Goal: Task Accomplishment & Management: Use online tool/utility

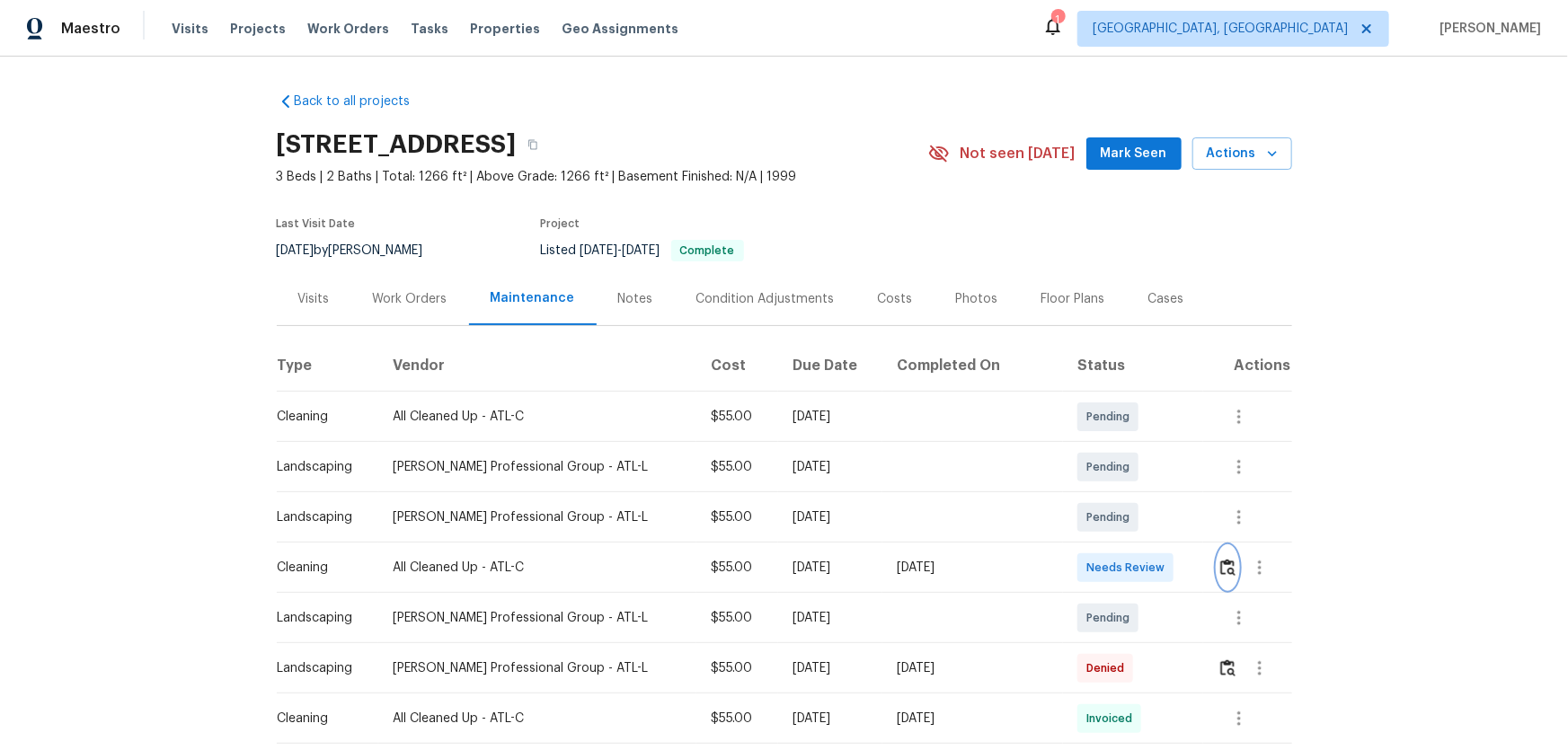
click at [1218, 557] on button "button" at bounding box center [1228, 568] width 20 height 43
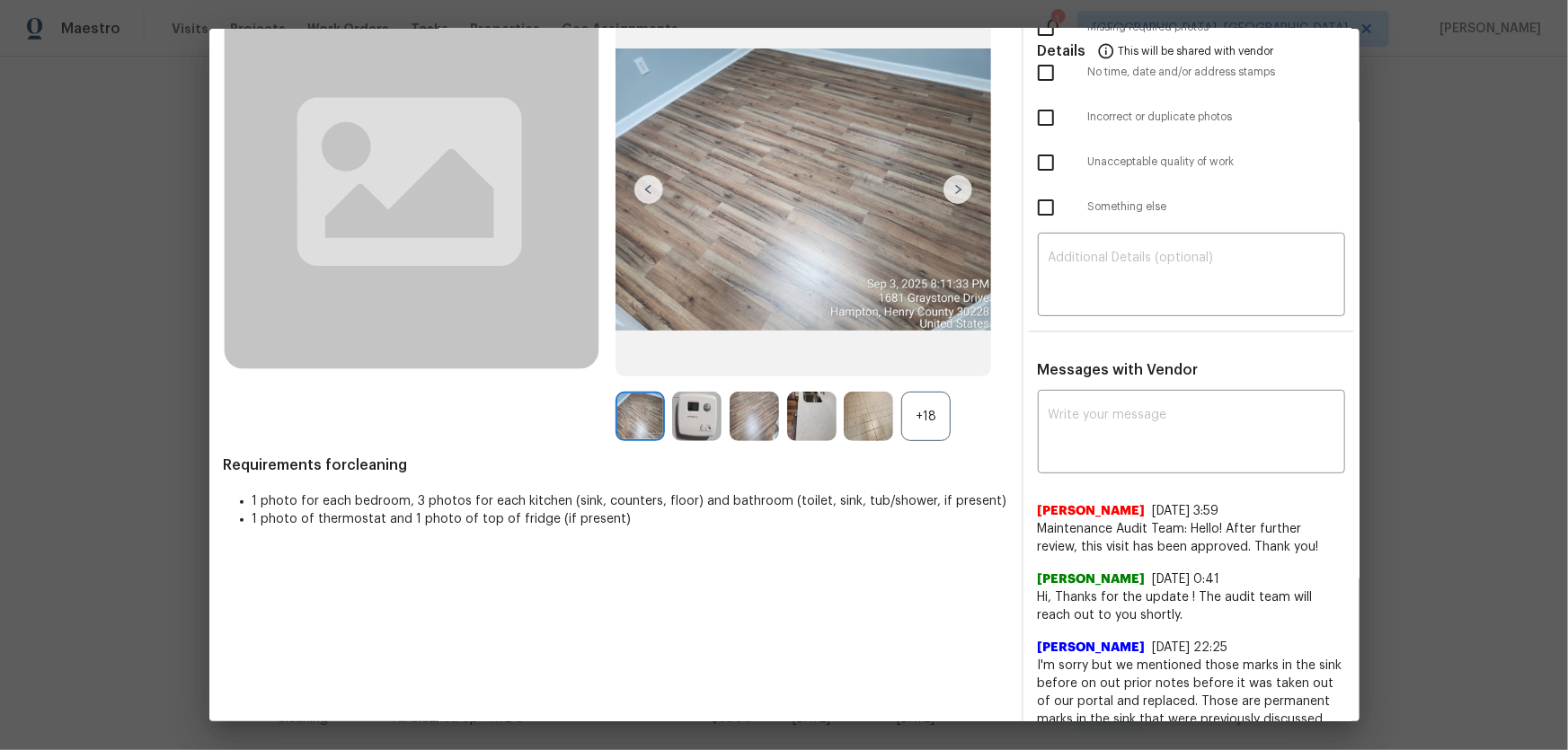
scroll to position [163, 0]
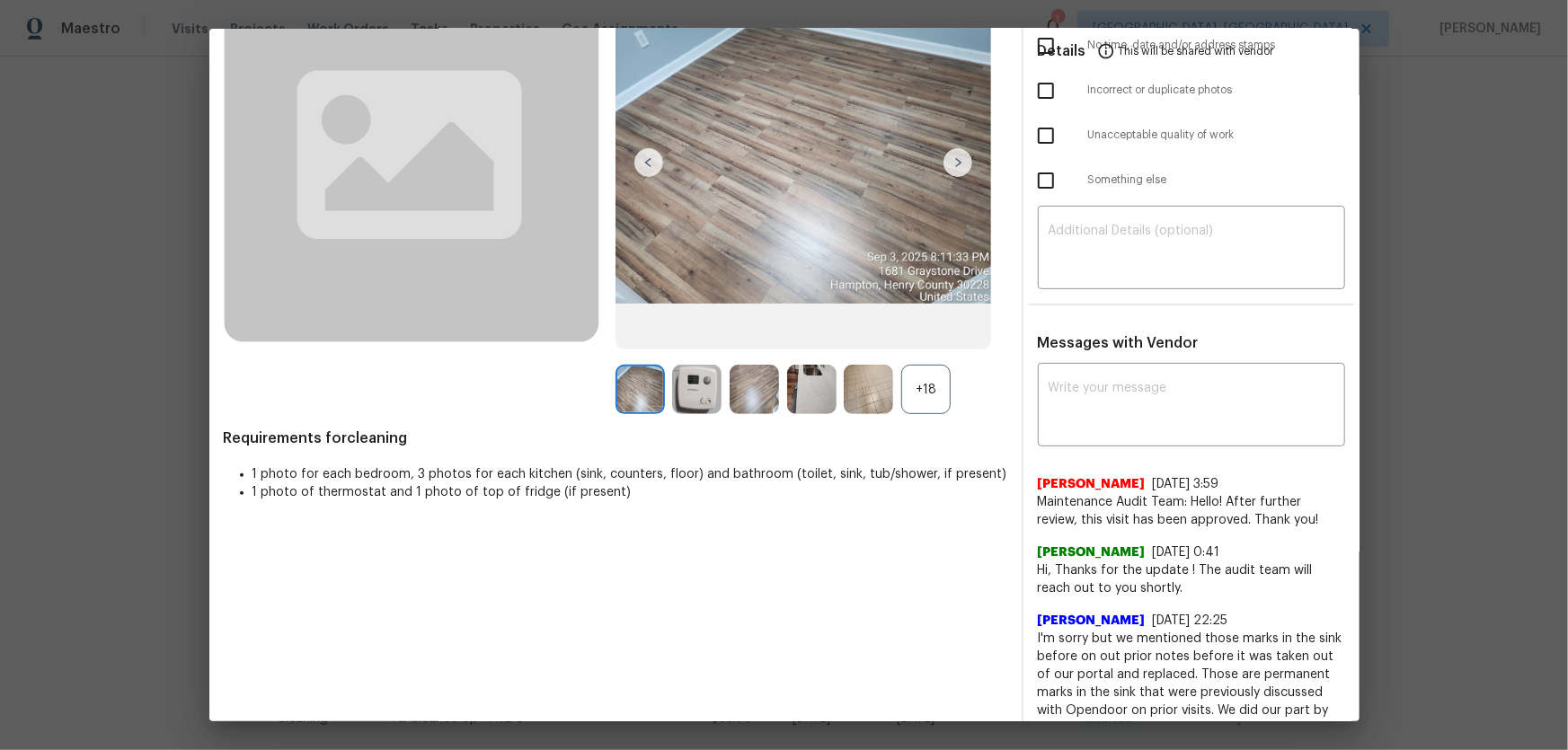
click at [916, 396] on div "+18" at bounding box center [926, 388] width 49 height 49
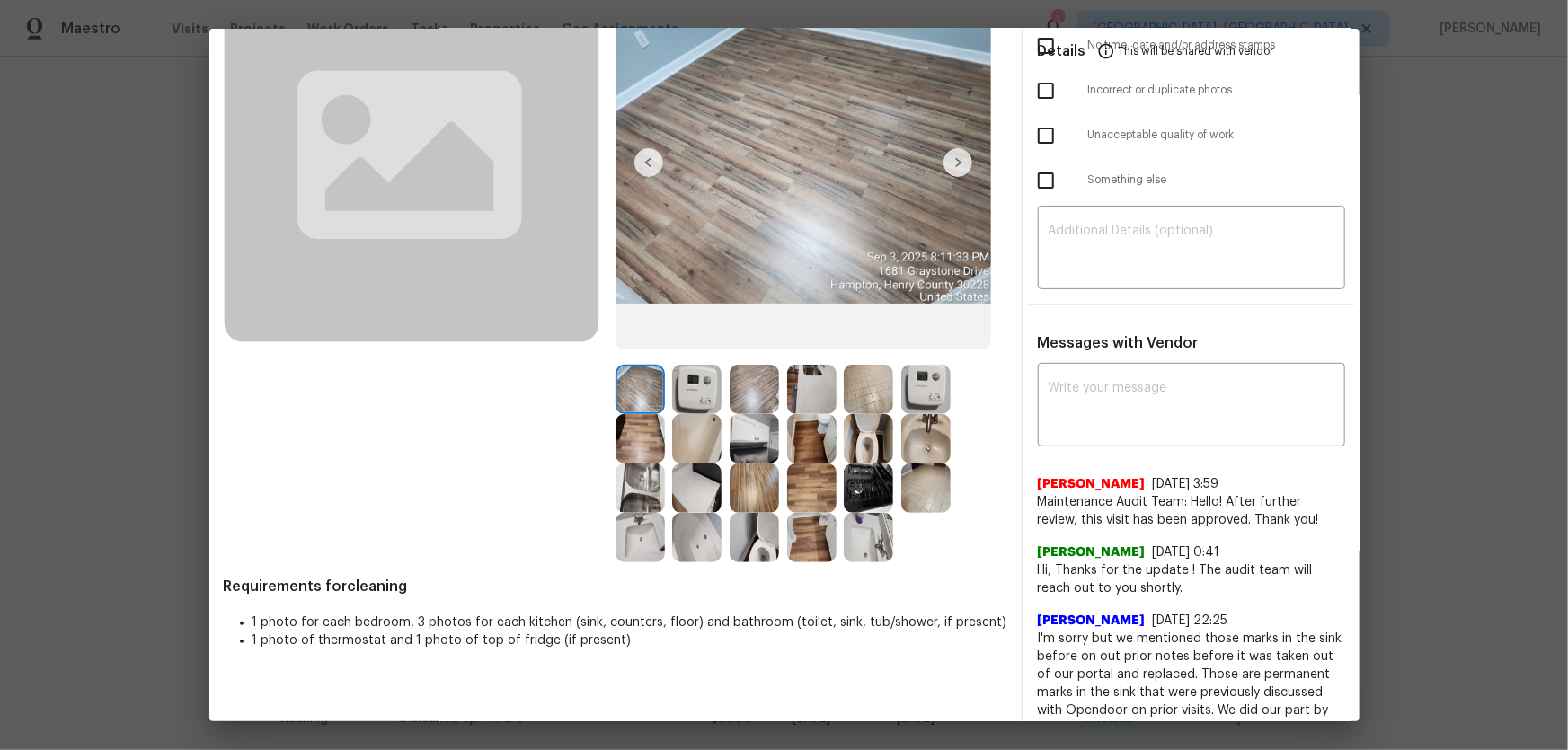
click at [870, 434] on img at bounding box center [868, 439] width 49 height 49
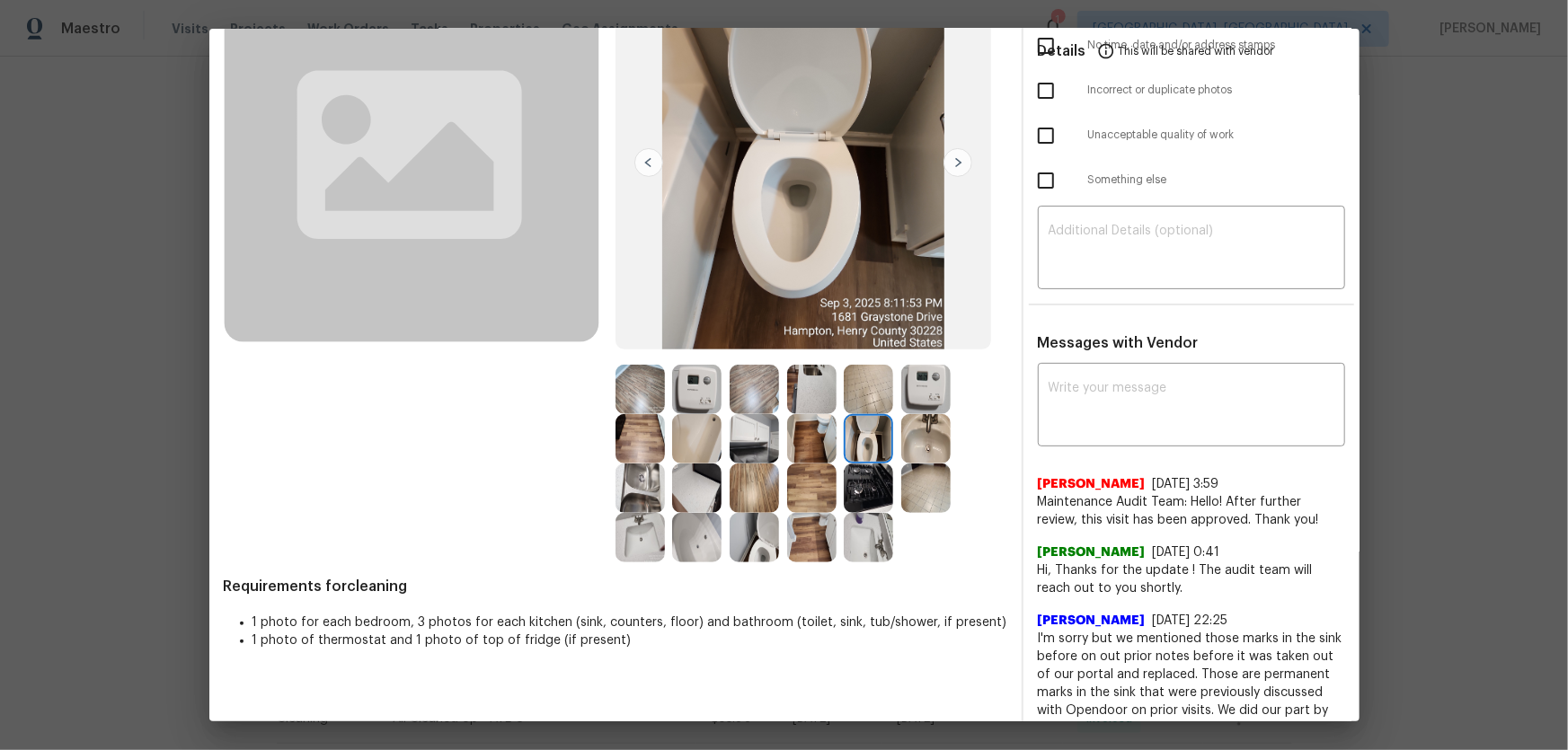
click at [771, 526] on img at bounding box center [754, 537] width 49 height 49
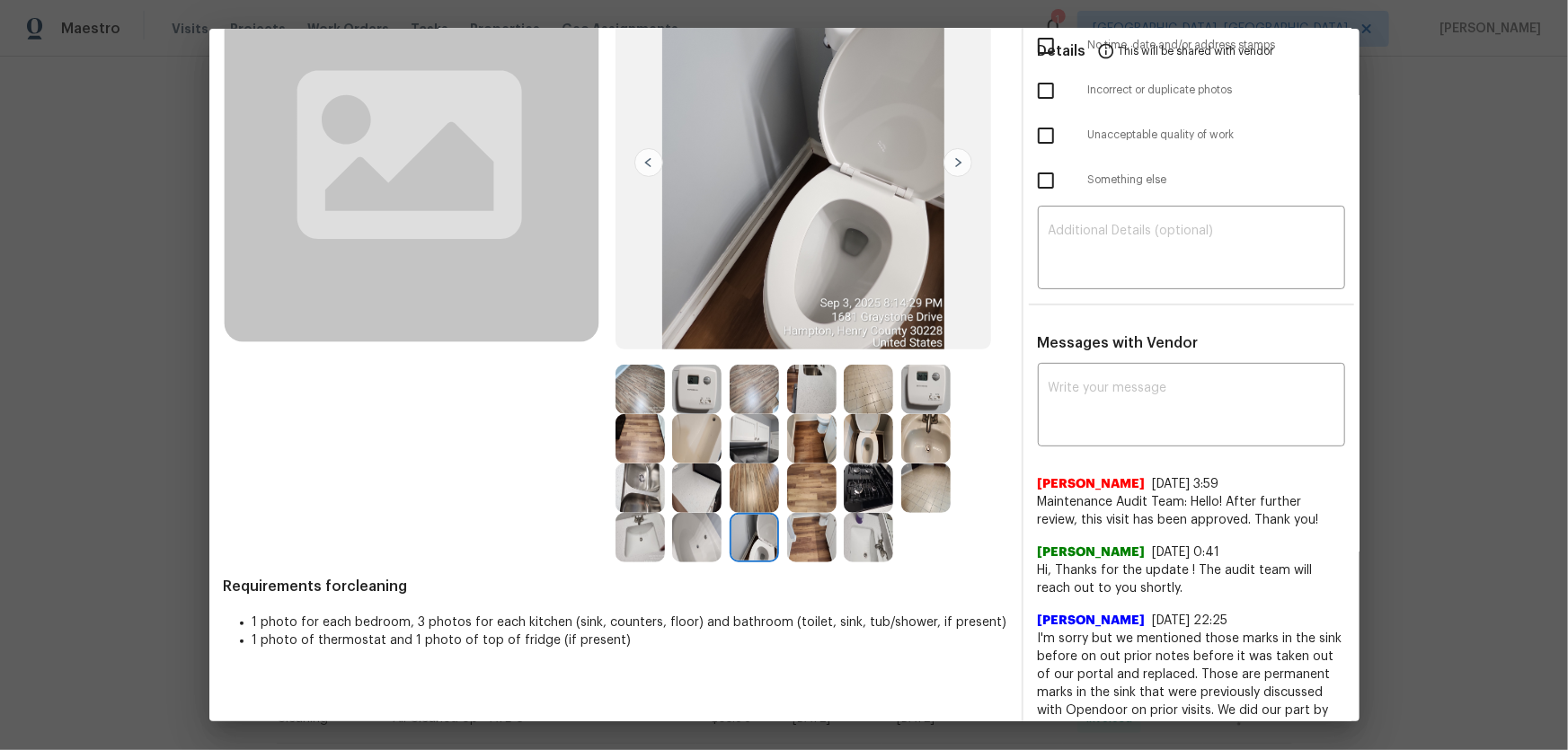
click at [645, 540] on img at bounding box center [639, 537] width 49 height 49
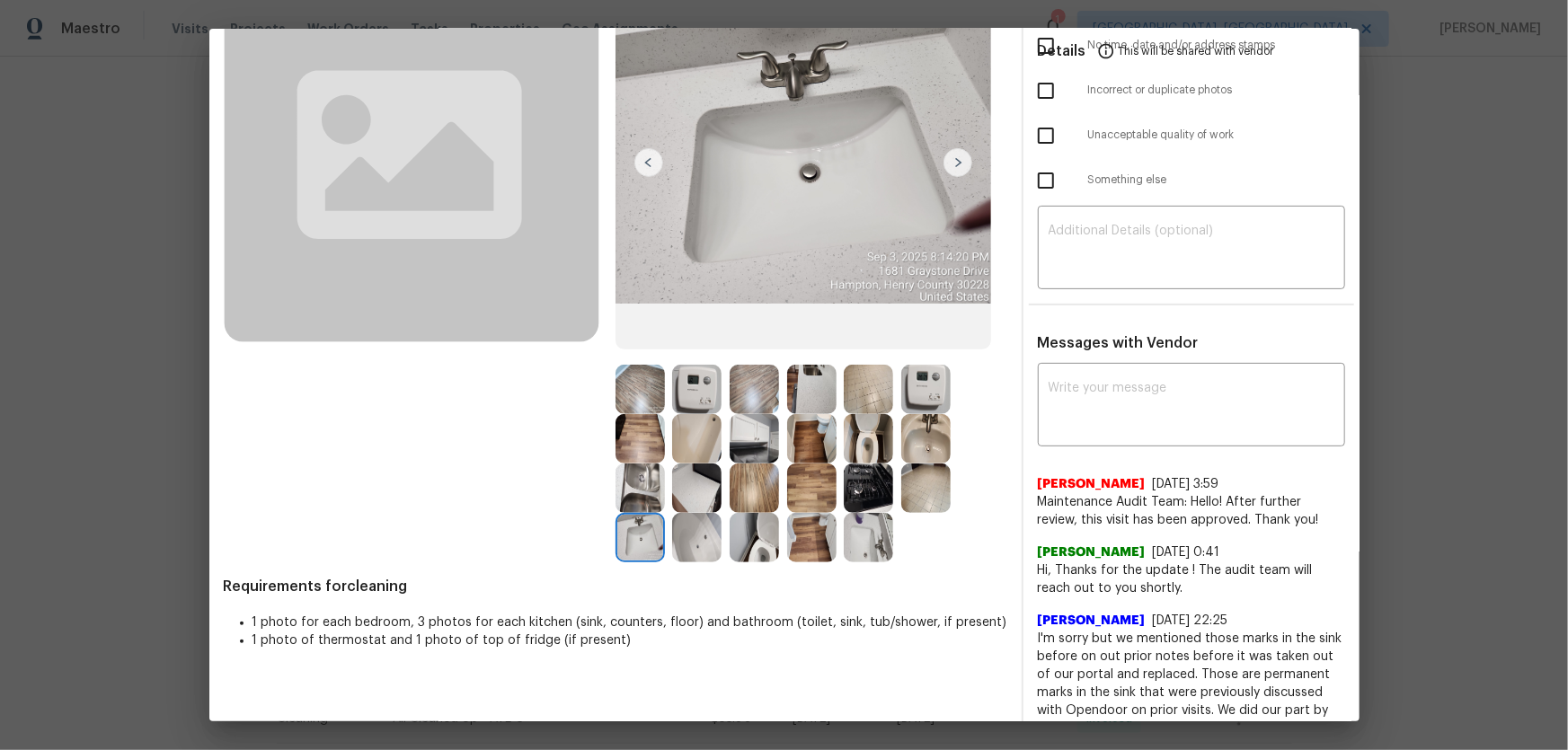
click at [931, 428] on img at bounding box center [926, 439] width 49 height 49
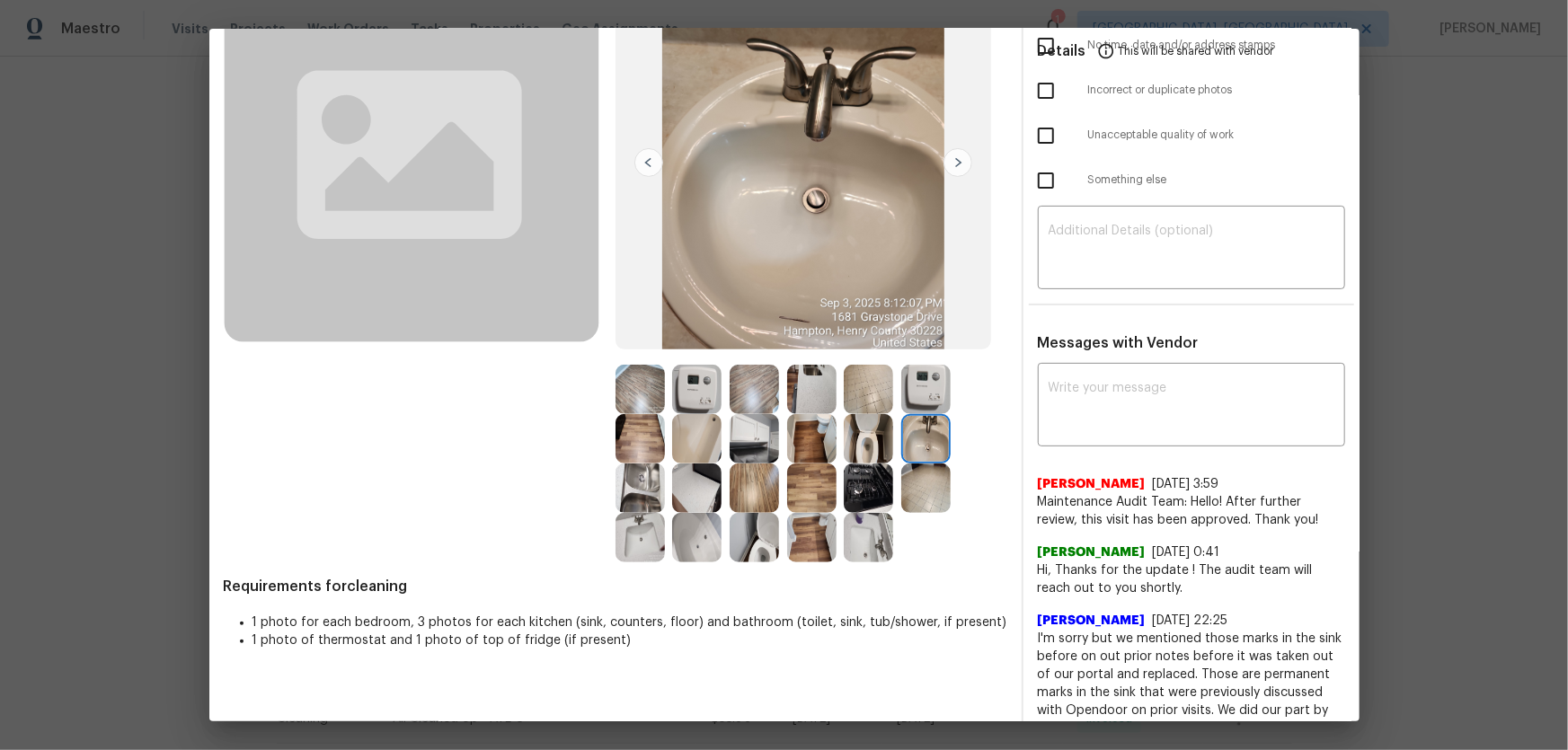
click at [708, 525] on img at bounding box center [696, 537] width 49 height 49
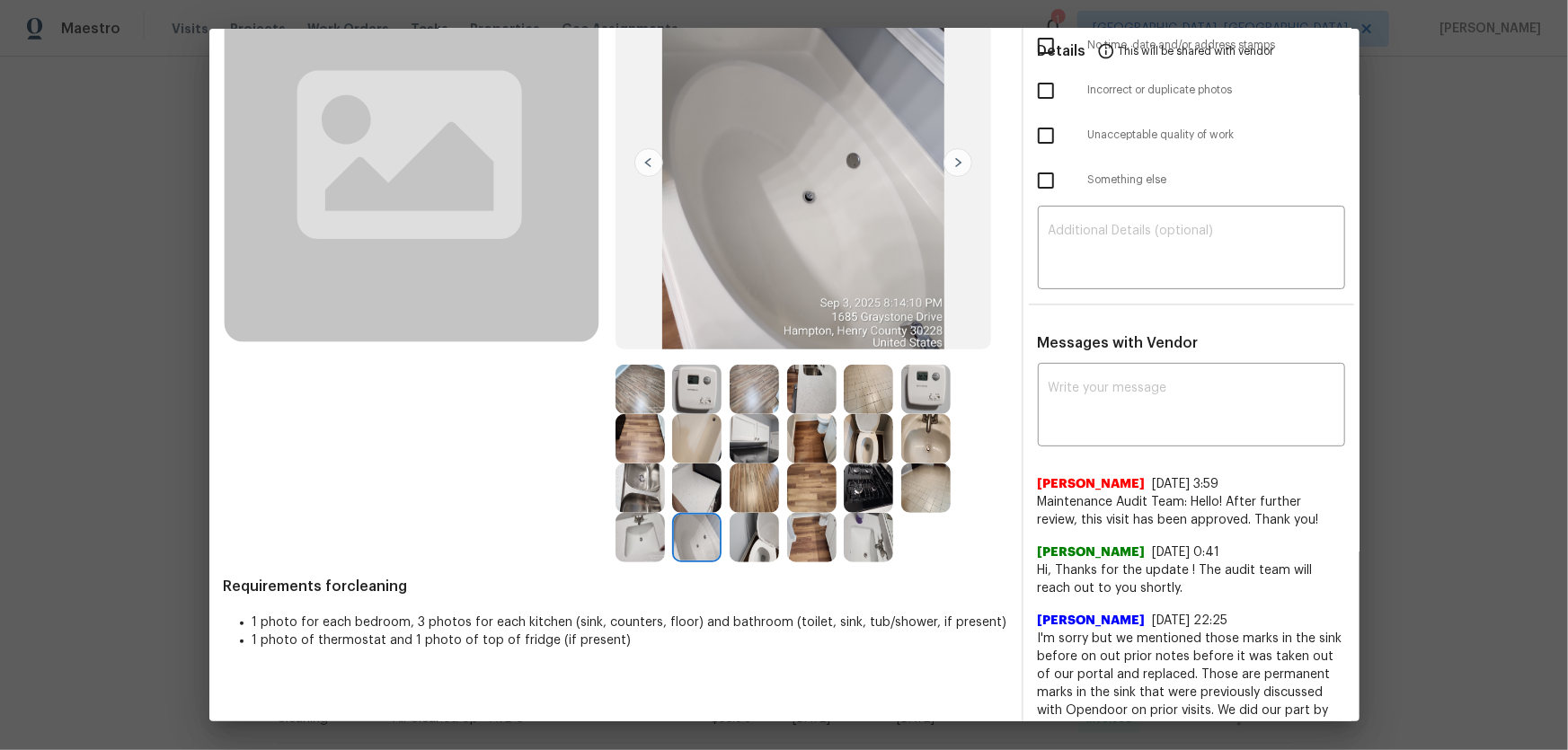
click at [695, 441] on img at bounding box center [696, 439] width 49 height 49
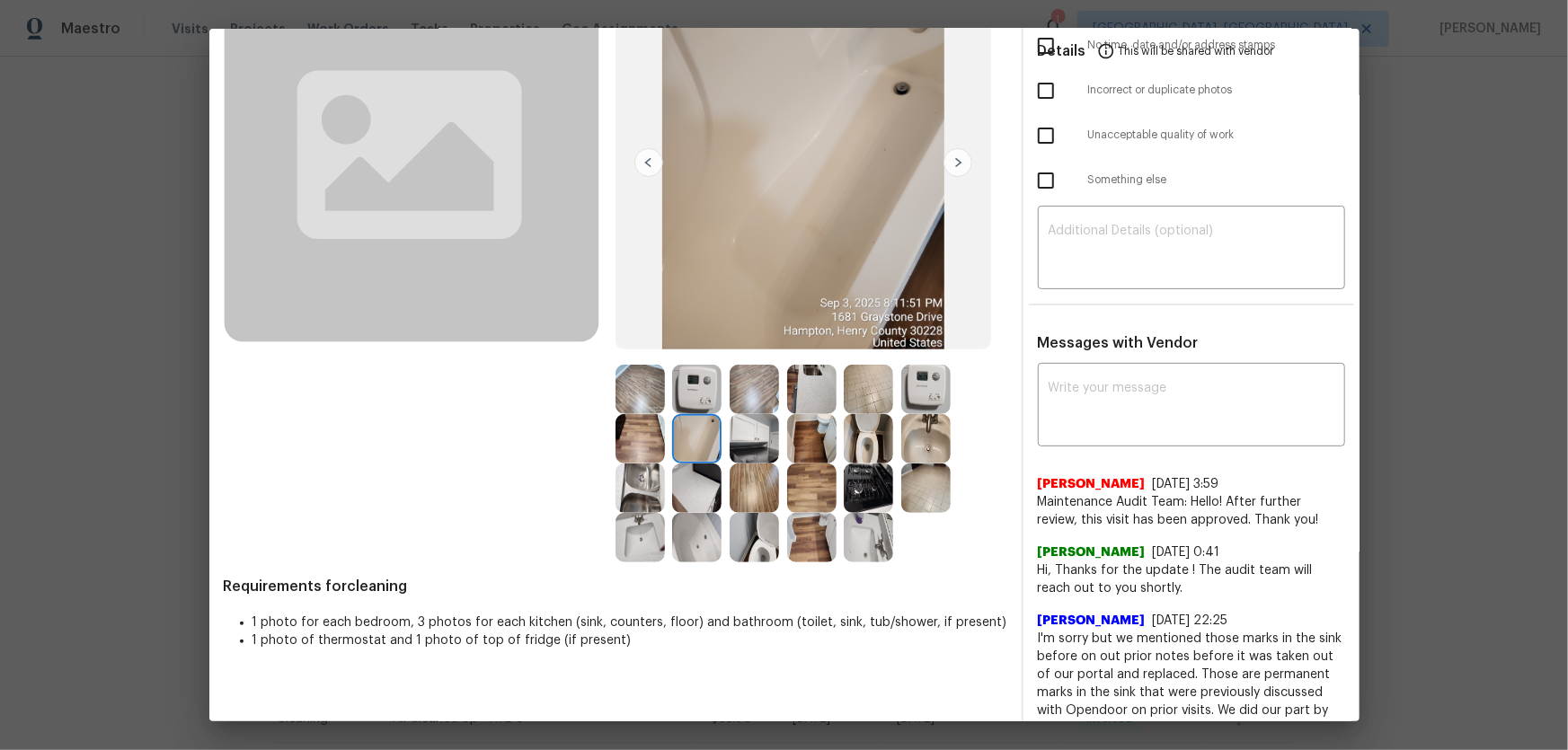
click at [680, 386] on img at bounding box center [696, 388] width 49 height 49
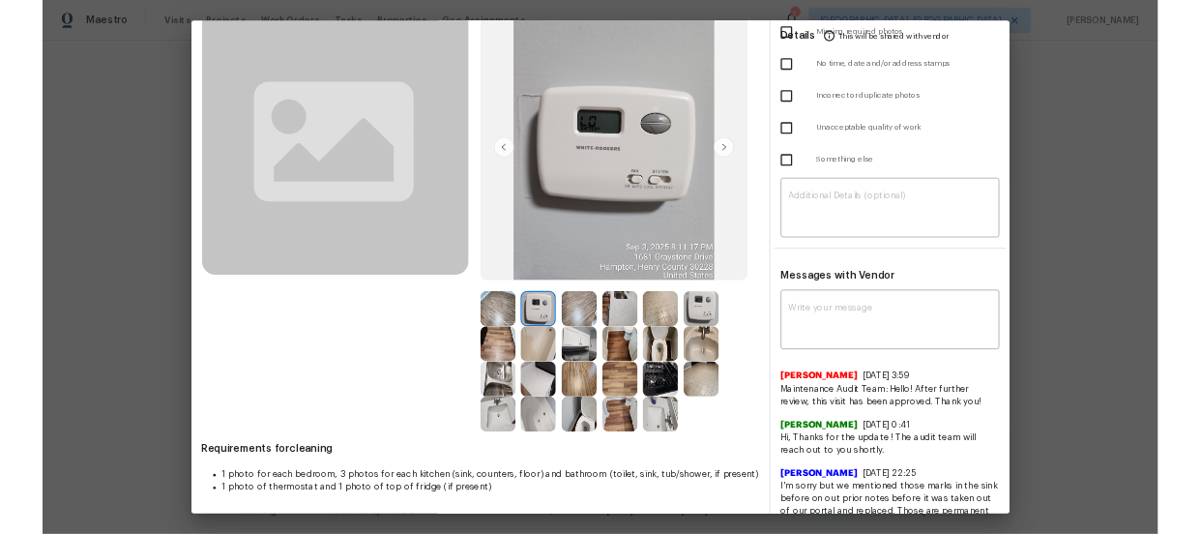
scroll to position [87, 0]
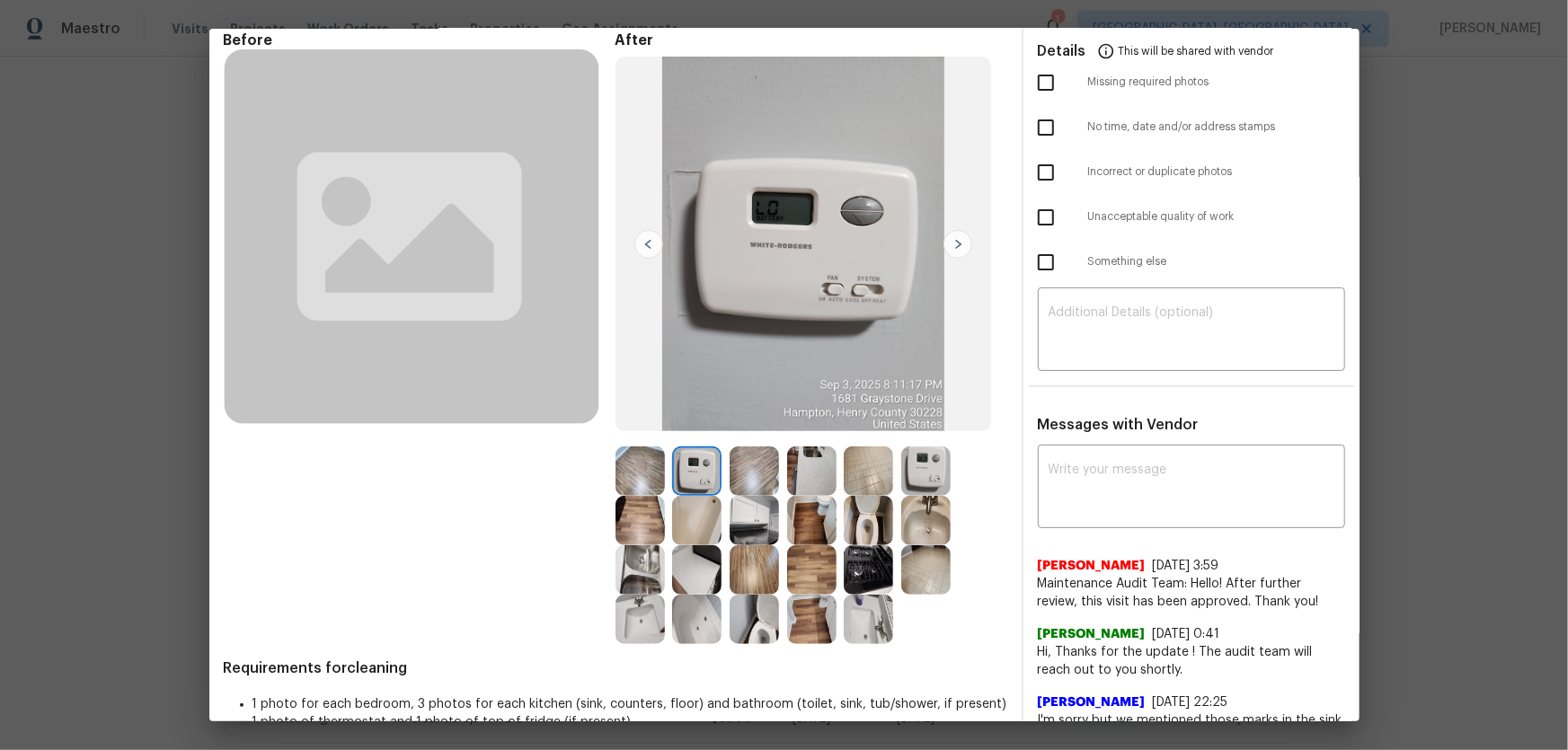
click at [748, 521] on img at bounding box center [754, 520] width 49 height 49
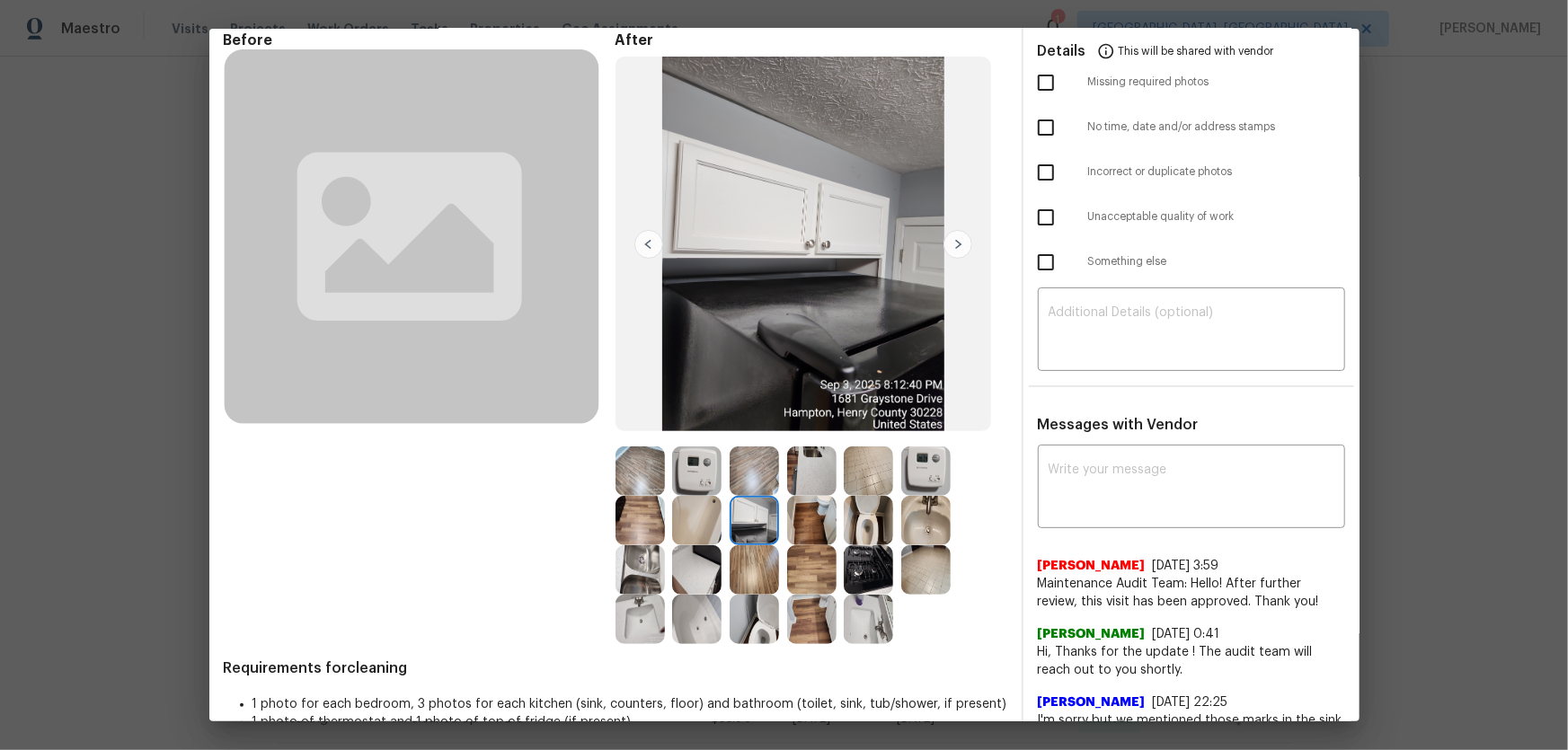
click at [751, 564] on img at bounding box center [754, 570] width 49 height 49
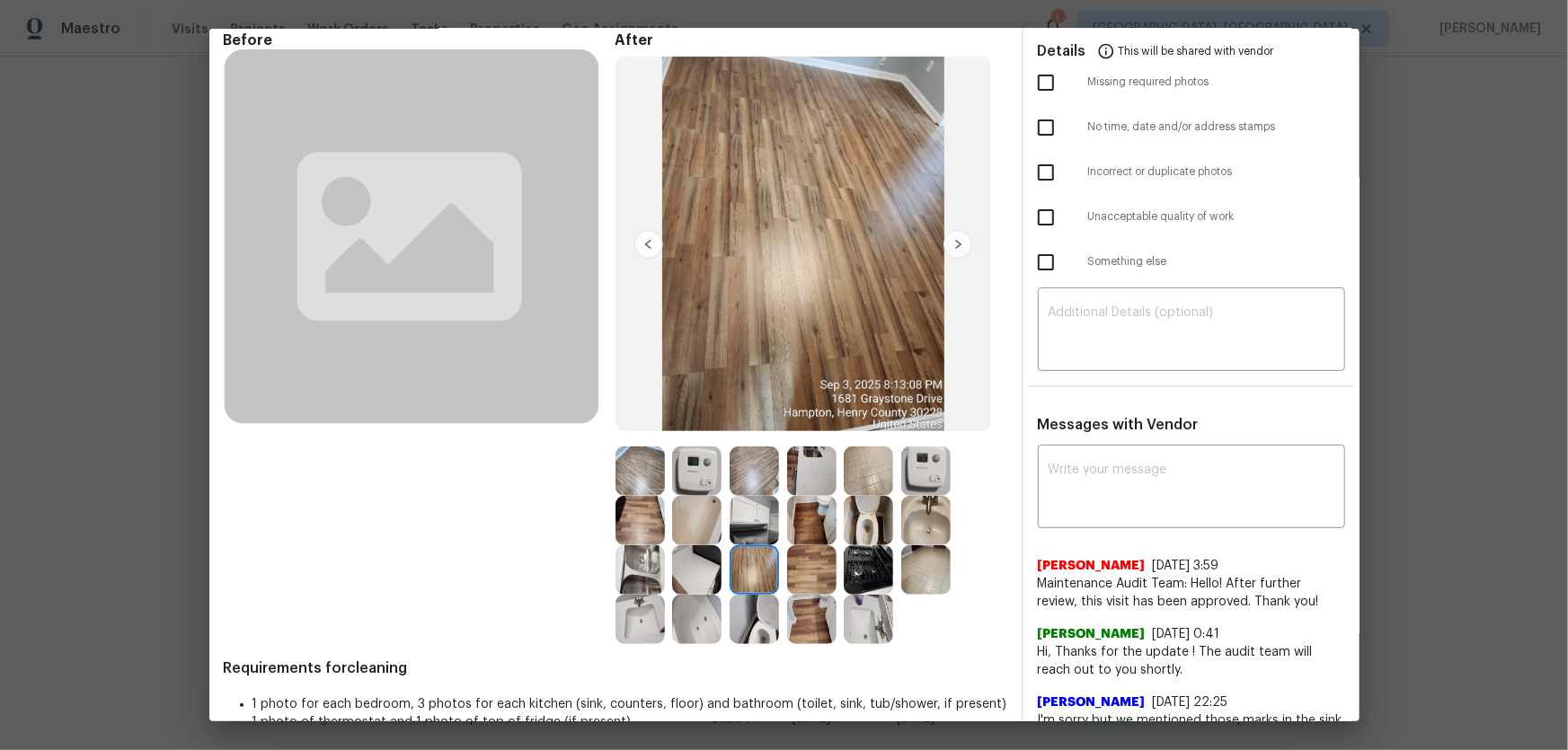
click at [755, 621] on img at bounding box center [754, 619] width 49 height 49
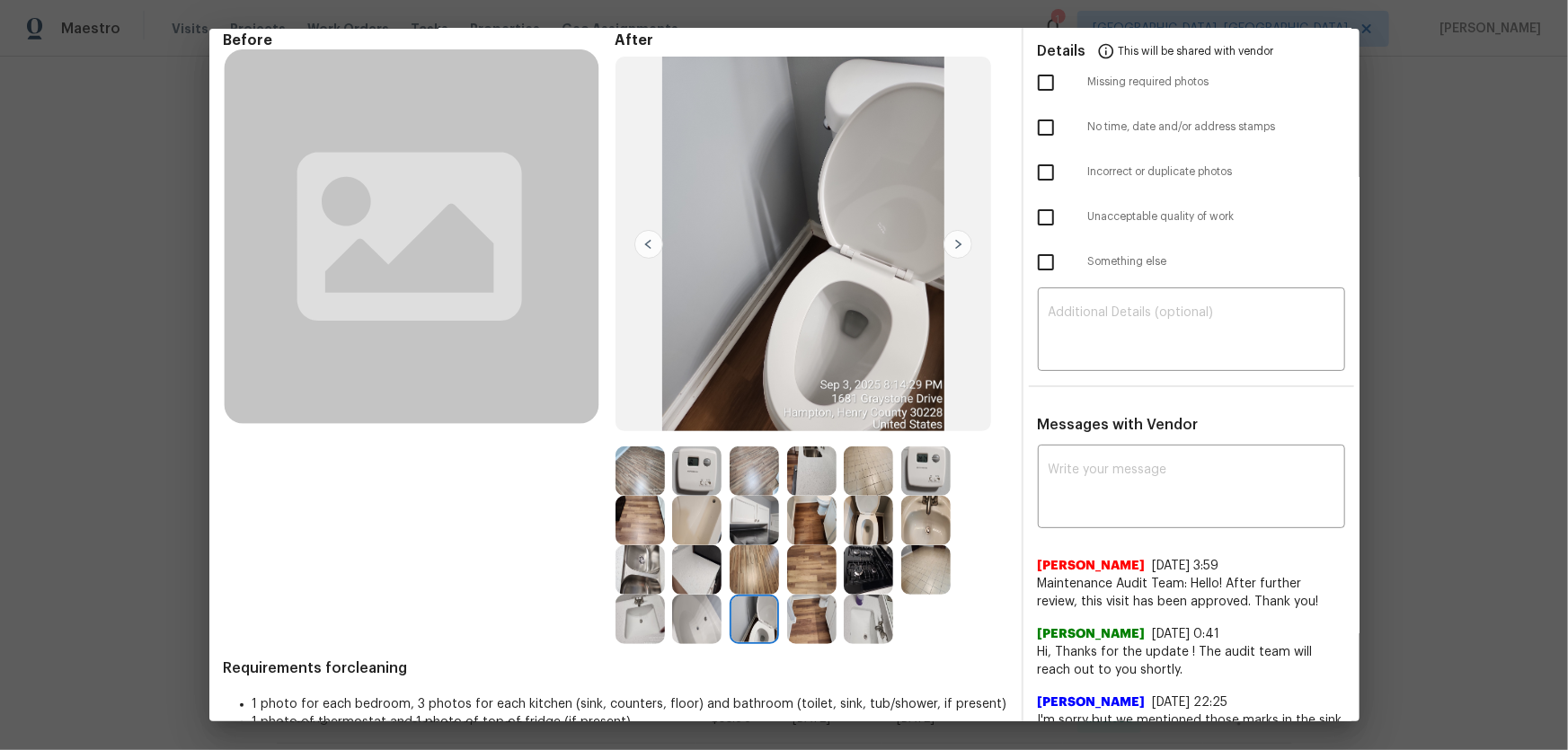
click at [672, 606] on img at bounding box center [696, 619] width 49 height 49
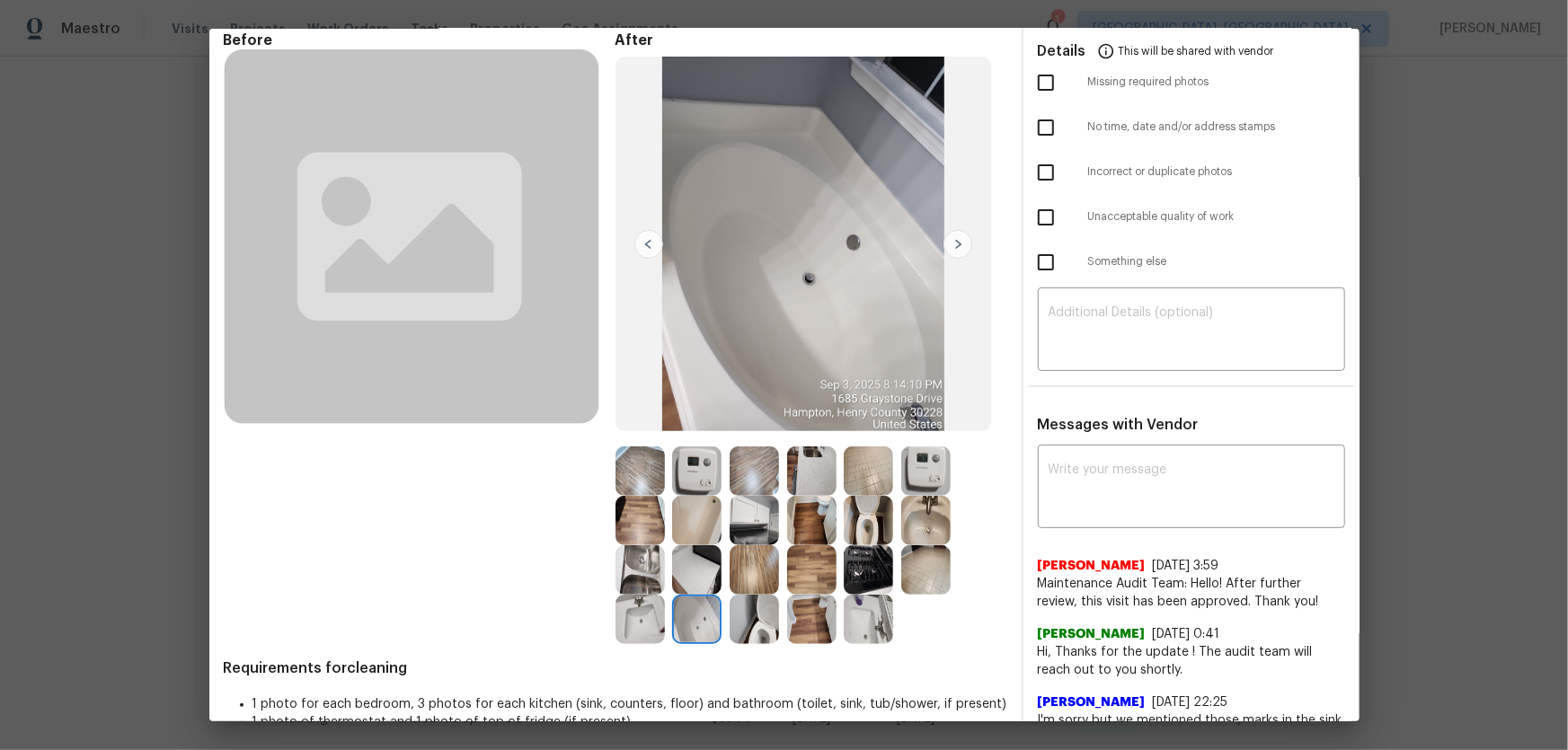
click at [680, 574] on img at bounding box center [696, 570] width 49 height 49
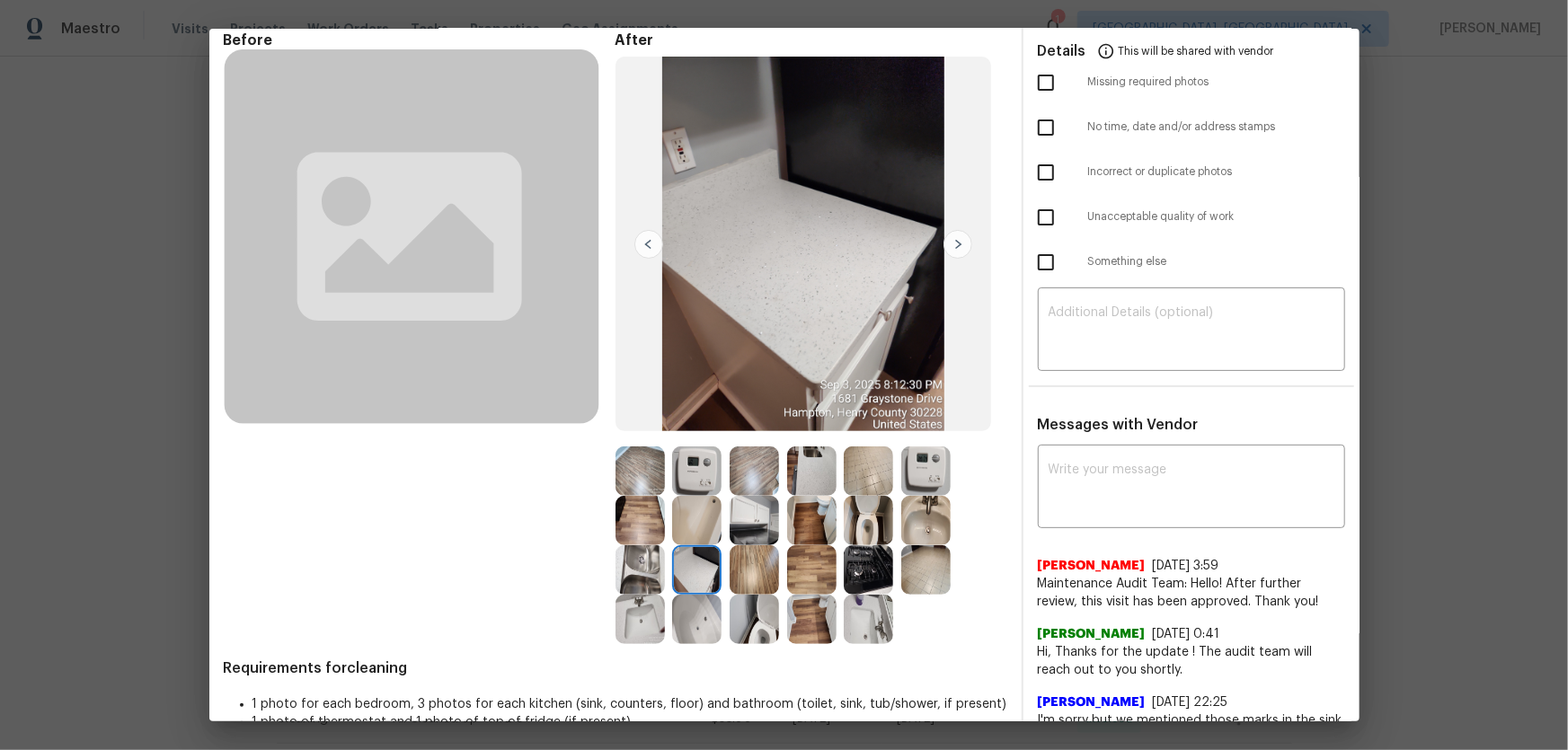
click at [651, 560] on img at bounding box center [639, 570] width 49 height 49
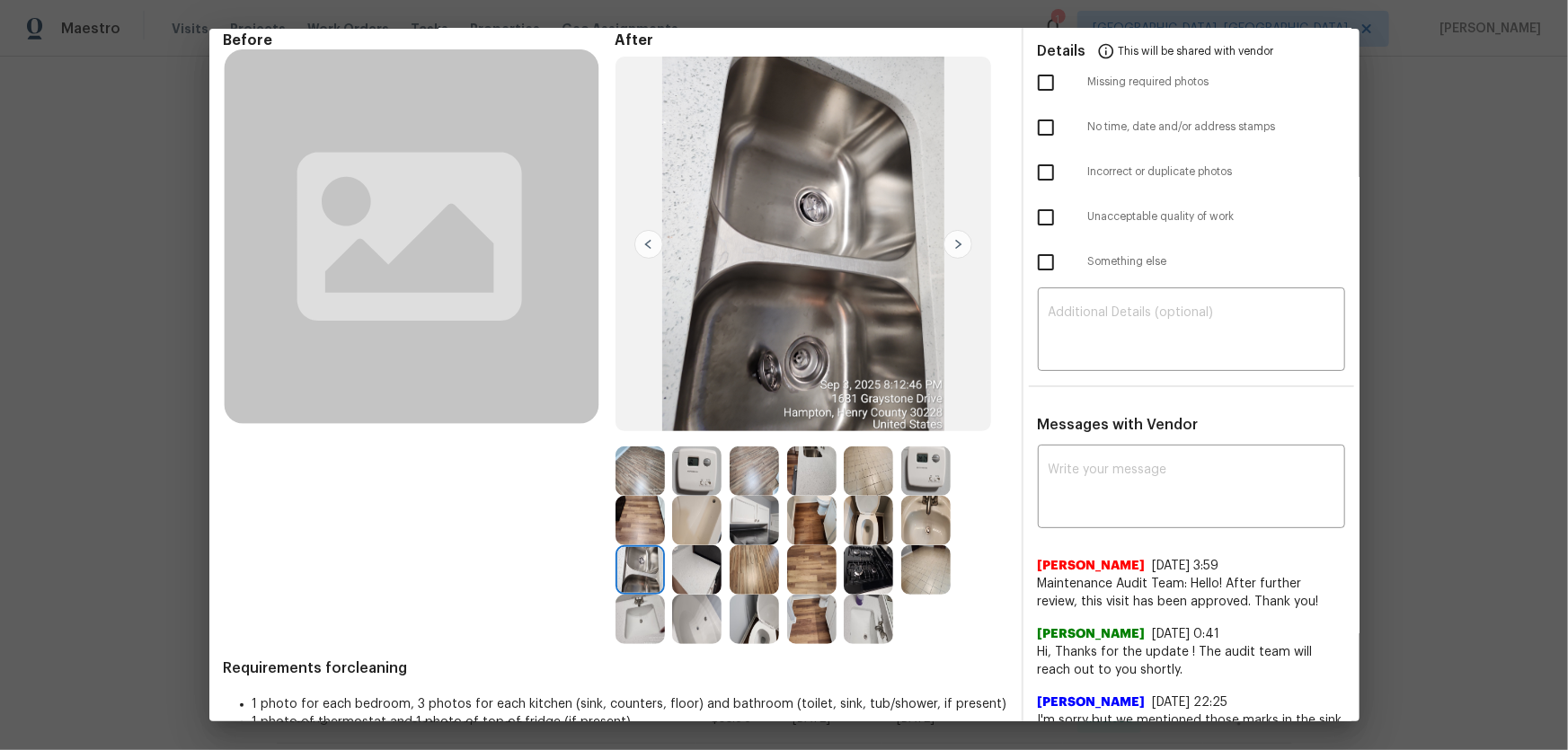
click at [616, 638] on img at bounding box center [639, 619] width 49 height 49
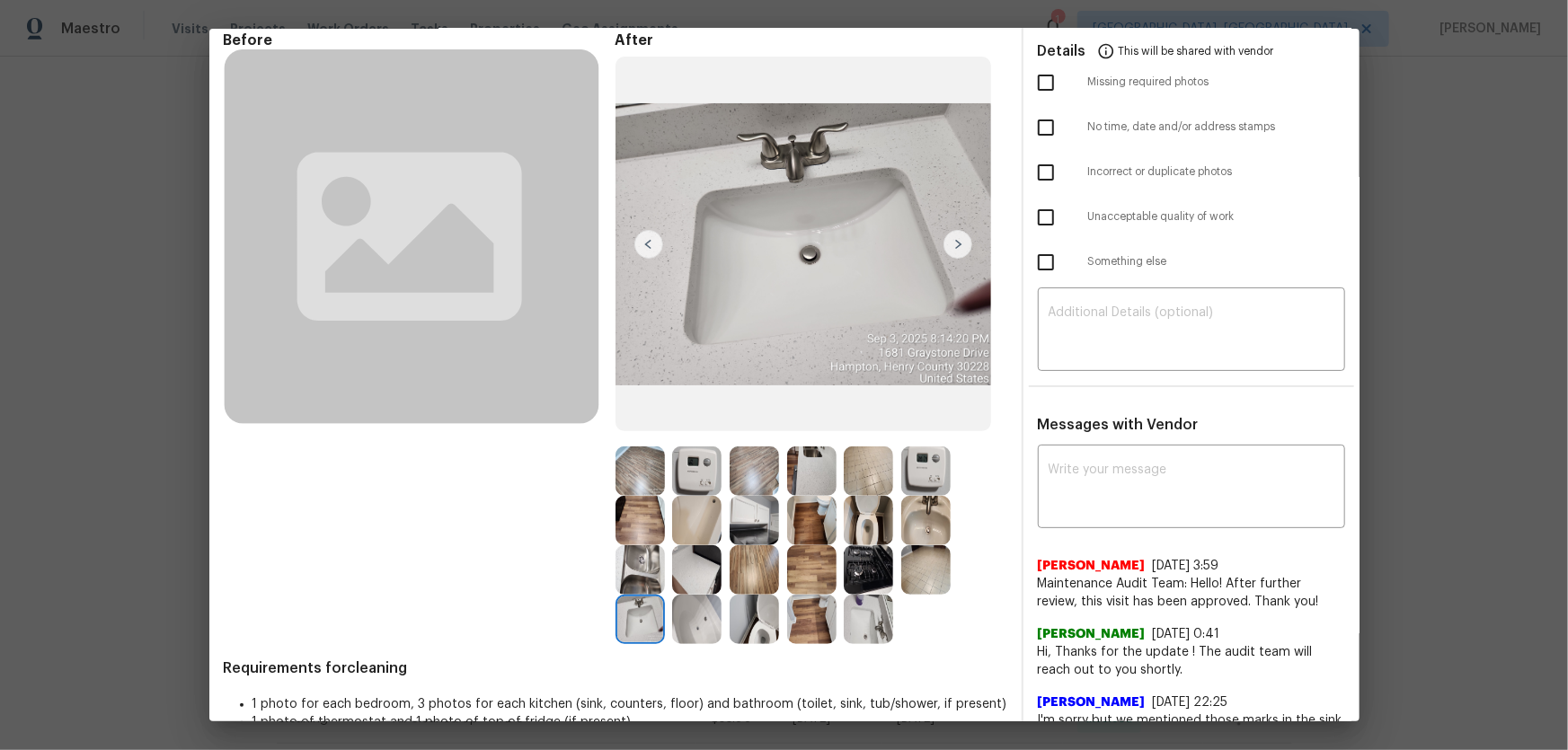
click at [636, 529] on img at bounding box center [639, 520] width 49 height 49
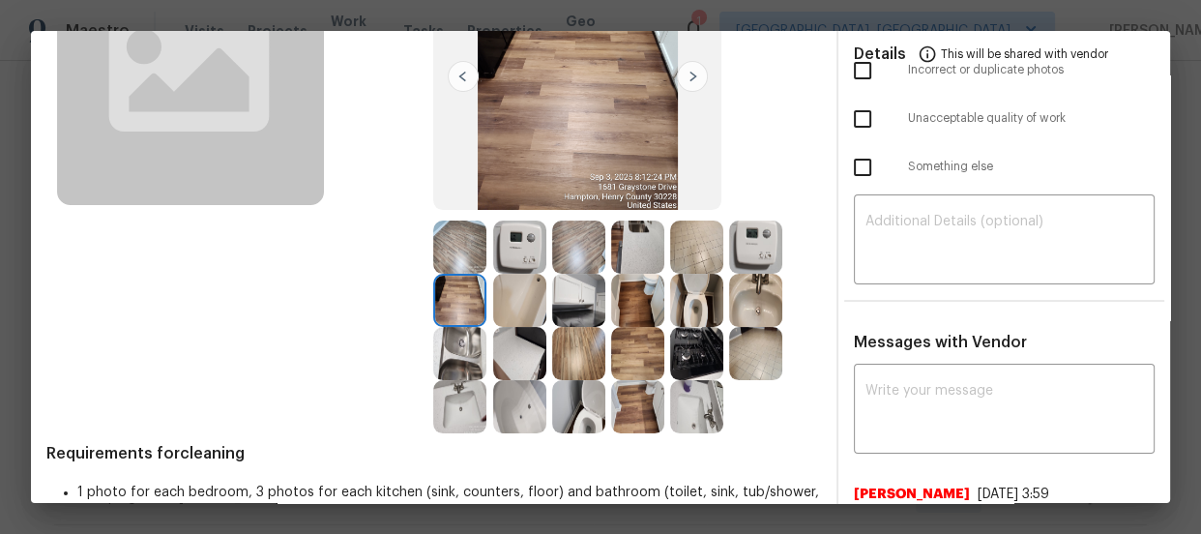
scroll to position [175, 0]
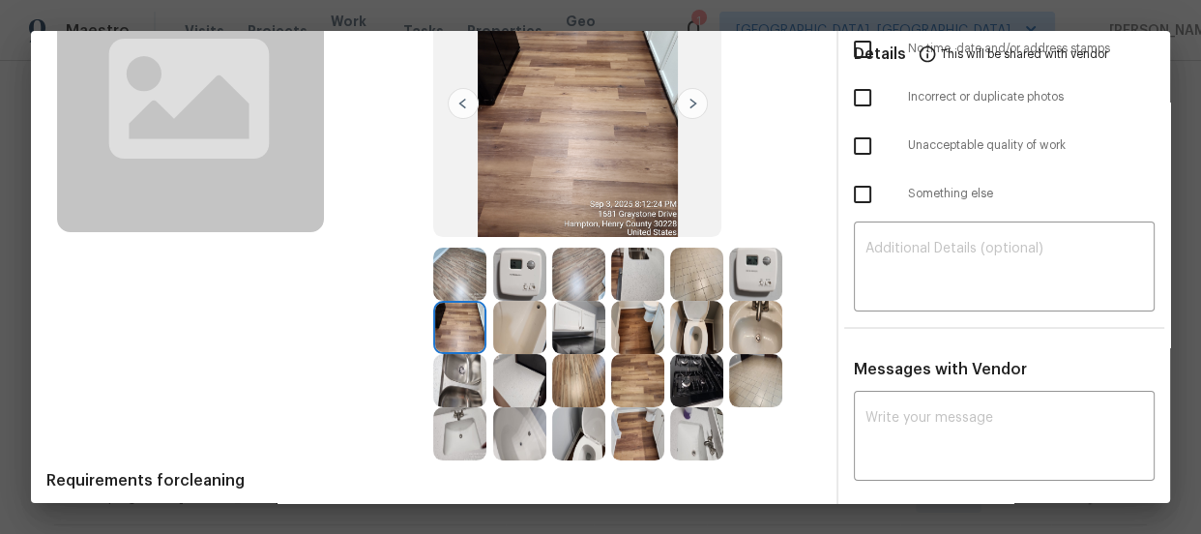
click at [532, 290] on img at bounding box center [519, 273] width 53 height 53
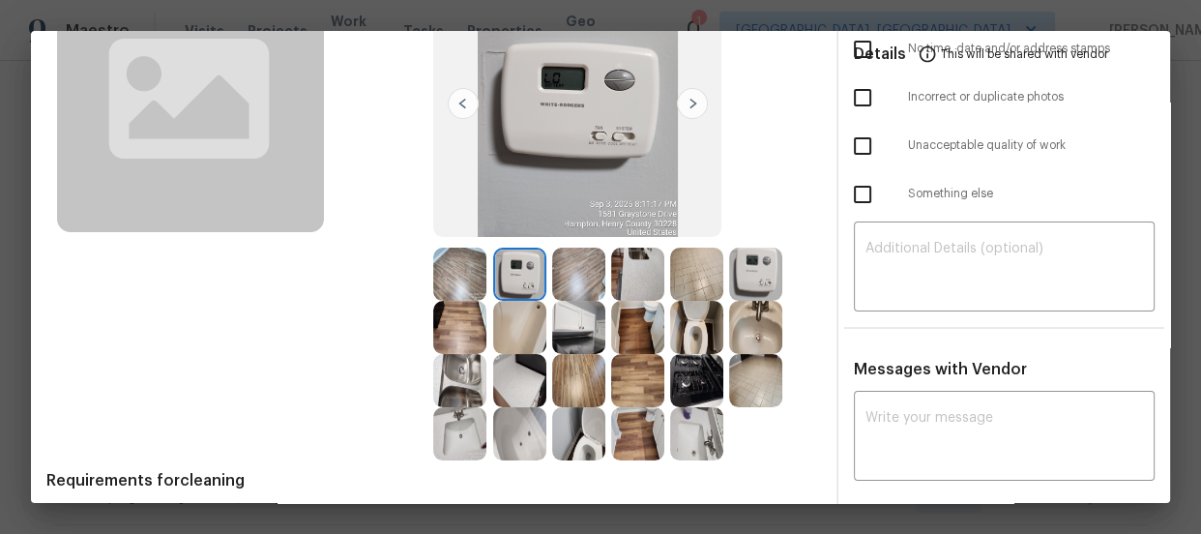
click at [690, 324] on img at bounding box center [696, 327] width 53 height 53
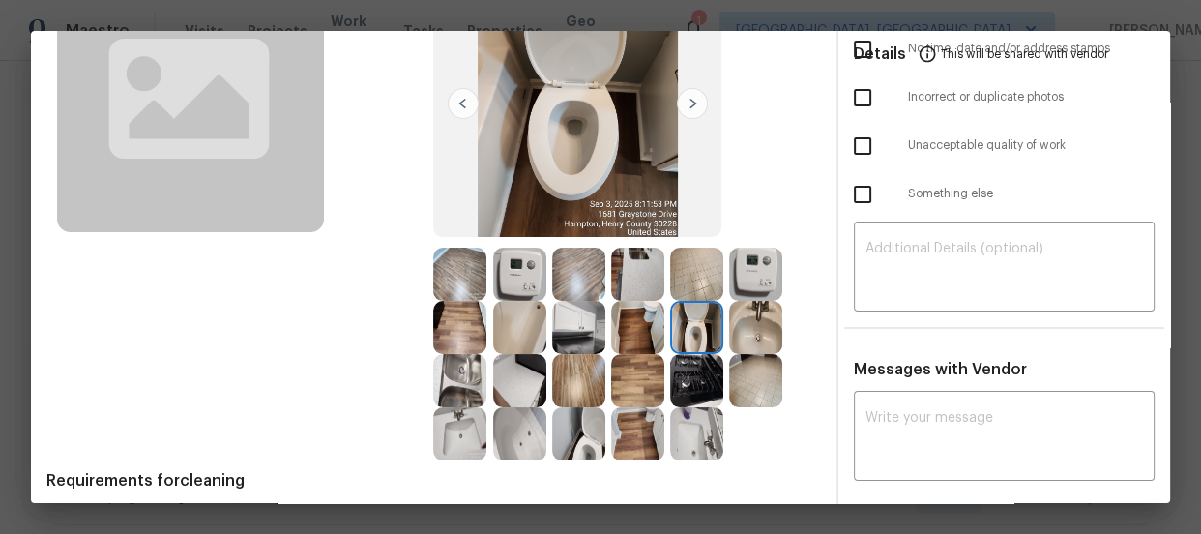
click at [570, 442] on img at bounding box center [578, 433] width 53 height 53
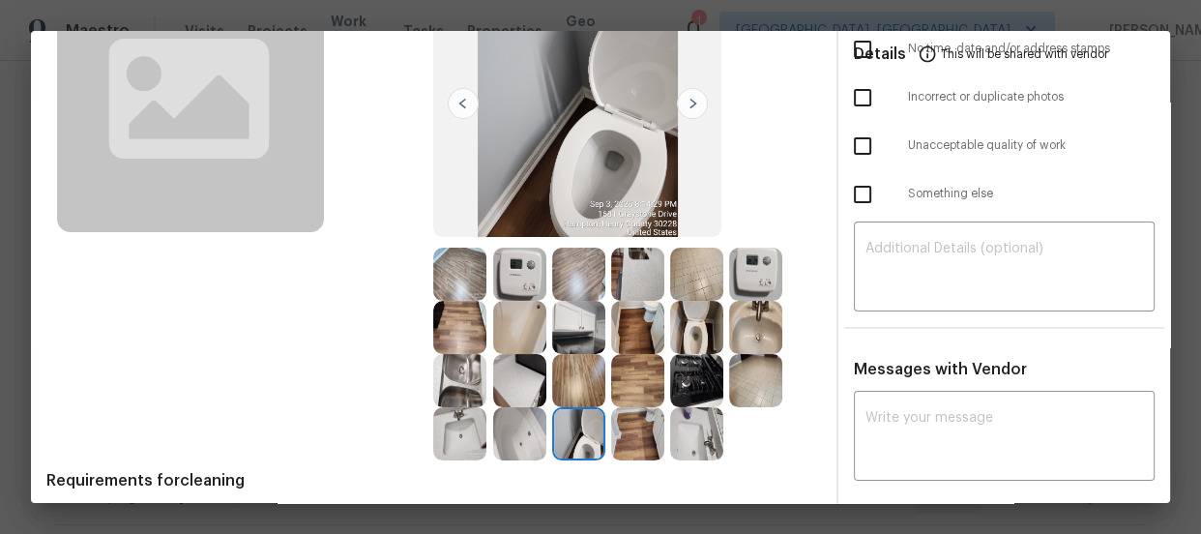
click at [696, 329] on img at bounding box center [696, 327] width 53 height 53
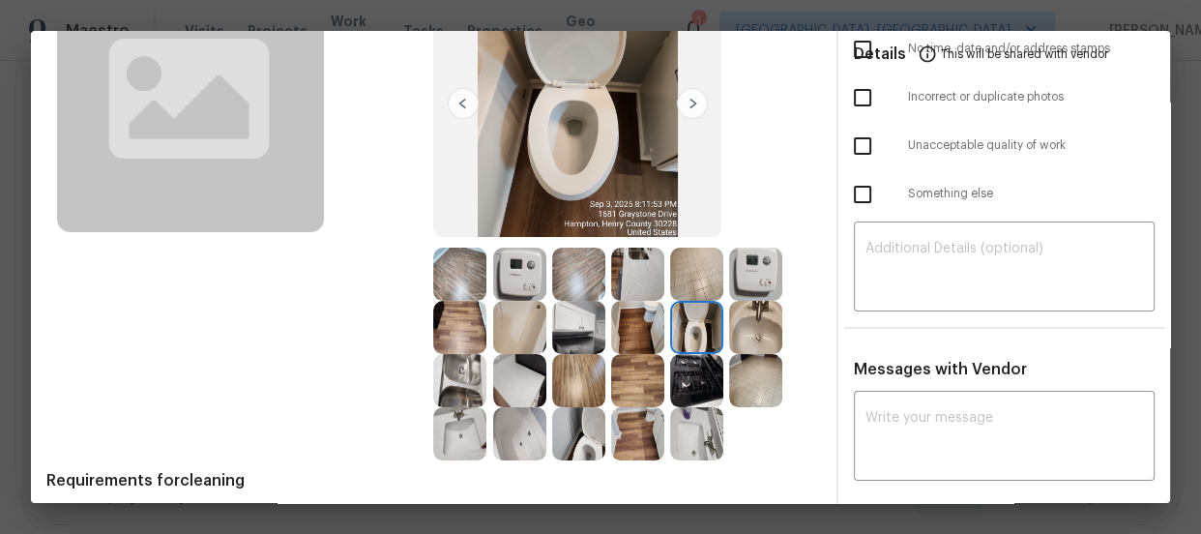
click at [752, 328] on img at bounding box center [755, 327] width 53 height 53
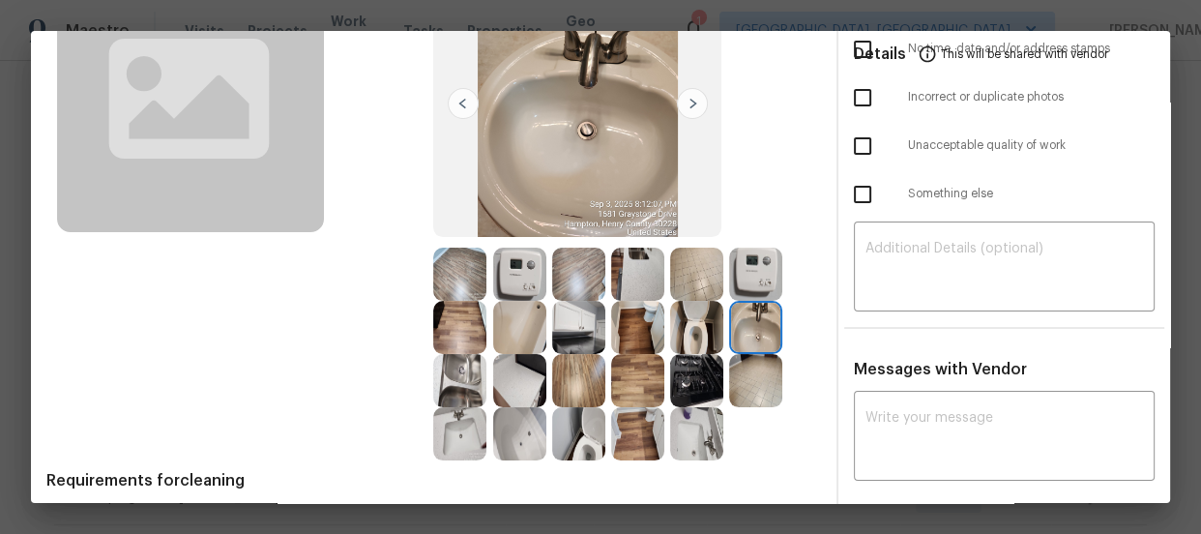
click at [450, 454] on img at bounding box center [459, 433] width 53 height 53
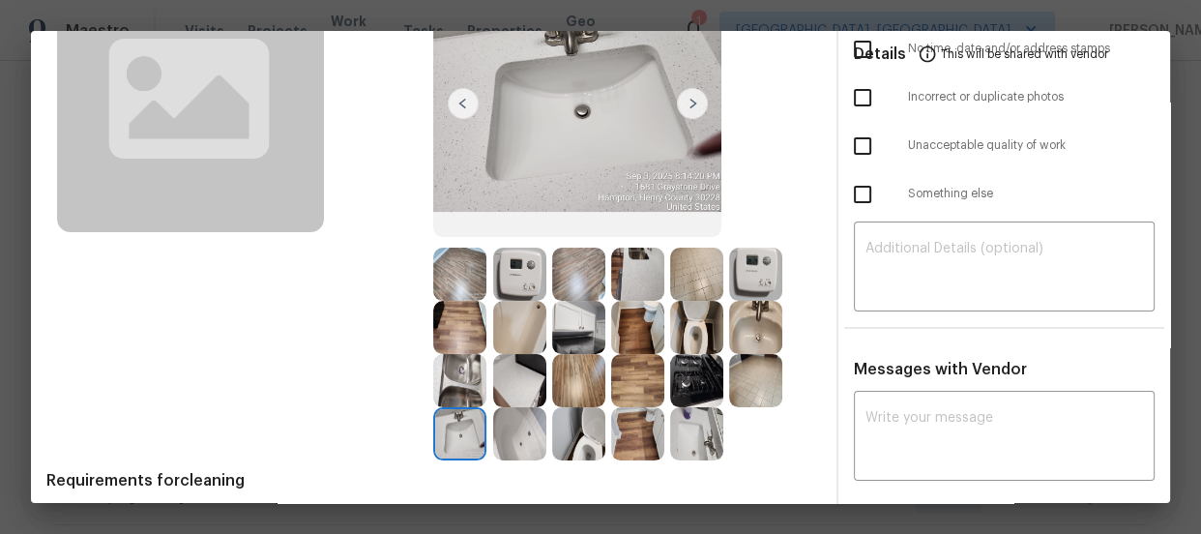
click at [505, 444] on img at bounding box center [519, 433] width 53 height 53
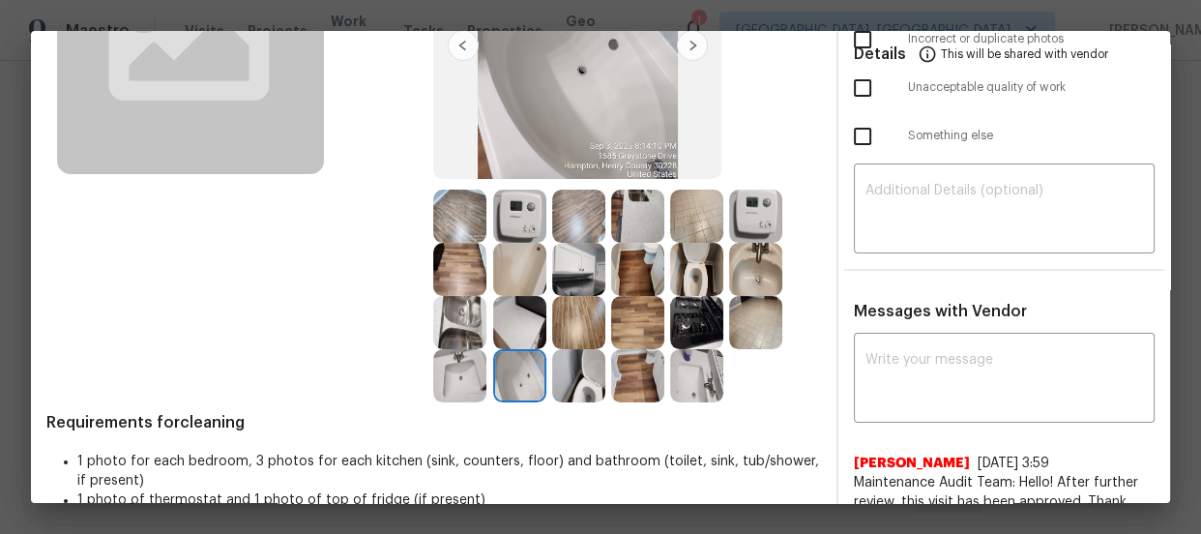
scroll to position [263, 0]
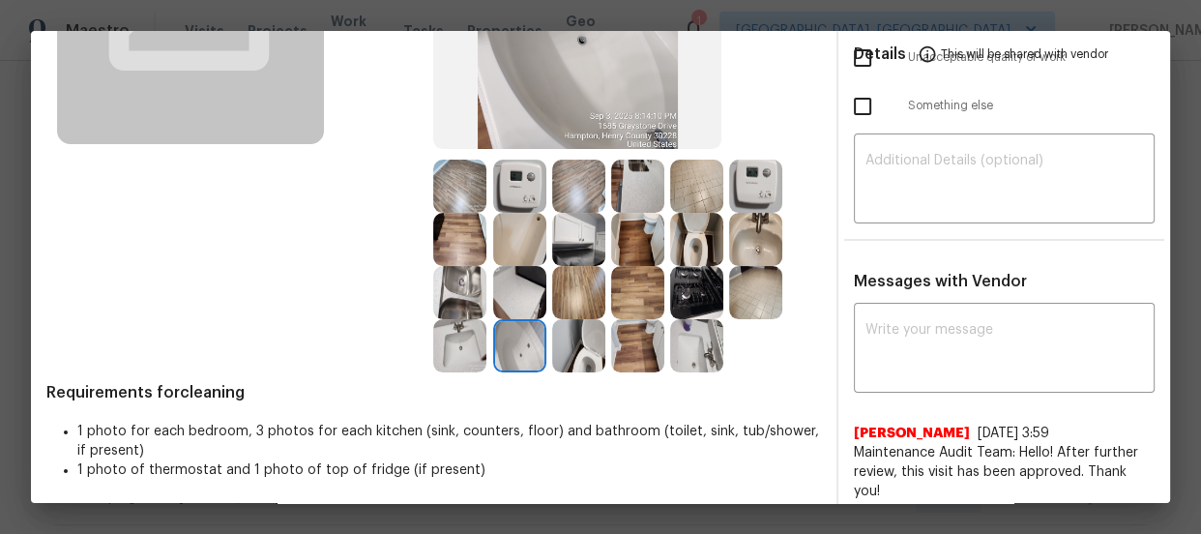
click at [581, 352] on img at bounding box center [578, 345] width 53 height 53
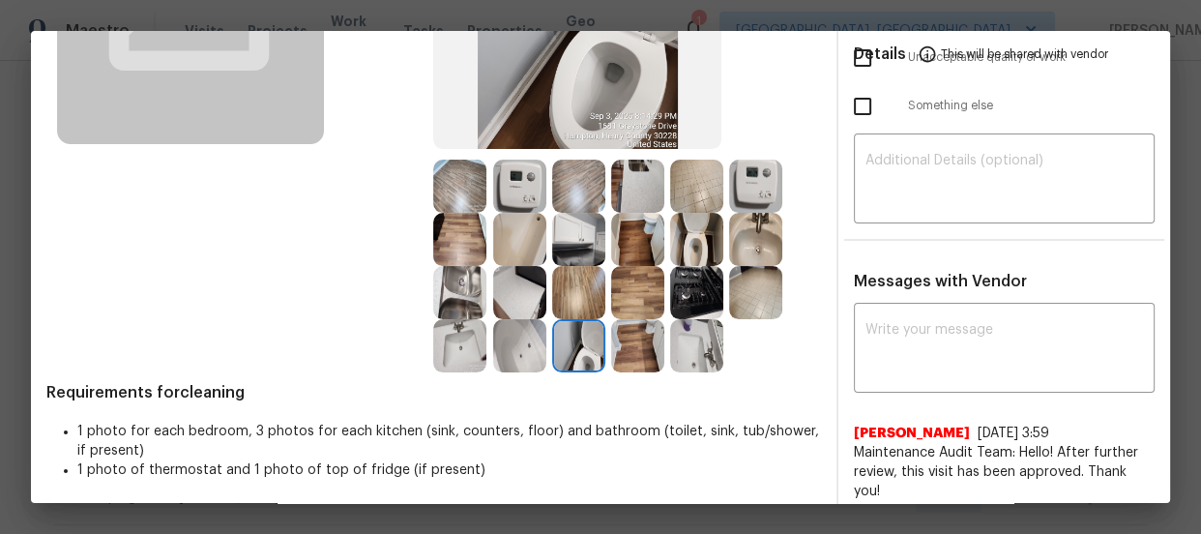
click at [457, 352] on img at bounding box center [459, 345] width 53 height 53
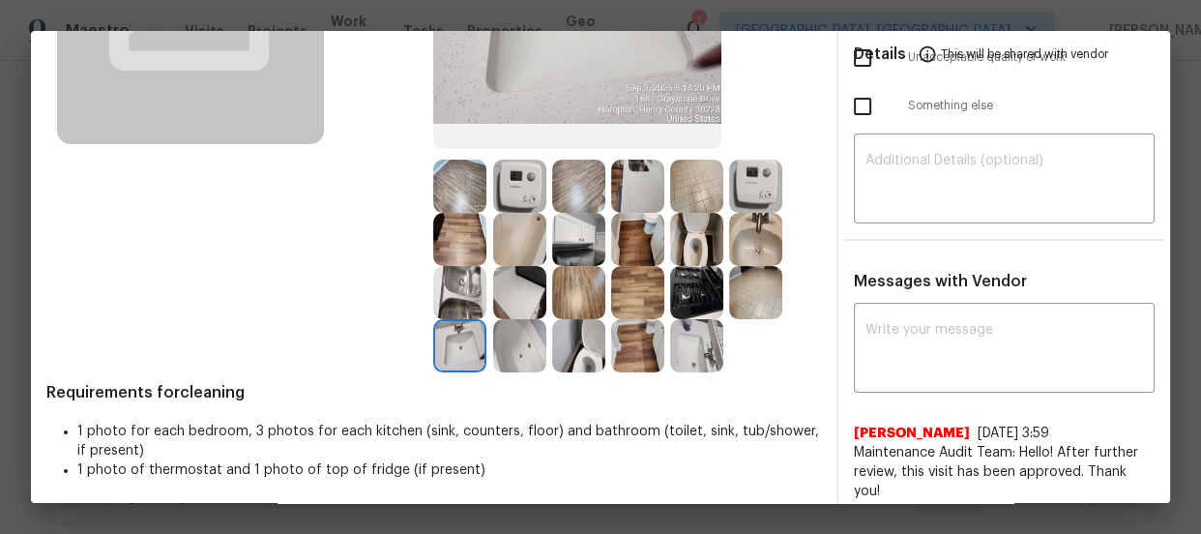
click at [685, 341] on img at bounding box center [696, 345] width 53 height 53
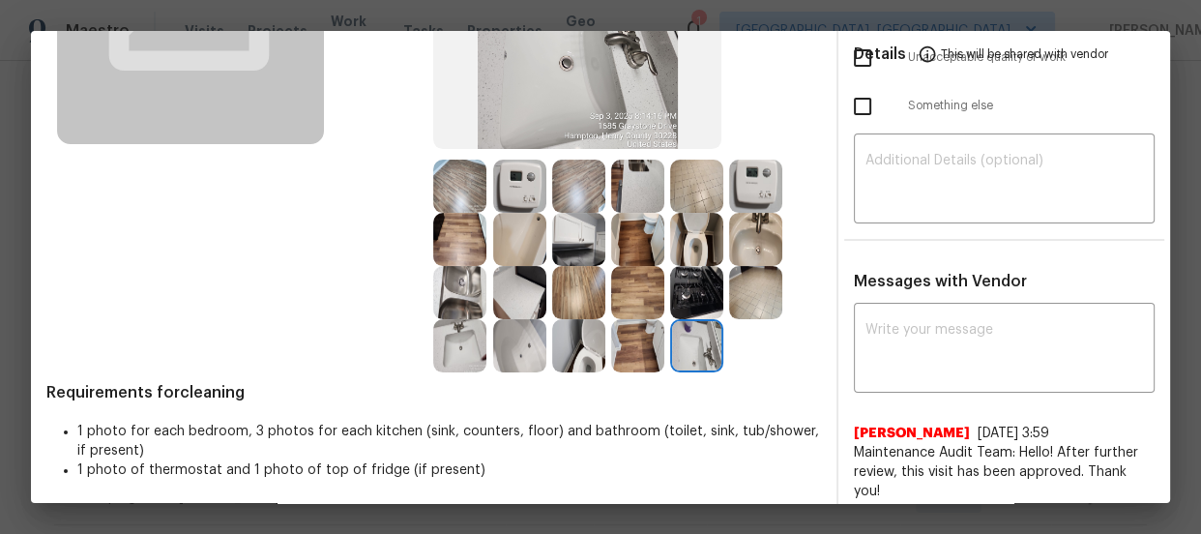
click at [493, 345] on img at bounding box center [519, 345] width 53 height 53
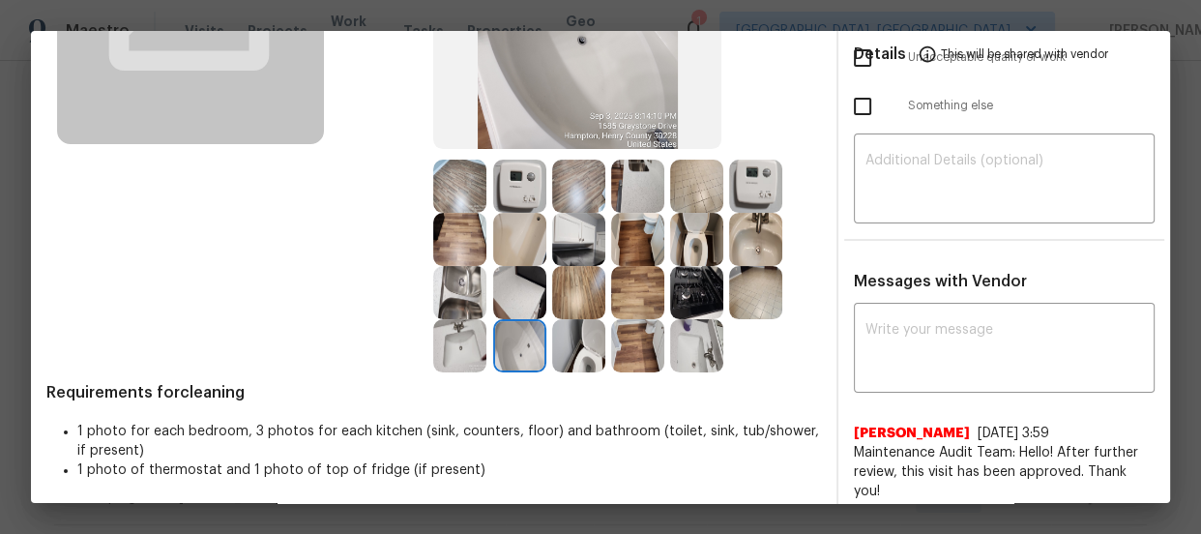
click at [529, 245] on img at bounding box center [519, 239] width 53 height 53
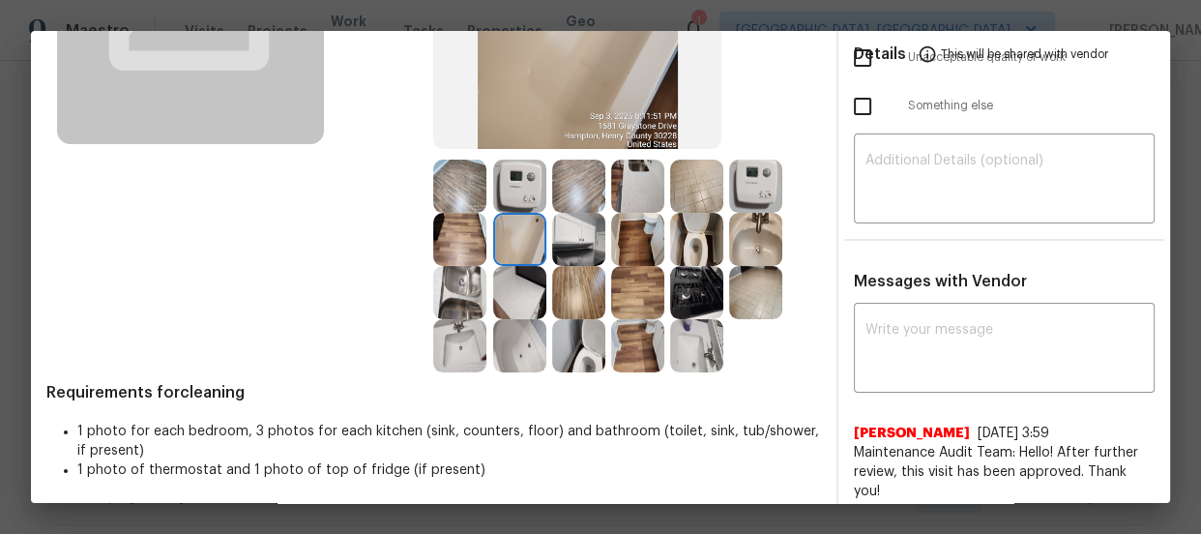
click at [509, 187] on img at bounding box center [519, 185] width 53 height 53
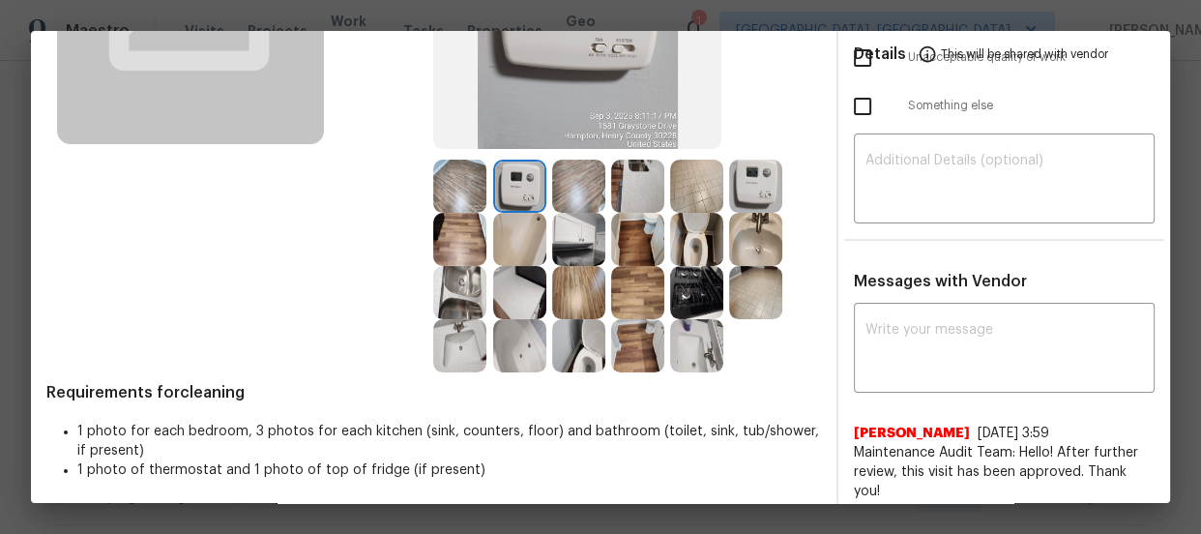
click at [579, 244] on img at bounding box center [578, 239] width 53 height 53
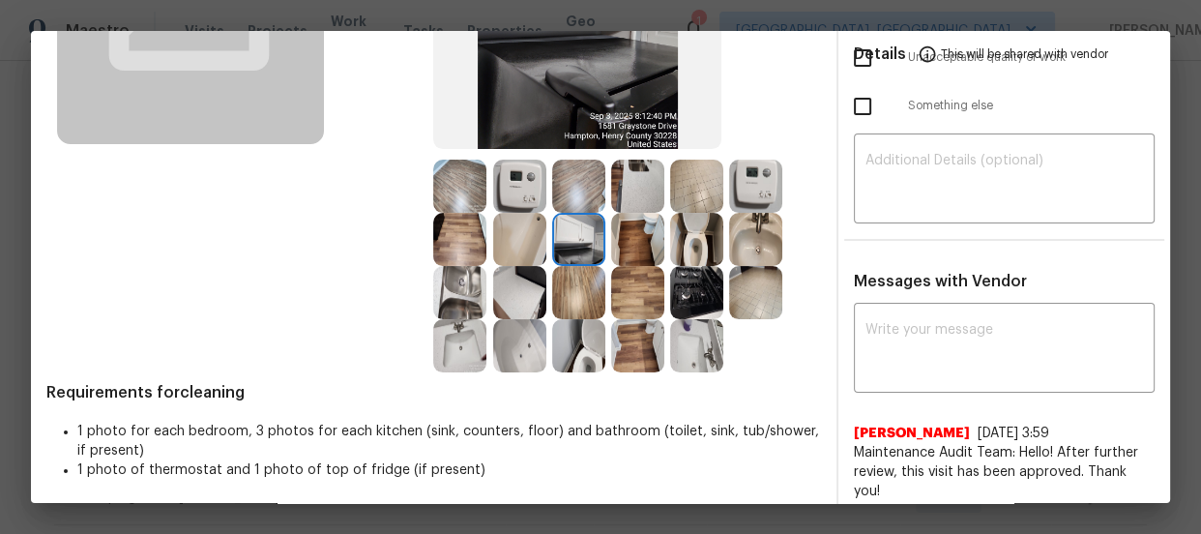
click at [446, 275] on img at bounding box center [459, 292] width 53 height 53
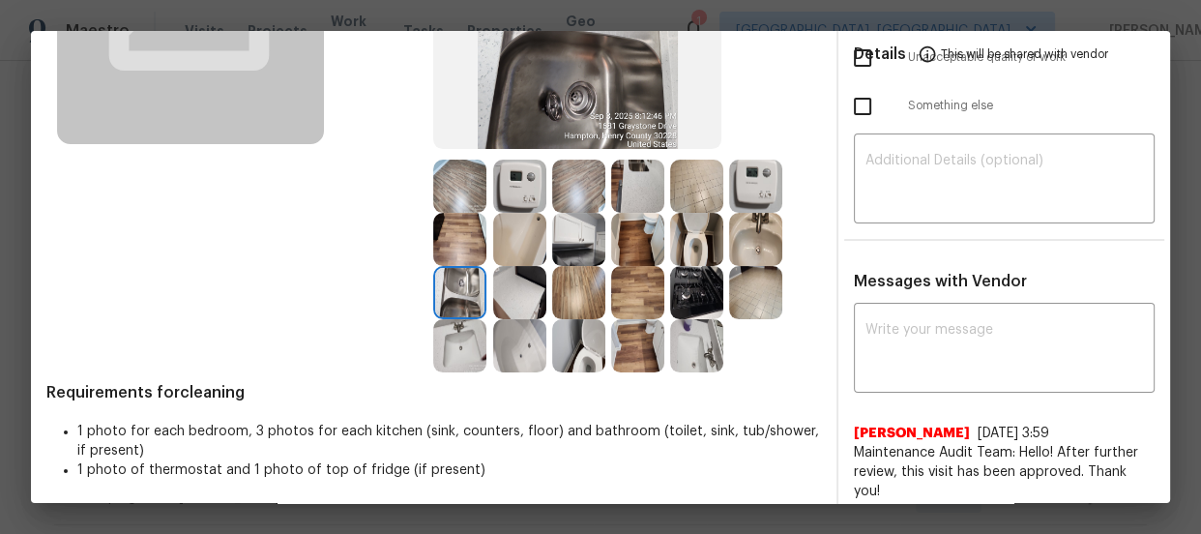
click at [574, 190] on img at bounding box center [578, 185] width 53 height 53
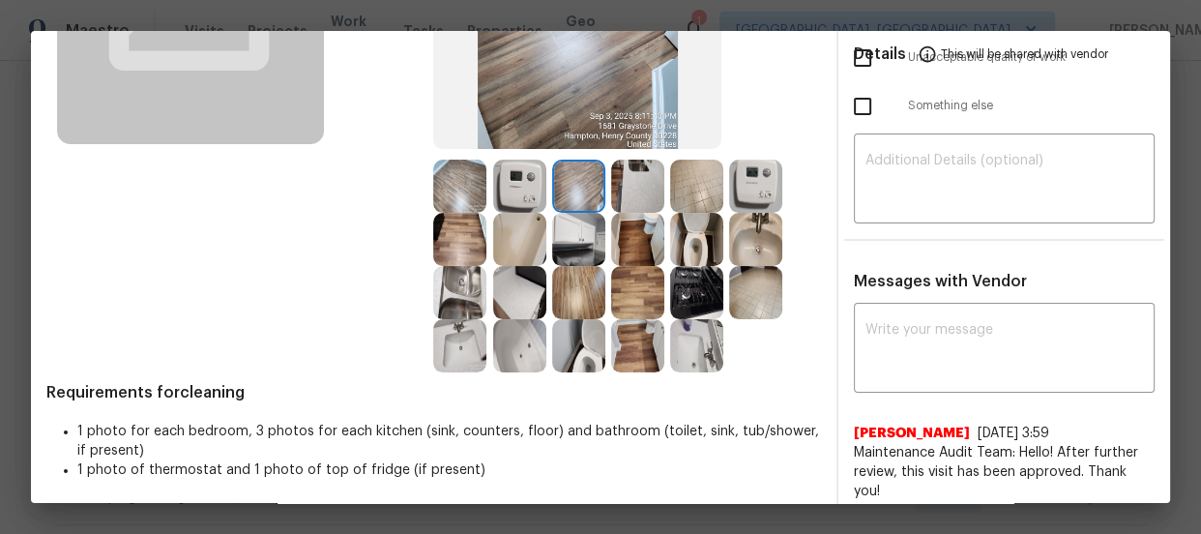
click at [451, 192] on img at bounding box center [459, 185] width 53 height 53
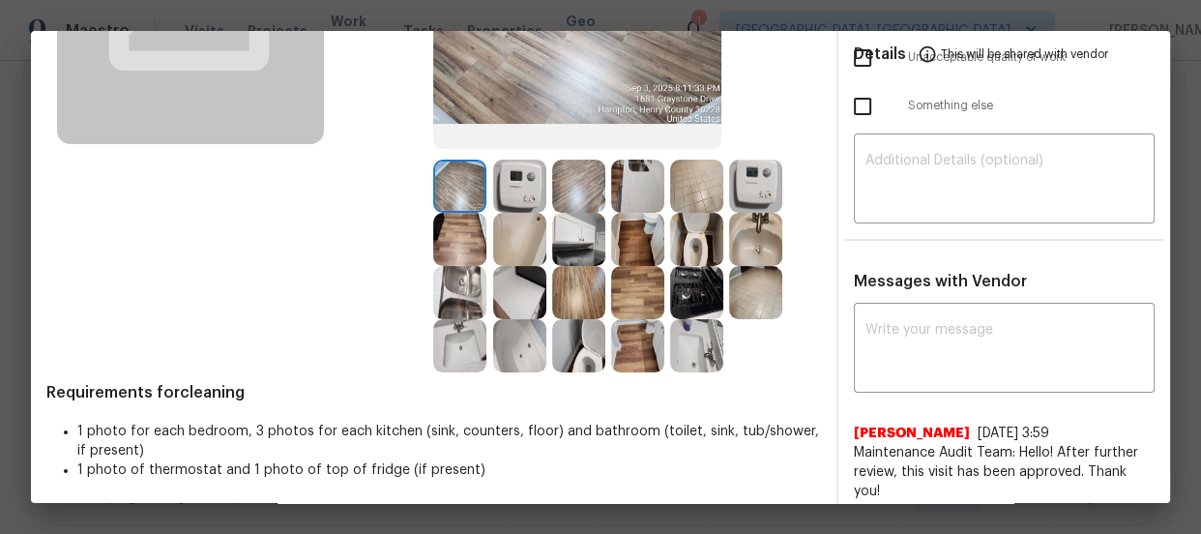
click at [583, 286] on img at bounding box center [578, 292] width 53 height 53
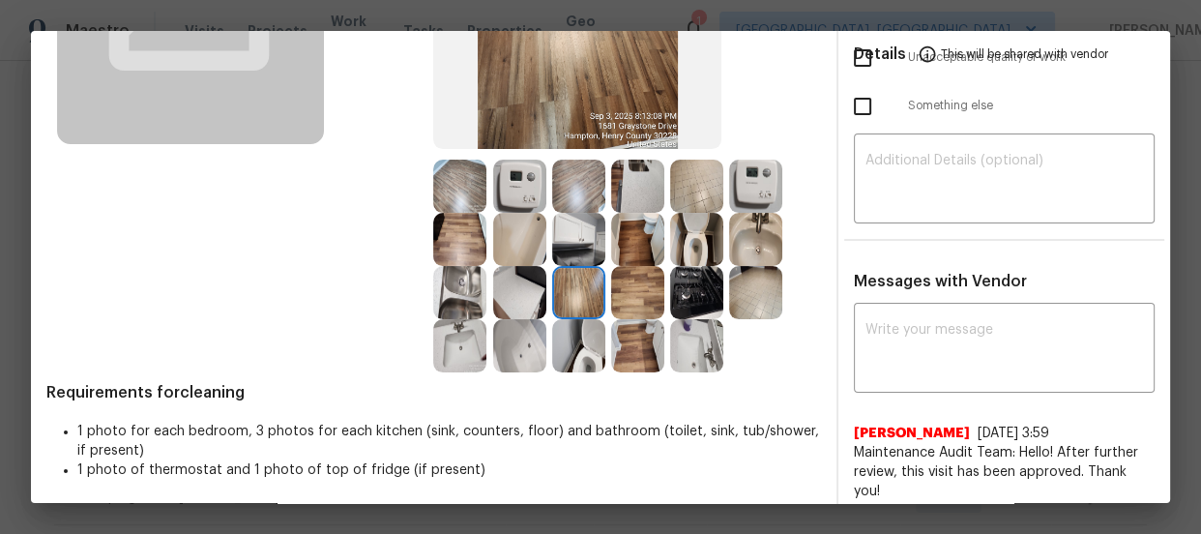
click at [659, 340] on div at bounding box center [640, 345] width 59 height 53
click at [760, 292] on img at bounding box center [755, 292] width 53 height 53
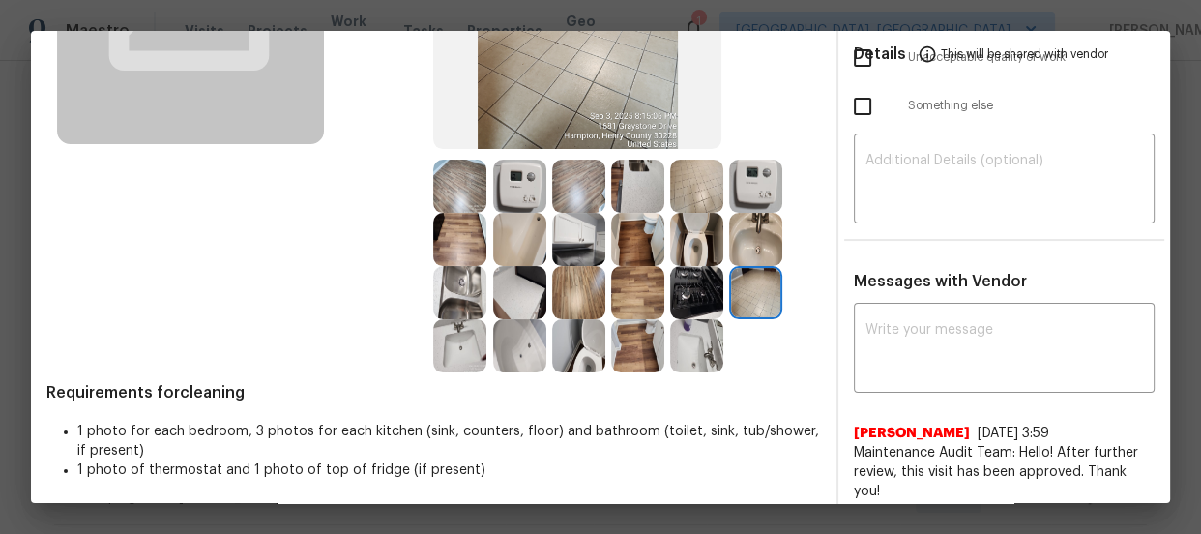
click at [652, 308] on img at bounding box center [637, 292] width 53 height 53
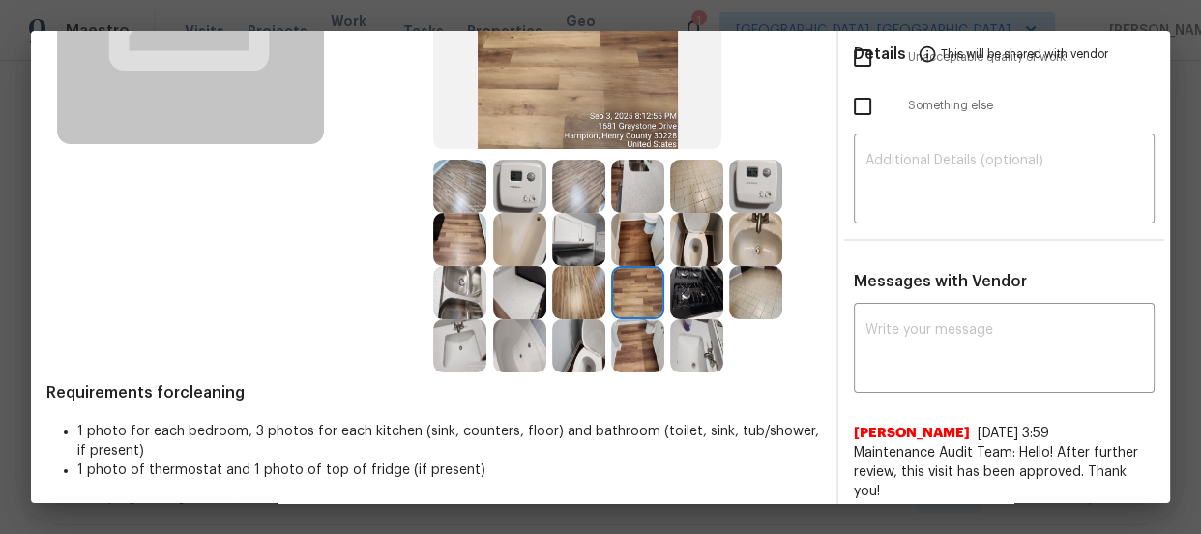
click at [690, 294] on img at bounding box center [696, 292] width 53 height 53
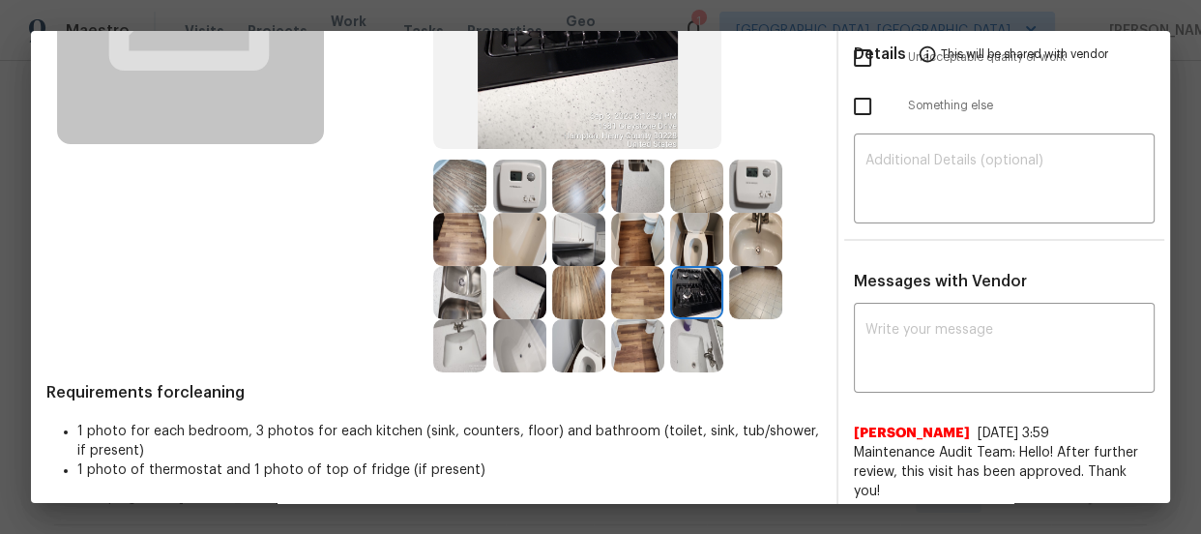
click at [681, 250] on img at bounding box center [696, 239] width 53 height 53
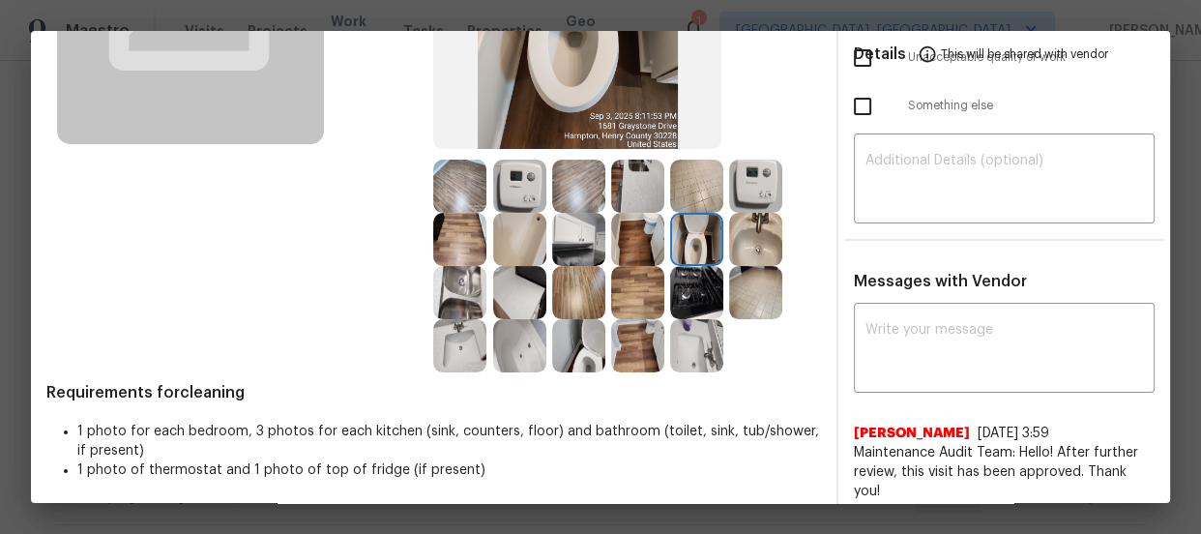
click at [647, 241] on img at bounding box center [637, 239] width 53 height 53
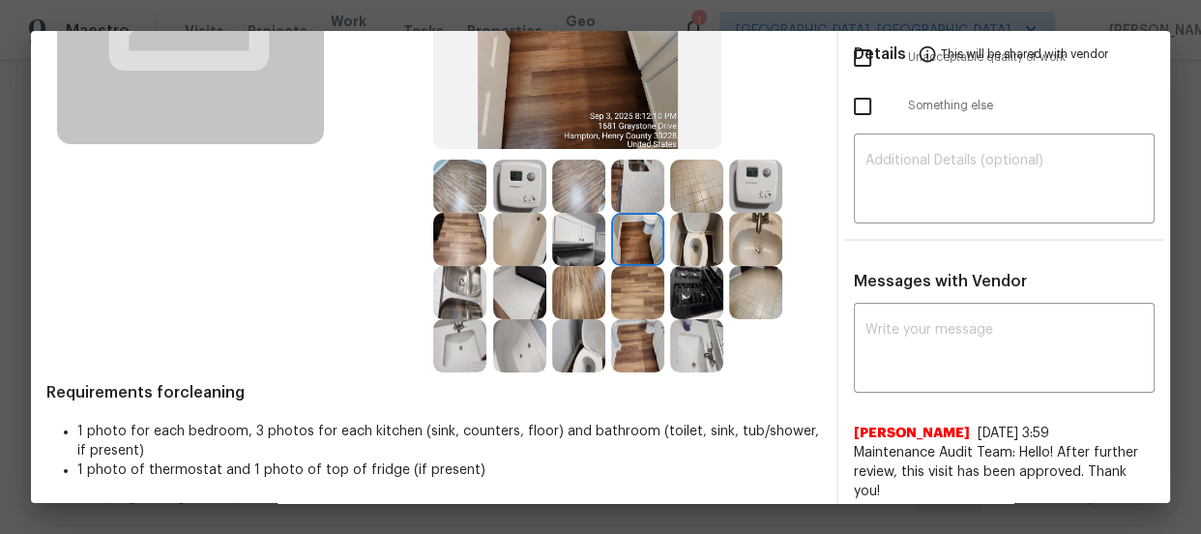
click at [635, 189] on img at bounding box center [637, 185] width 53 height 53
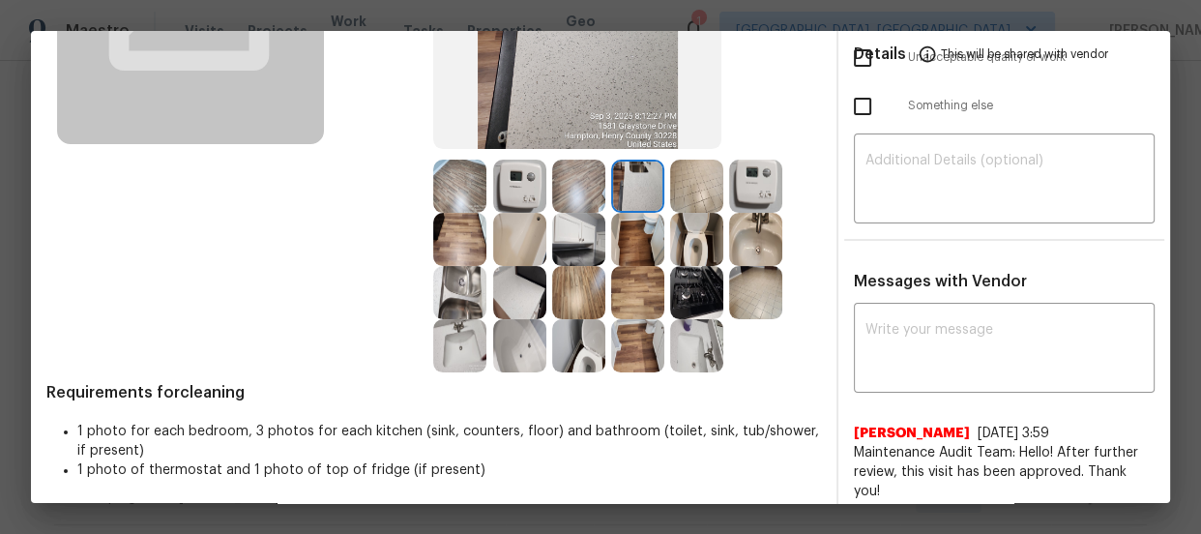
click at [697, 184] on img at bounding box center [696, 185] width 53 height 53
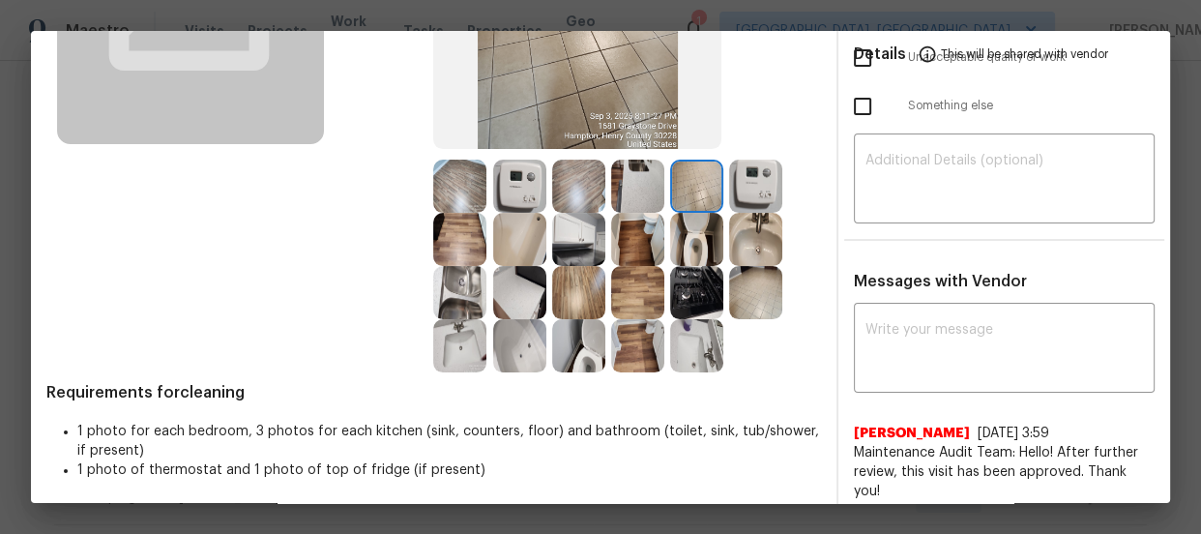
click at [739, 178] on img at bounding box center [755, 185] width 53 height 53
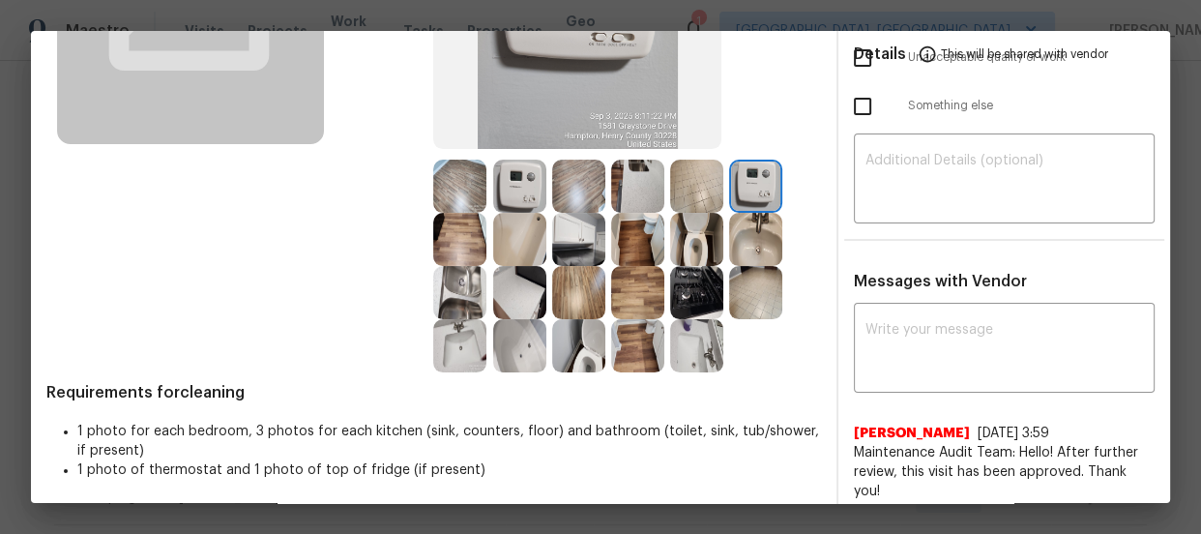
click at [512, 301] on img at bounding box center [519, 292] width 53 height 53
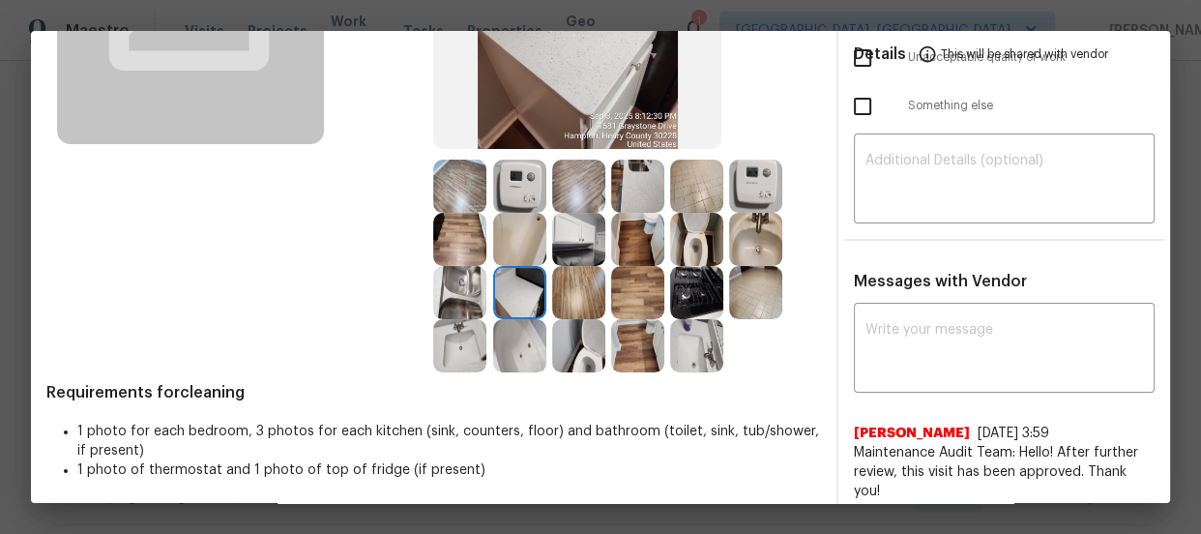
click at [471, 299] on img at bounding box center [459, 292] width 53 height 53
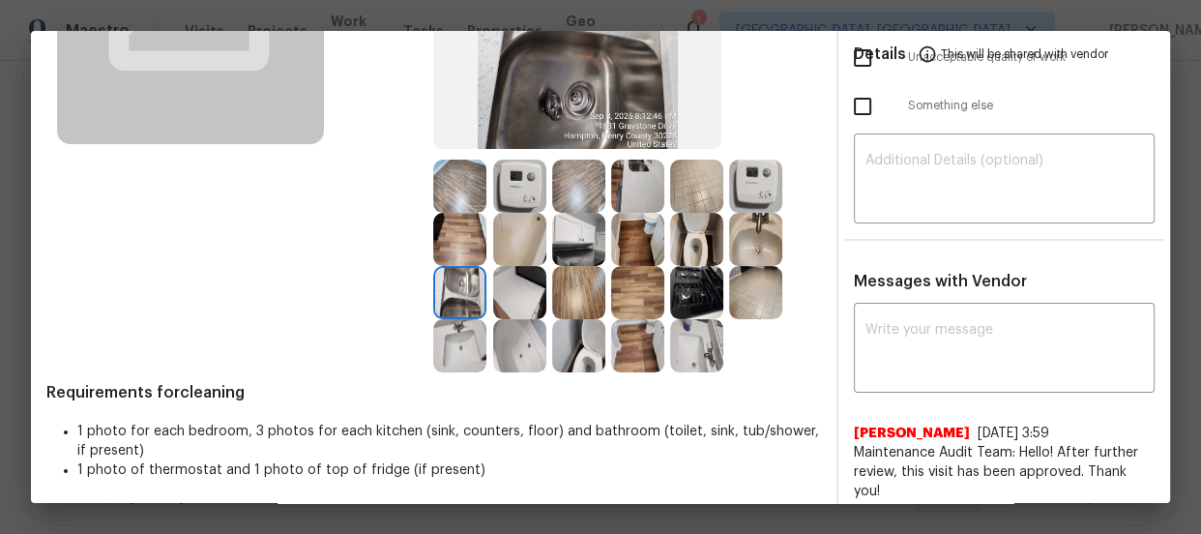
click at [453, 355] on img at bounding box center [459, 345] width 53 height 53
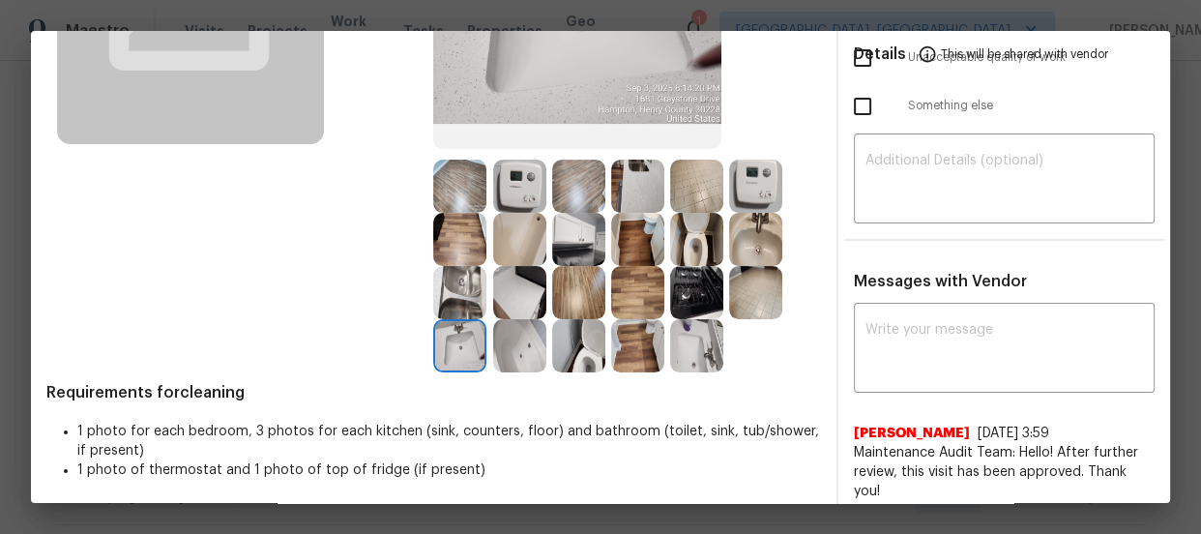
click at [503, 343] on img at bounding box center [519, 345] width 53 height 53
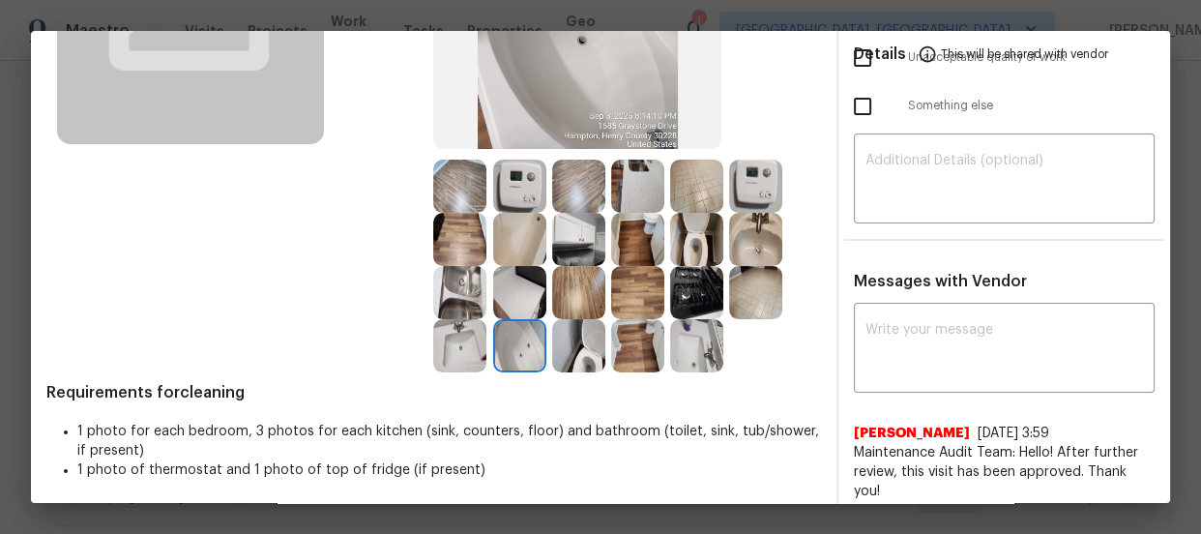
click at [560, 347] on img at bounding box center [578, 345] width 53 height 53
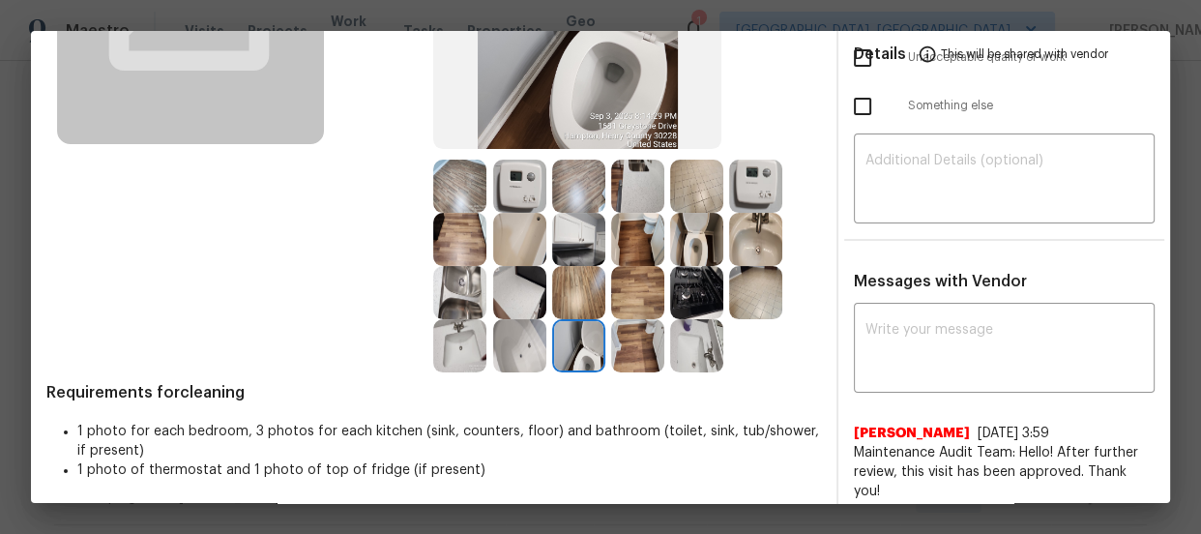
click at [545, 235] on div at bounding box center [522, 239] width 59 height 53
click at [719, 185] on div at bounding box center [699, 185] width 59 height 53
click at [741, 196] on img at bounding box center [755, 185] width 53 height 53
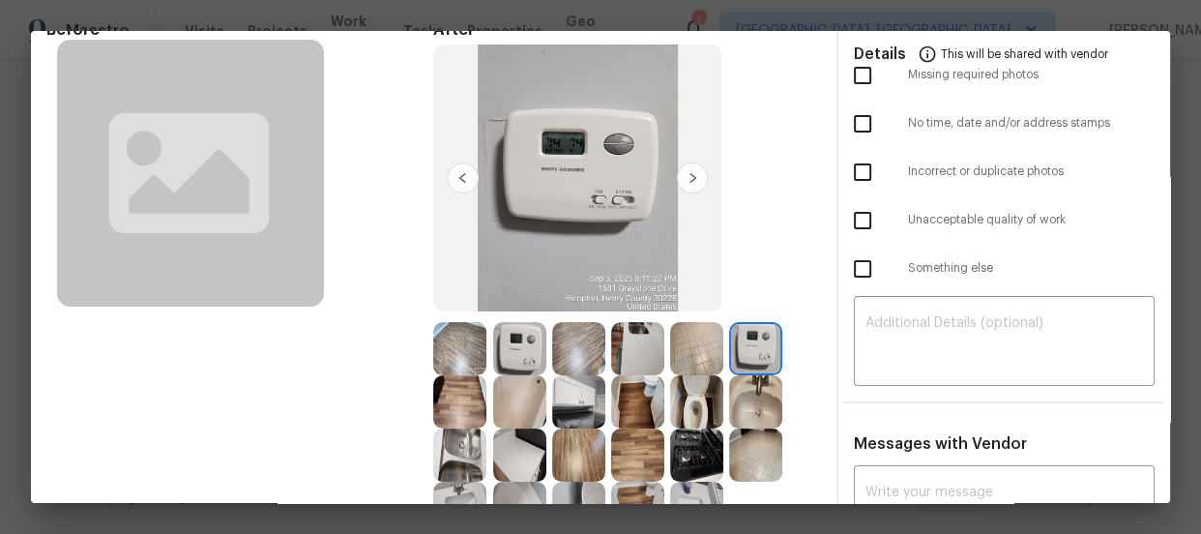
scroll to position [0, 0]
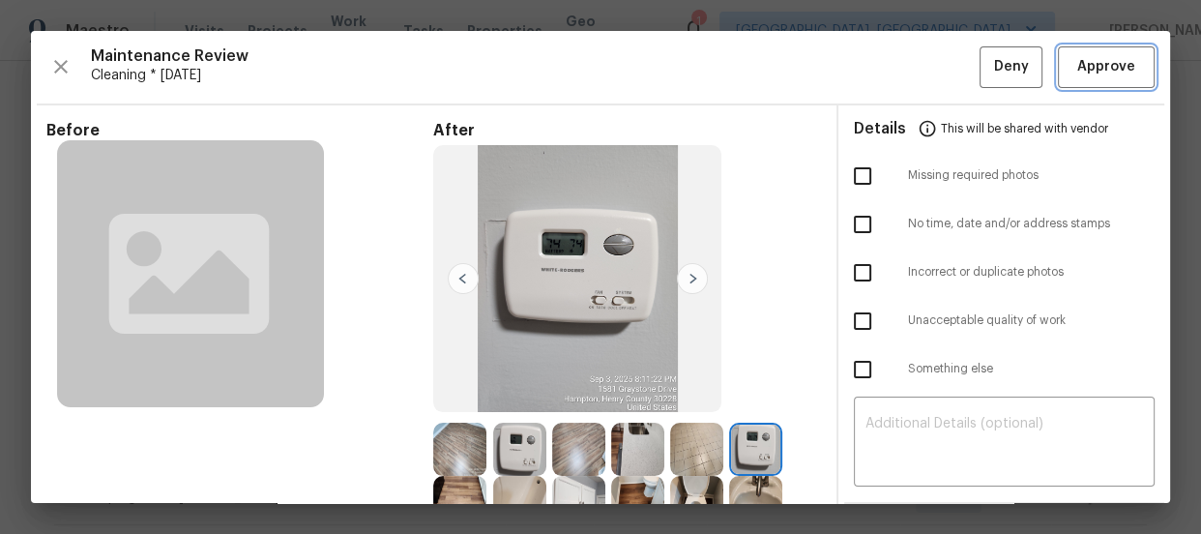
click at [1089, 63] on span "Approve" at bounding box center [1106, 67] width 58 height 24
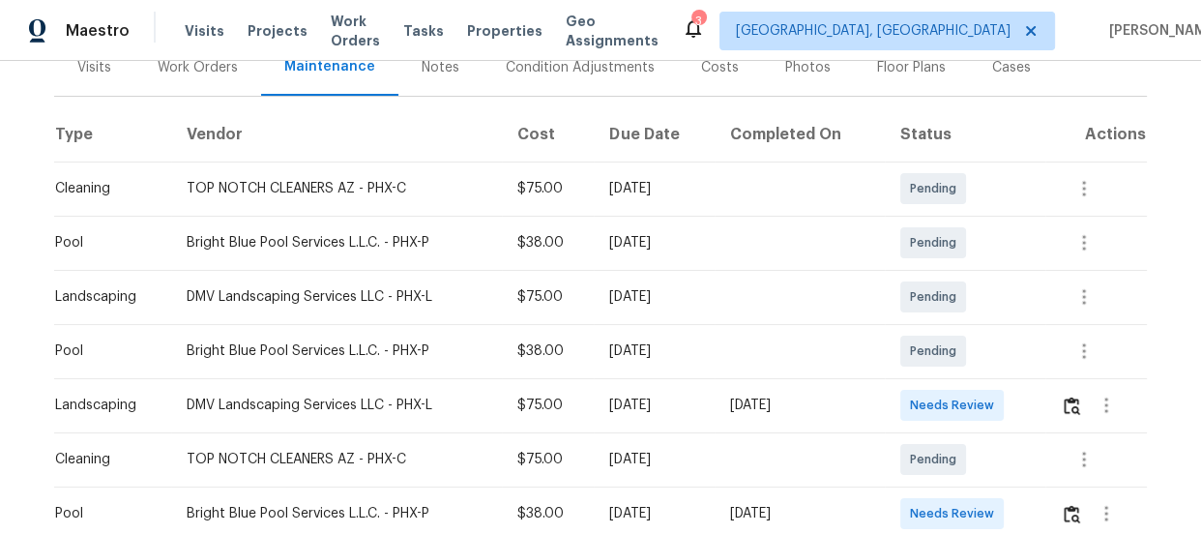
scroll to position [439, 0]
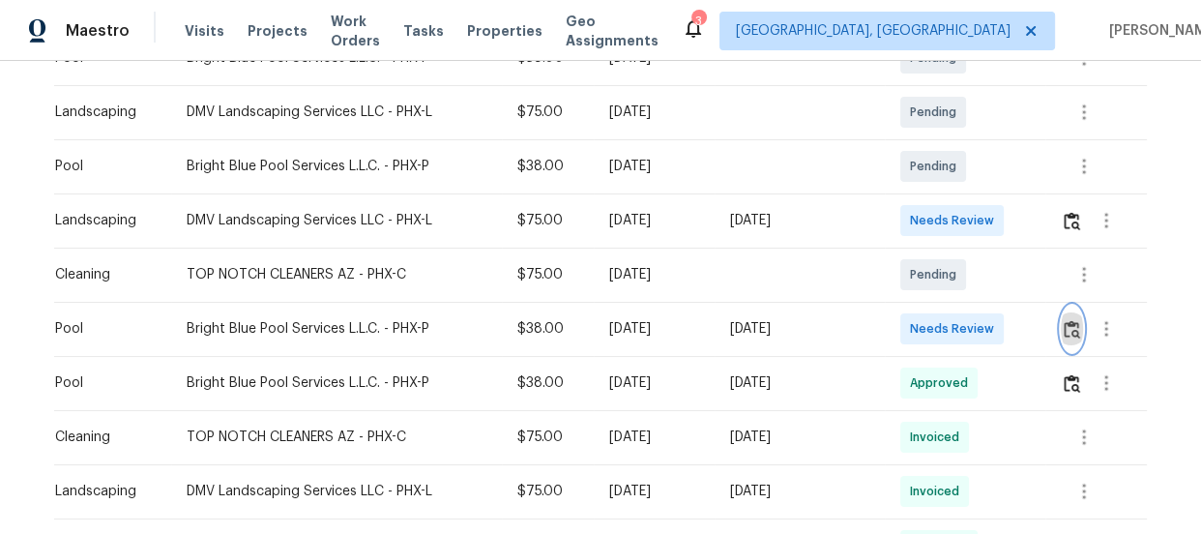
click at [1064, 336] on img "button" at bounding box center [1071, 329] width 16 height 18
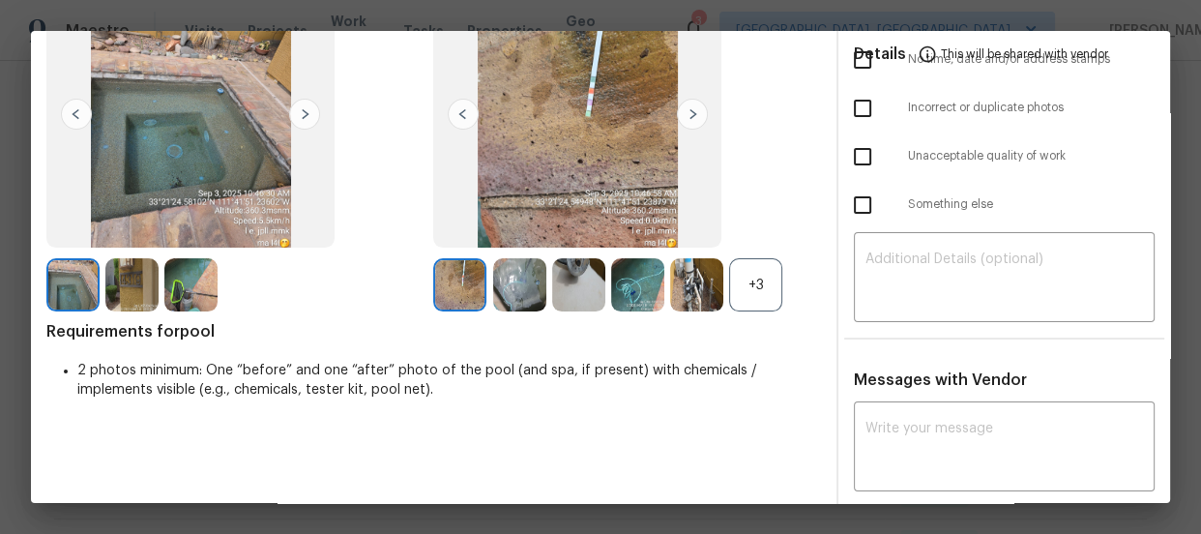
scroll to position [175, 0]
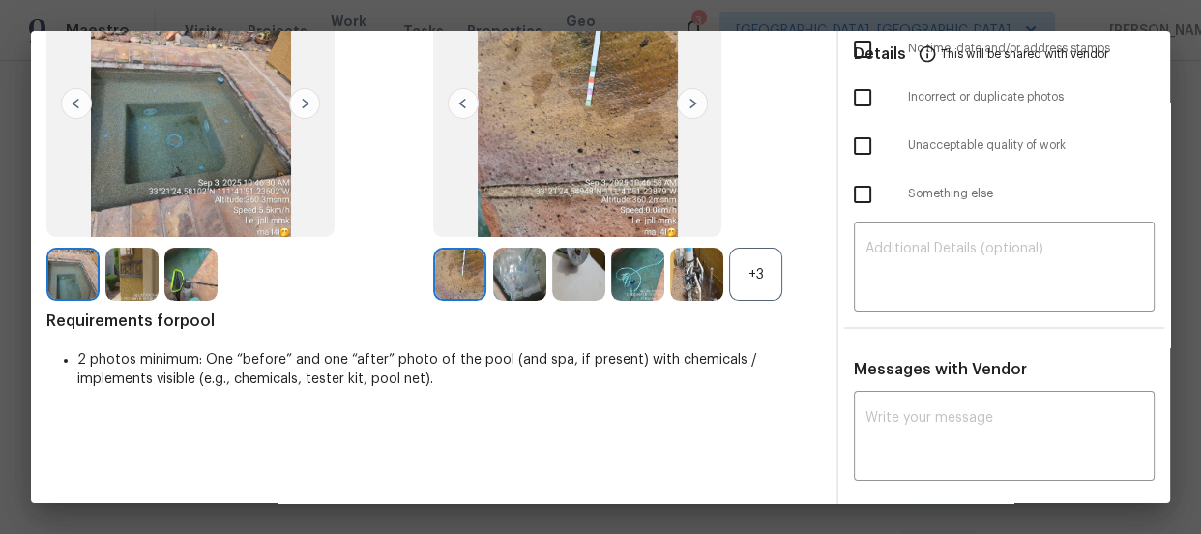
click at [749, 271] on div "+3" at bounding box center [755, 273] width 53 height 53
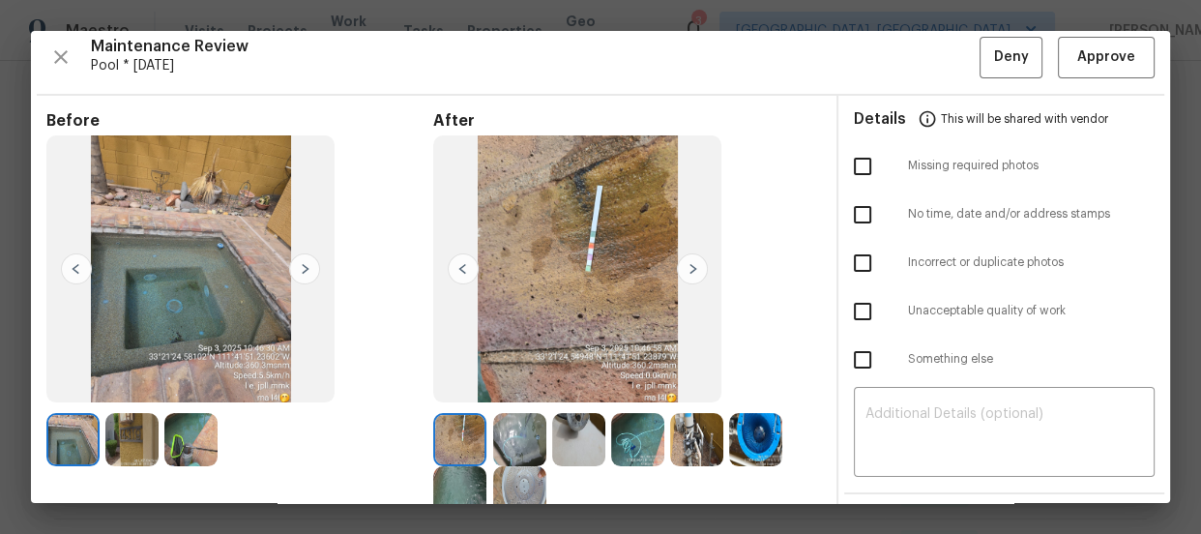
scroll to position [0, 0]
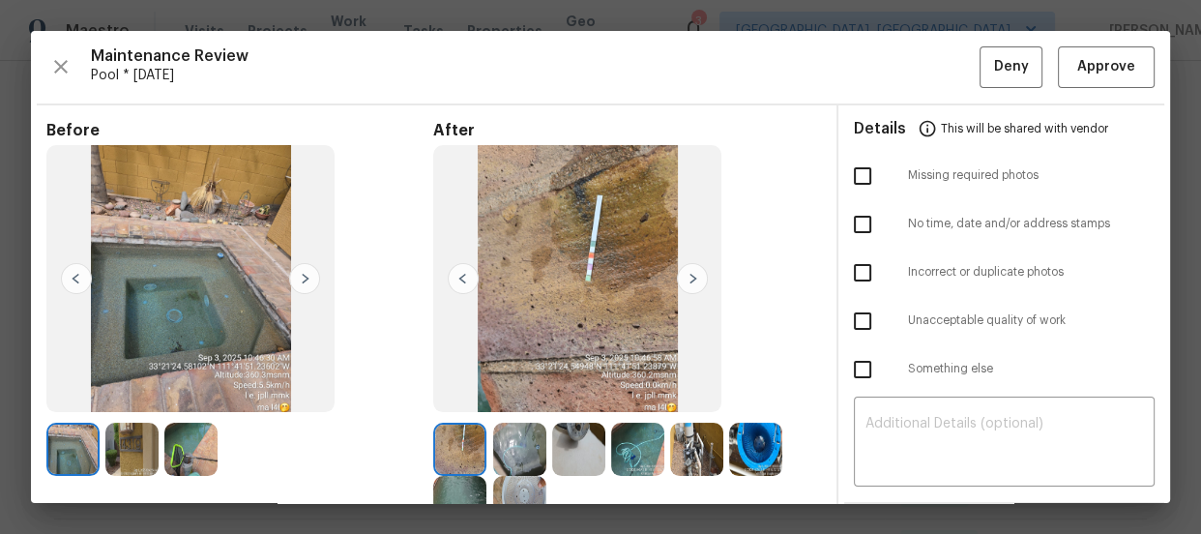
click at [643, 454] on img at bounding box center [637, 448] width 53 height 53
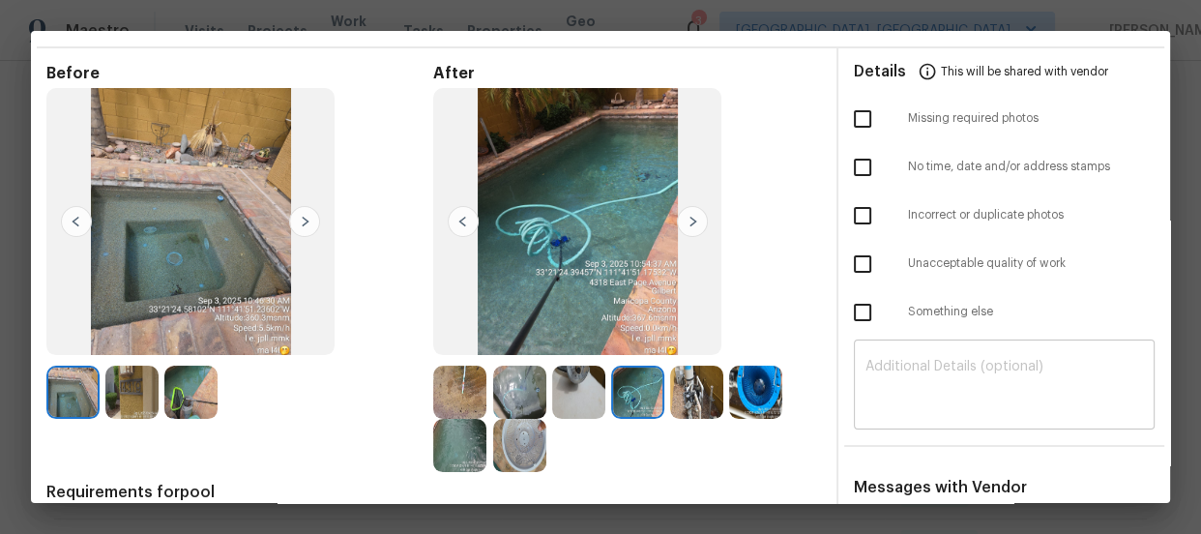
scroll to position [87, 0]
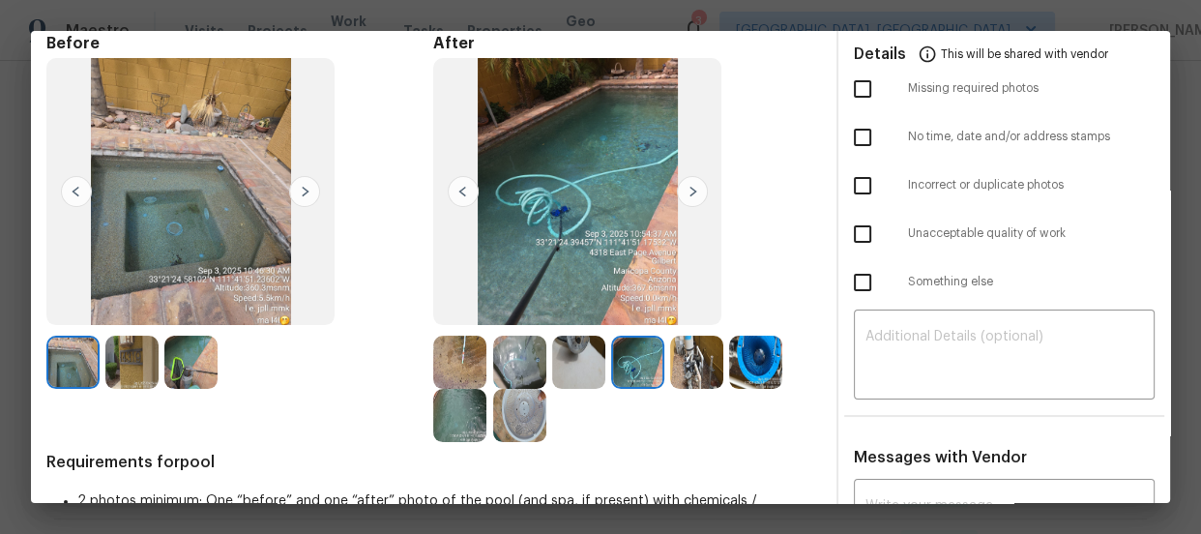
click at [437, 418] on img at bounding box center [459, 415] width 53 height 53
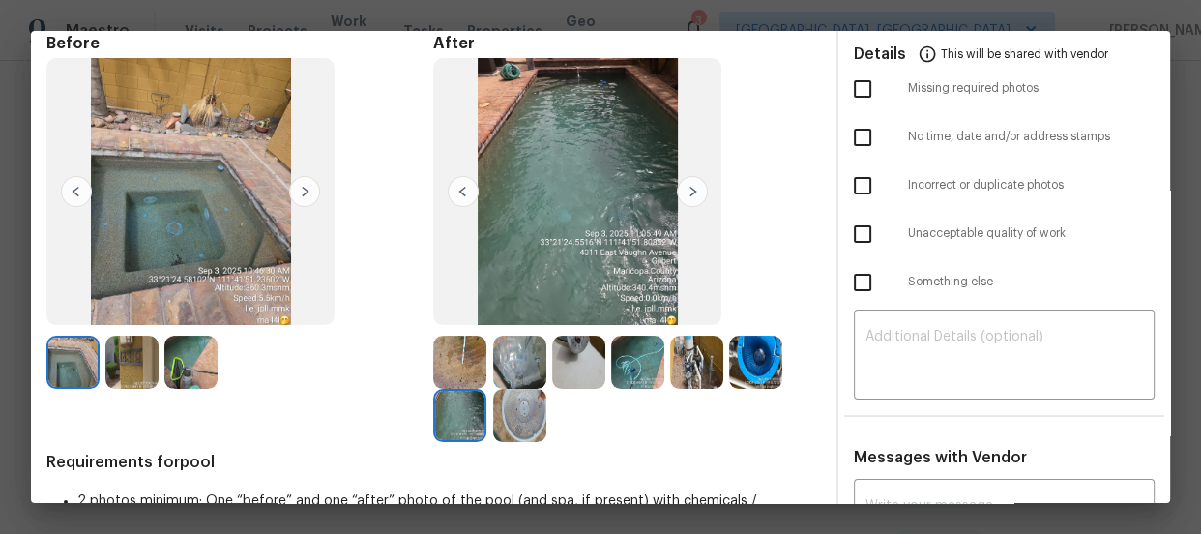
click at [517, 415] on img at bounding box center [519, 415] width 53 height 53
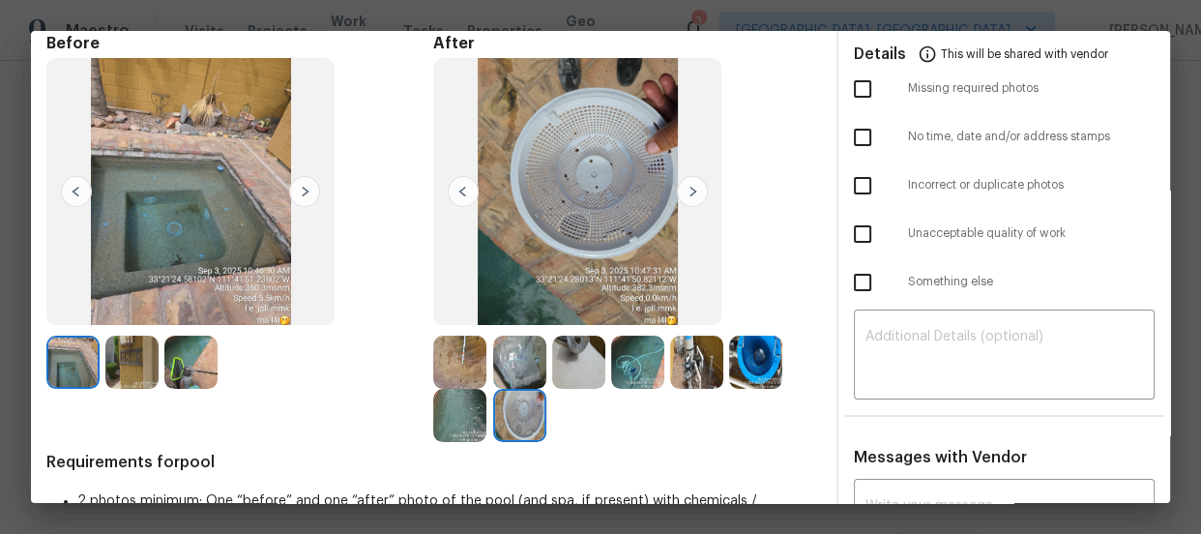
click at [464, 416] on img at bounding box center [459, 415] width 53 height 53
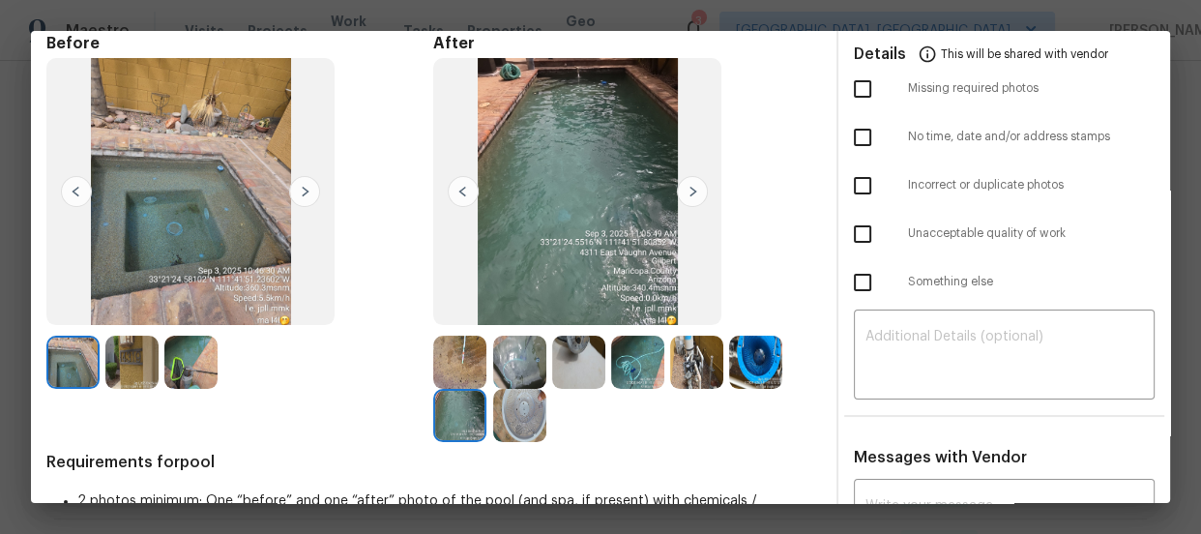
click at [222, 364] on div at bounding box center [193, 361] width 59 height 53
click at [201, 360] on img at bounding box center [190, 361] width 53 height 53
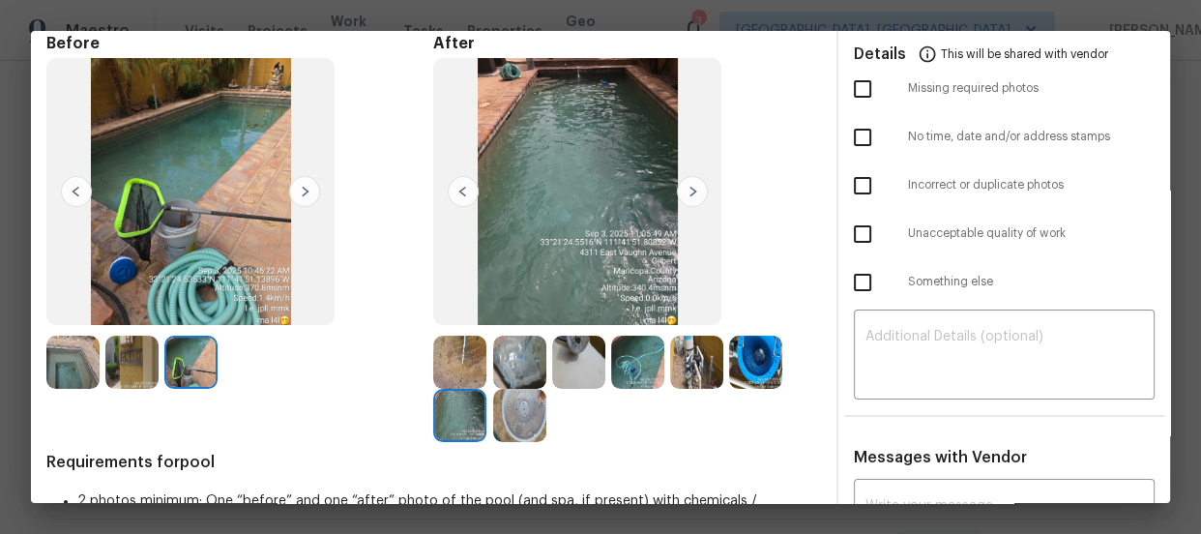
click at [119, 362] on img at bounding box center [131, 361] width 53 height 53
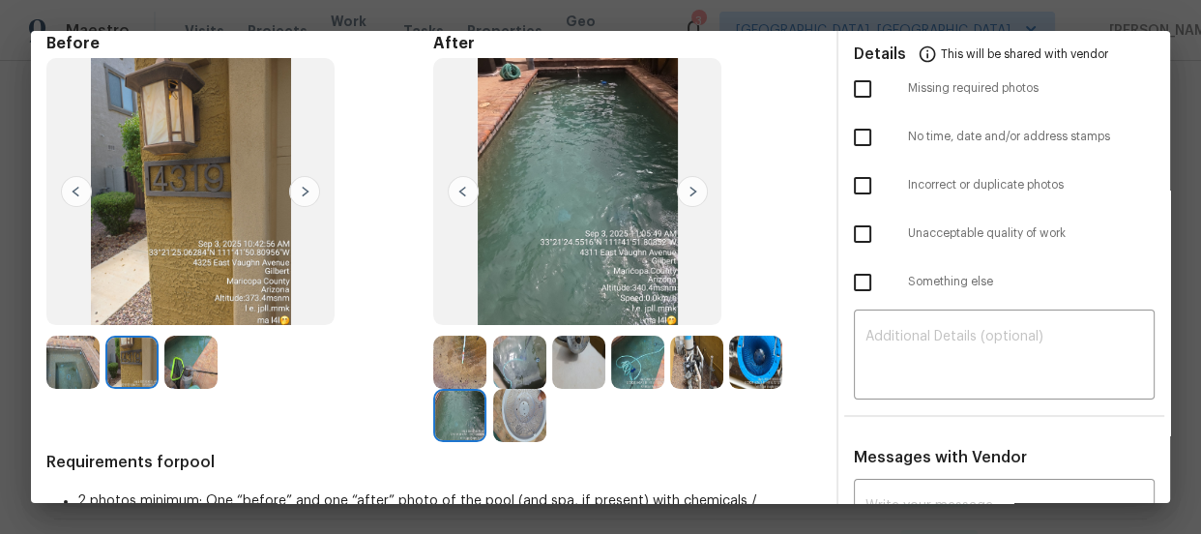
click at [522, 373] on img at bounding box center [519, 361] width 53 height 53
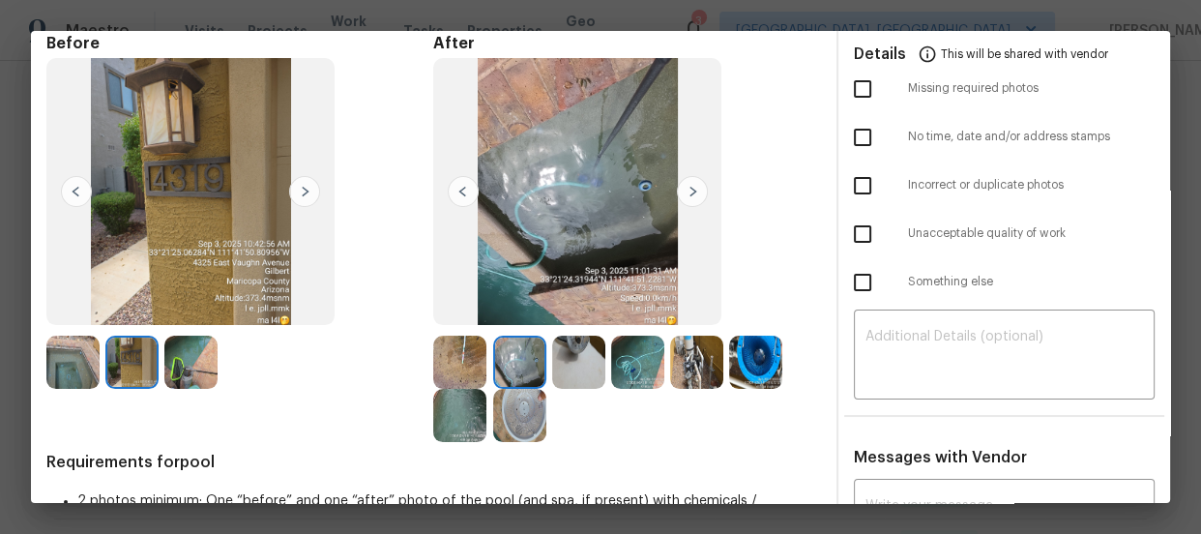
scroll to position [0, 0]
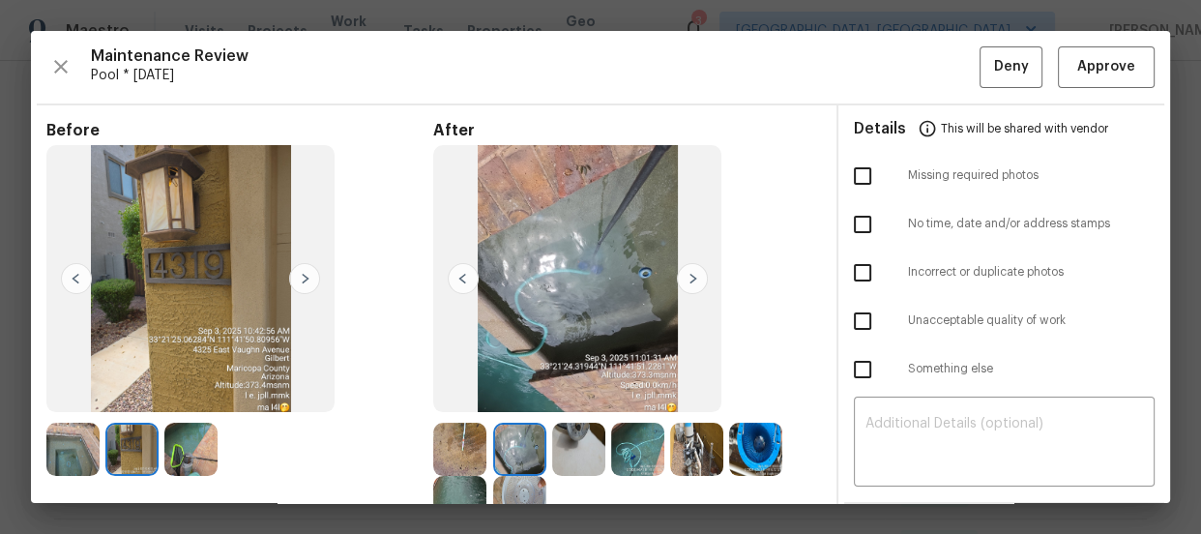
click at [72, 465] on img at bounding box center [72, 448] width 53 height 53
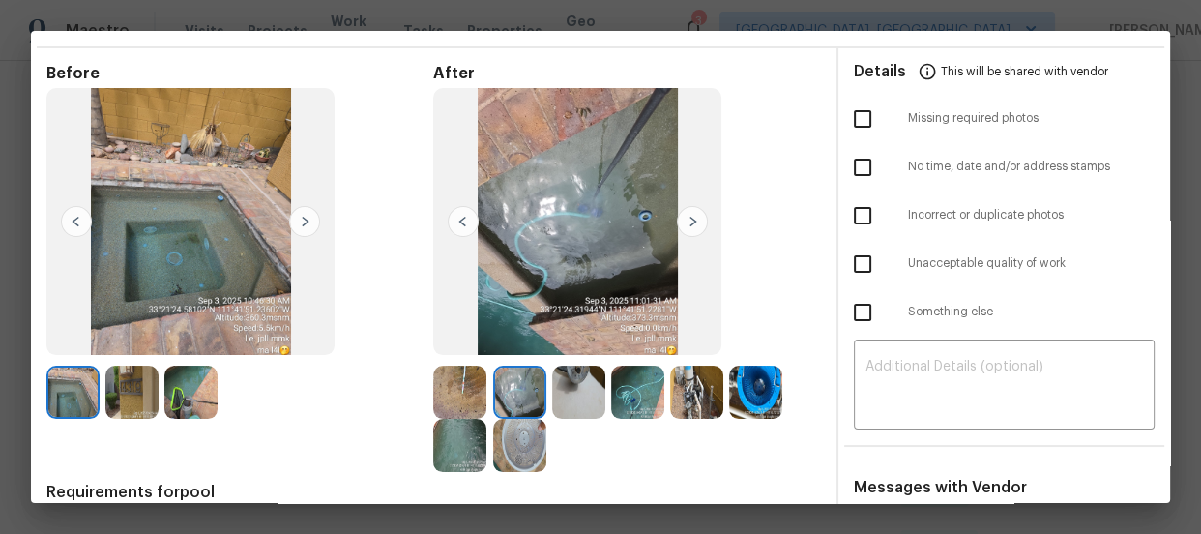
scroll to position [87, 0]
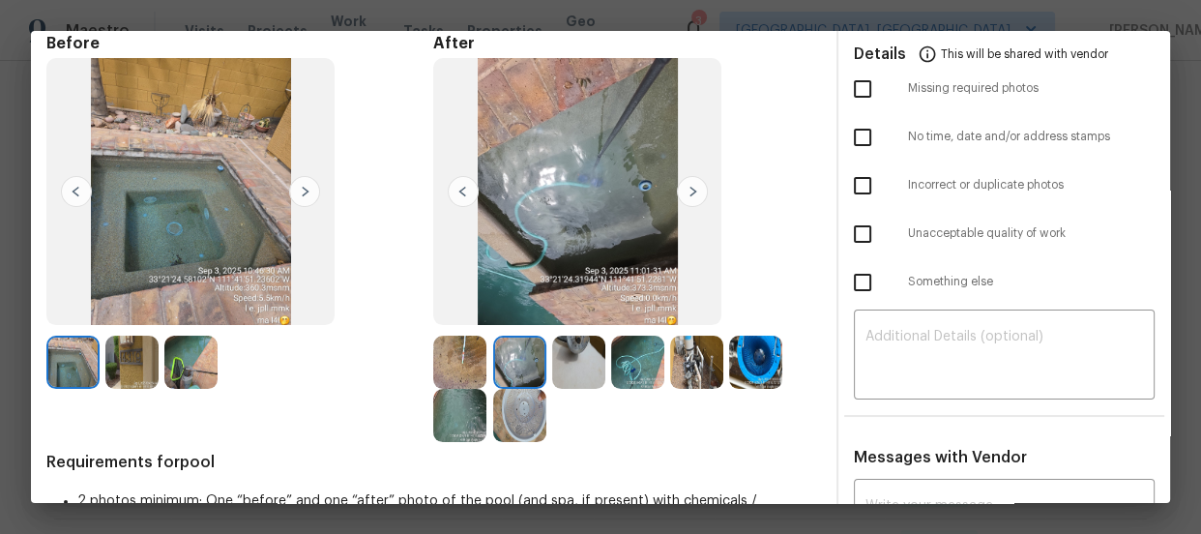
click at [455, 377] on img at bounding box center [459, 361] width 53 height 53
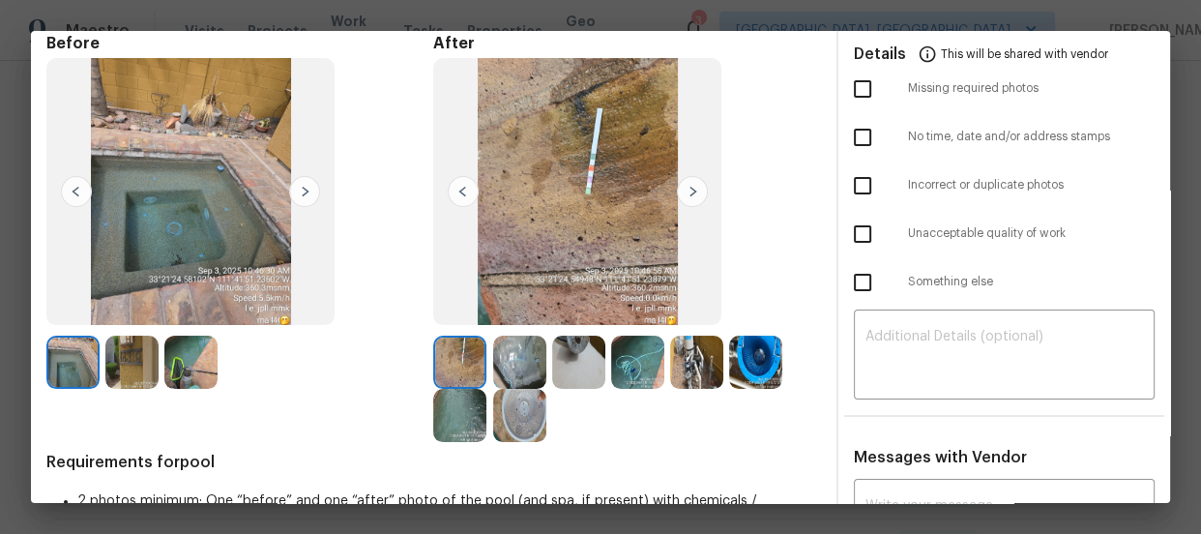
click at [455, 409] on img at bounding box center [459, 415] width 53 height 53
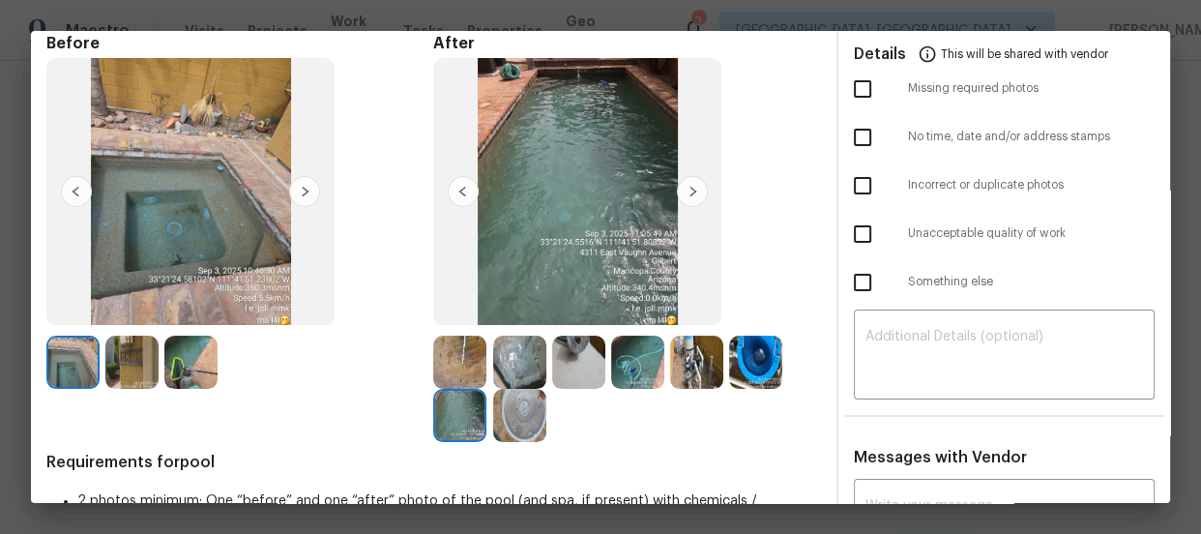
click at [514, 415] on img at bounding box center [519, 415] width 53 height 53
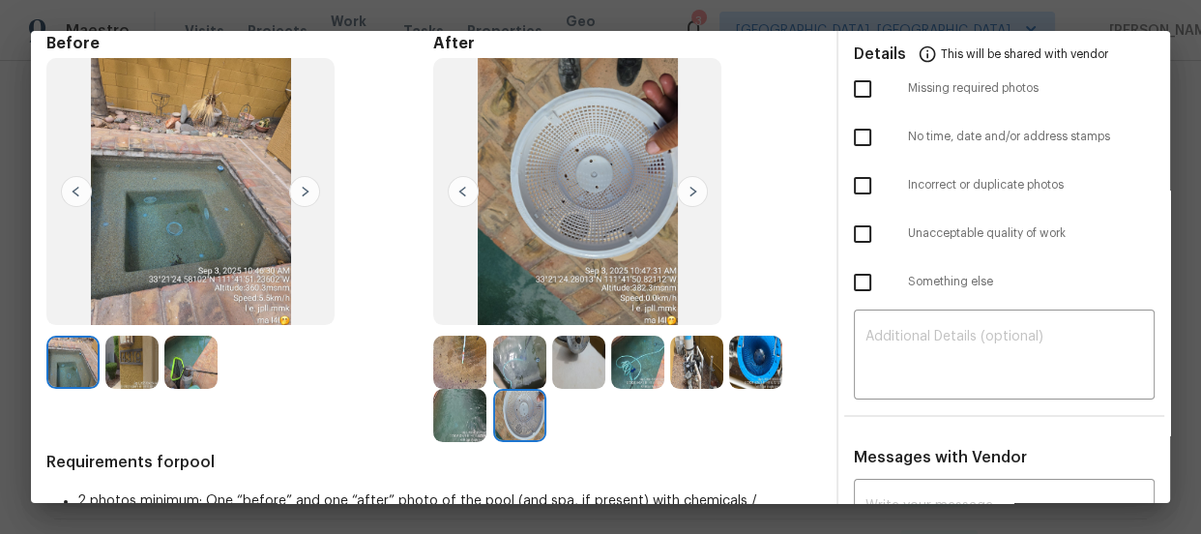
click at [568, 379] on img at bounding box center [578, 361] width 53 height 53
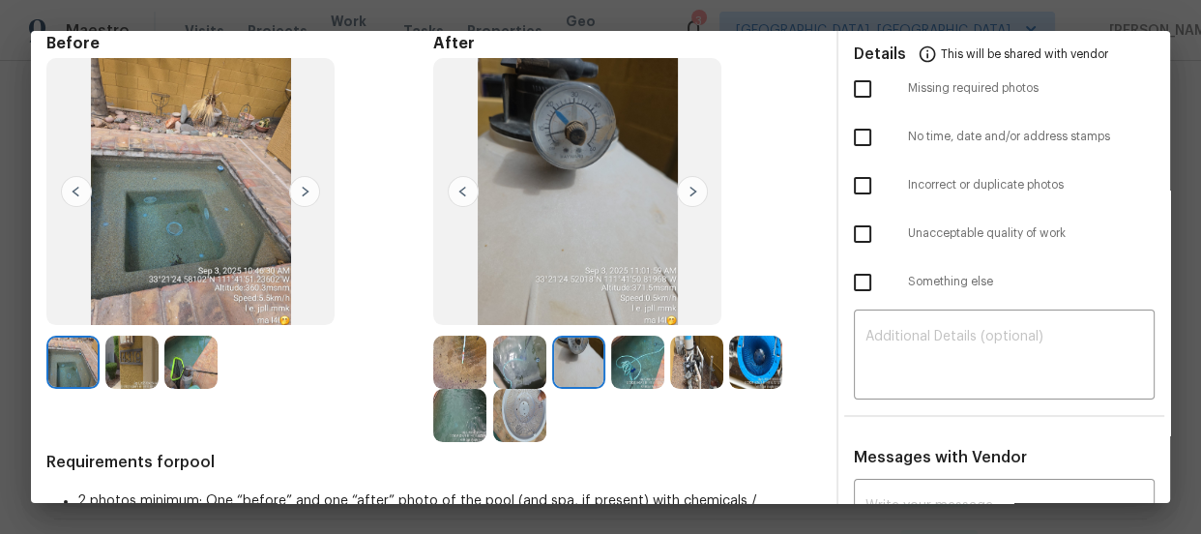
click at [631, 358] on img at bounding box center [637, 361] width 53 height 53
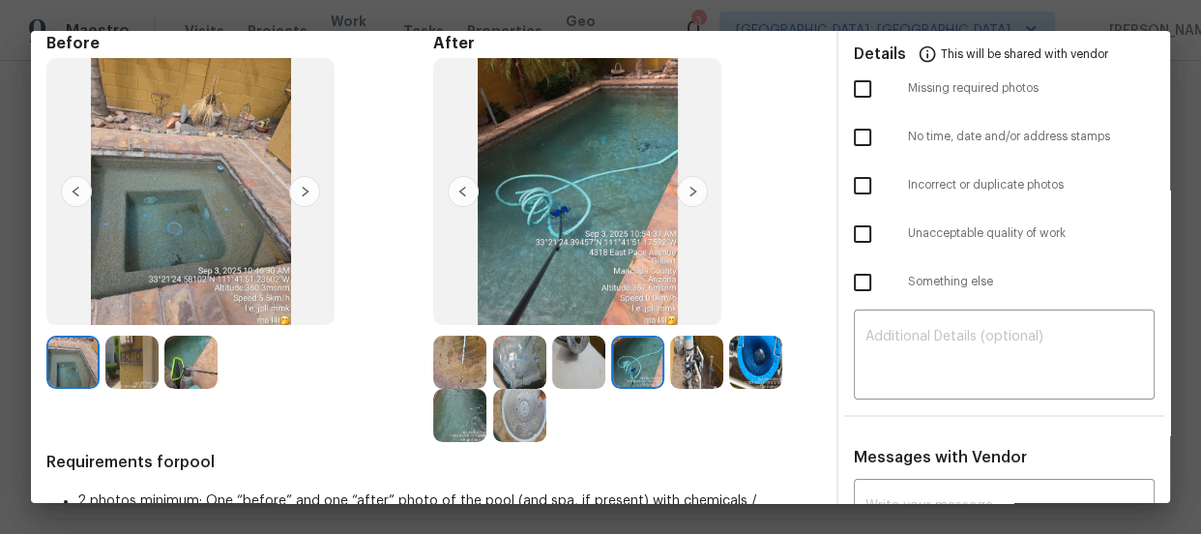
click at [715, 358] on img at bounding box center [696, 361] width 53 height 53
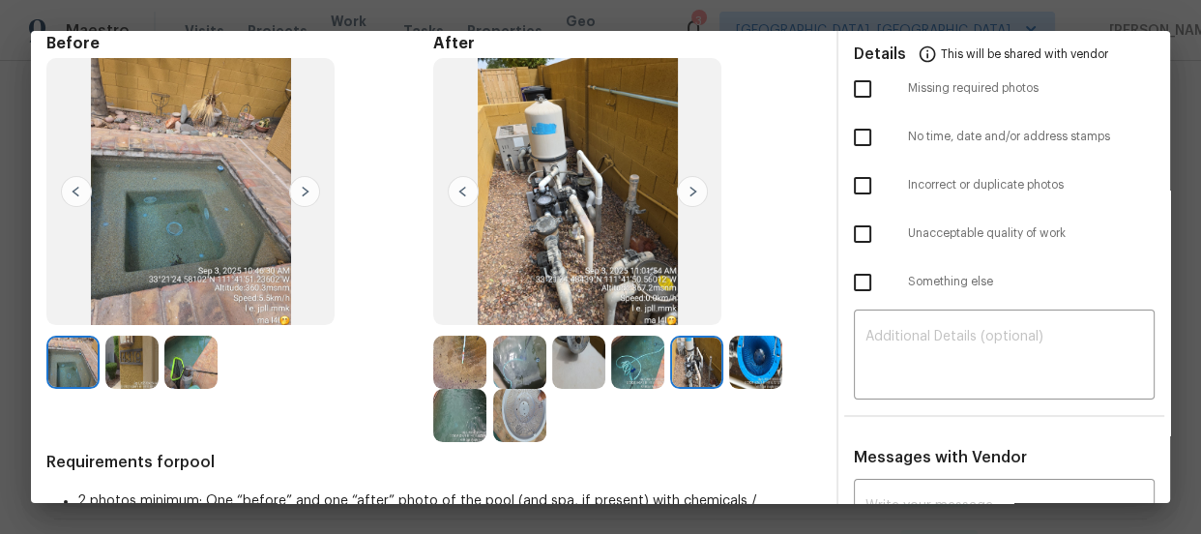
click at [749, 362] on img at bounding box center [755, 361] width 53 height 53
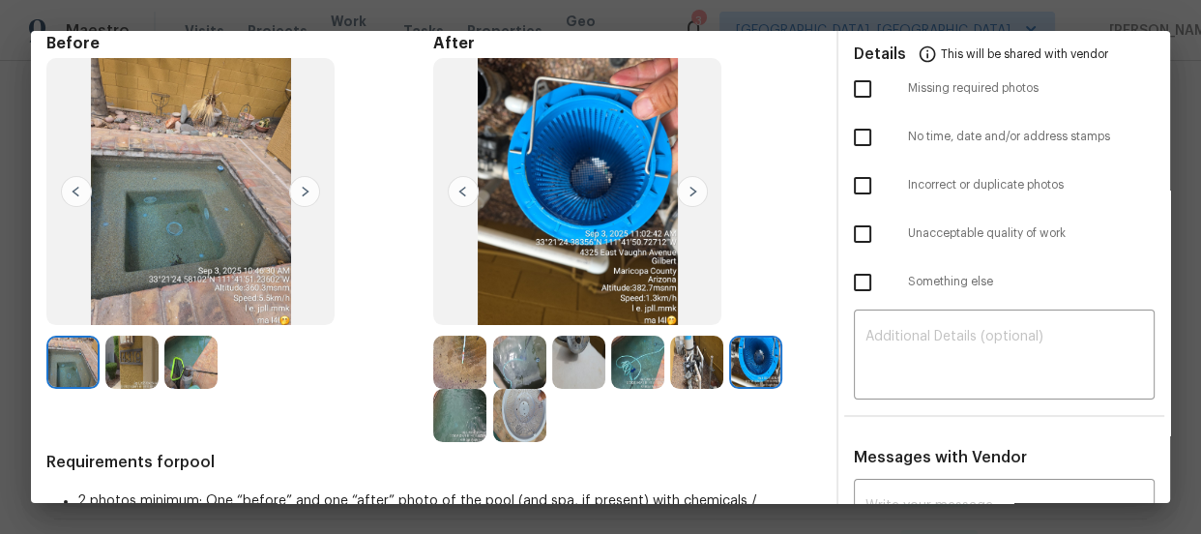
scroll to position [175, 0]
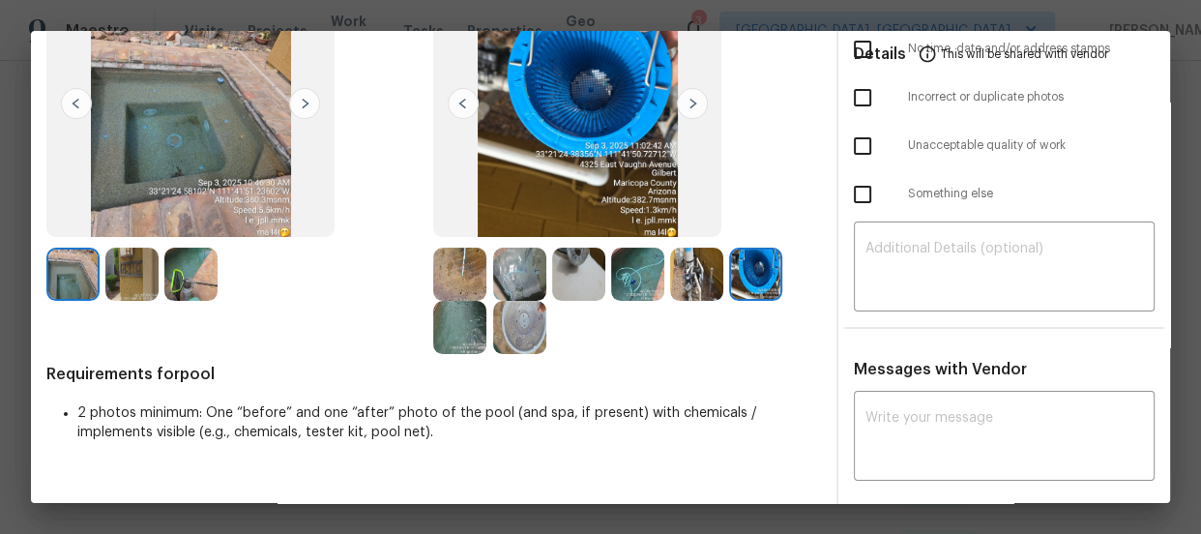
click at [643, 269] on img at bounding box center [637, 273] width 53 height 53
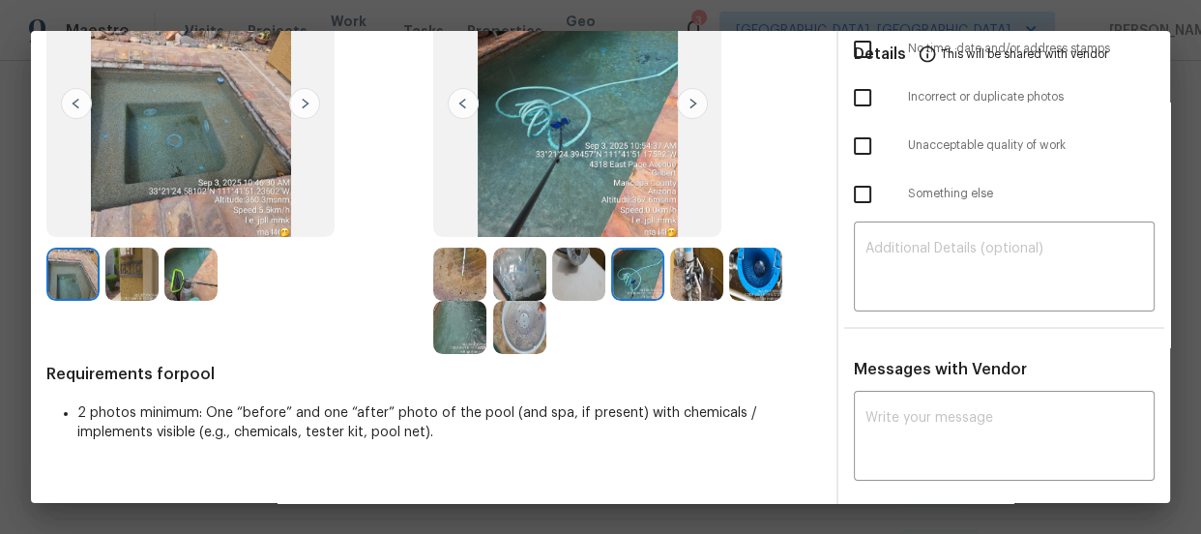
click at [471, 336] on img at bounding box center [459, 327] width 53 height 53
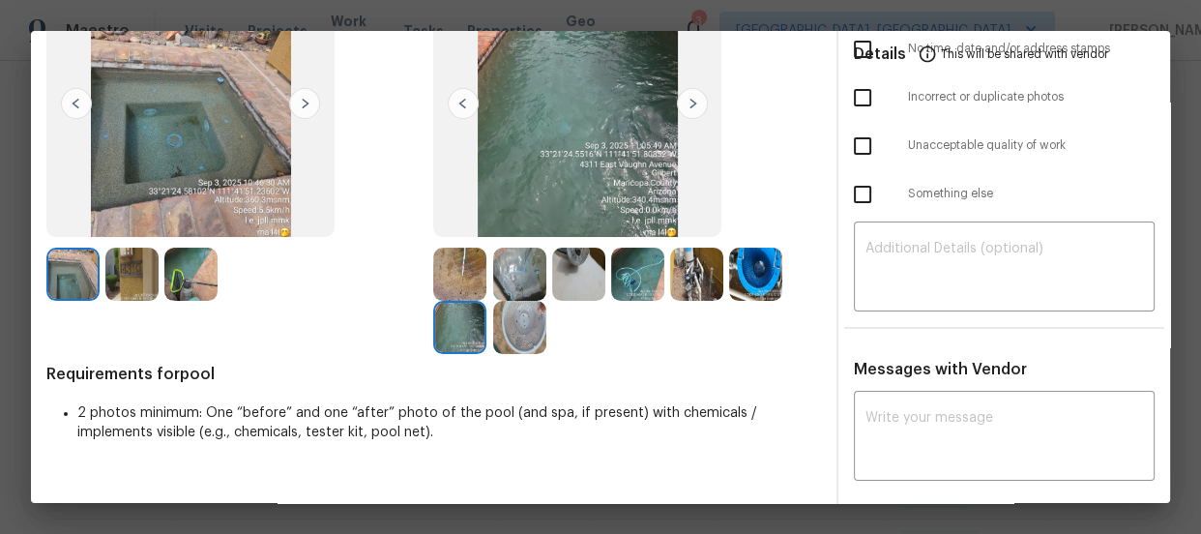
click at [502, 329] on img at bounding box center [519, 327] width 53 height 53
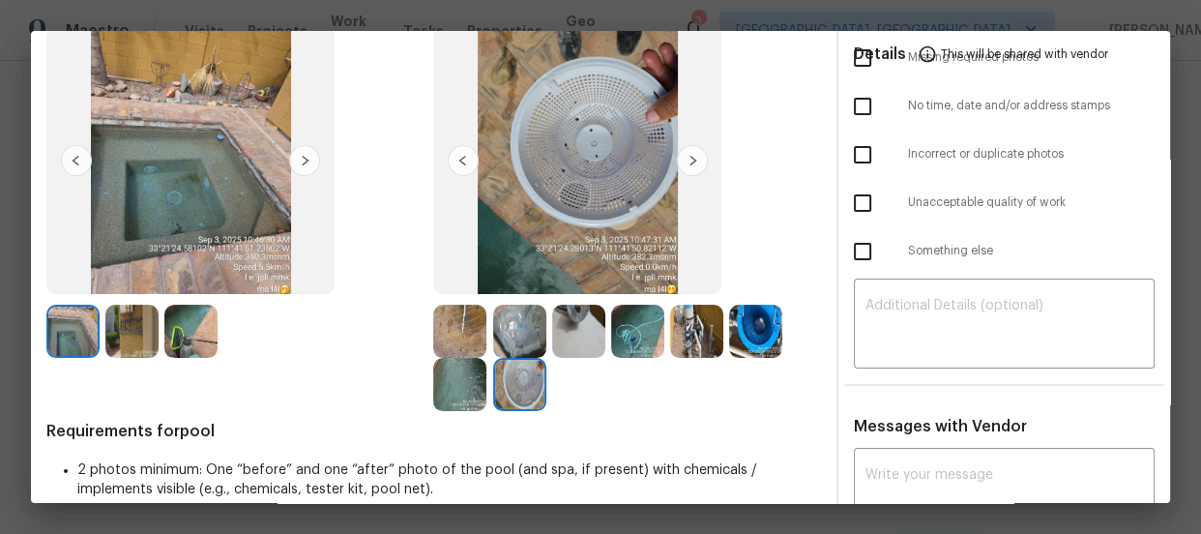
scroll to position [87, 0]
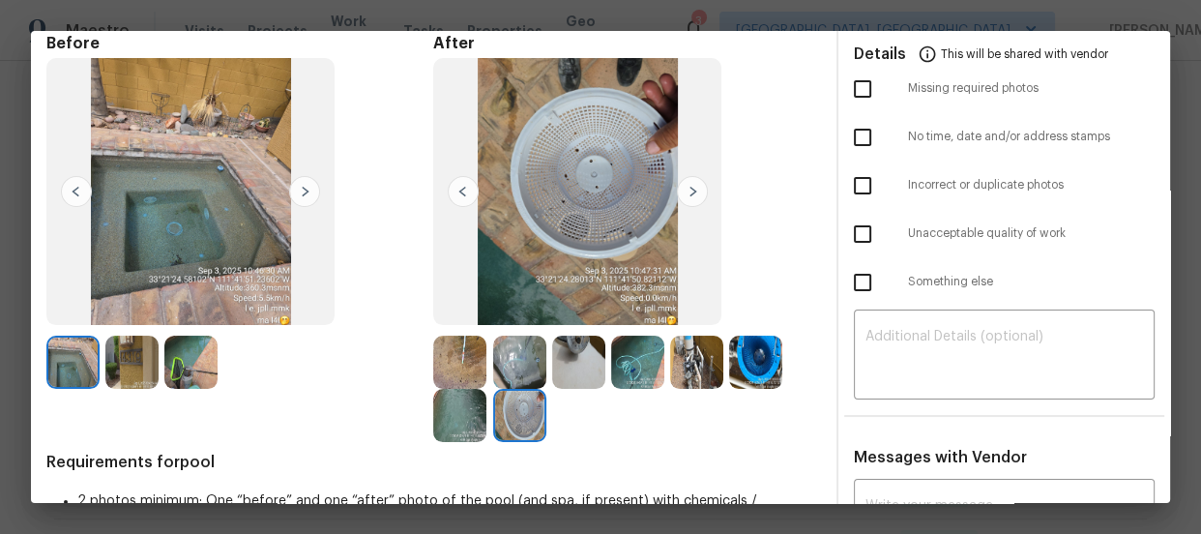
click at [527, 364] on img at bounding box center [519, 361] width 53 height 53
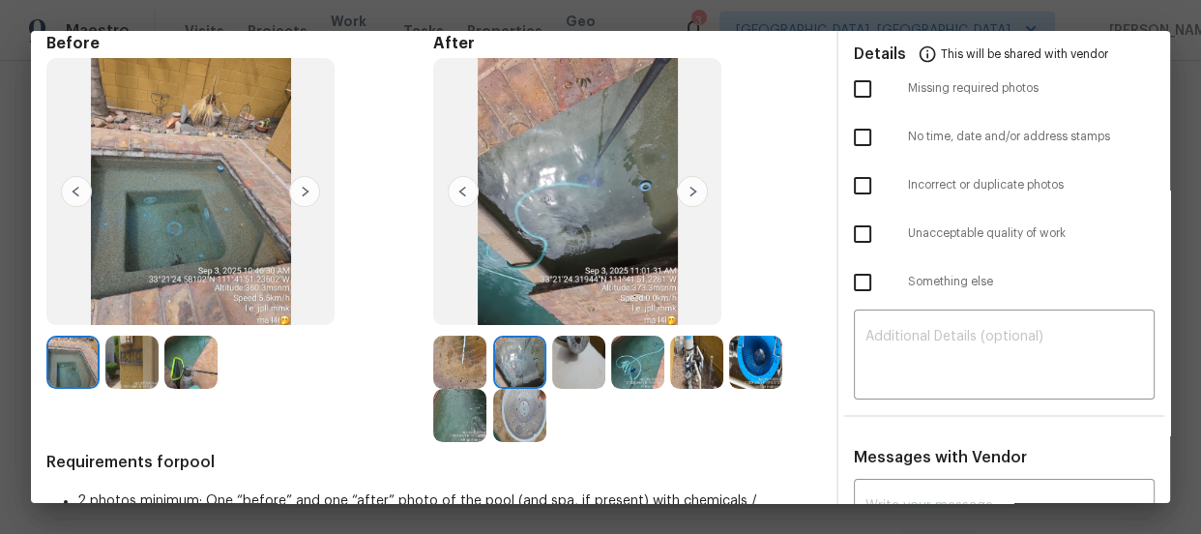
click at [464, 365] on img at bounding box center [459, 361] width 53 height 53
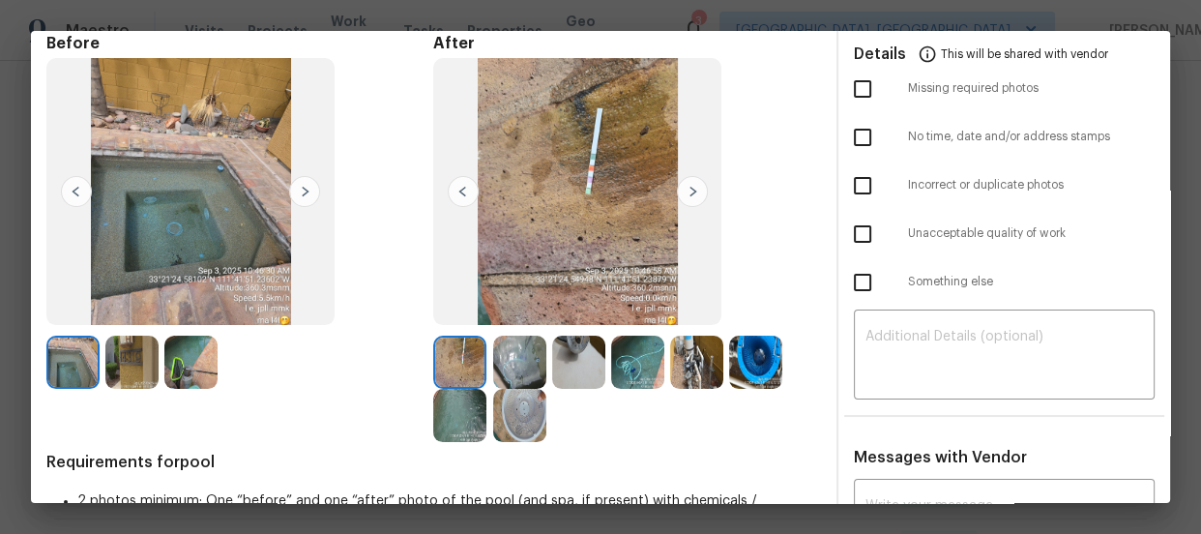
click at [523, 352] on img at bounding box center [519, 361] width 53 height 53
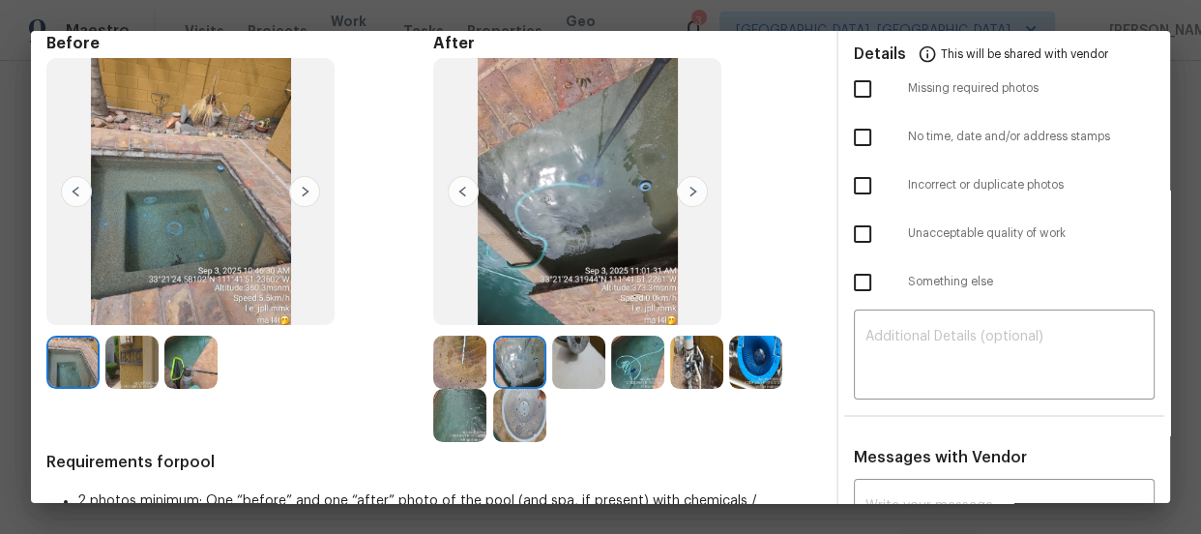
click at [564, 352] on img at bounding box center [578, 361] width 53 height 53
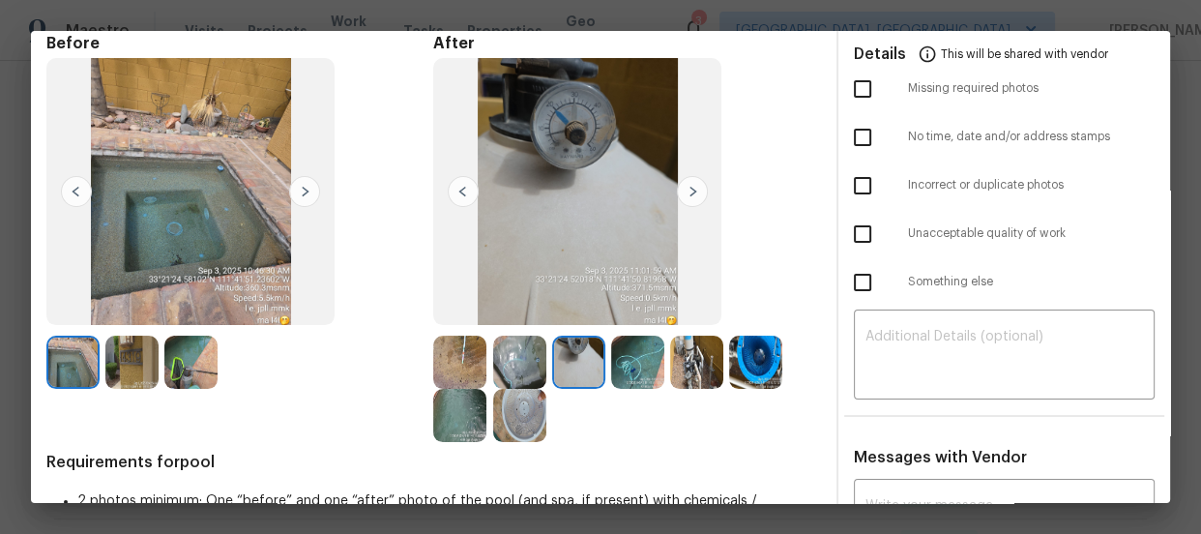
click at [627, 360] on img at bounding box center [637, 361] width 53 height 53
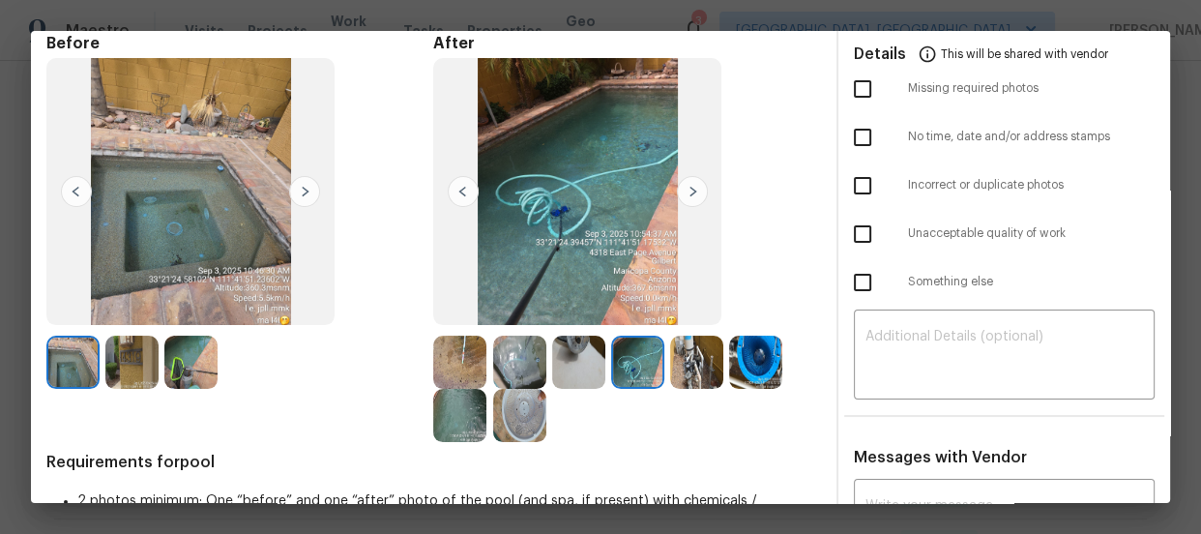
click at [687, 360] on img at bounding box center [696, 361] width 53 height 53
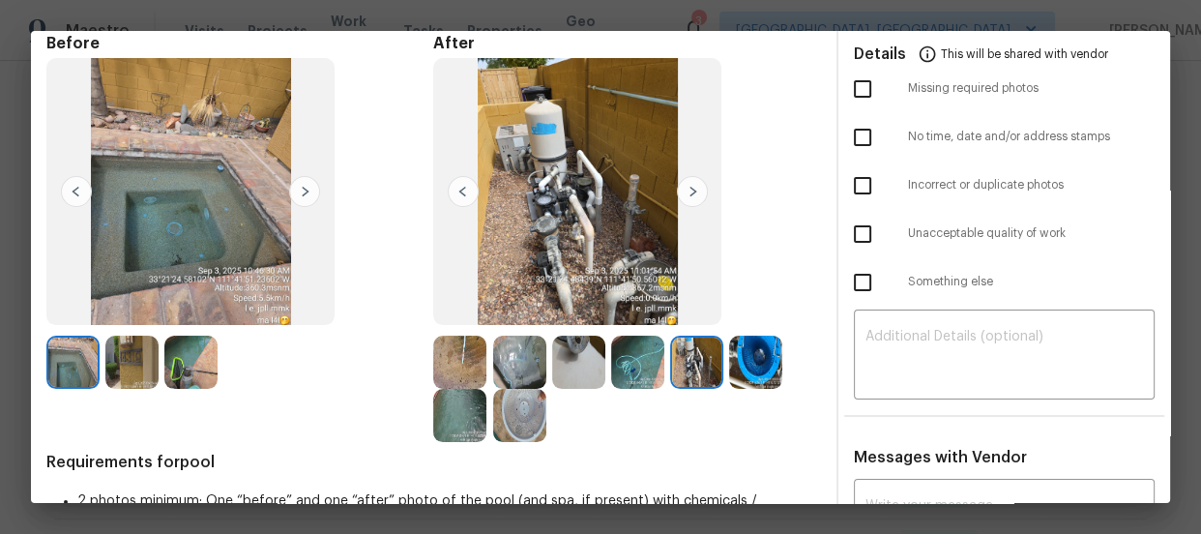
click at [747, 360] on img at bounding box center [755, 361] width 53 height 53
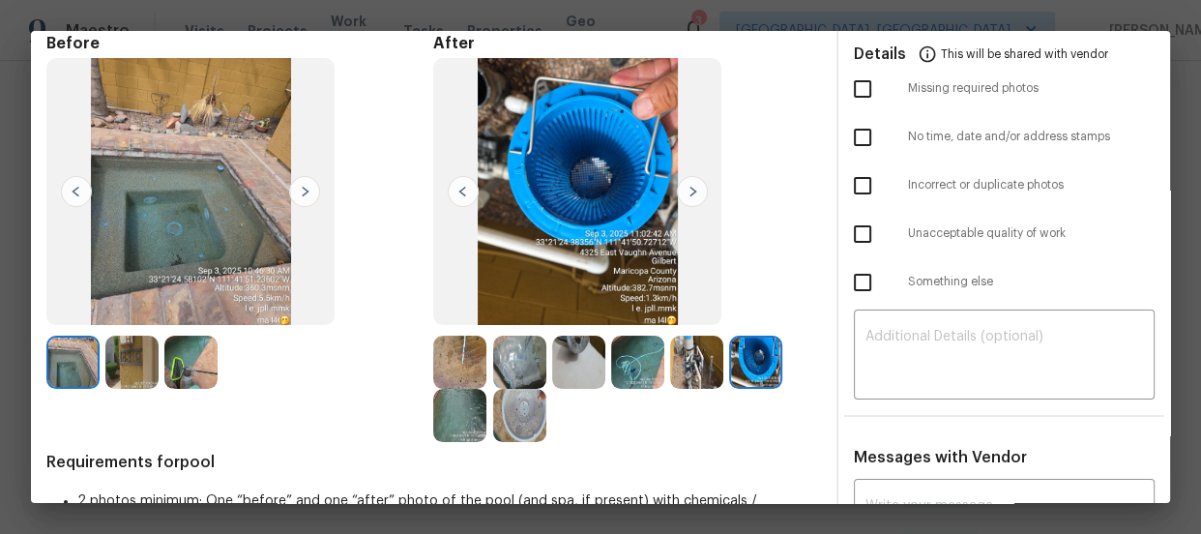
click at [474, 415] on img at bounding box center [459, 415] width 53 height 53
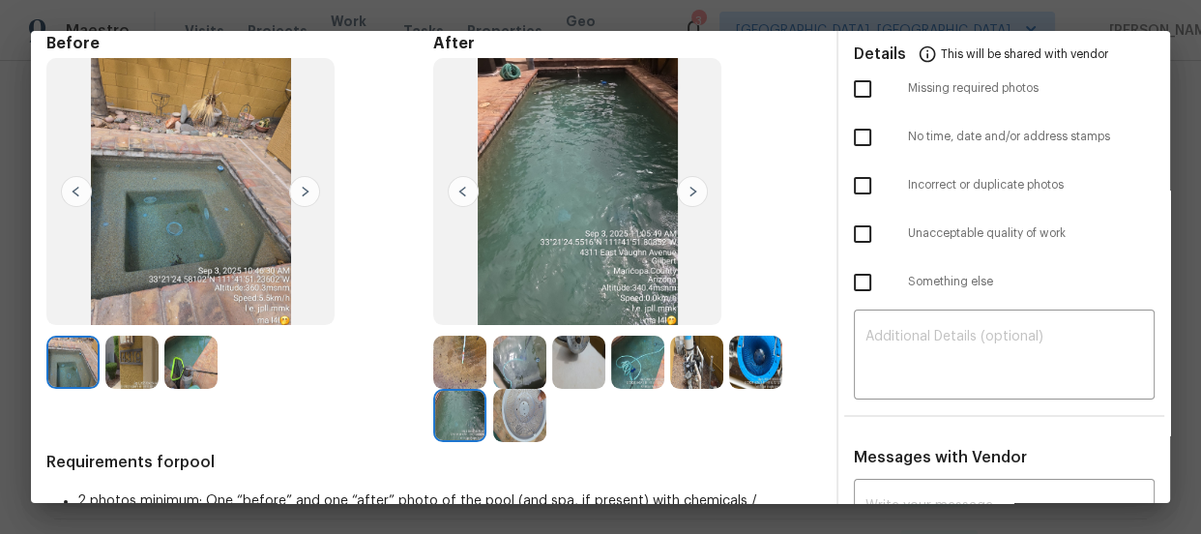
click at [518, 415] on img at bounding box center [519, 415] width 53 height 53
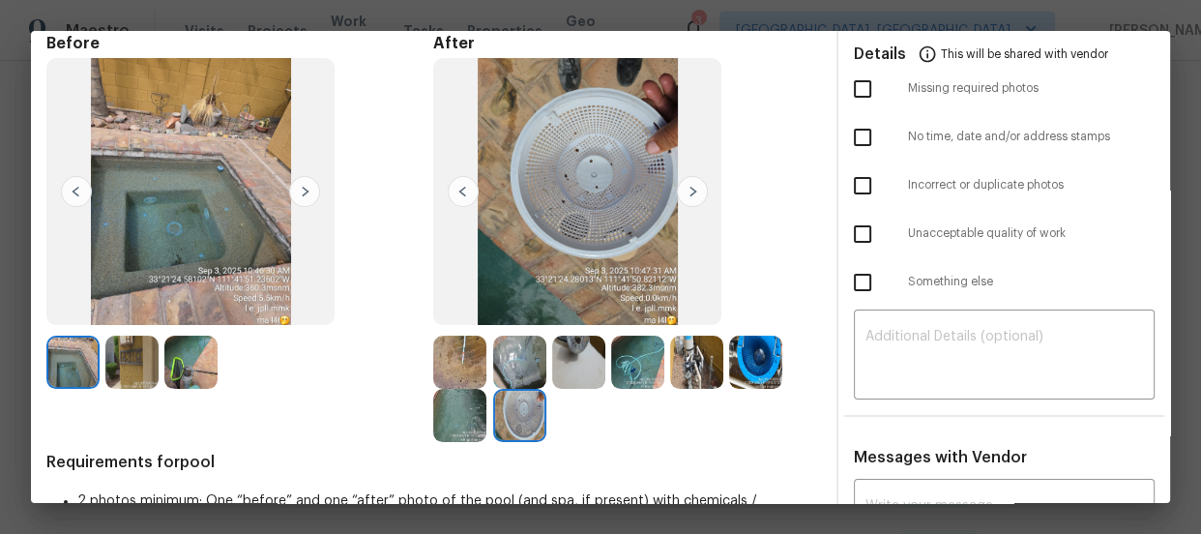
click at [518, 374] on img at bounding box center [519, 361] width 53 height 53
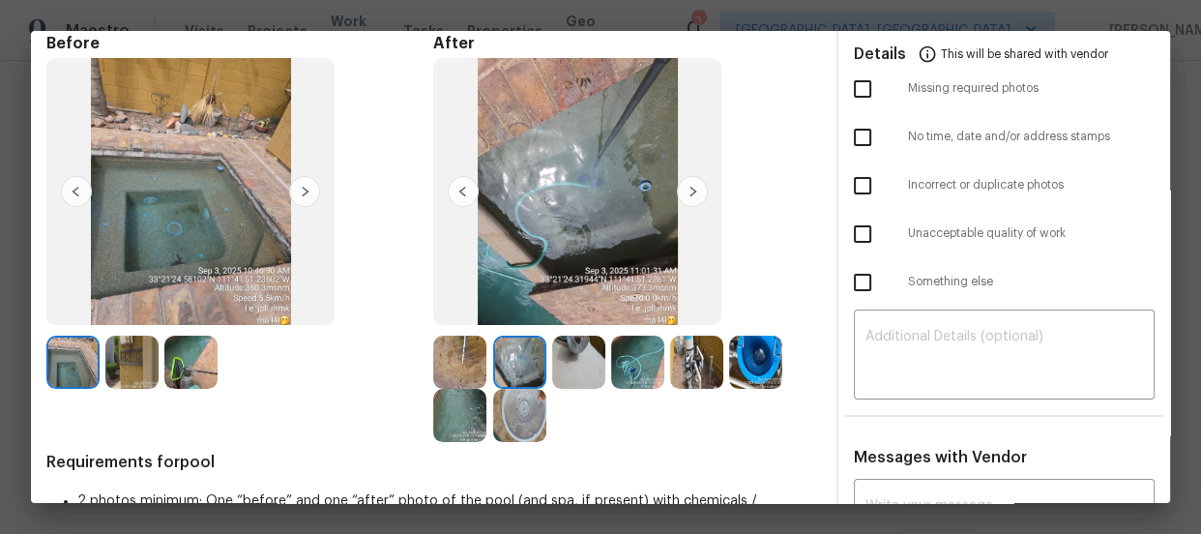
click at [467, 371] on img at bounding box center [459, 361] width 53 height 53
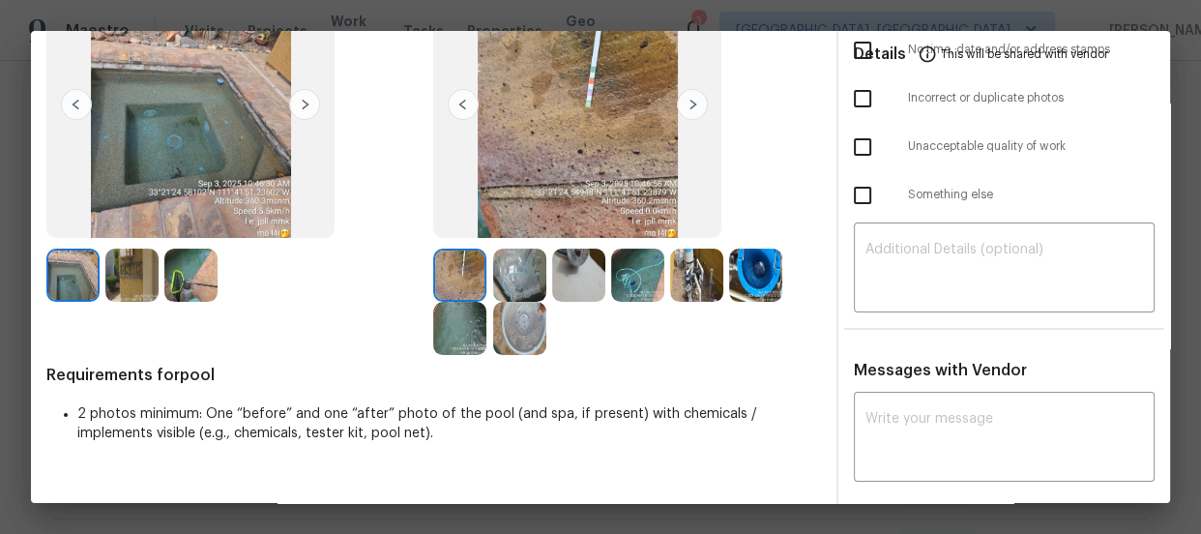
scroll to position [175, 0]
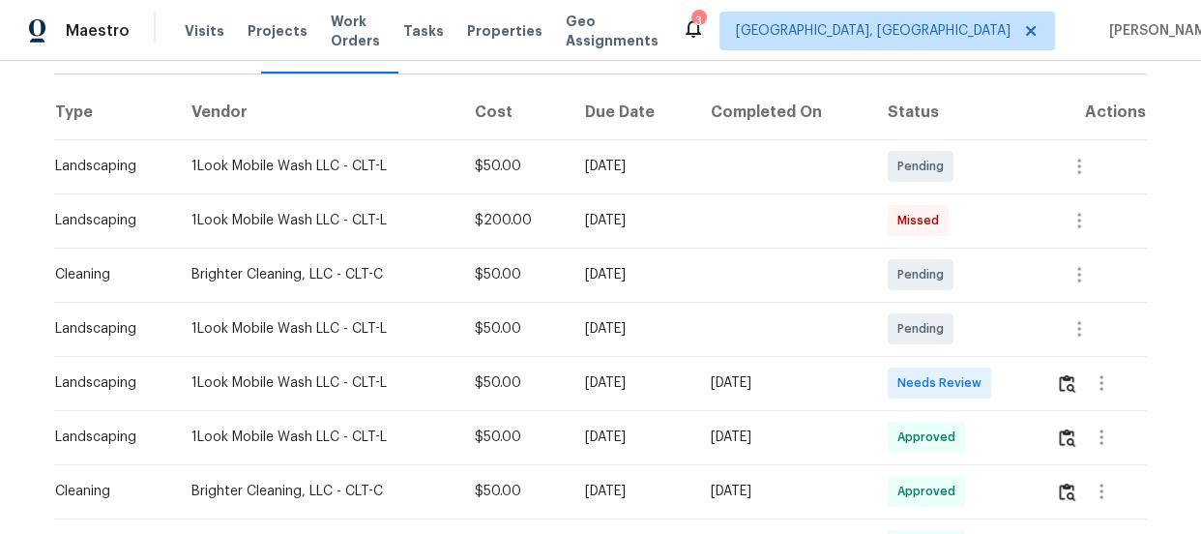
scroll to position [439, 0]
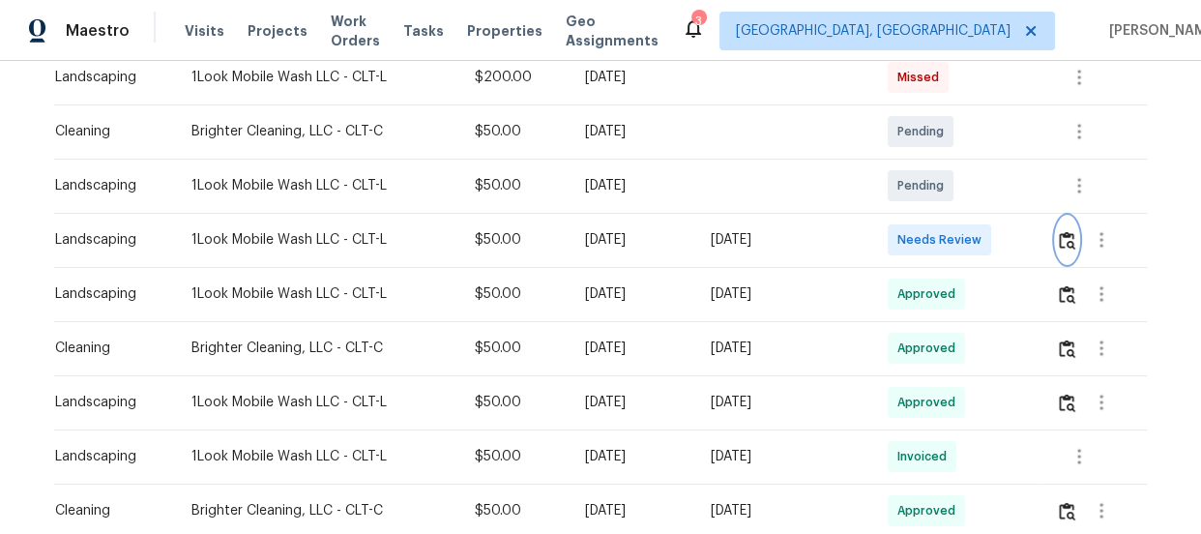
click at [1068, 217] on button "button" at bounding box center [1067, 240] width 22 height 46
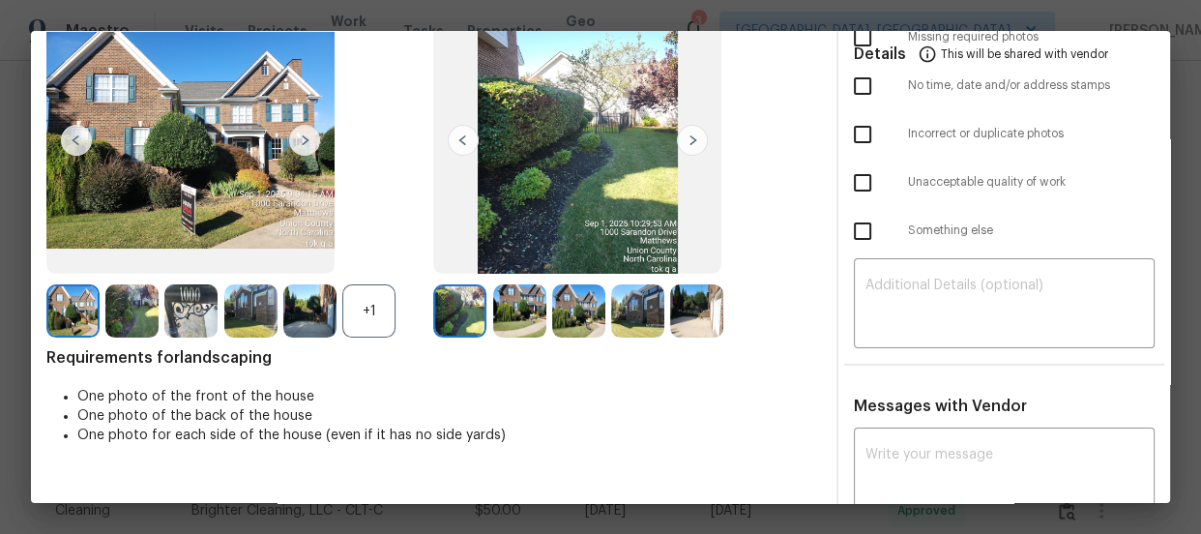
scroll to position [175, 0]
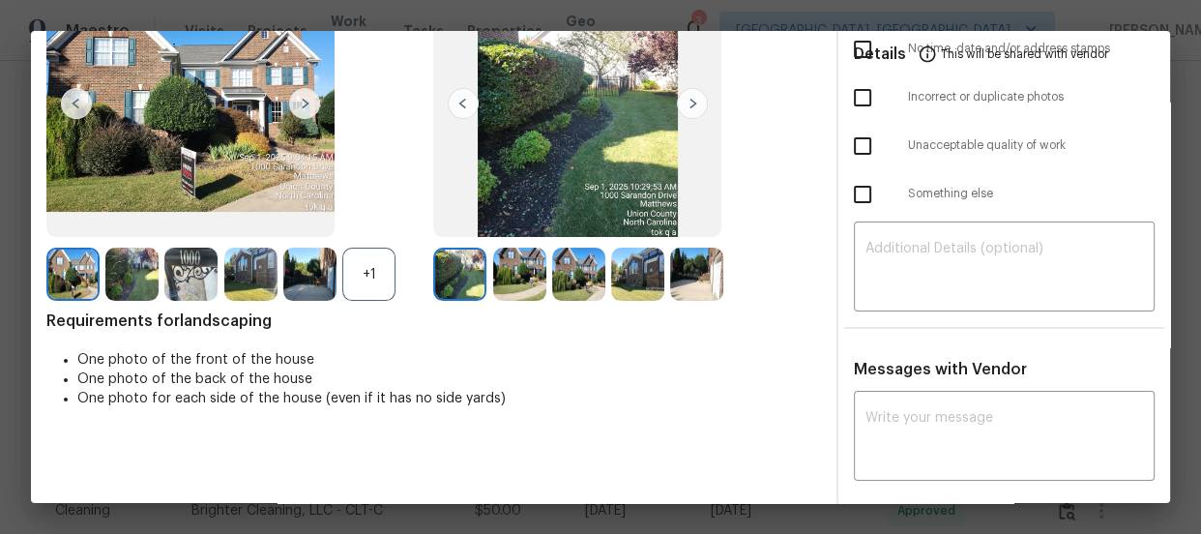
click at [363, 274] on div "+1" at bounding box center [368, 273] width 53 height 53
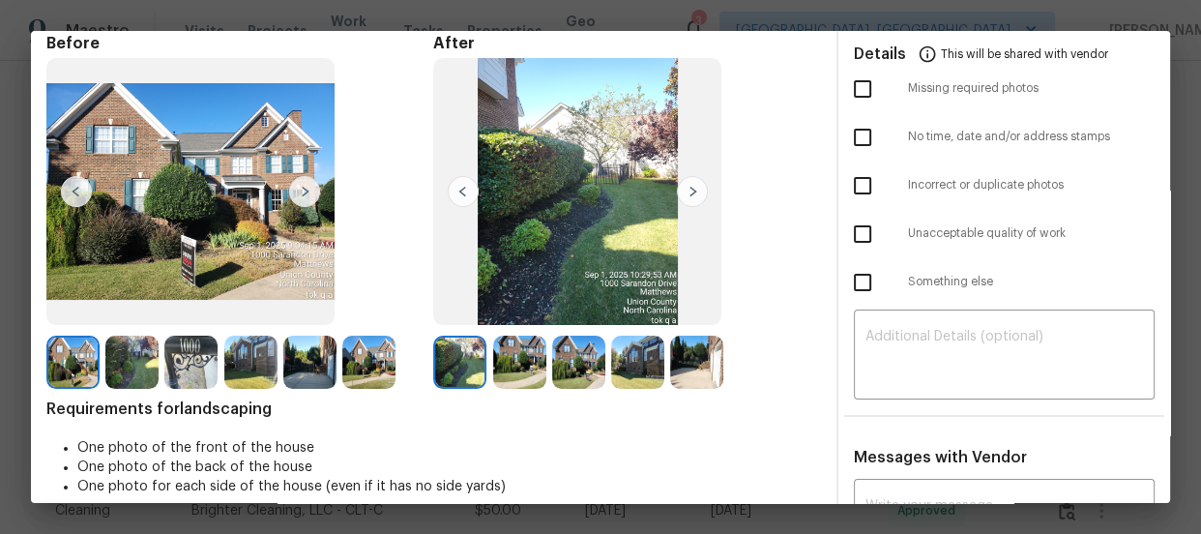
click at [507, 363] on img at bounding box center [519, 361] width 53 height 53
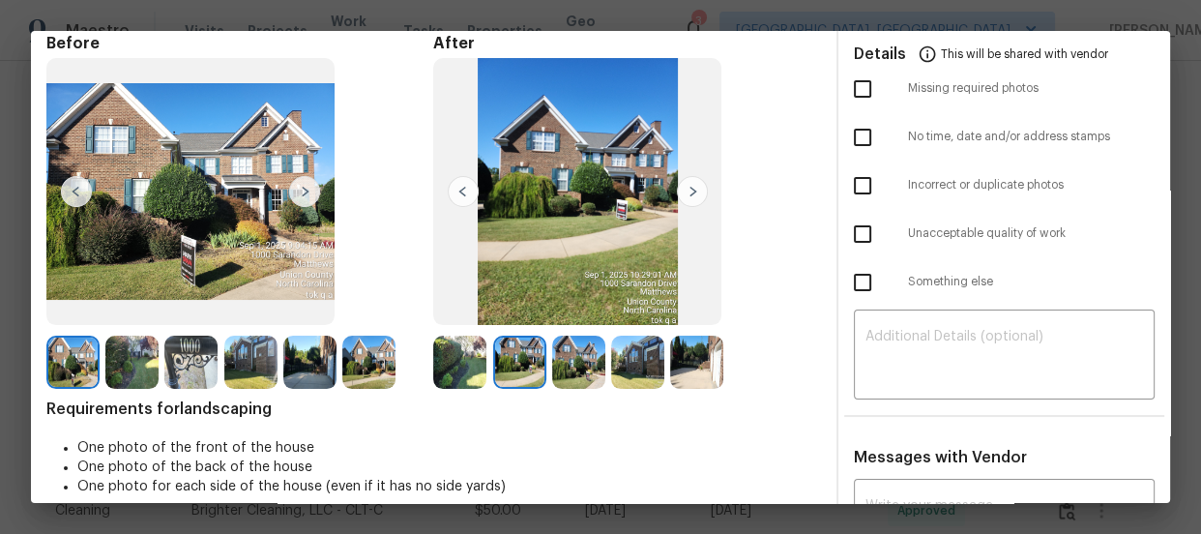
click at [573, 371] on img at bounding box center [578, 361] width 53 height 53
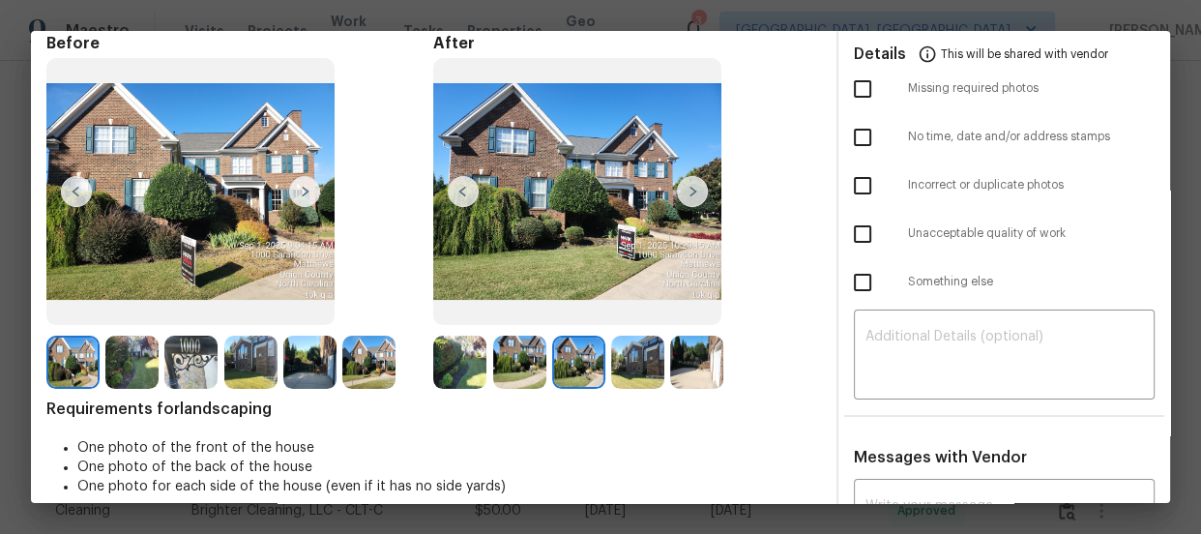
click at [638, 369] on img at bounding box center [637, 361] width 53 height 53
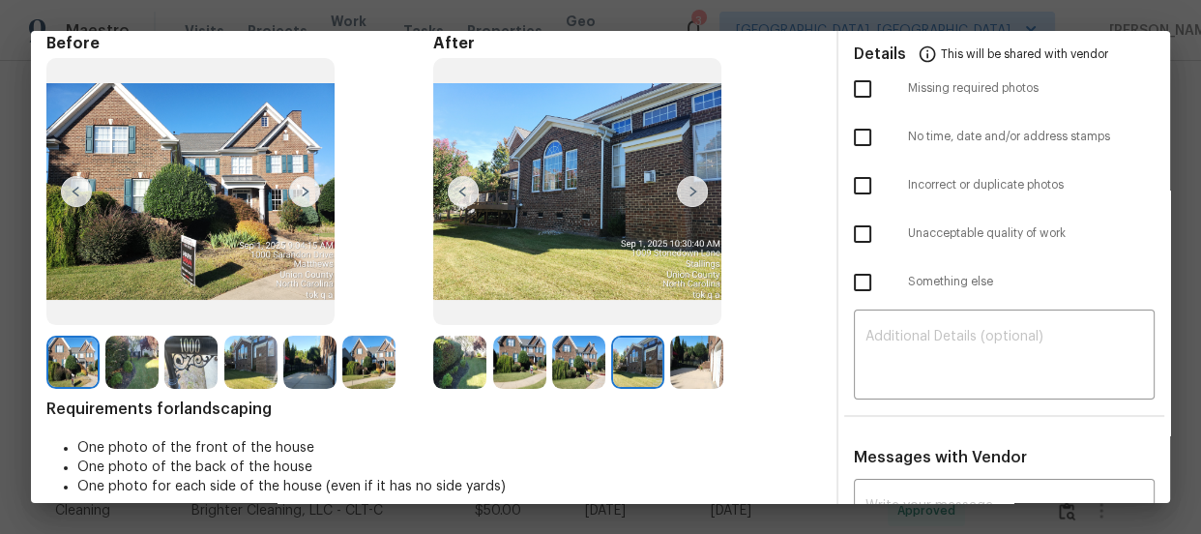
click at [694, 367] on img at bounding box center [696, 361] width 53 height 53
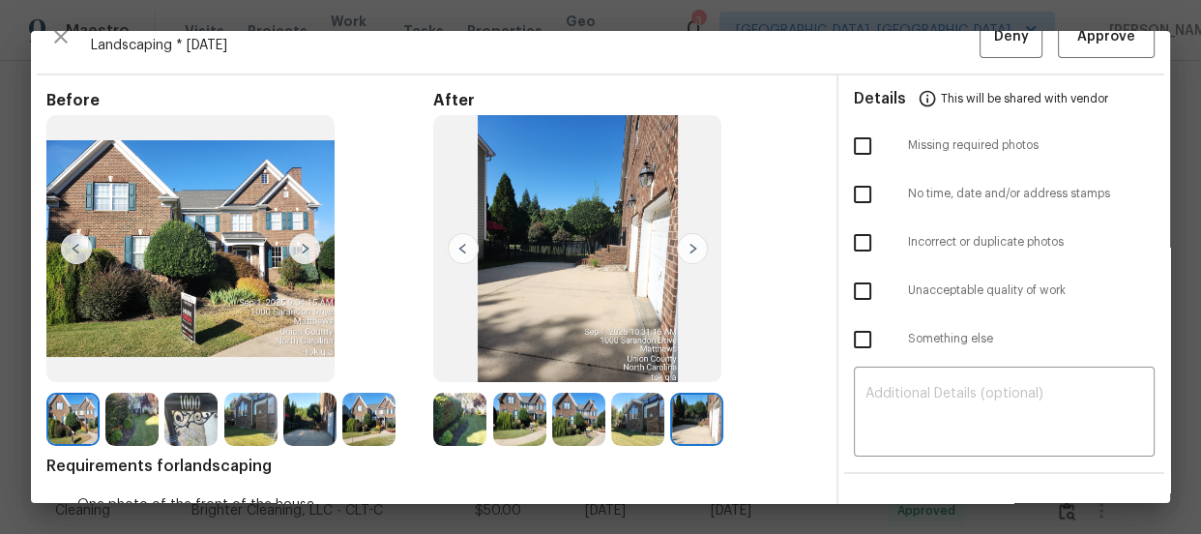
scroll to position [0, 0]
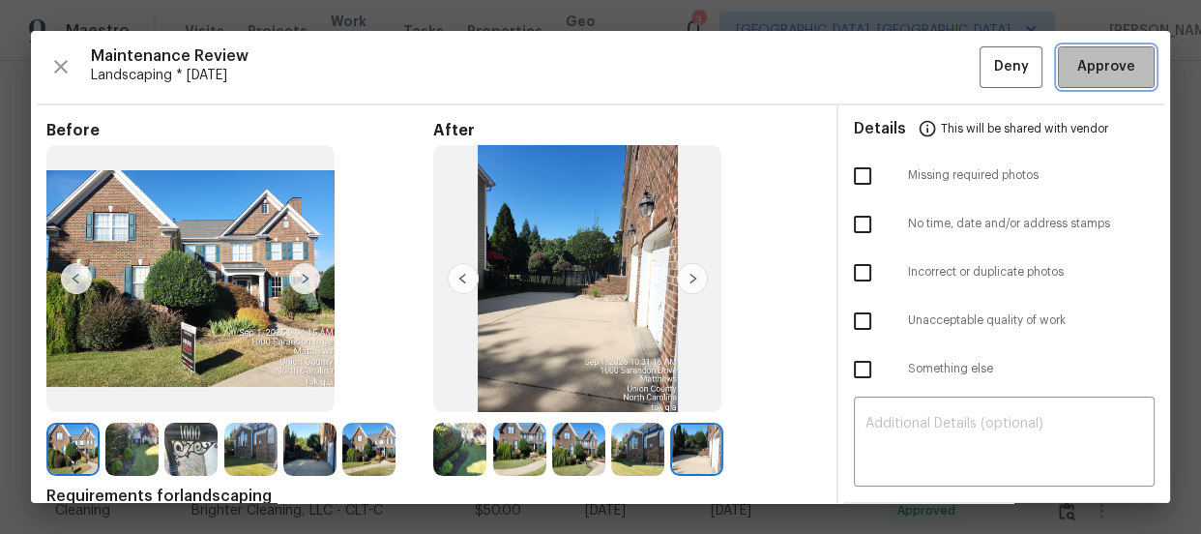
click at [1096, 55] on span "Approve" at bounding box center [1106, 67] width 58 height 24
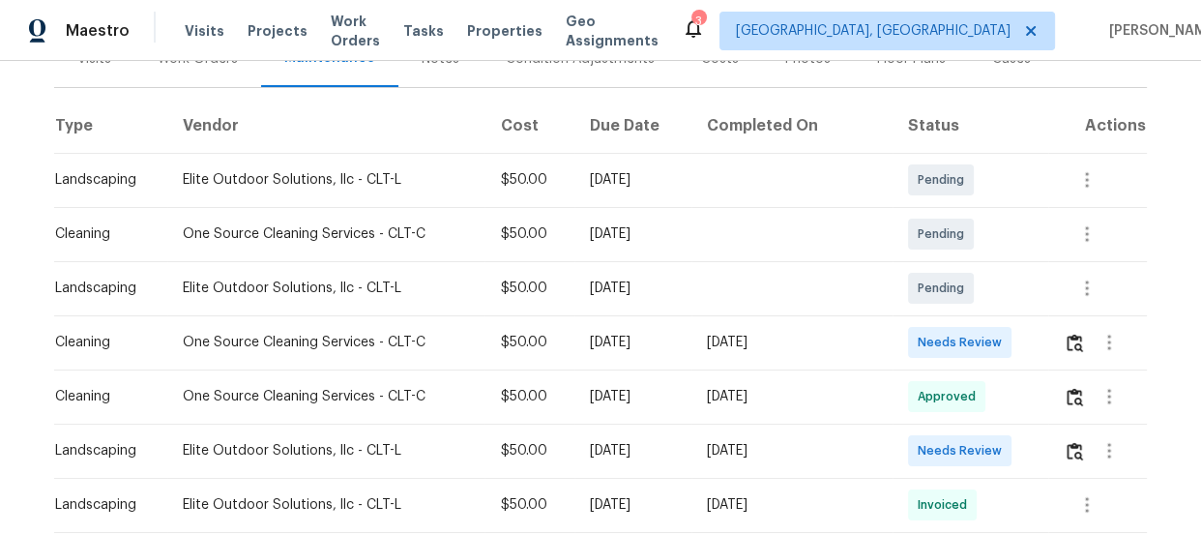
scroll to position [351, 0]
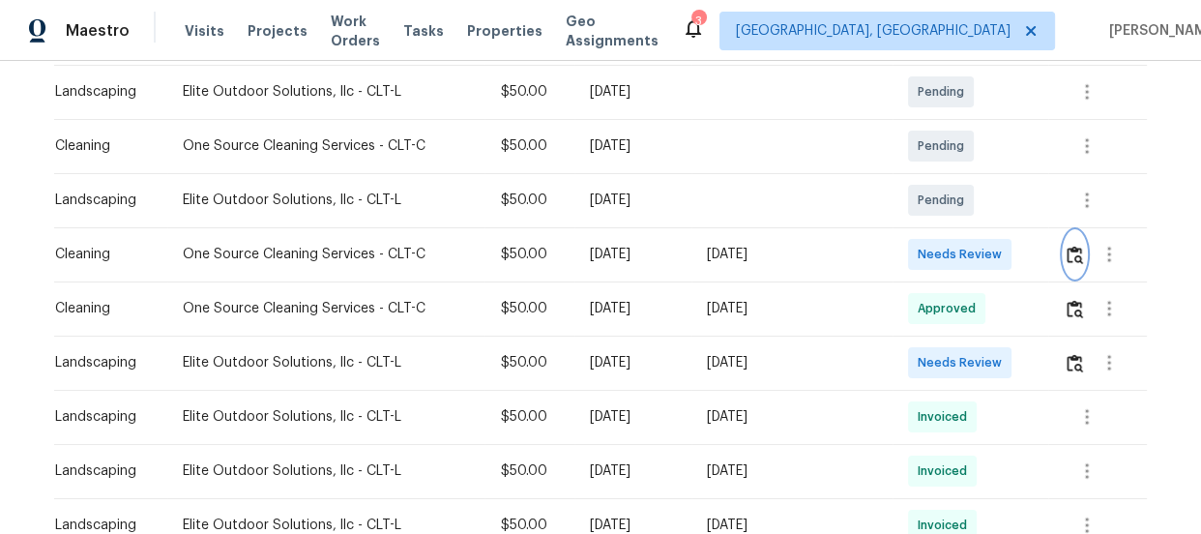
click at [1064, 266] on button "button" at bounding box center [1074, 254] width 22 height 46
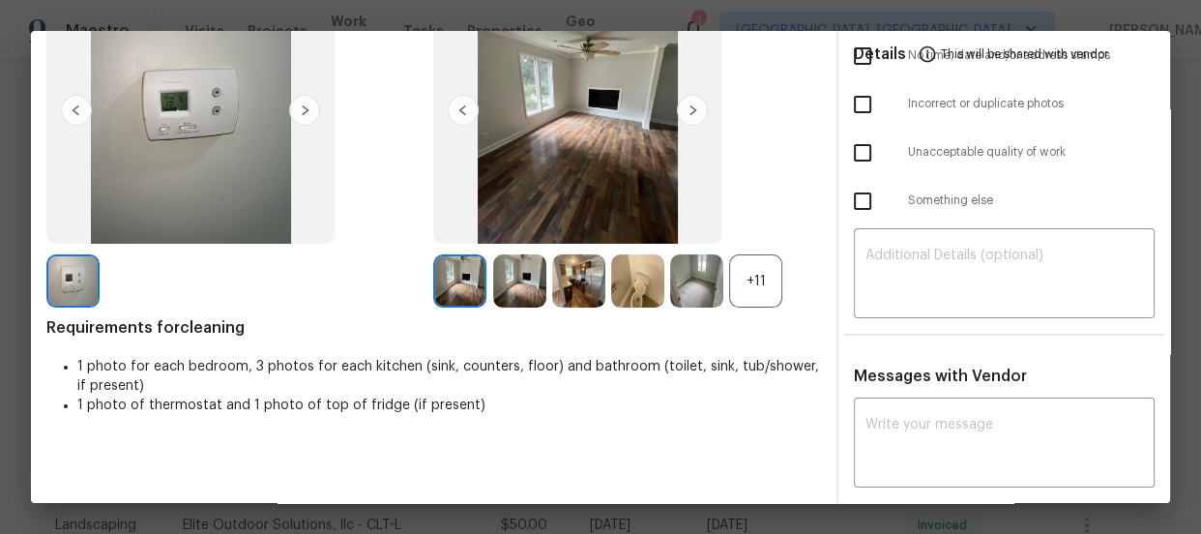
scroll to position [175, 0]
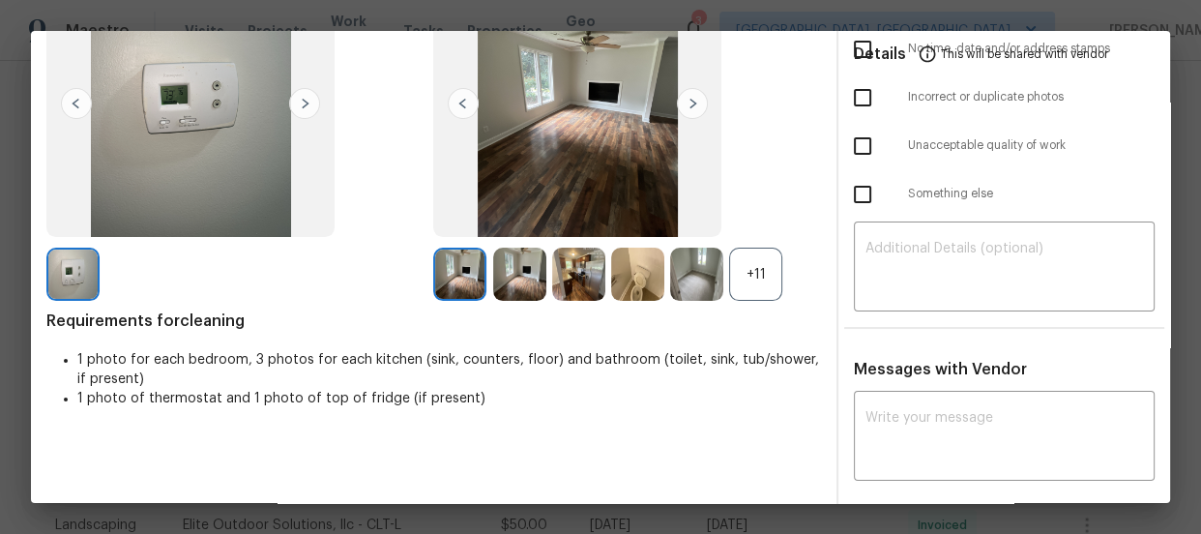
click at [735, 282] on div "+11" at bounding box center [755, 273] width 53 height 53
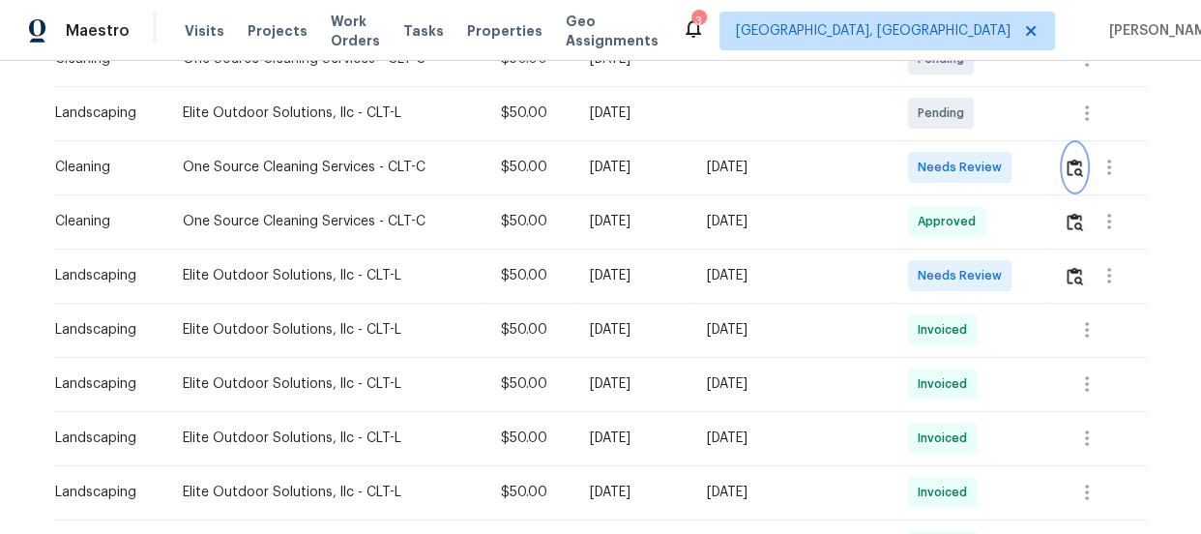
scroll to position [439, 0]
click at [1071, 284] on button "button" at bounding box center [1074, 274] width 22 height 46
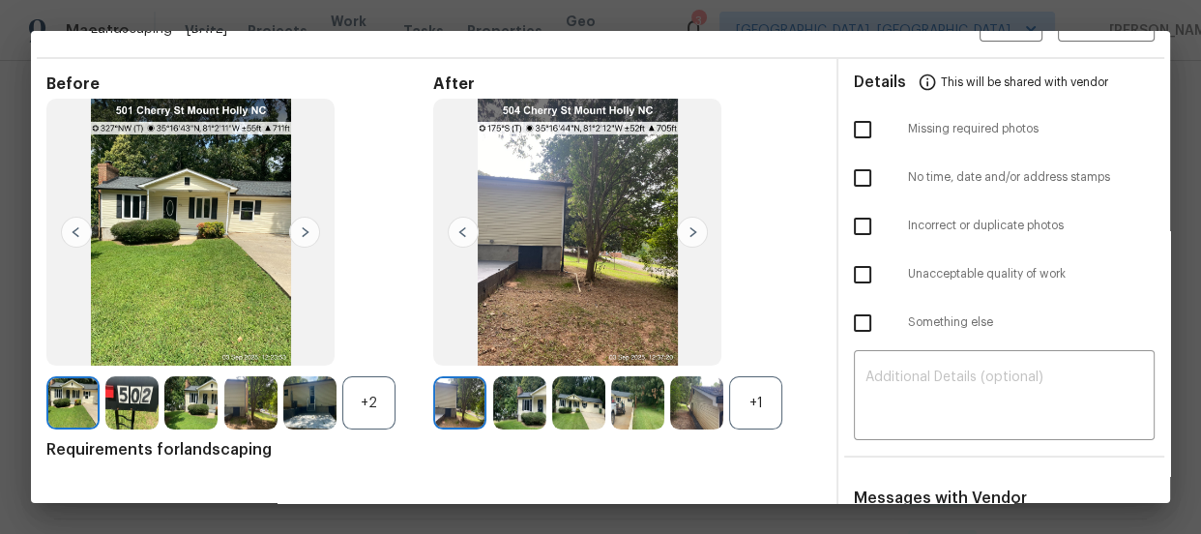
scroll to position [87, 0]
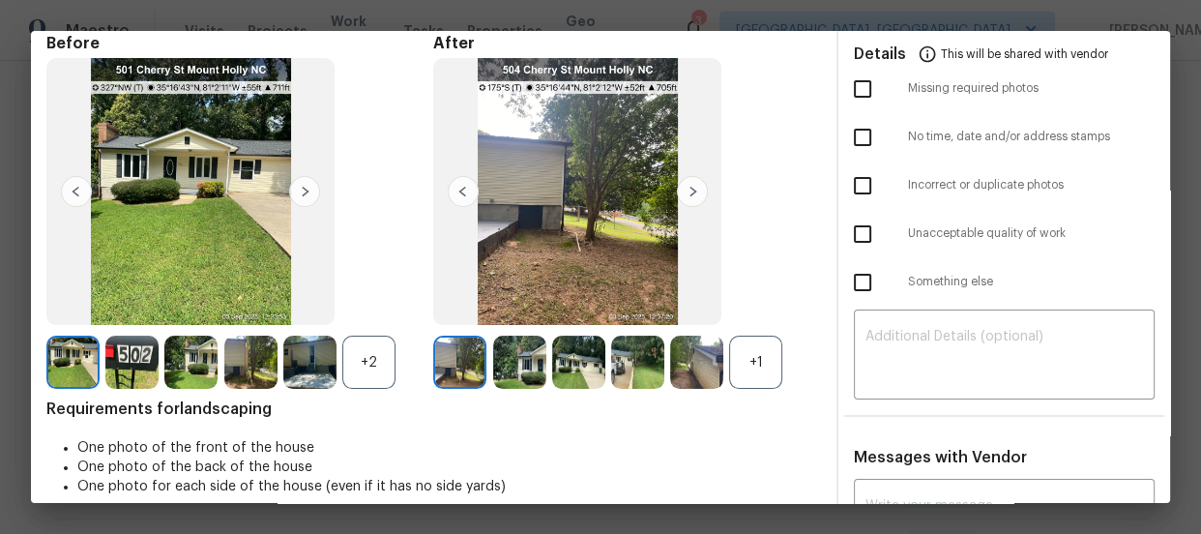
click at [757, 371] on div "+1" at bounding box center [755, 361] width 53 height 53
click at [370, 361] on div "+2" at bounding box center [368, 361] width 53 height 53
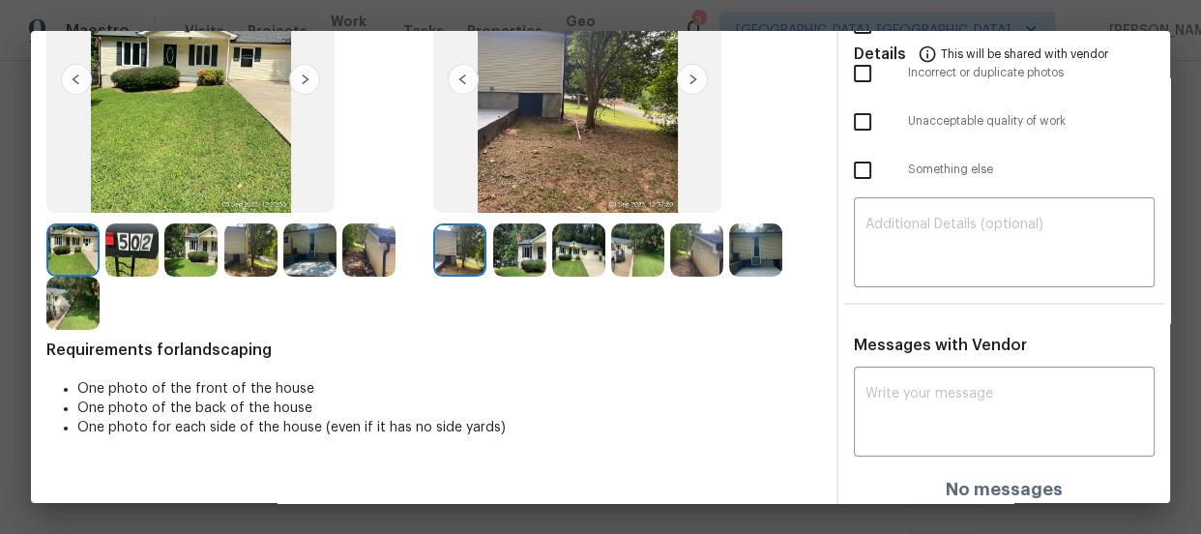
scroll to position [208, 0]
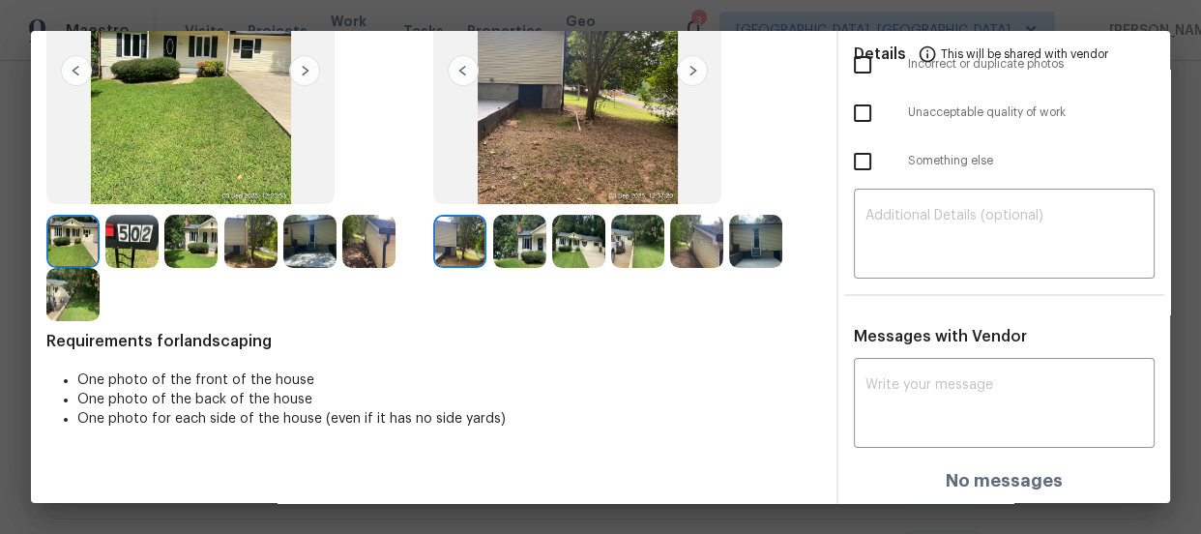
click at [516, 250] on img at bounding box center [519, 241] width 53 height 53
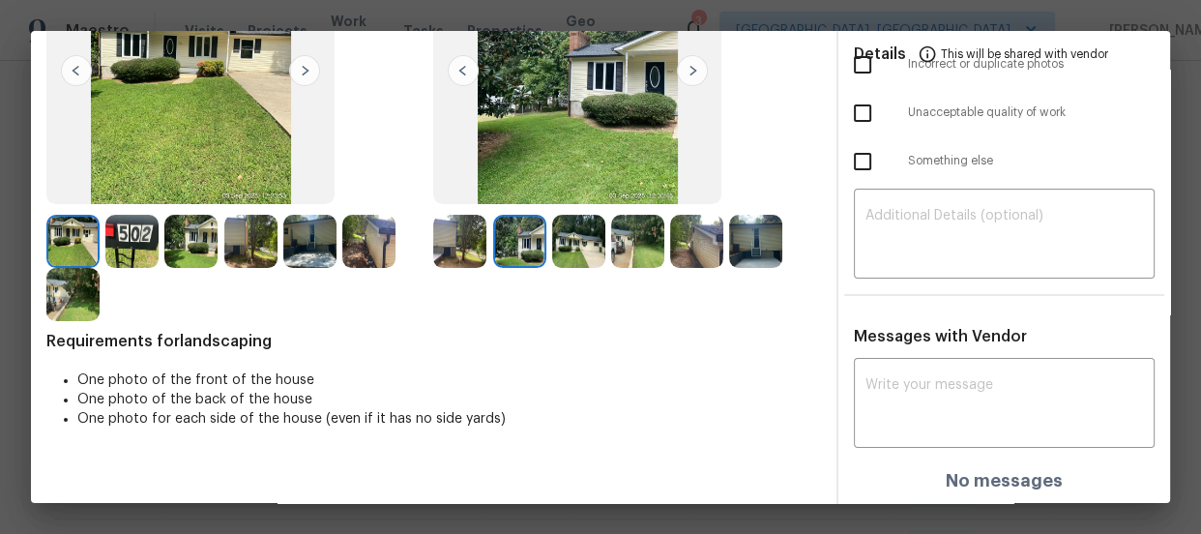
click at [564, 248] on img at bounding box center [578, 241] width 53 height 53
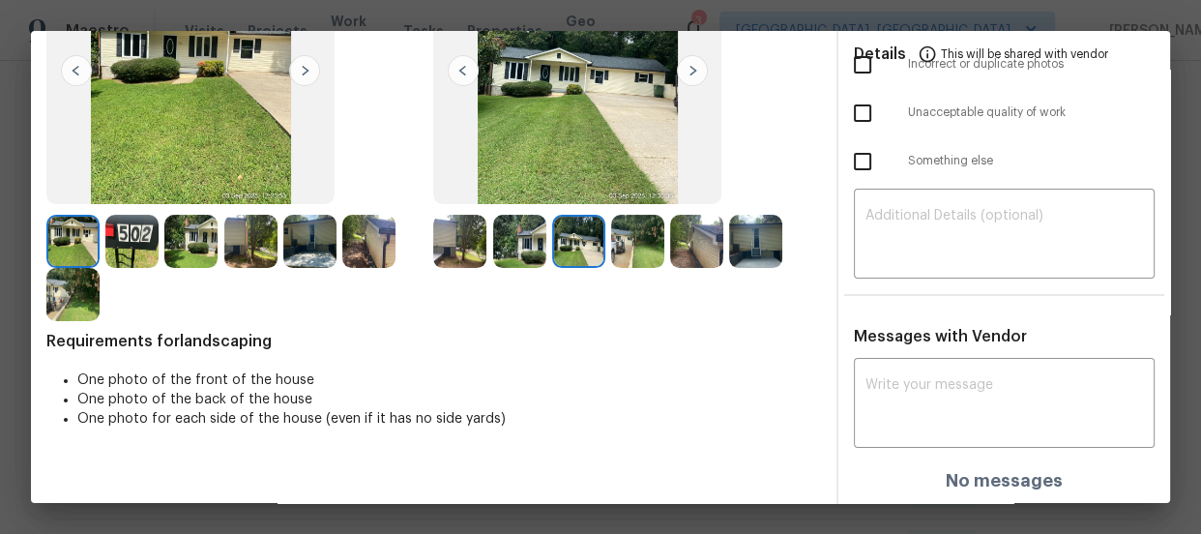
click at [623, 248] on img at bounding box center [637, 241] width 53 height 53
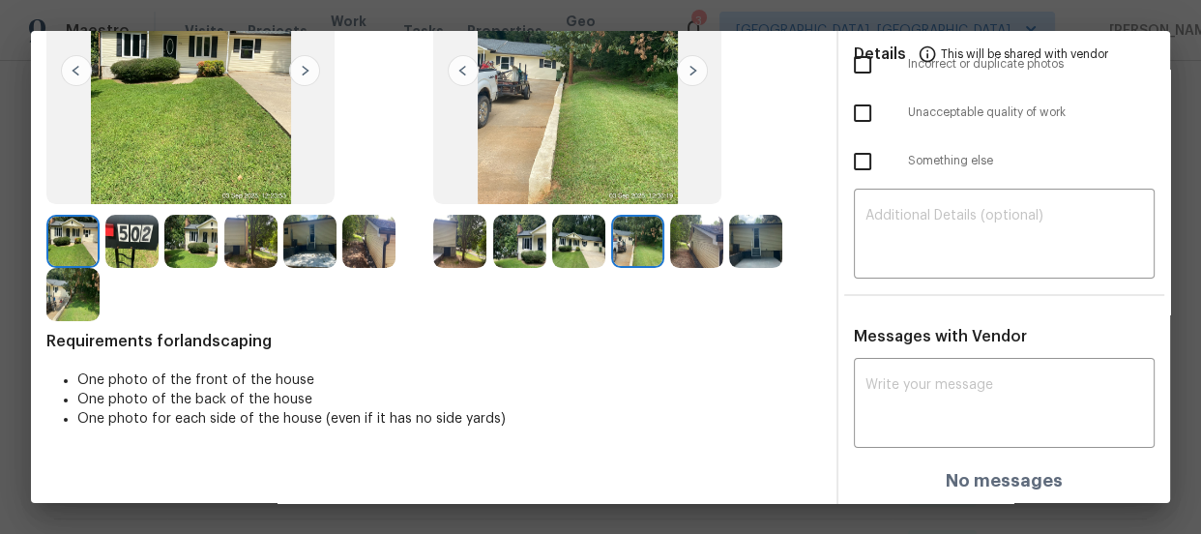
click at [691, 240] on img at bounding box center [696, 241] width 53 height 53
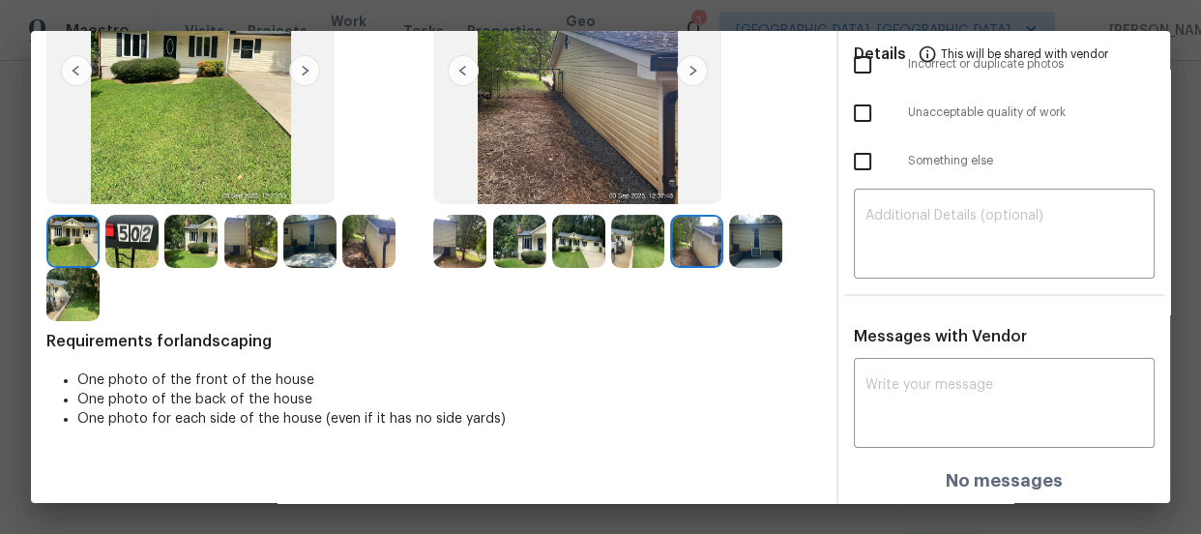
click at [748, 240] on img at bounding box center [755, 241] width 53 height 53
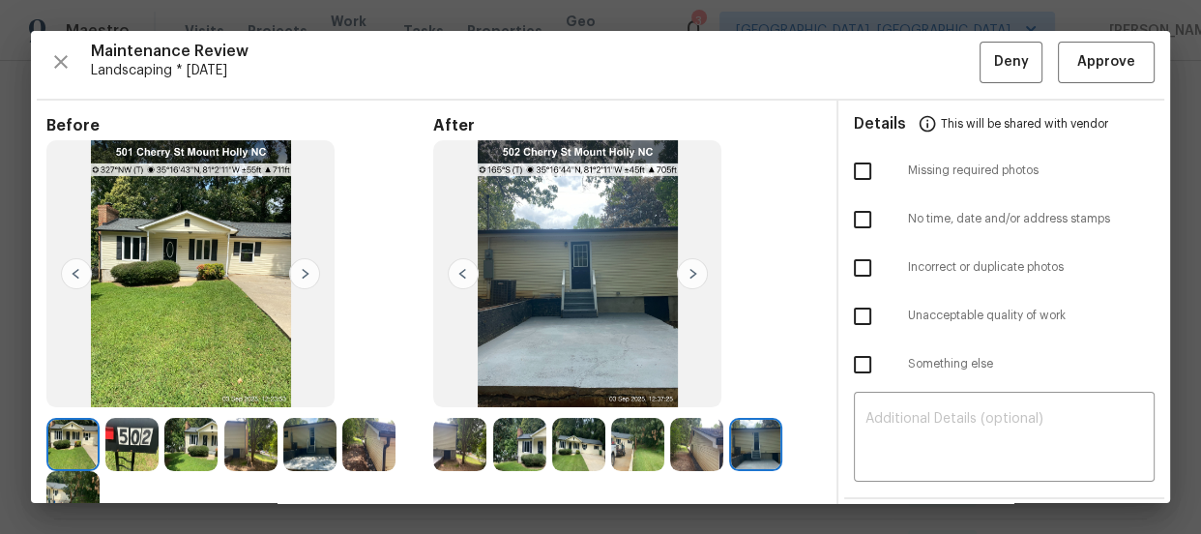
scroll to position [0, 0]
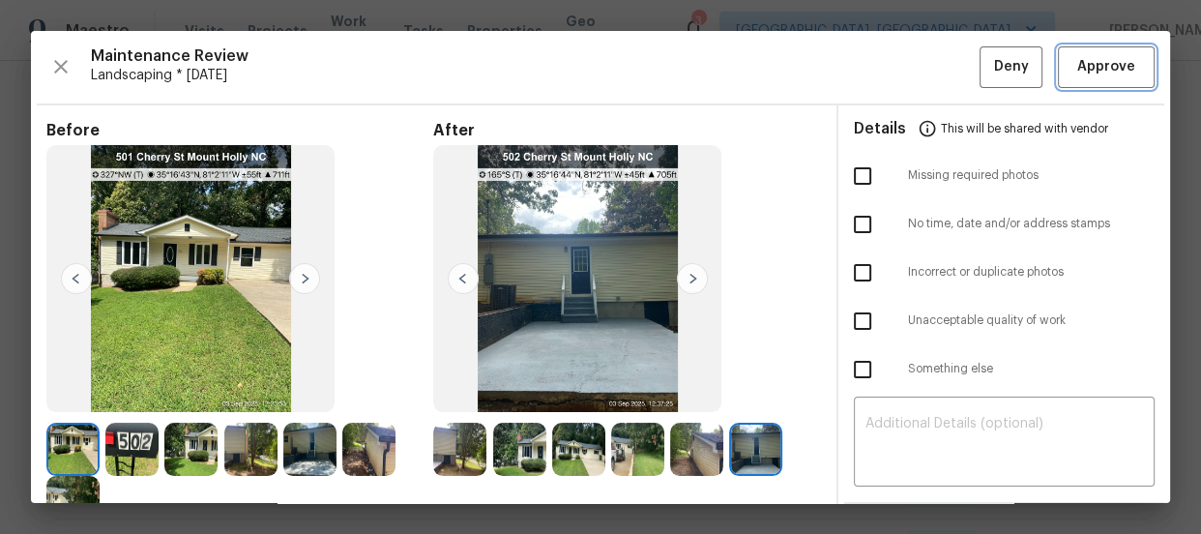
click at [1090, 74] on span "Approve" at bounding box center [1106, 67] width 58 height 24
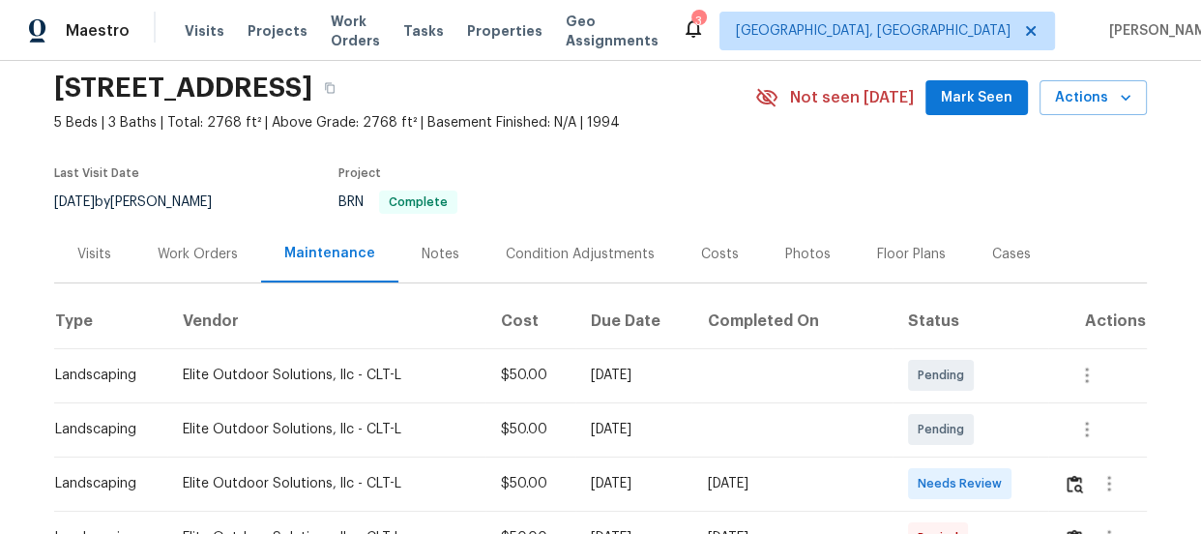
scroll to position [351, 0]
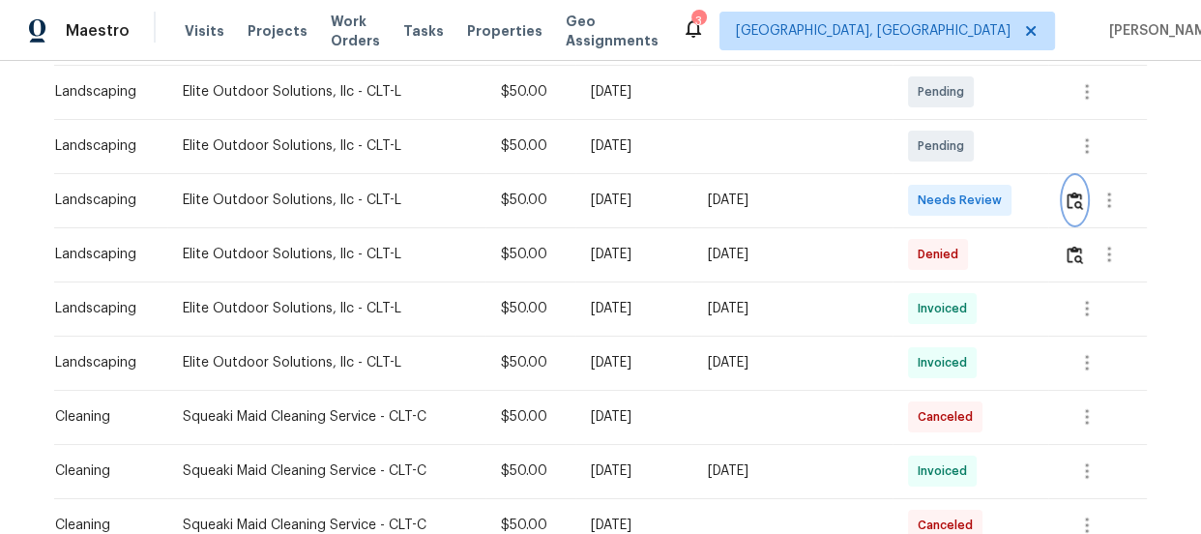
click at [1066, 207] on img "button" at bounding box center [1074, 200] width 16 height 18
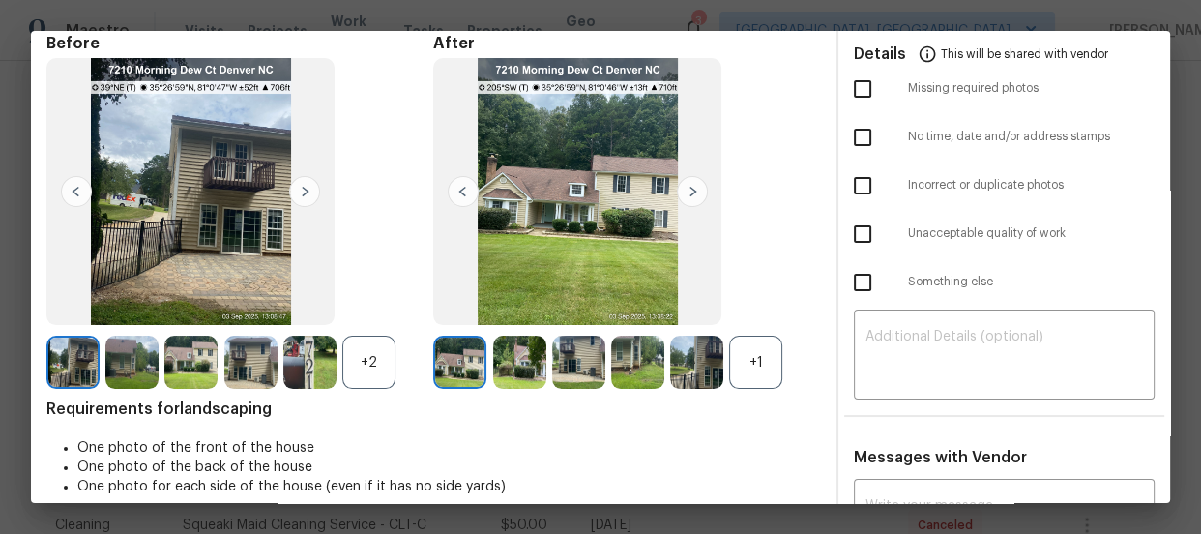
scroll to position [87, 0]
click at [359, 354] on div "+2" at bounding box center [368, 361] width 53 height 53
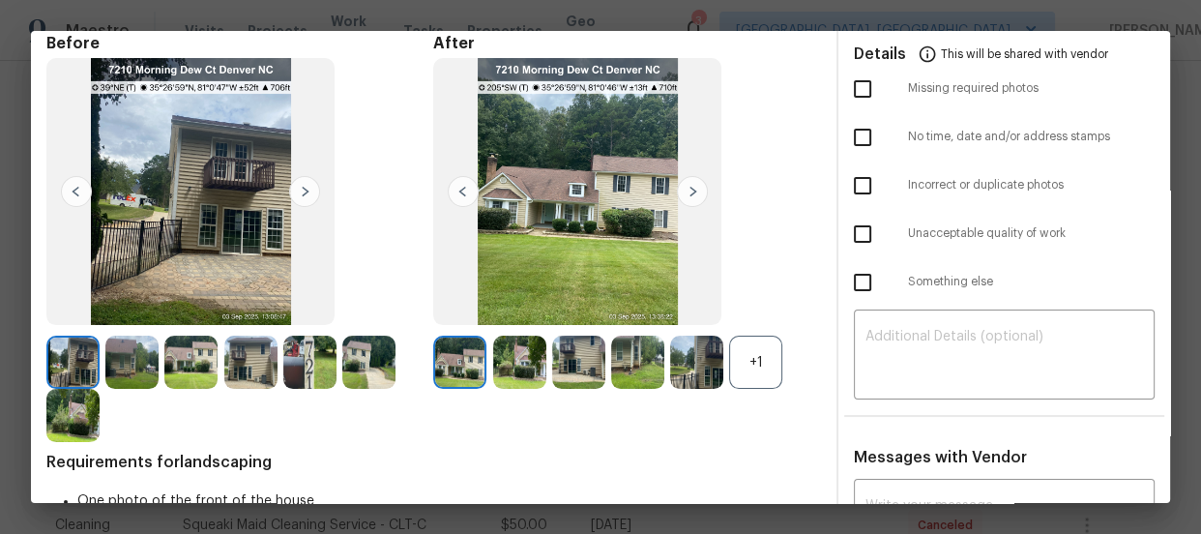
click at [771, 377] on div "+1" at bounding box center [755, 361] width 53 height 53
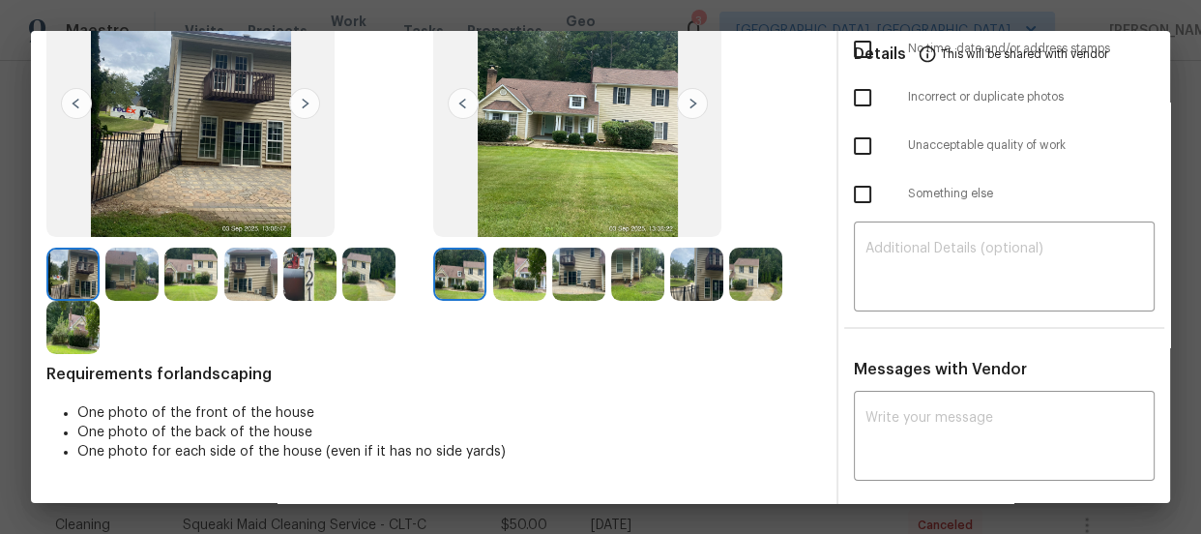
click at [521, 285] on img at bounding box center [519, 273] width 53 height 53
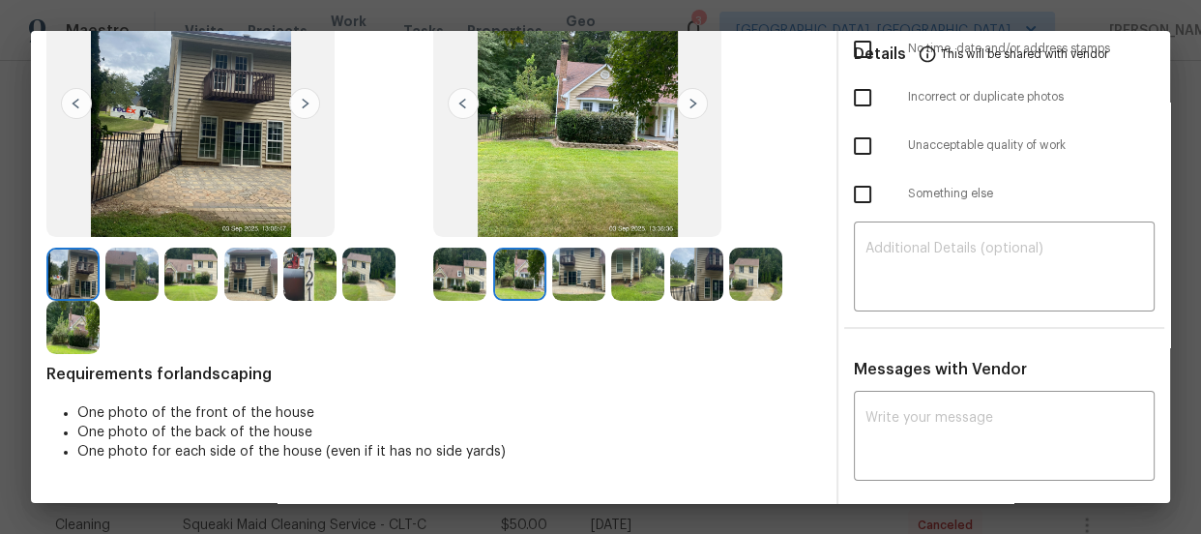
click at [563, 275] on img at bounding box center [578, 273] width 53 height 53
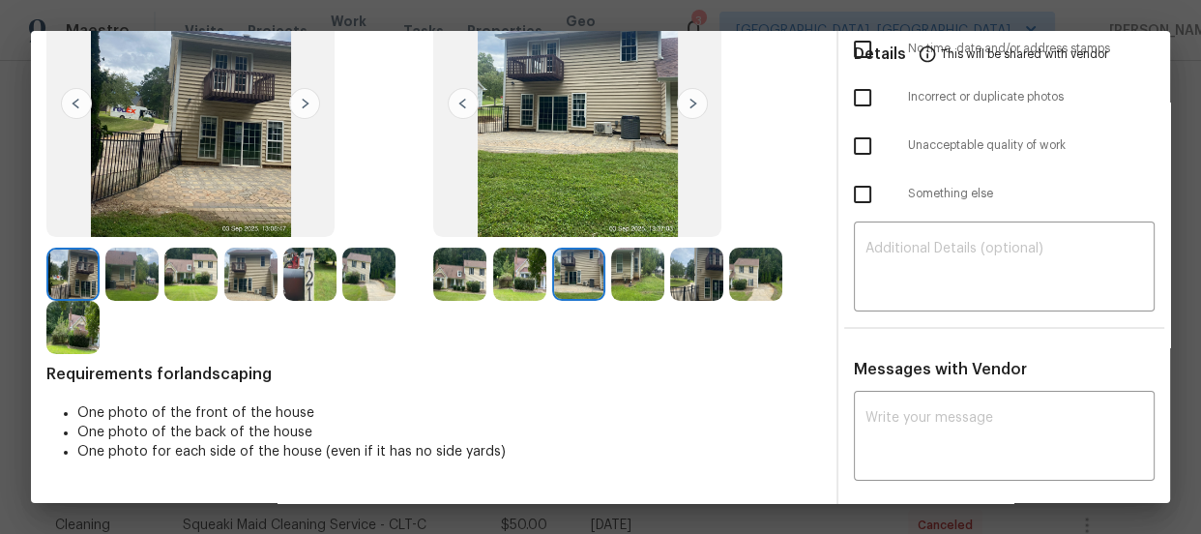
click at [630, 276] on img at bounding box center [637, 273] width 53 height 53
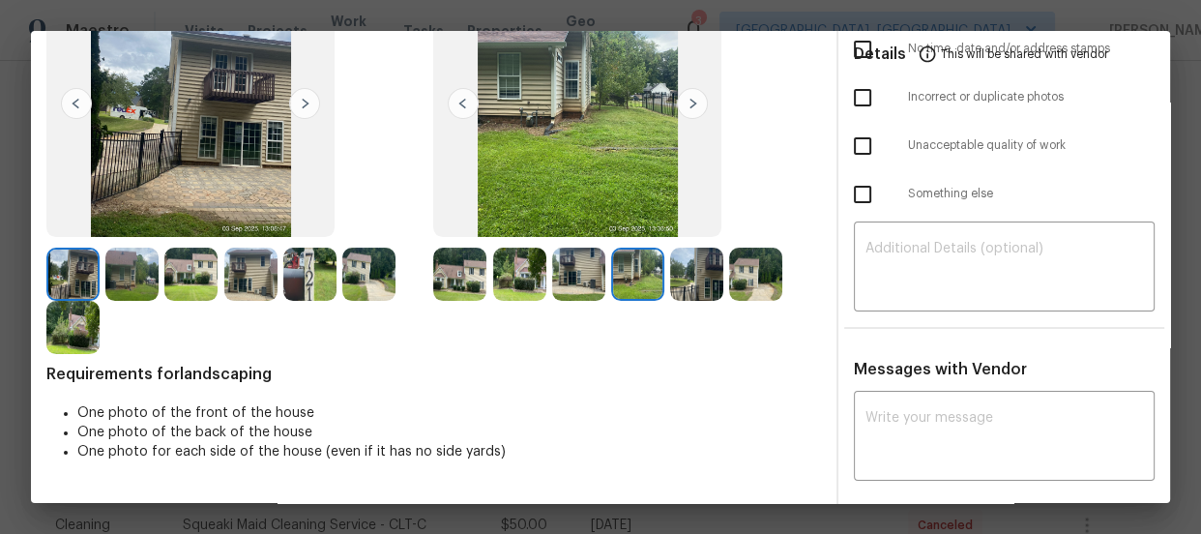
click at [684, 279] on img at bounding box center [696, 273] width 53 height 53
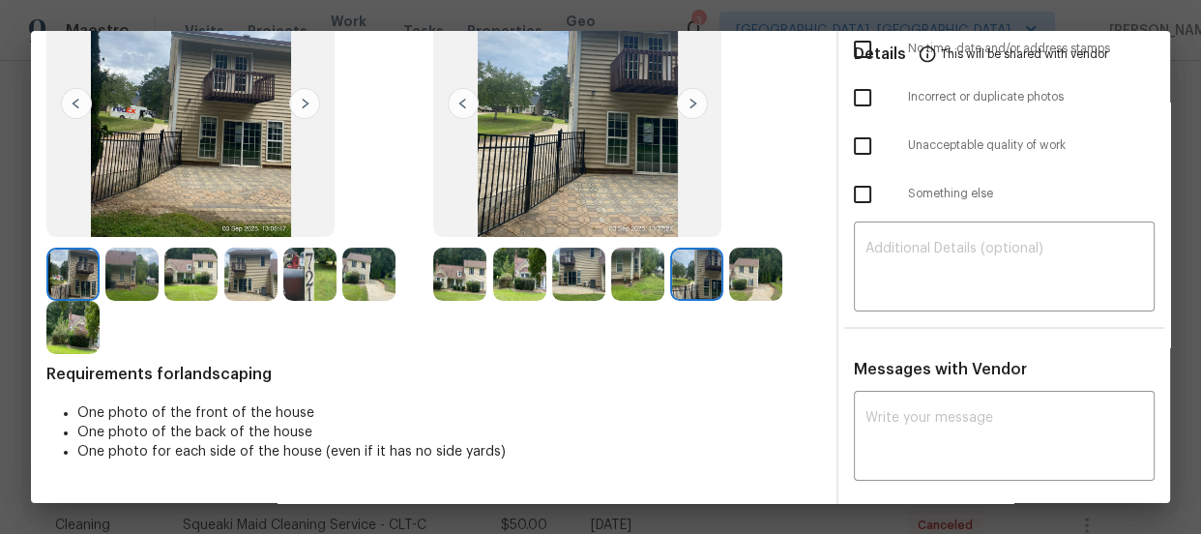
click at [746, 279] on img at bounding box center [755, 273] width 53 height 53
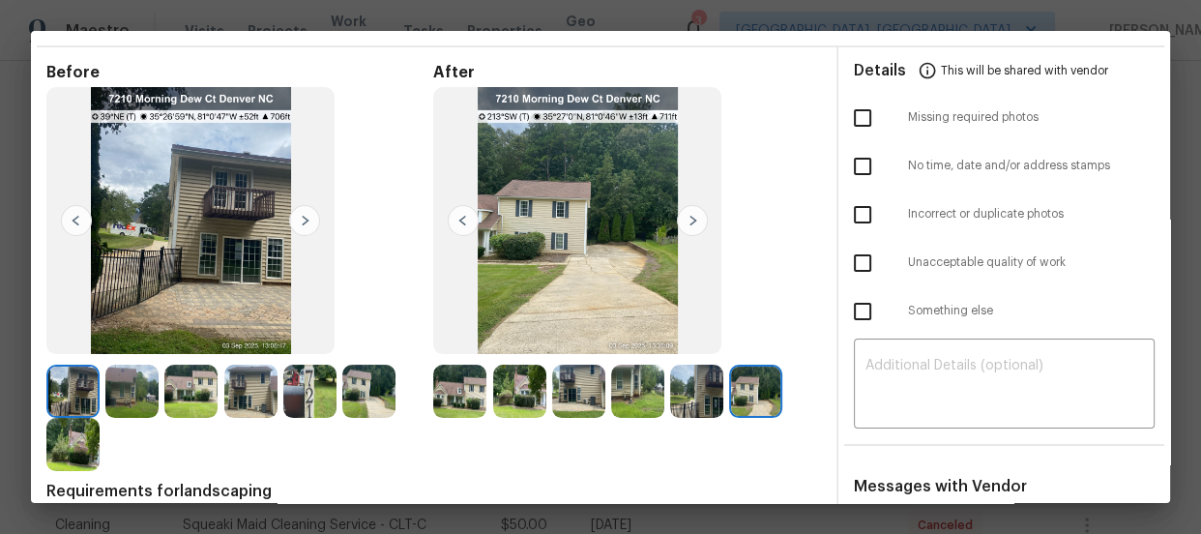
scroll to position [0, 0]
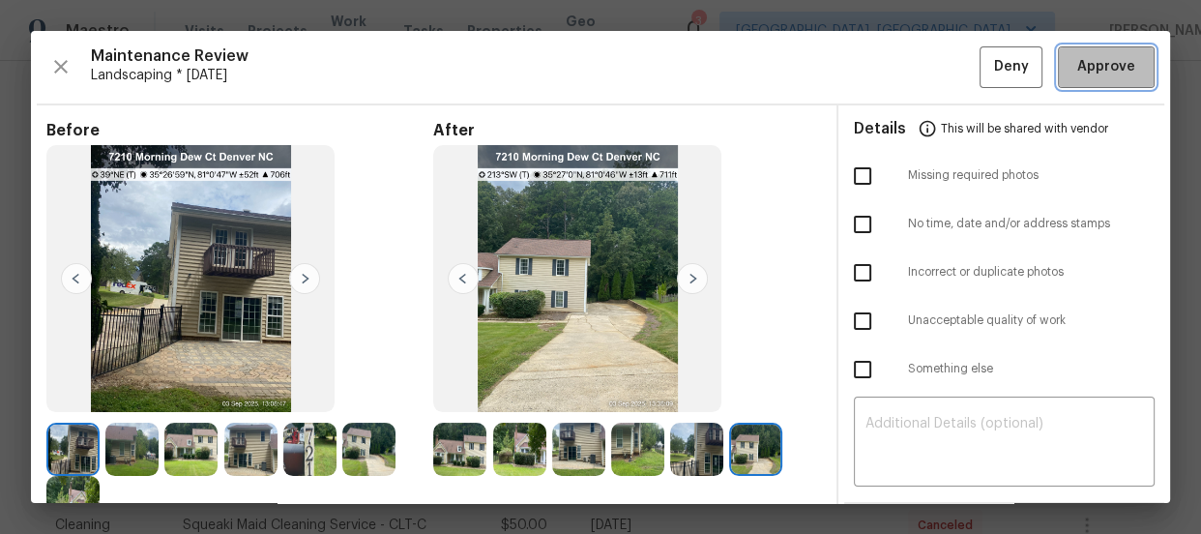
click at [1077, 76] on span "Approve" at bounding box center [1106, 67] width 58 height 24
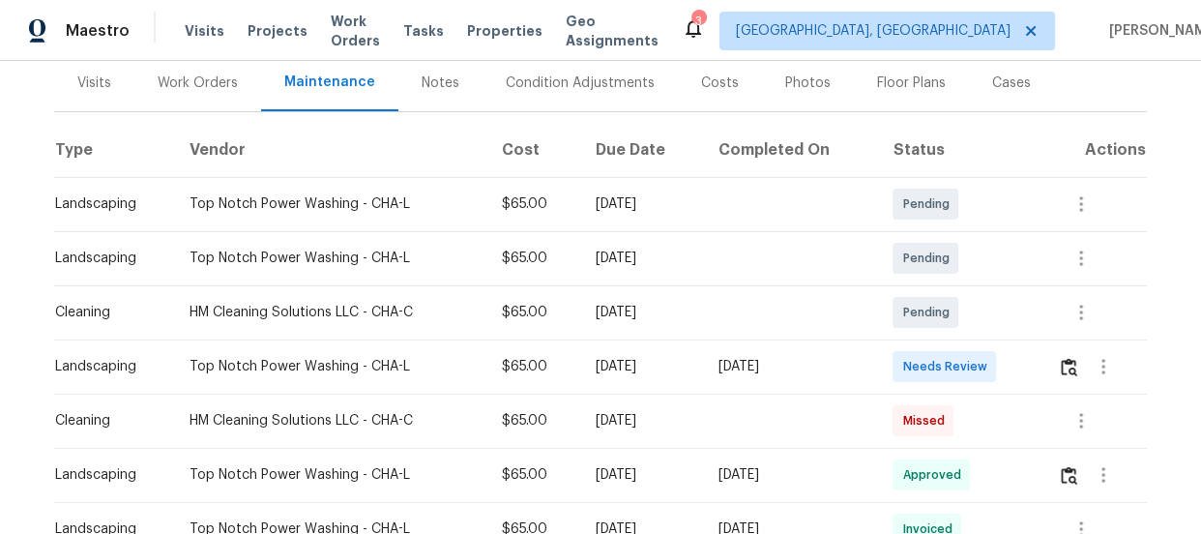
scroll to position [275, 0]
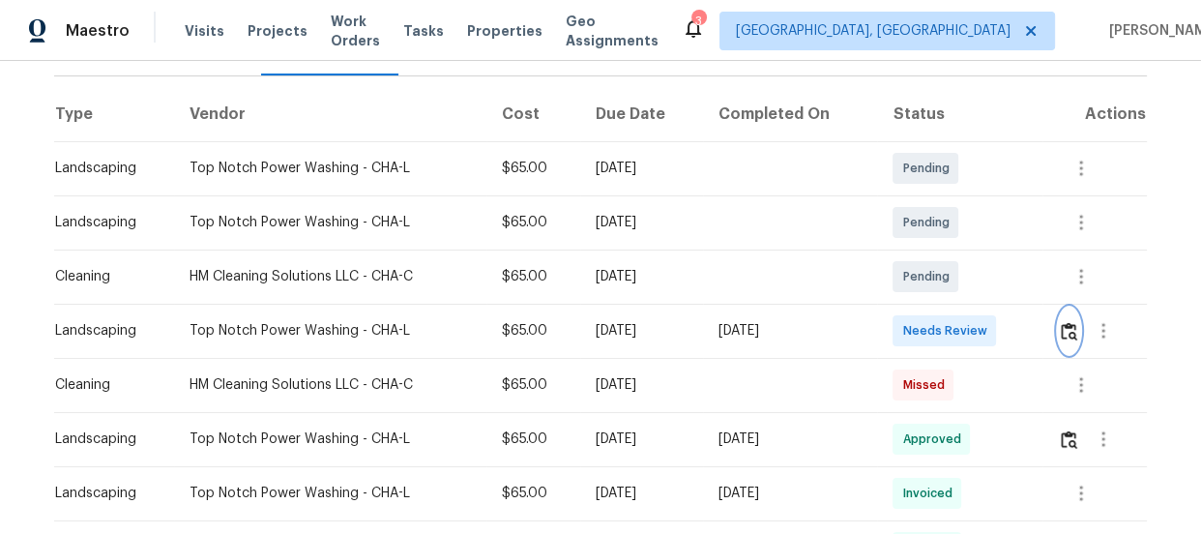
click at [1069, 338] on button "button" at bounding box center [1068, 330] width 22 height 46
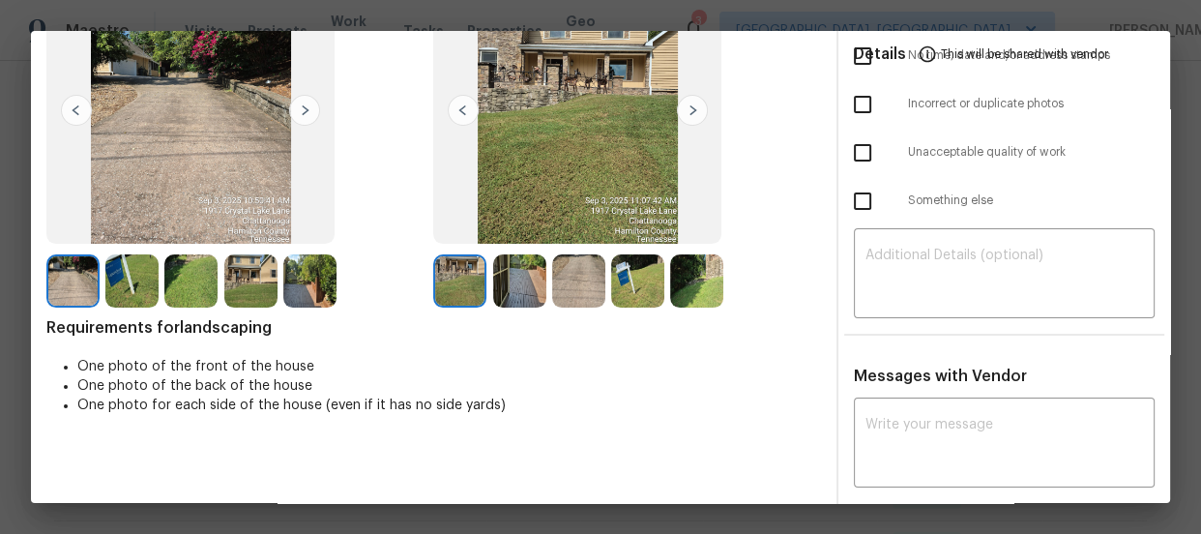
scroll to position [175, 0]
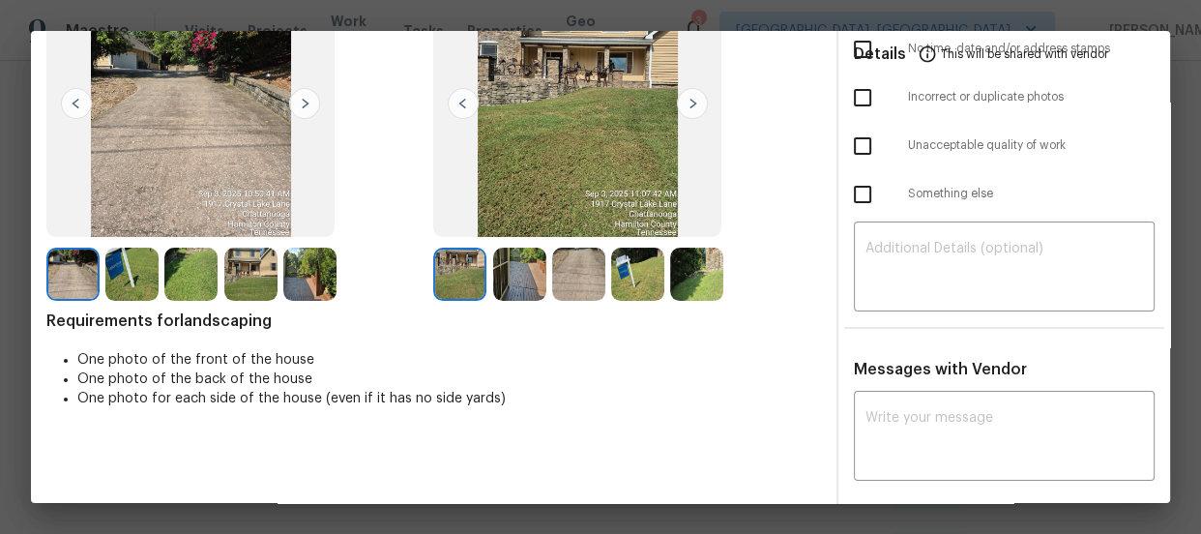
click at [495, 271] on img at bounding box center [519, 273] width 53 height 53
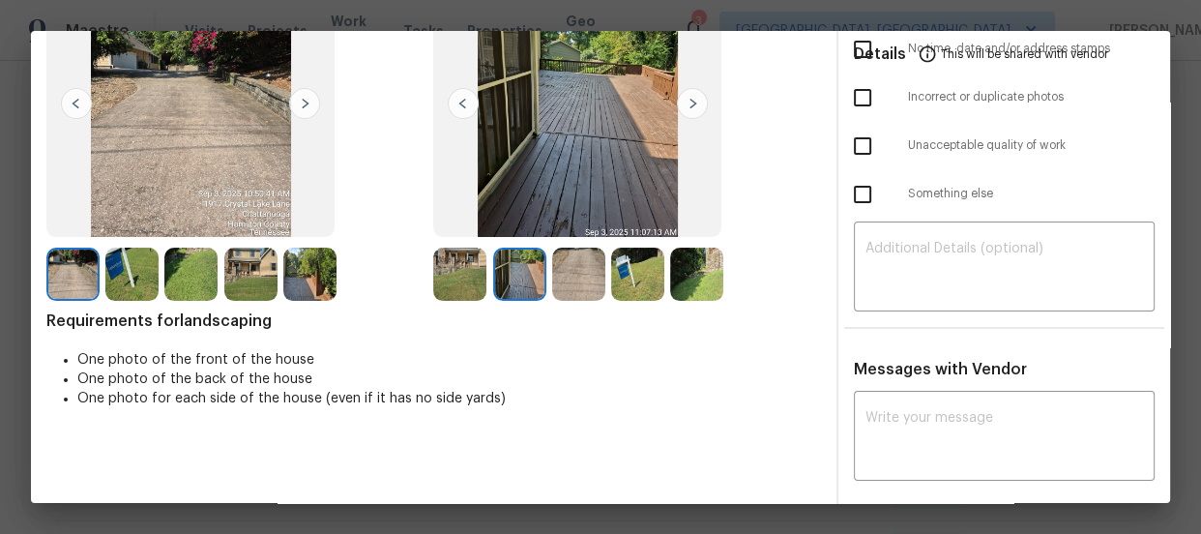
click at [570, 274] on img at bounding box center [578, 273] width 53 height 53
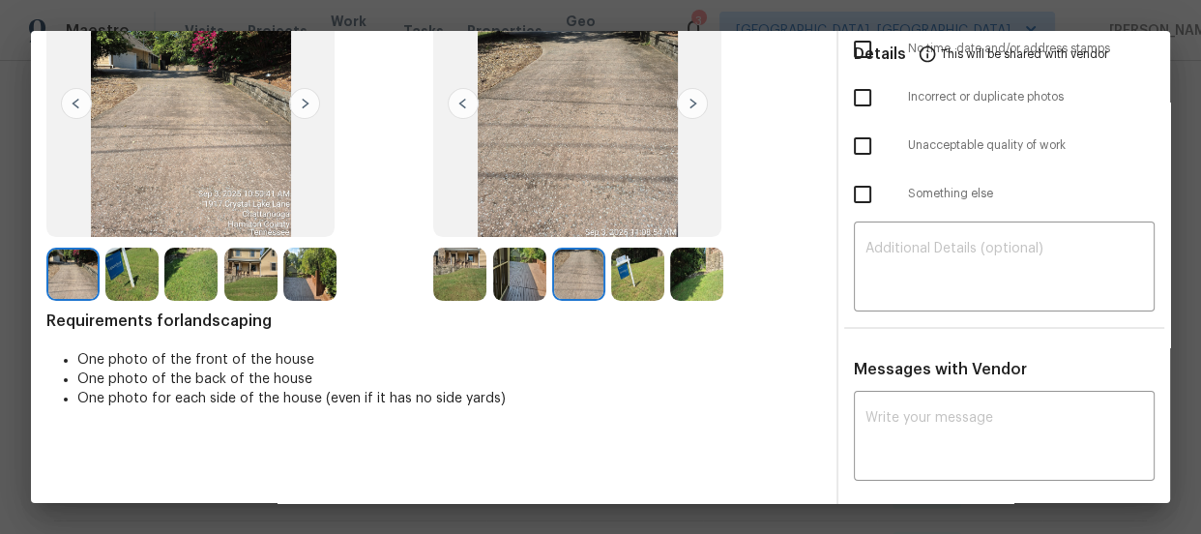
click at [659, 280] on div at bounding box center [640, 273] width 59 height 53
click at [699, 276] on img at bounding box center [696, 273] width 53 height 53
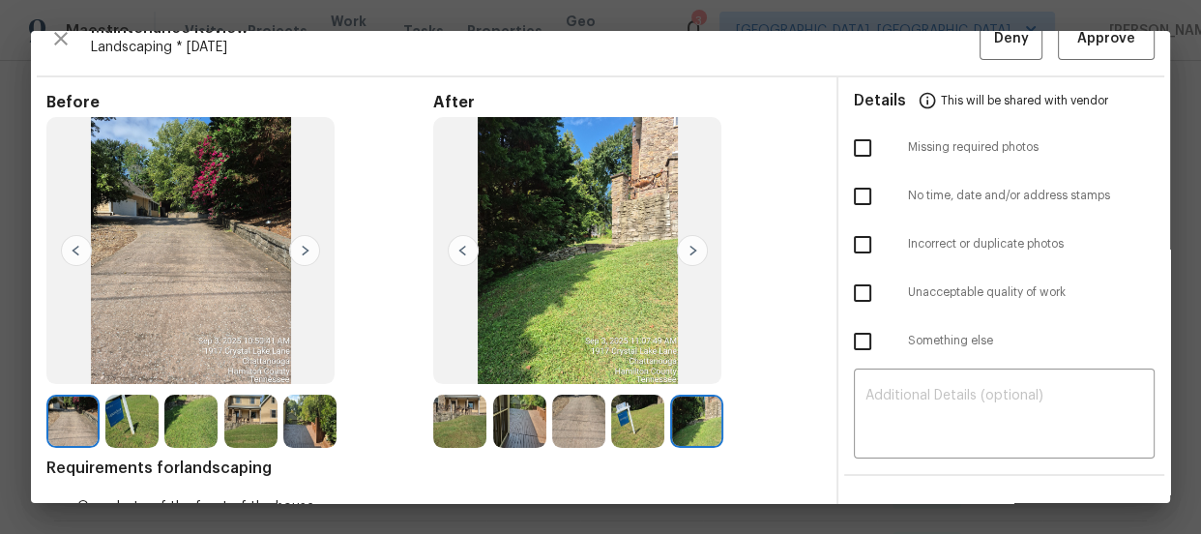
scroll to position [0, 0]
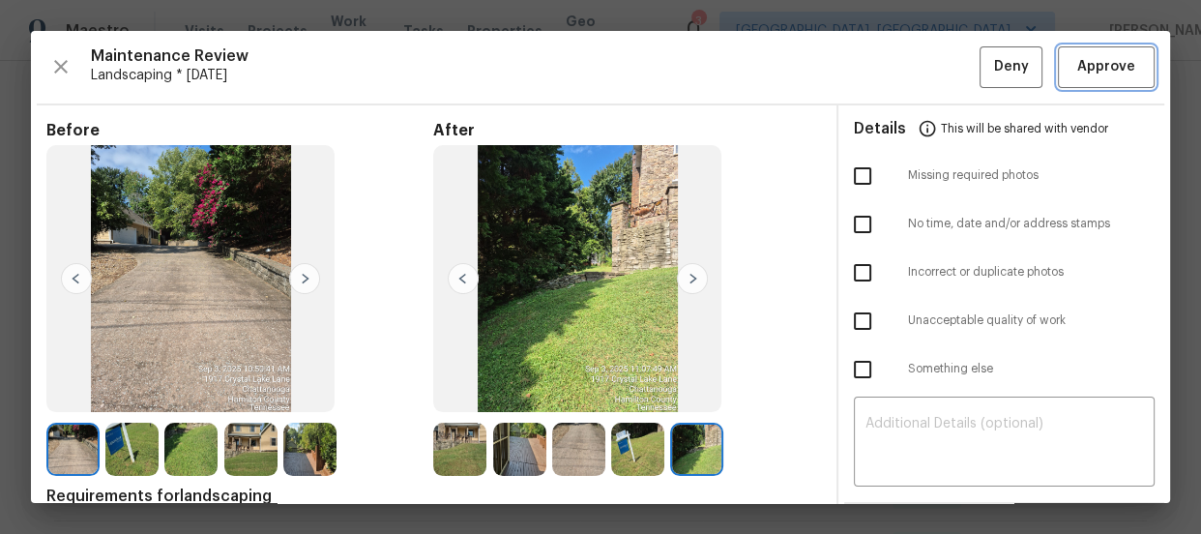
click at [1099, 65] on span "Approve" at bounding box center [1106, 67] width 58 height 24
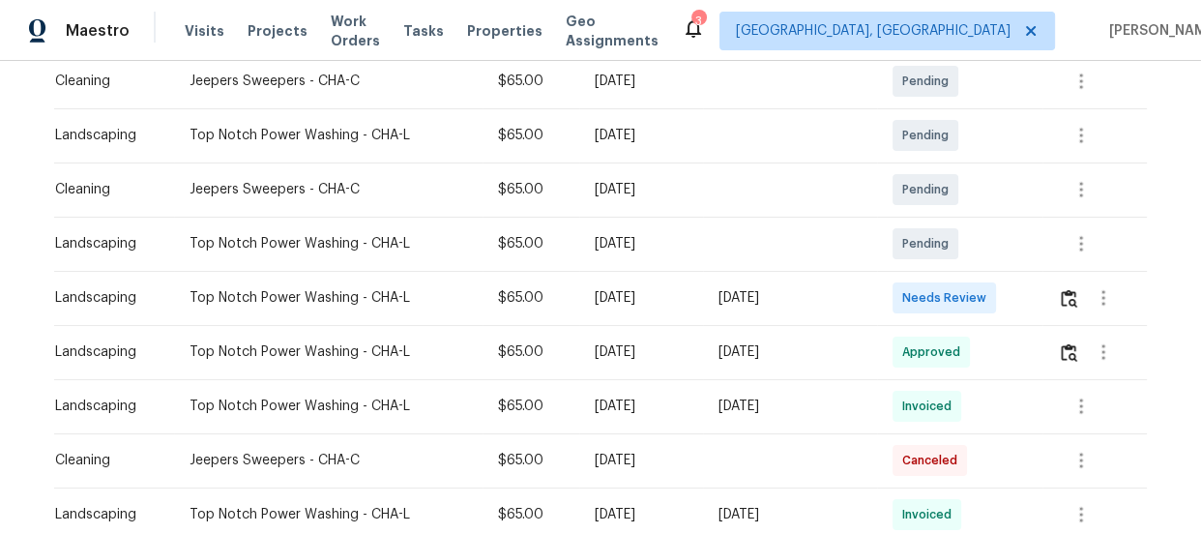
scroll to position [362, 0]
click at [1062, 305] on button "button" at bounding box center [1068, 297] width 22 height 46
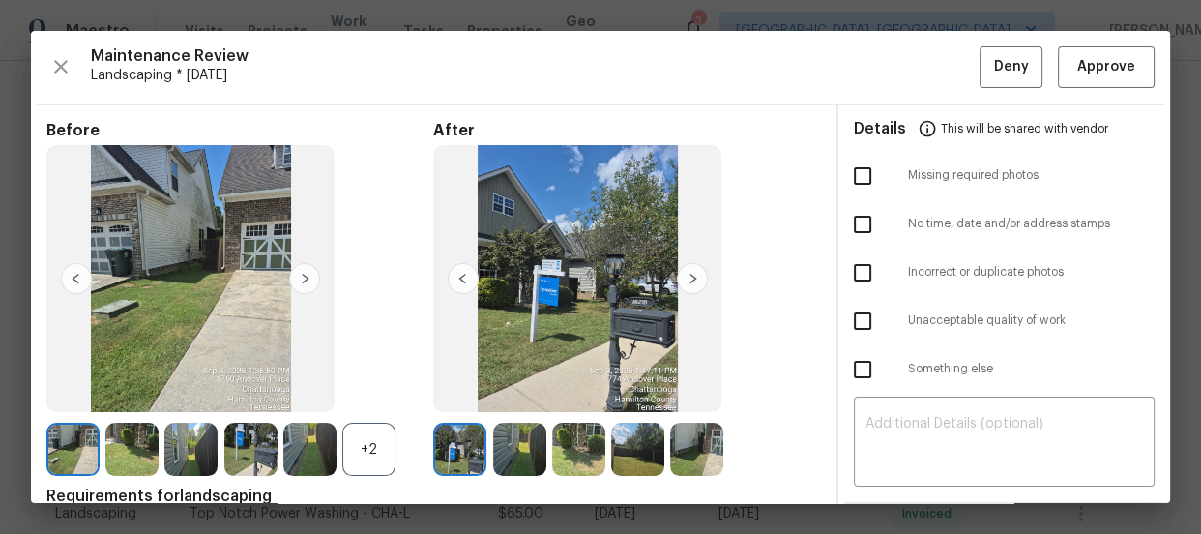
scroll to position [87, 0]
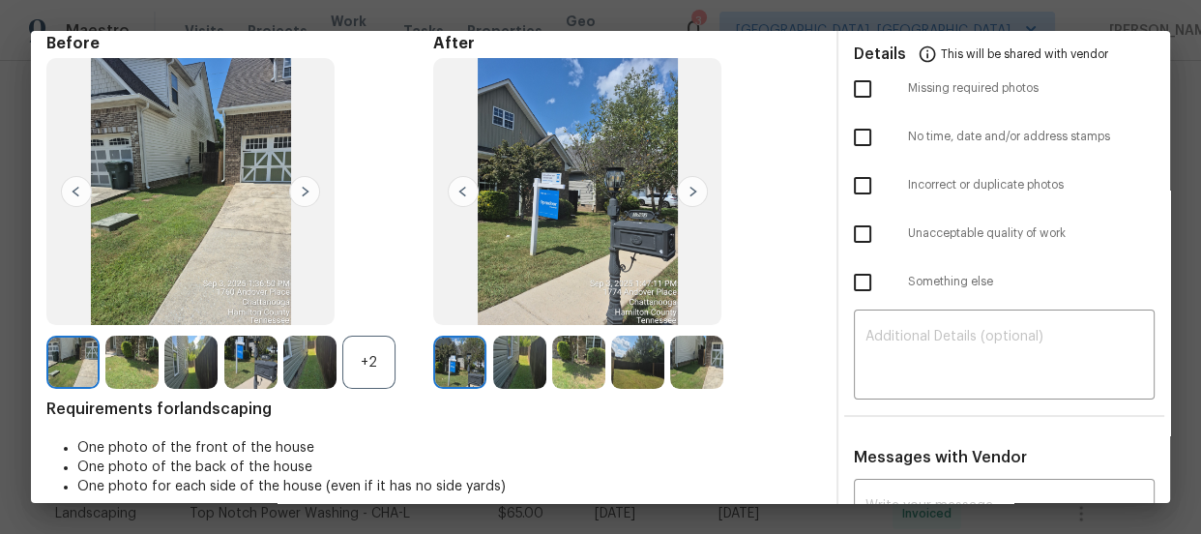
click at [382, 361] on div "+2" at bounding box center [368, 361] width 53 height 53
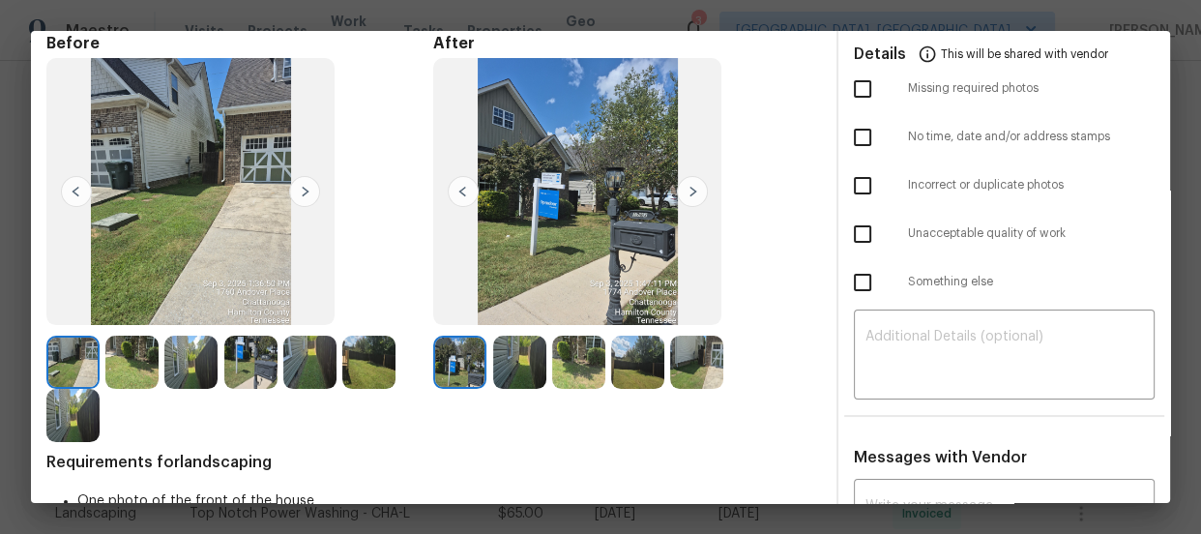
scroll to position [175, 0]
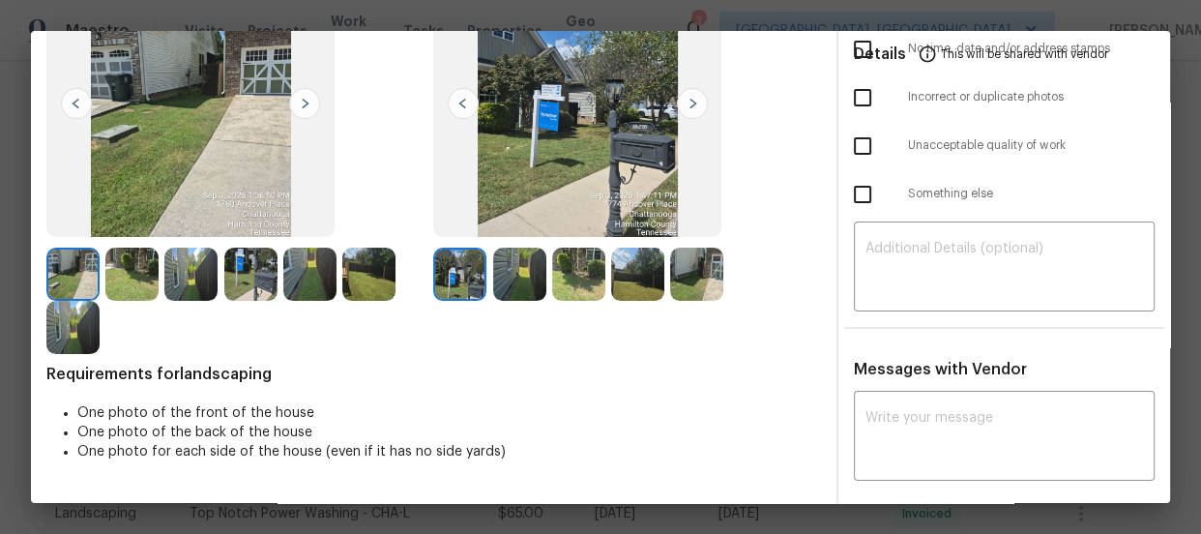
click at [513, 275] on img at bounding box center [519, 273] width 53 height 53
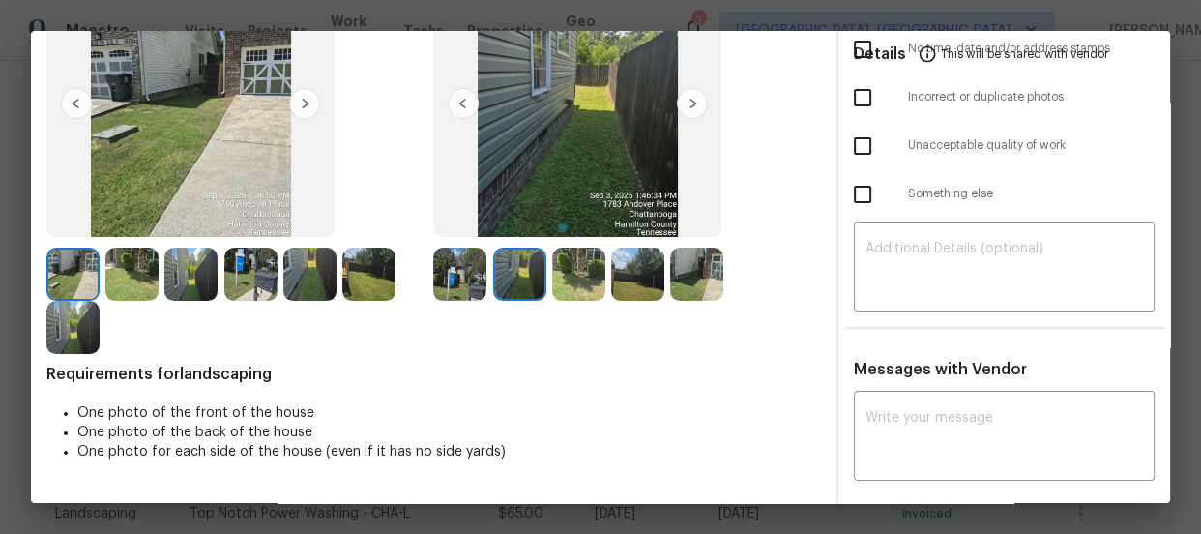
click at [563, 277] on img at bounding box center [578, 273] width 53 height 53
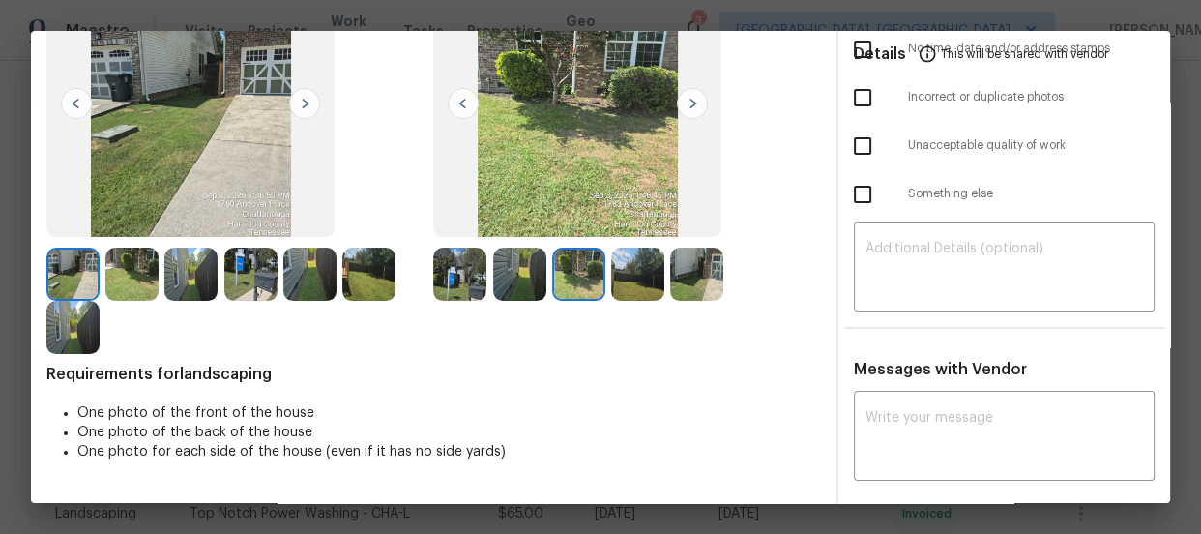
click at [629, 276] on img at bounding box center [637, 273] width 53 height 53
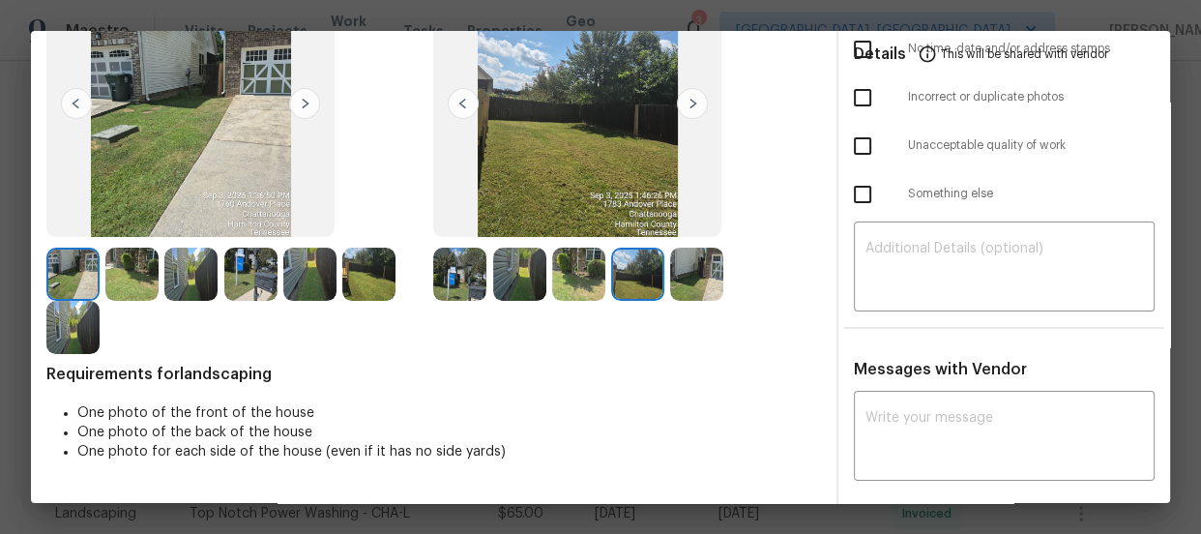
click at [681, 277] on img at bounding box center [696, 273] width 53 height 53
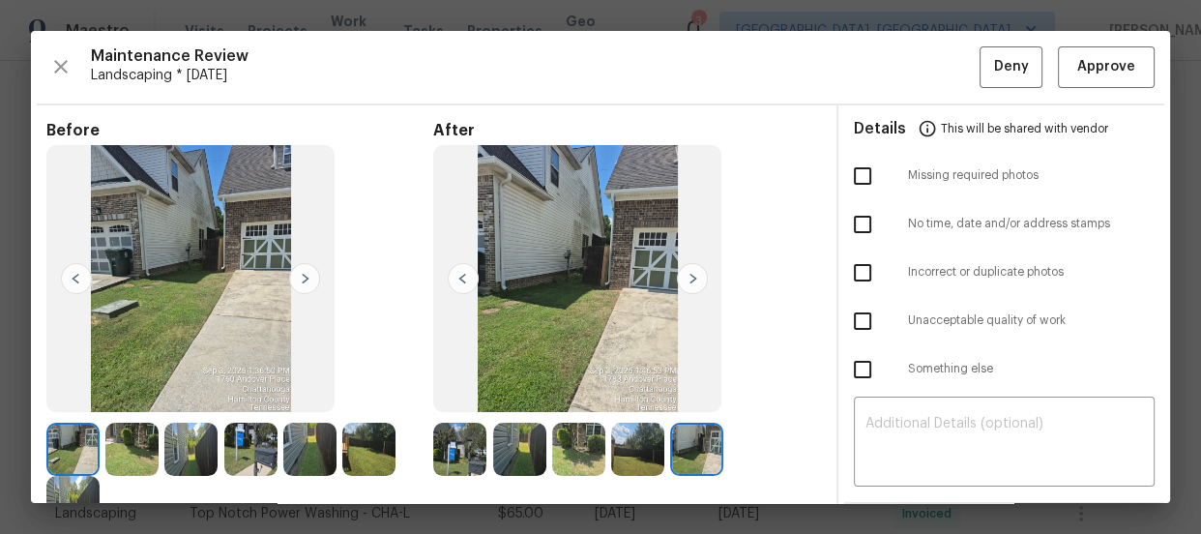
scroll to position [0, 0]
click at [1077, 75] on span "Approve" at bounding box center [1106, 67] width 58 height 24
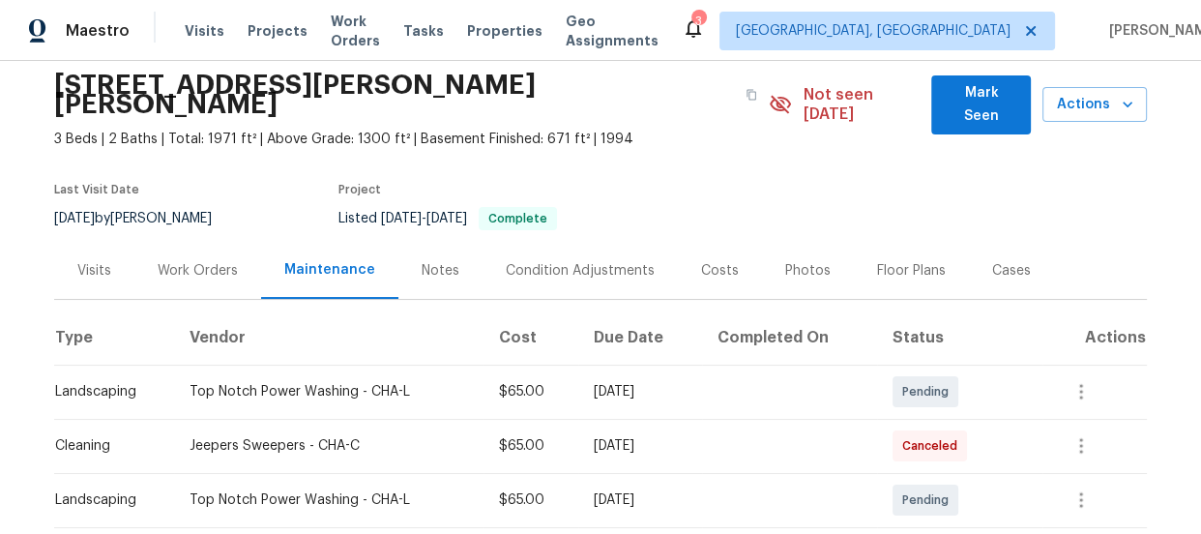
scroll to position [263, 0]
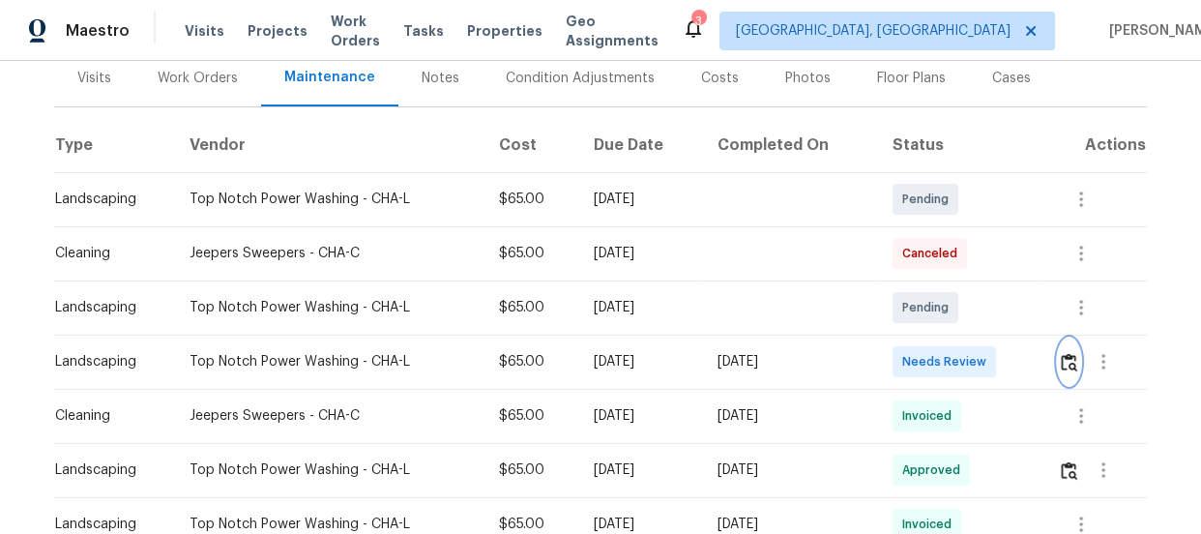
click at [1060, 353] on img "button" at bounding box center [1068, 362] width 16 height 18
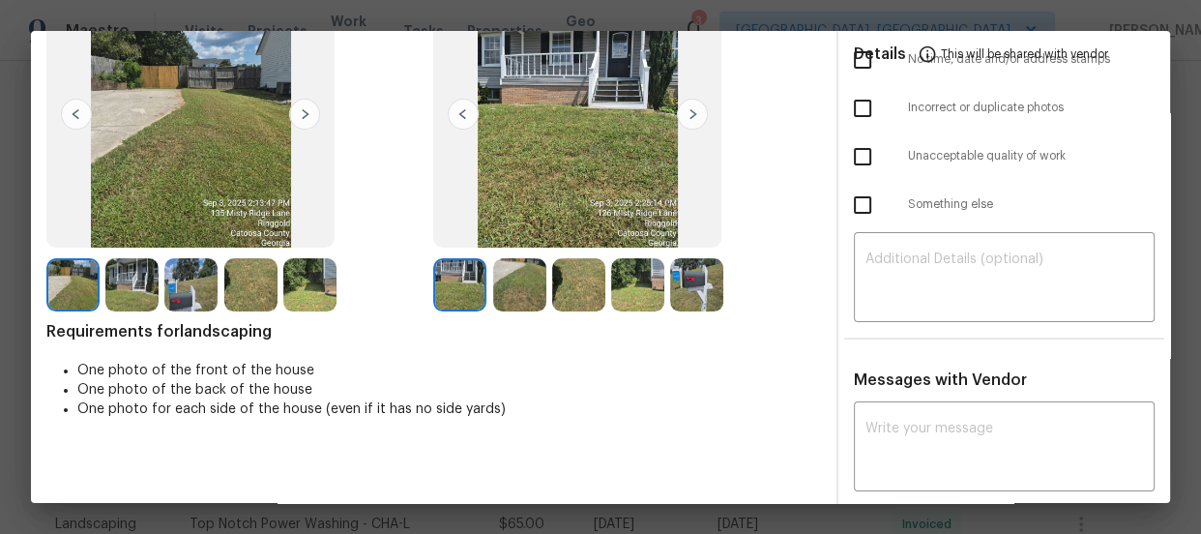
scroll to position [175, 0]
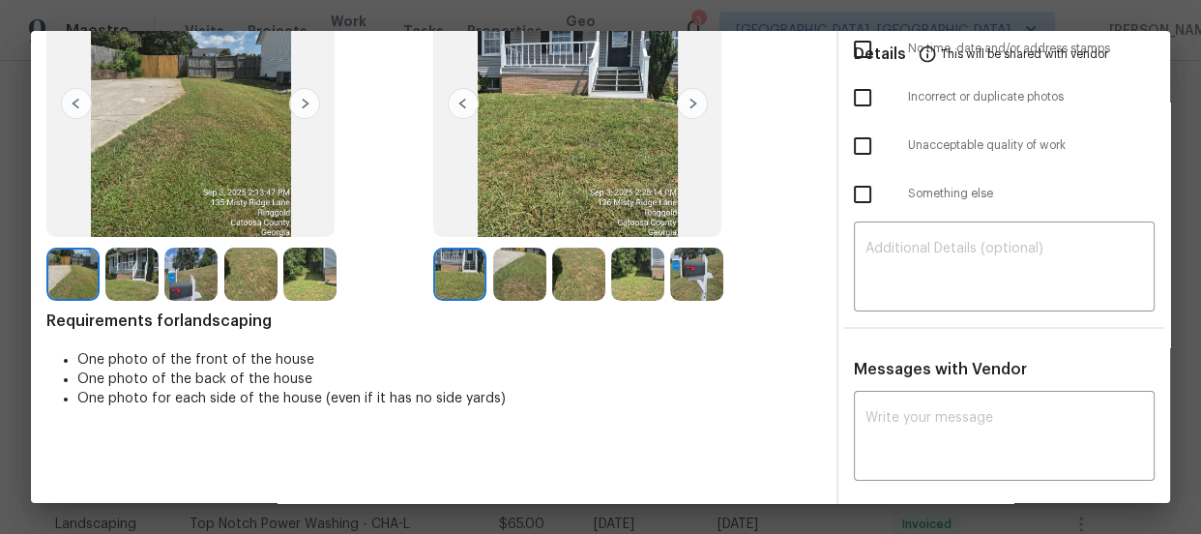
click at [528, 278] on img at bounding box center [519, 273] width 53 height 53
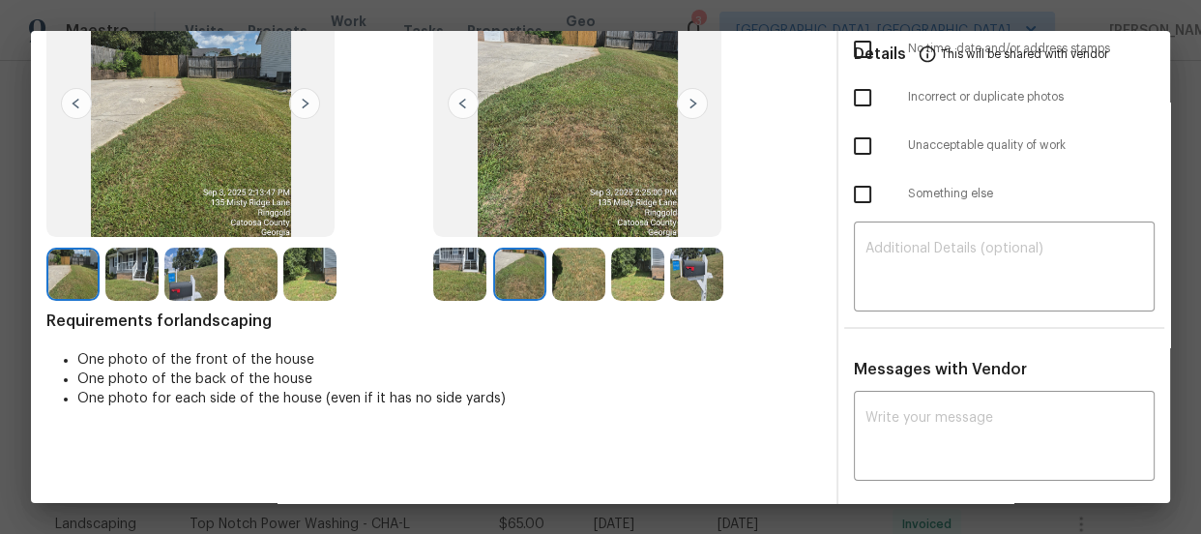
click at [570, 282] on img at bounding box center [578, 273] width 53 height 53
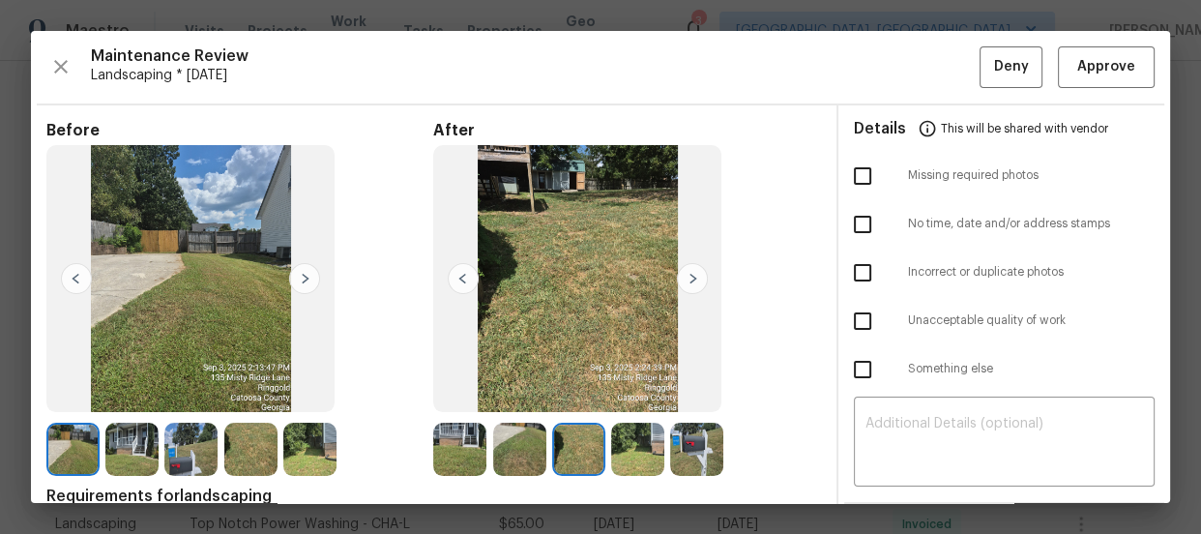
scroll to position [0, 0]
click at [1083, 82] on button "Approve" at bounding box center [1105, 67] width 97 height 42
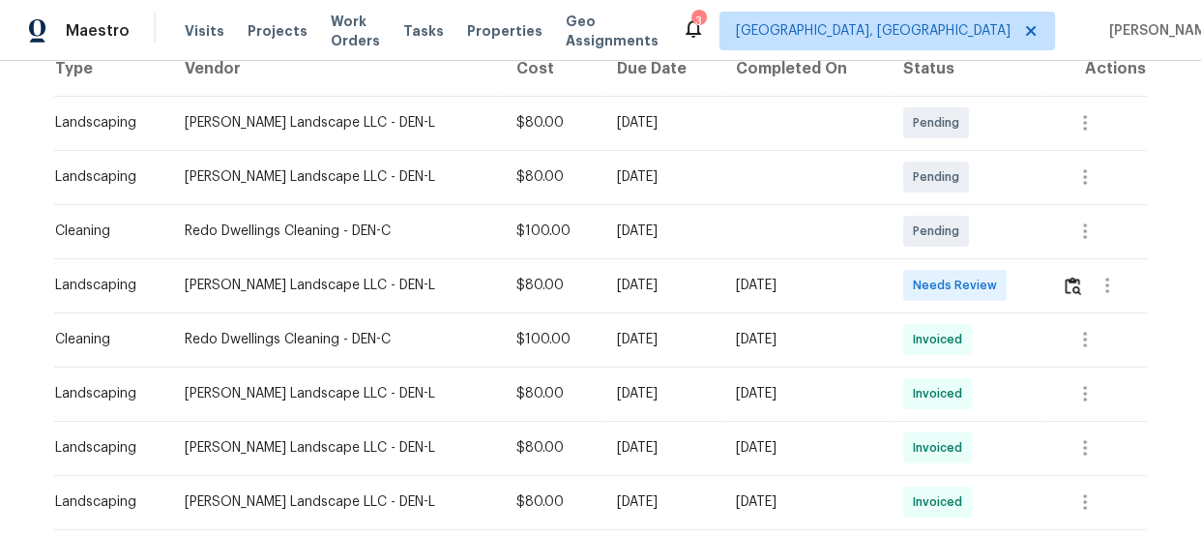
scroll to position [351, 0]
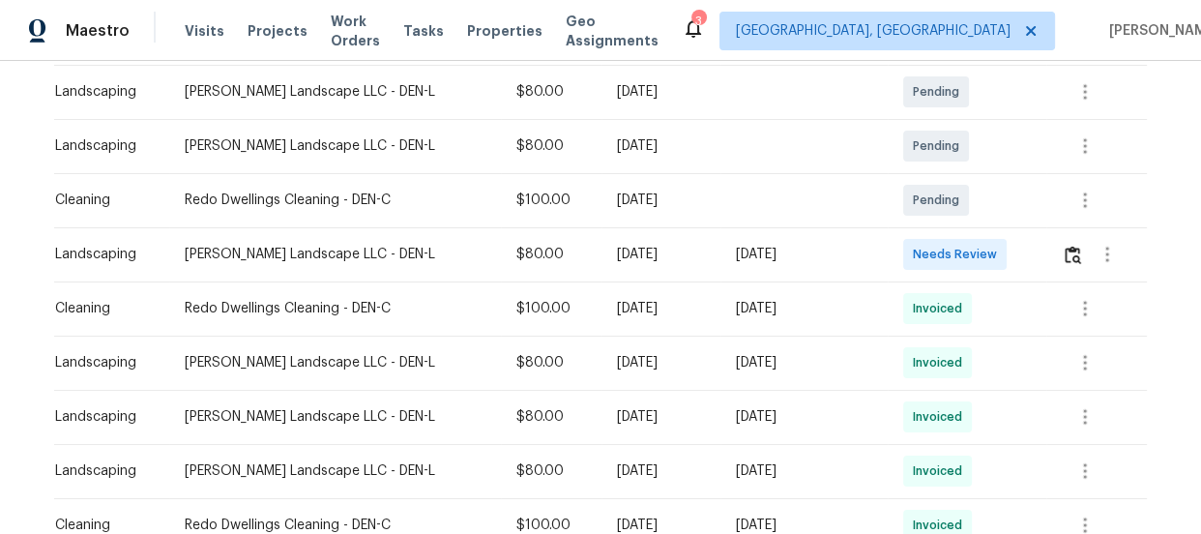
click at [1084, 264] on div at bounding box center [1107, 254] width 46 height 46
click at [1069, 261] on img "button" at bounding box center [1072, 255] width 16 height 18
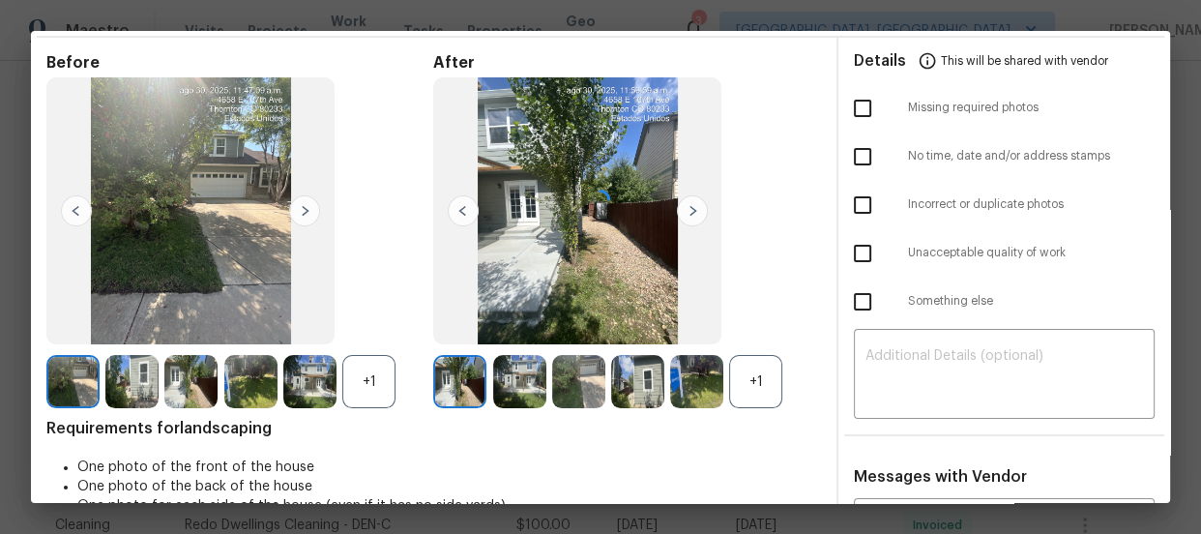
scroll to position [175, 0]
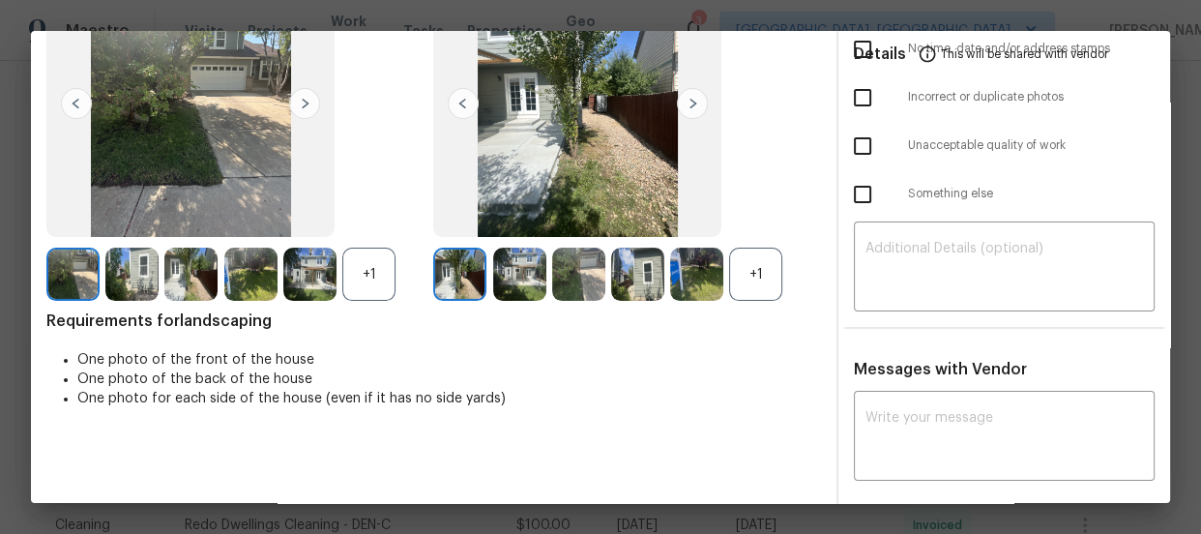
click at [768, 271] on div "+1" at bounding box center [755, 273] width 53 height 53
click at [387, 280] on div "+1" at bounding box center [368, 273] width 53 height 53
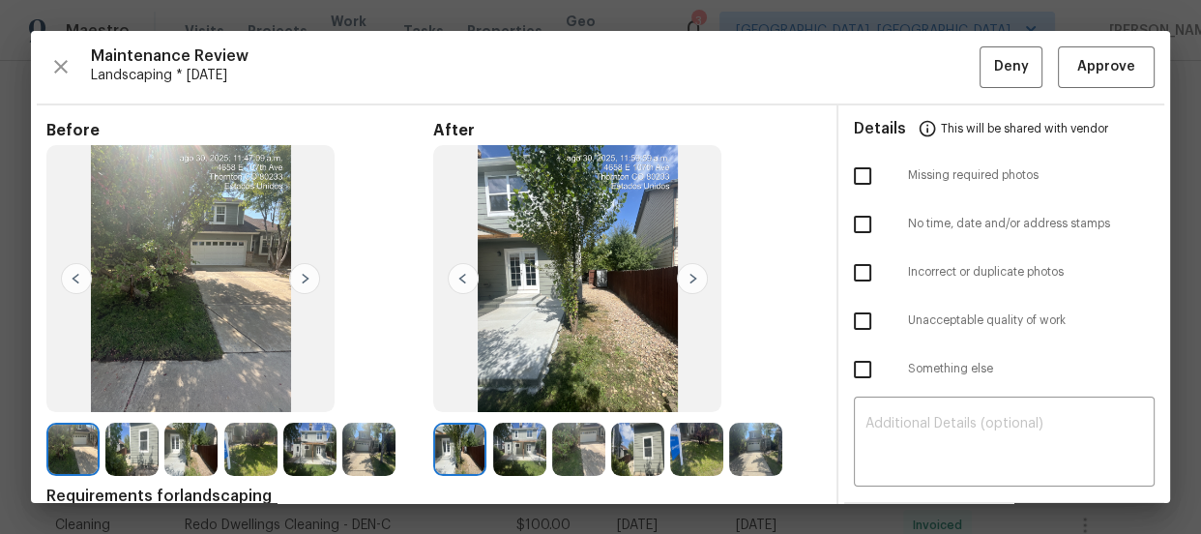
scroll to position [87, 0]
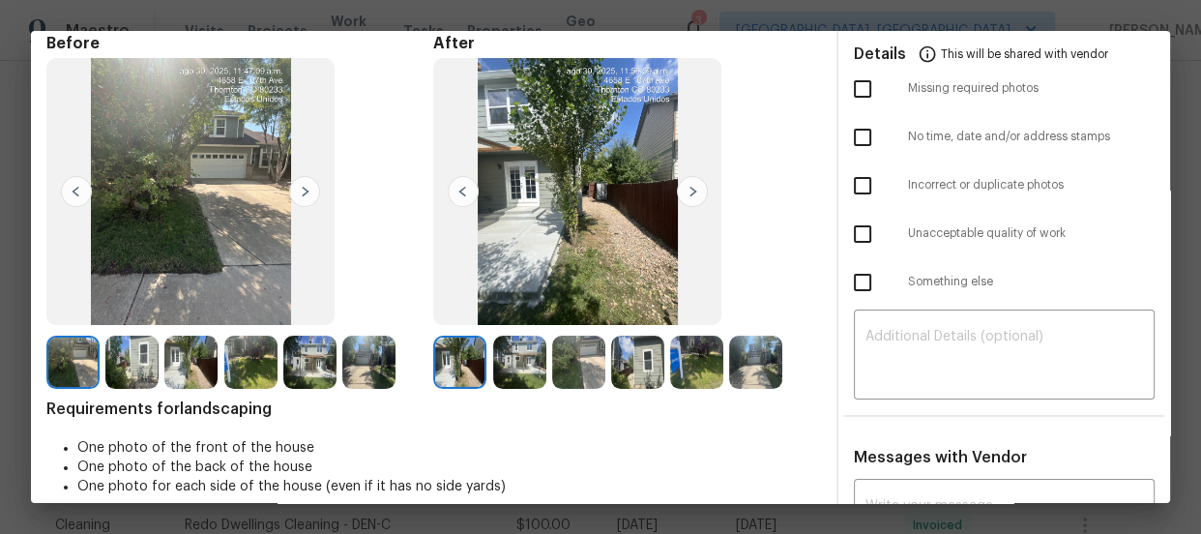
click at [530, 362] on img at bounding box center [519, 361] width 53 height 53
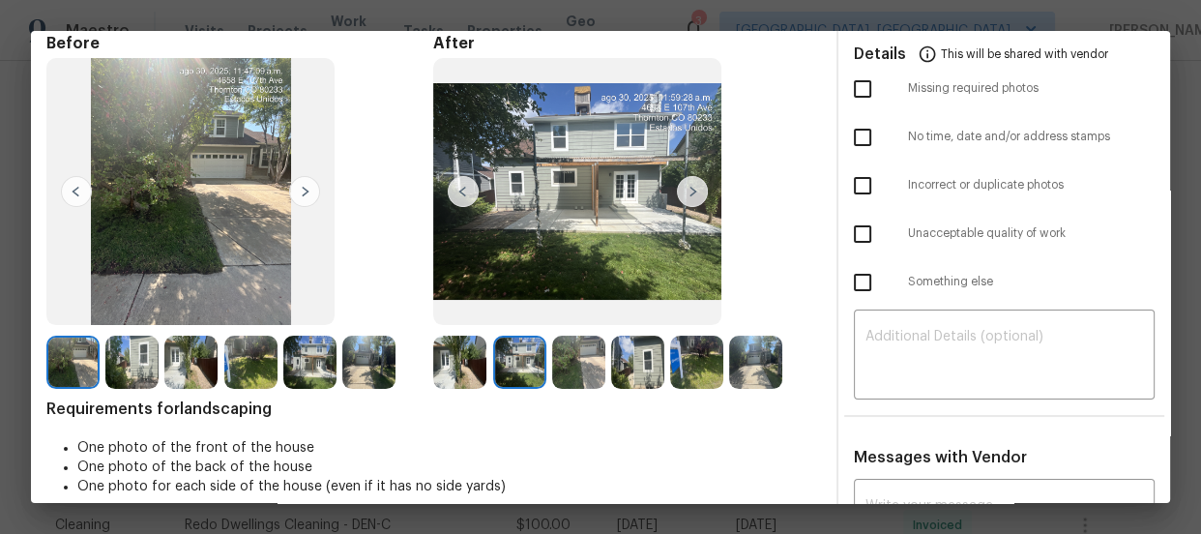
click at [572, 363] on img at bounding box center [578, 361] width 53 height 53
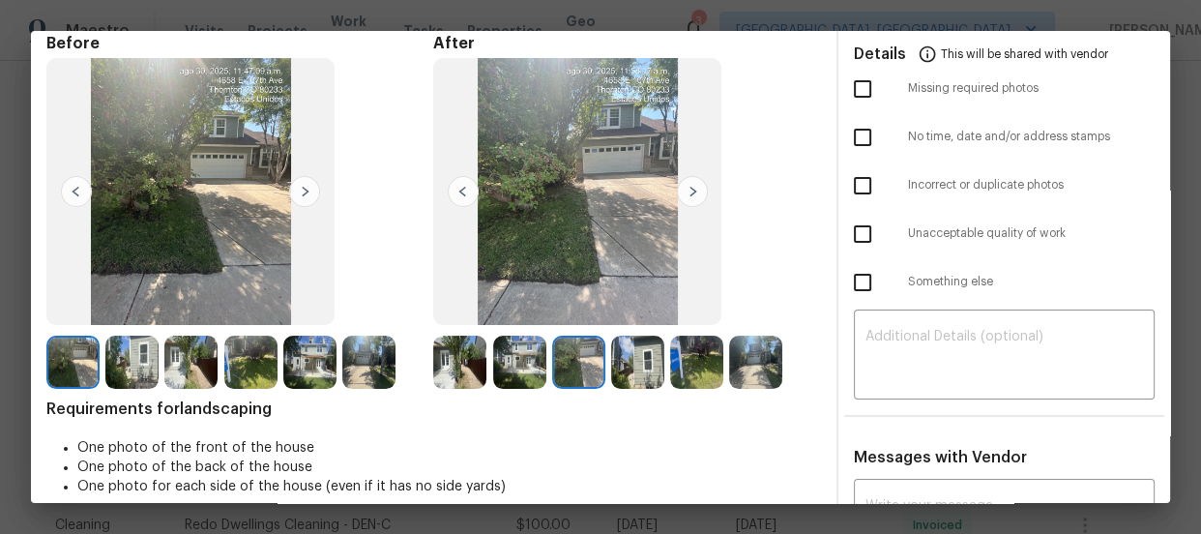
click at [655, 368] on img at bounding box center [637, 361] width 53 height 53
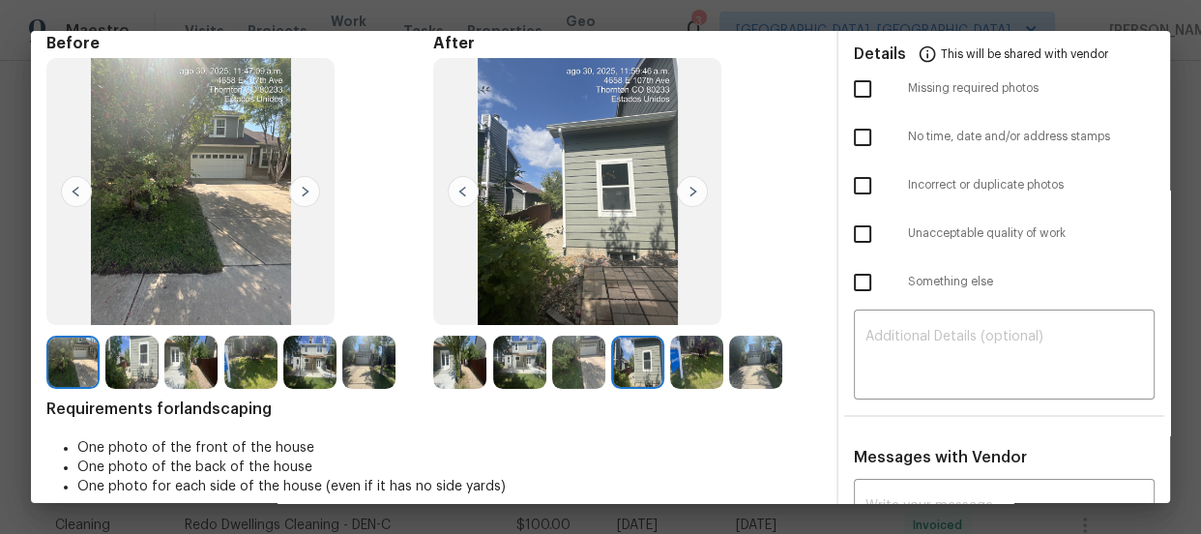
click at [689, 368] on img at bounding box center [696, 361] width 53 height 53
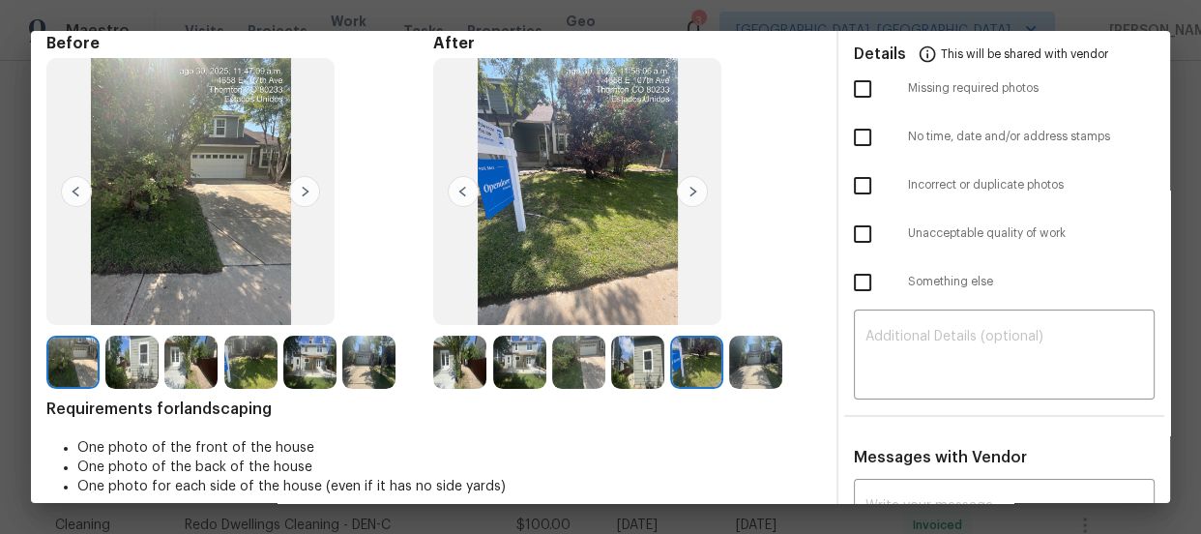
click at [744, 372] on img at bounding box center [755, 361] width 53 height 53
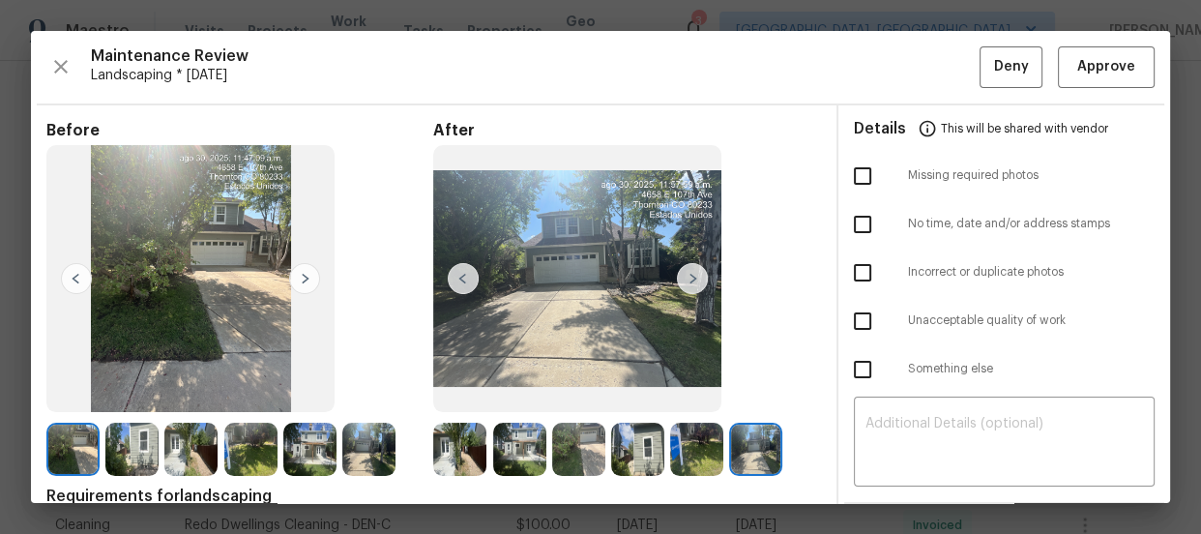
scroll to position [0, 0]
click at [1086, 59] on span "Approve" at bounding box center [1106, 67] width 58 height 24
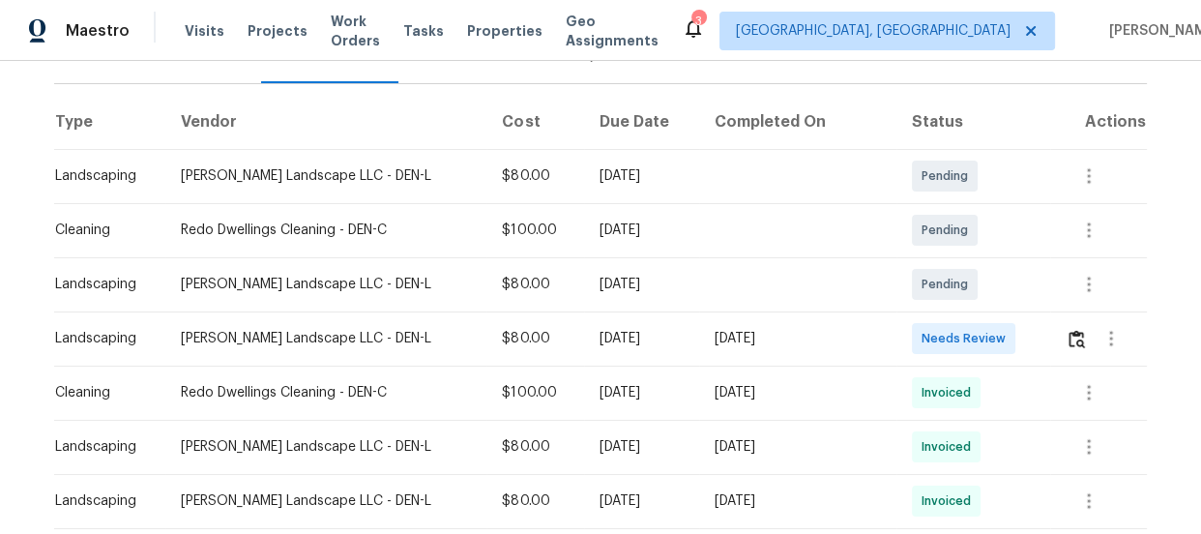
scroll to position [275, 0]
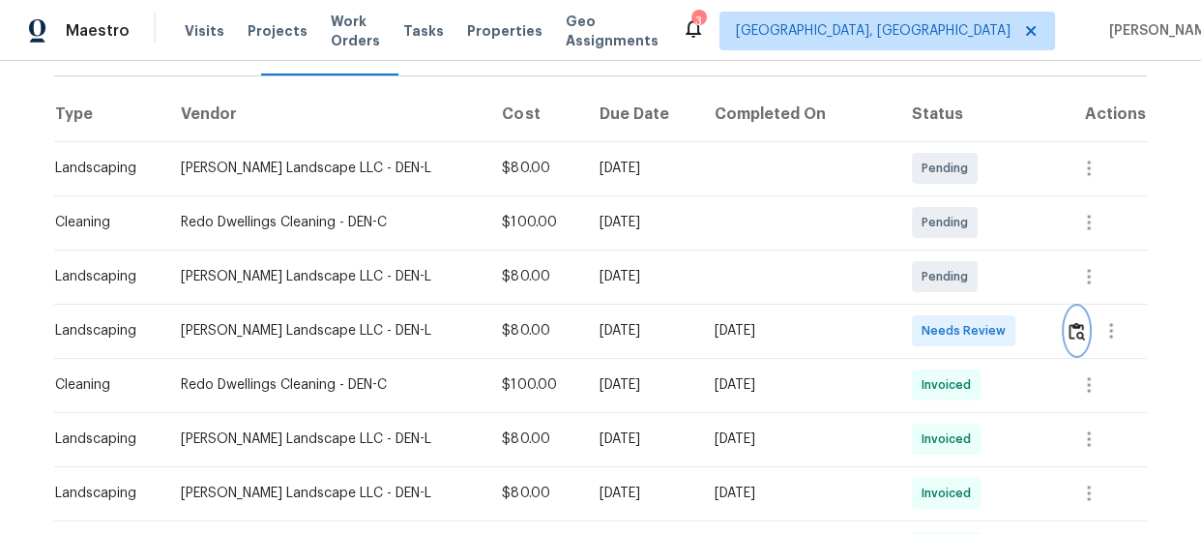
click at [1068, 330] on img "button" at bounding box center [1076, 331] width 16 height 18
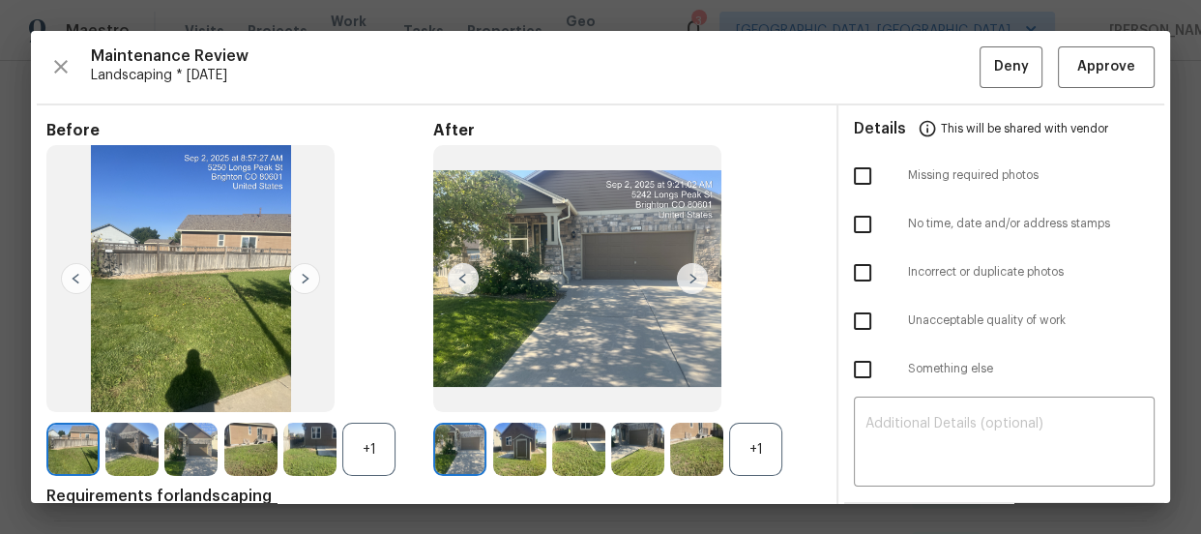
scroll to position [175, 0]
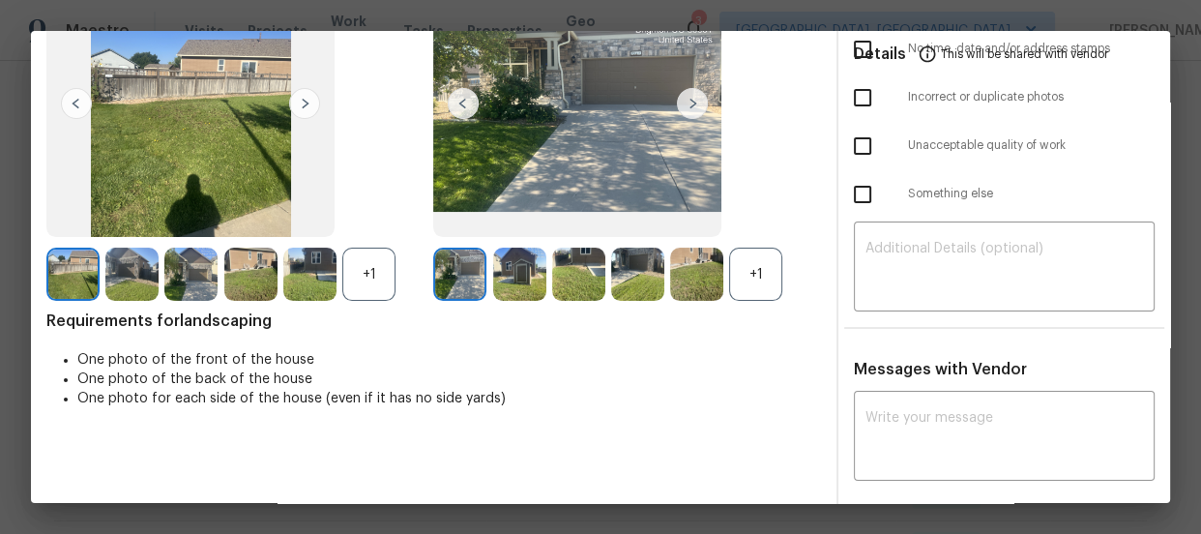
click at [755, 272] on div "+1" at bounding box center [755, 273] width 53 height 53
click at [336, 275] on div at bounding box center [312, 273] width 59 height 53
click at [372, 280] on div "+1" at bounding box center [368, 273] width 53 height 53
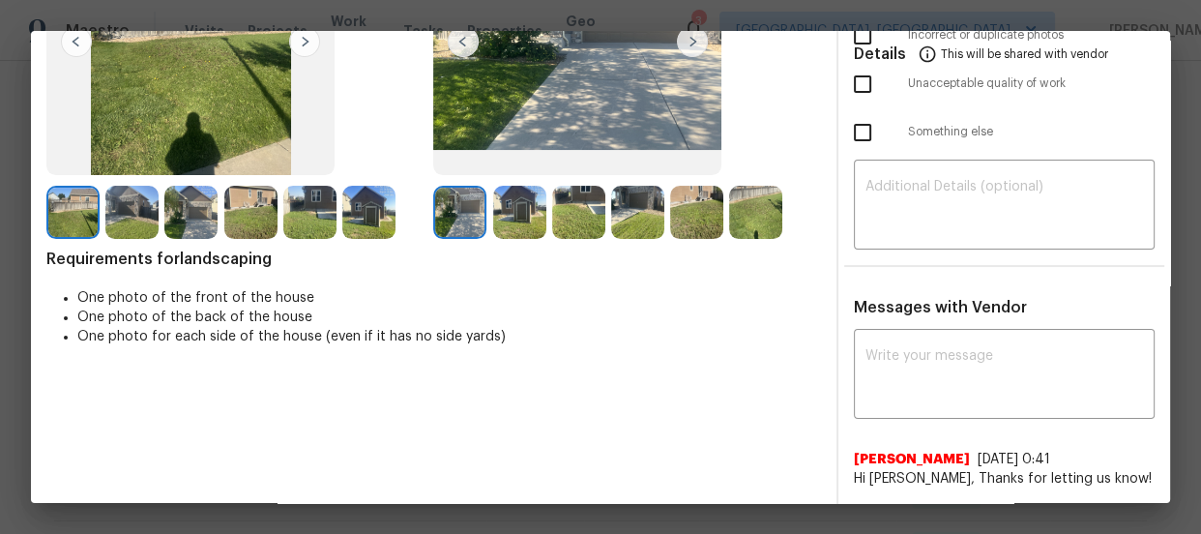
scroll to position [263, 0]
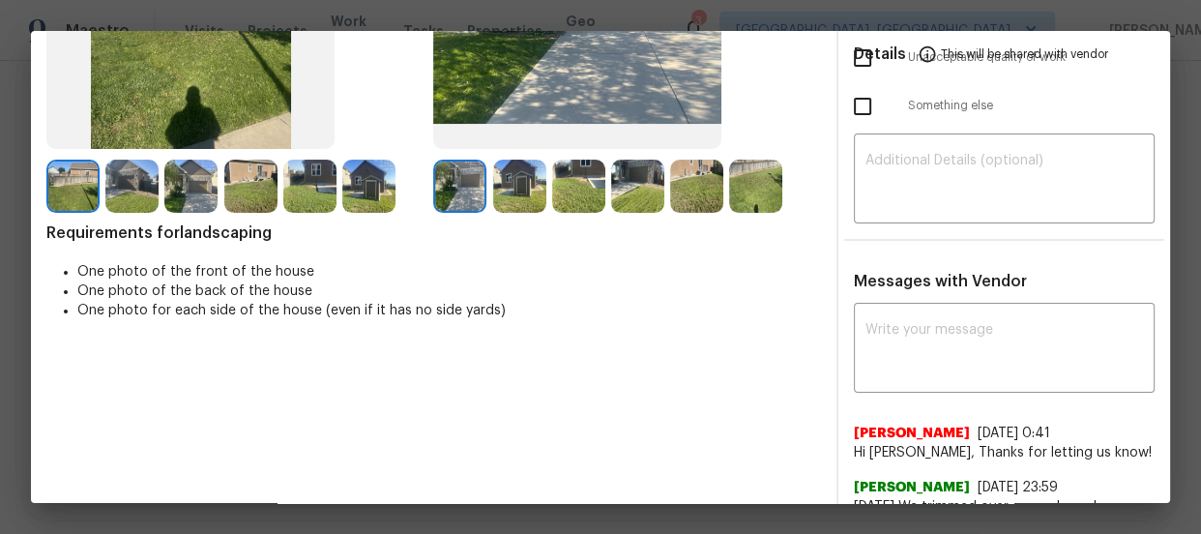
click at [507, 188] on img at bounding box center [519, 185] width 53 height 53
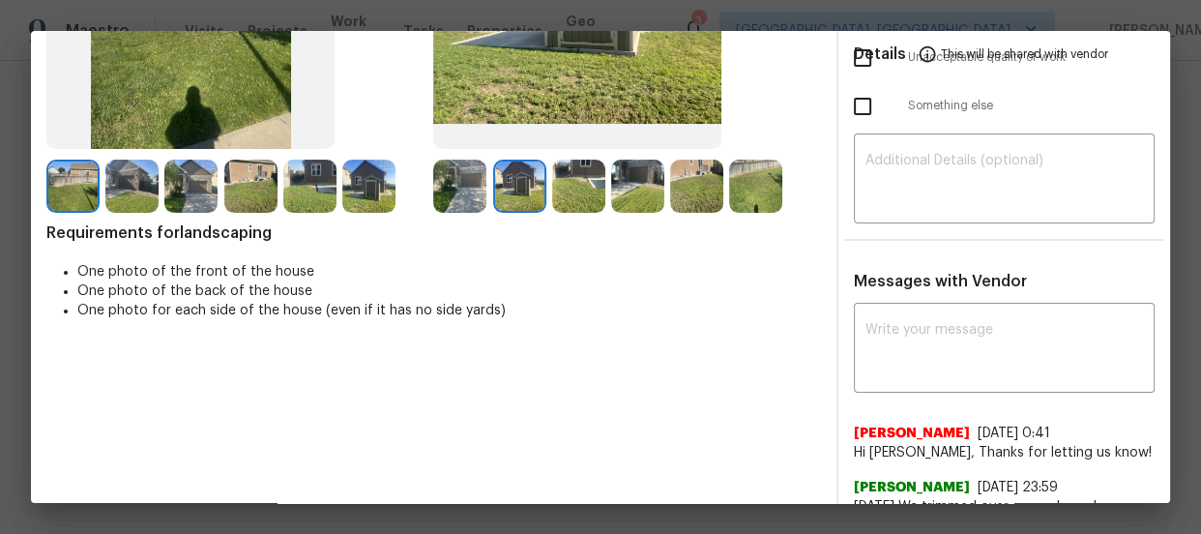
click at [586, 186] on img at bounding box center [578, 185] width 53 height 53
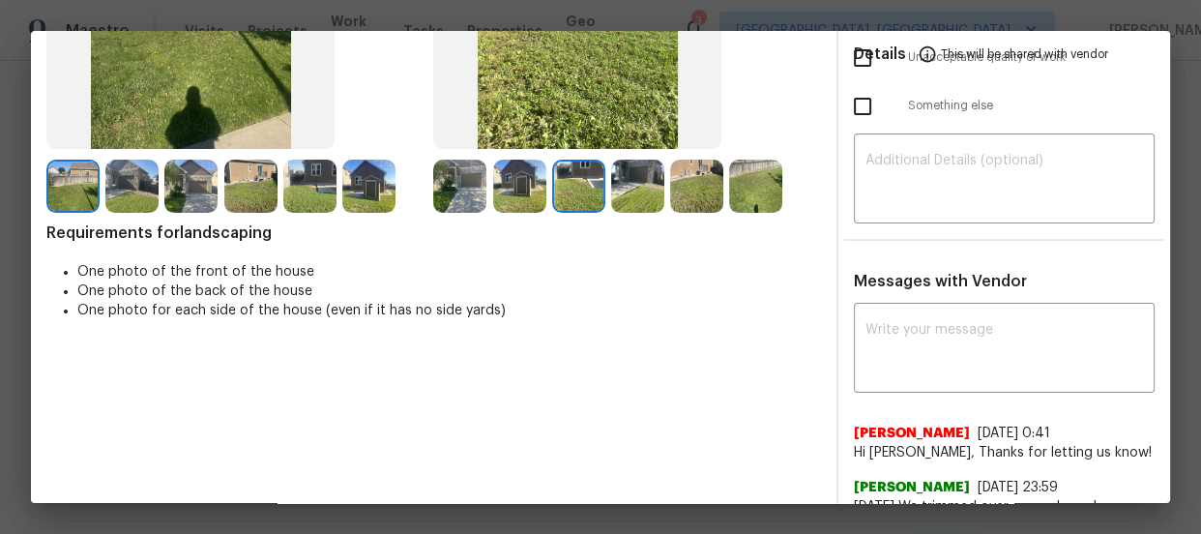
click at [625, 181] on img at bounding box center [637, 185] width 53 height 53
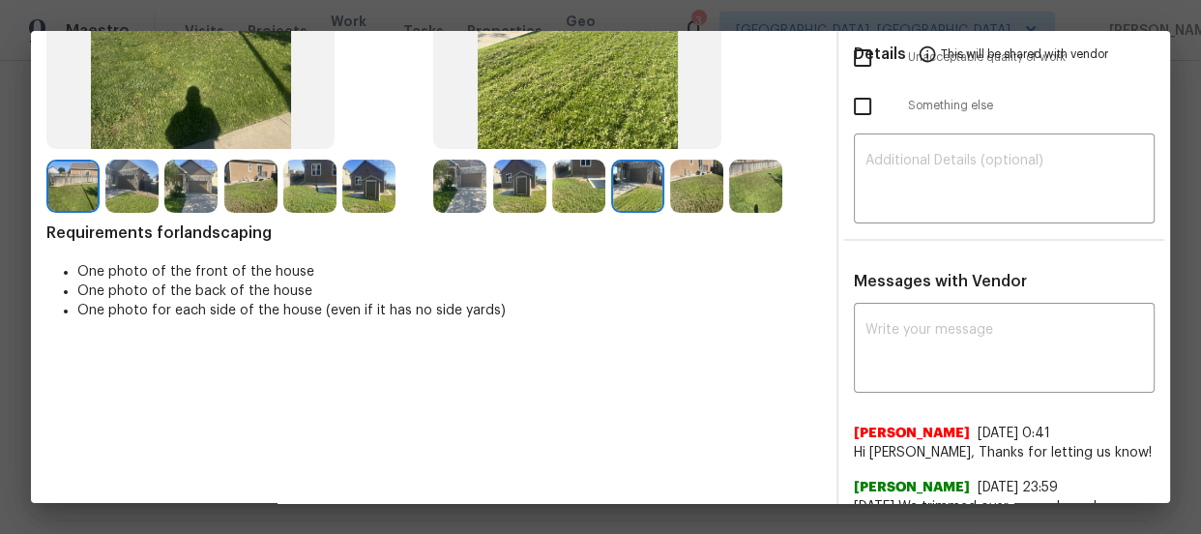
click at [706, 180] on img at bounding box center [696, 185] width 53 height 53
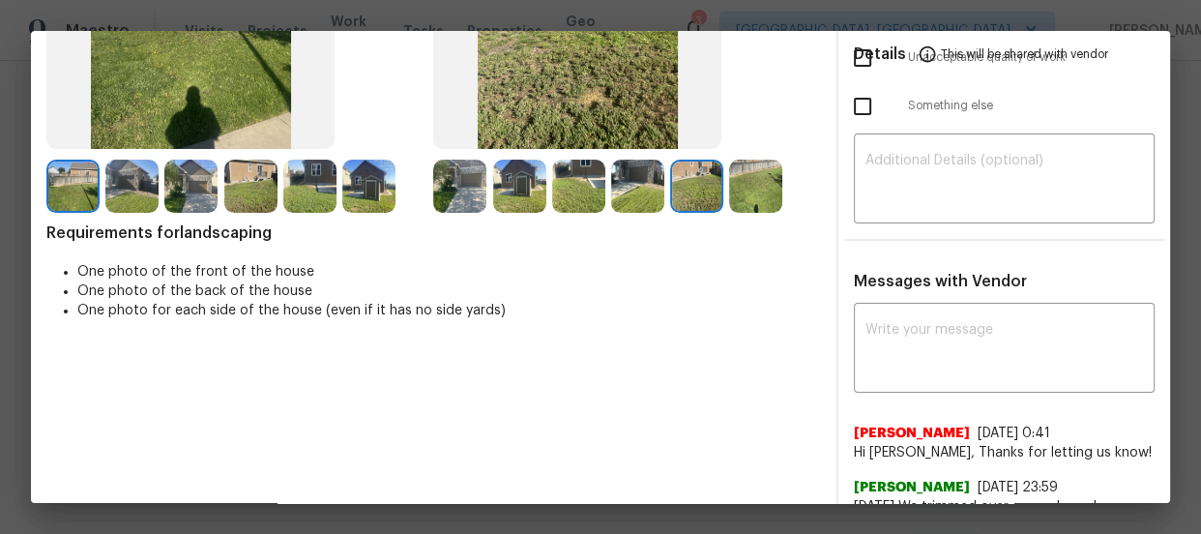
click at [735, 185] on img at bounding box center [755, 185] width 53 height 53
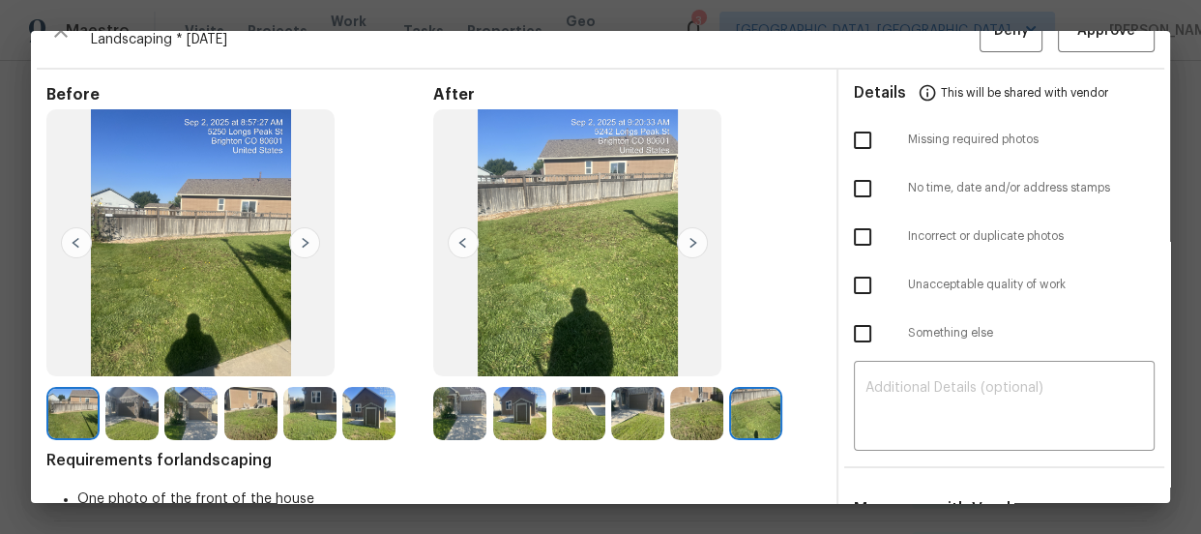
scroll to position [0, 0]
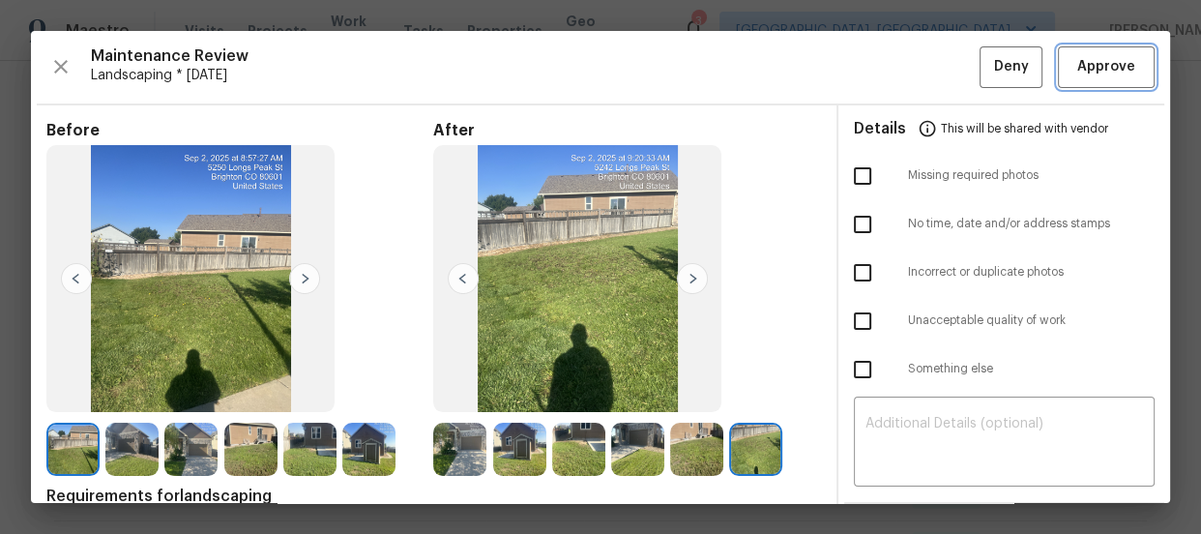
click at [1059, 79] on button "Approve" at bounding box center [1105, 67] width 97 height 42
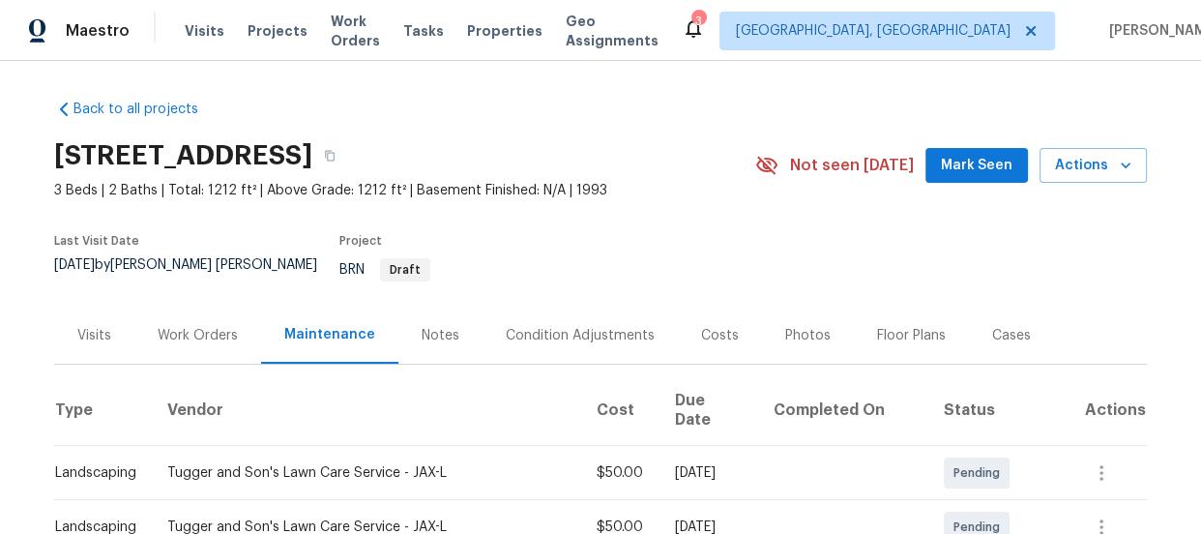
scroll to position [263, 0]
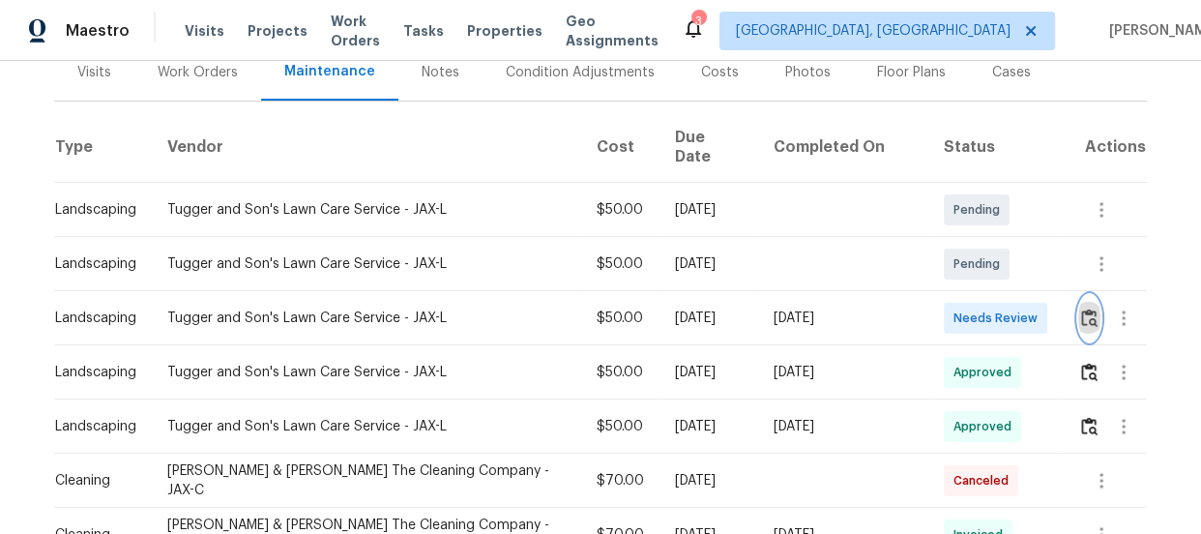
click at [1081, 308] on img "button" at bounding box center [1089, 317] width 16 height 18
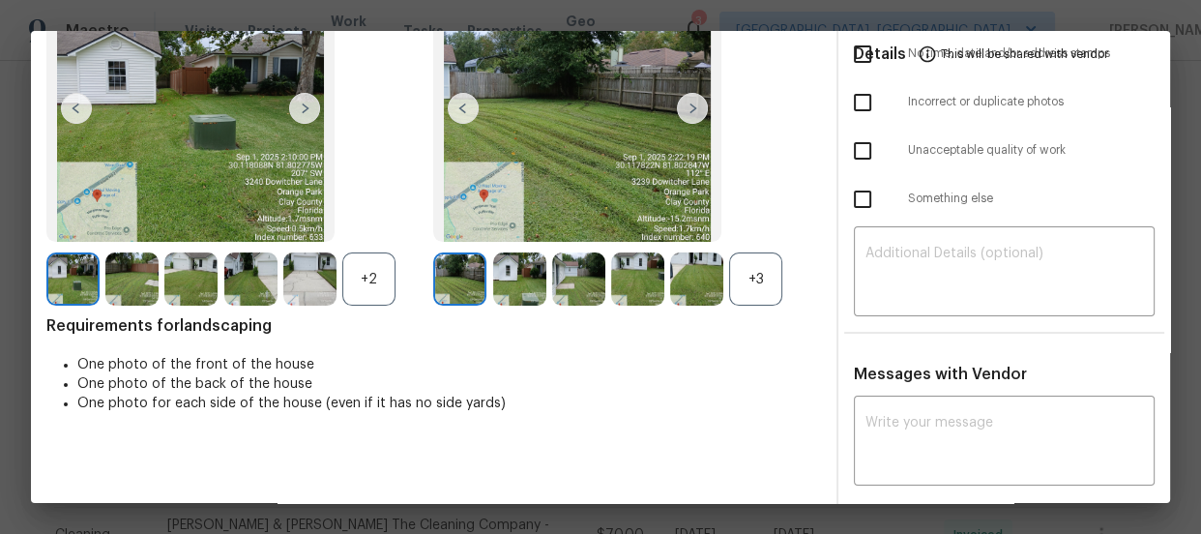
scroll to position [175, 0]
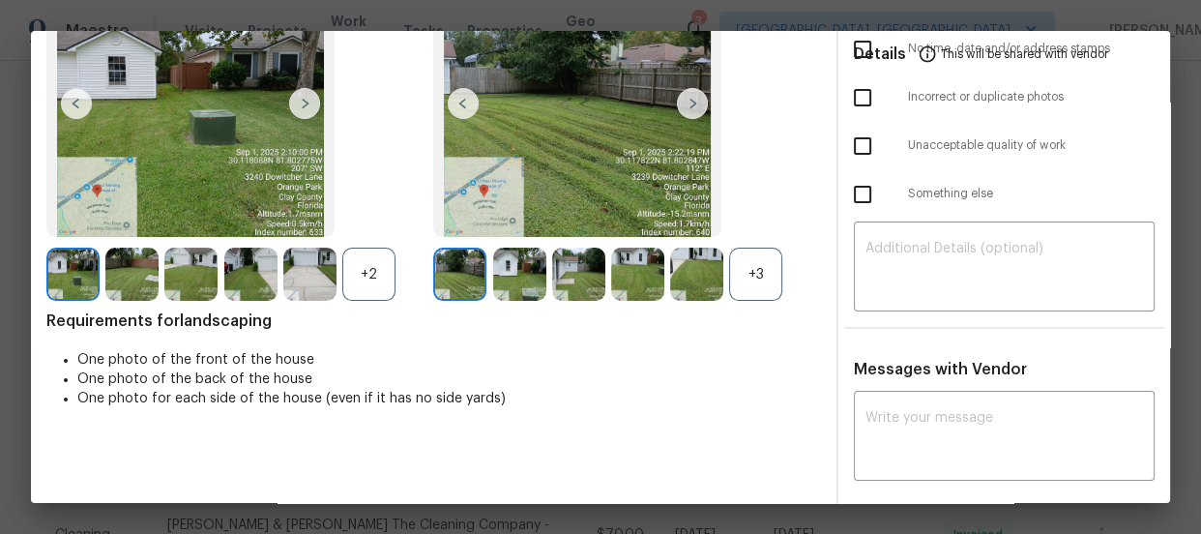
click at [747, 271] on div "+3" at bounding box center [755, 273] width 53 height 53
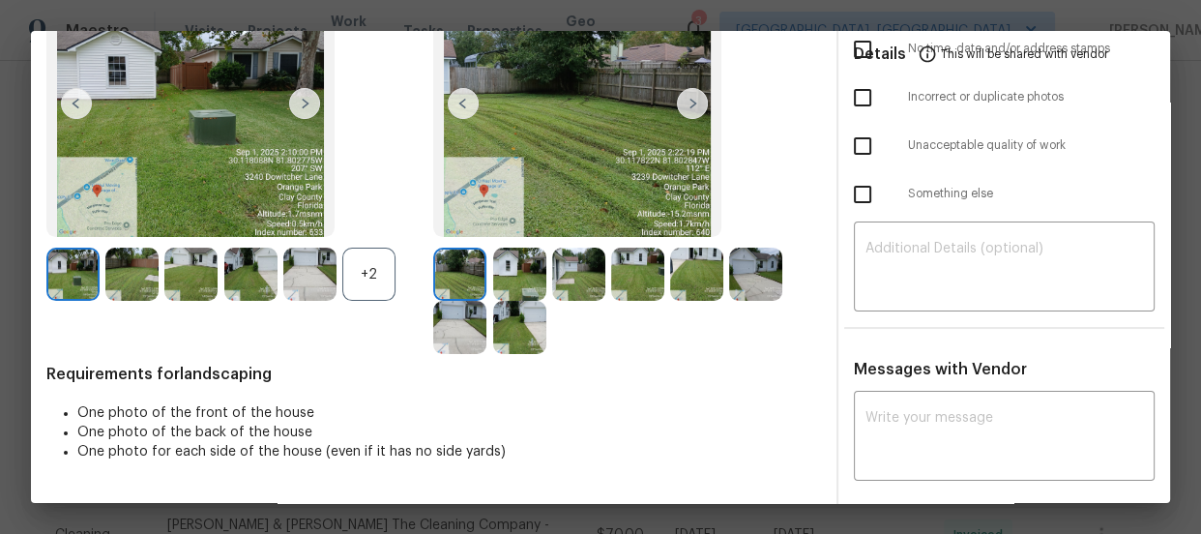
click at [353, 275] on div "+2" at bounding box center [368, 273] width 53 height 53
click at [510, 275] on img at bounding box center [519, 273] width 53 height 53
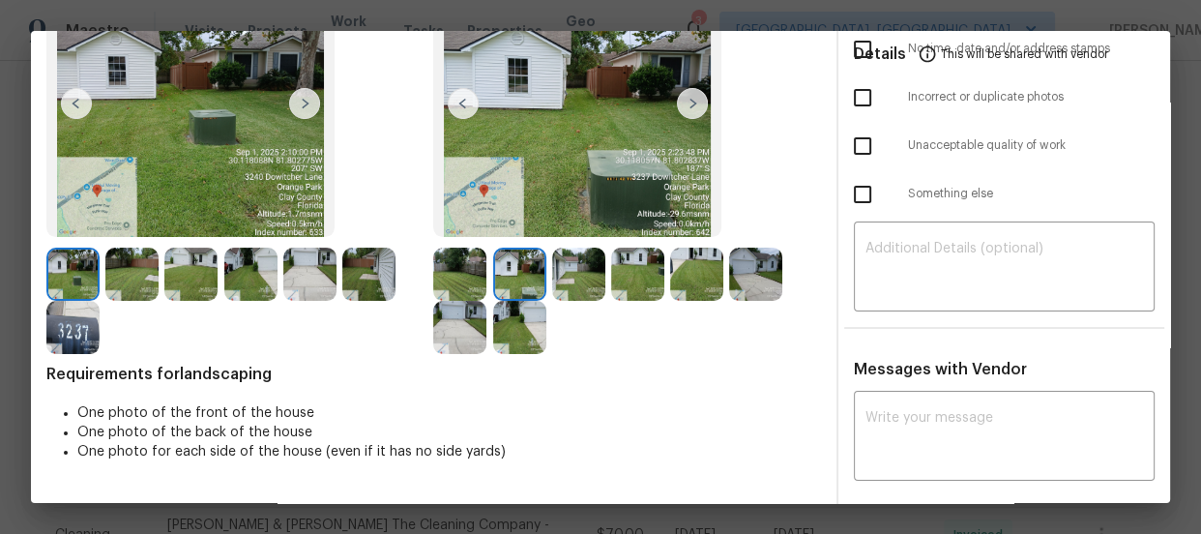
click at [575, 271] on img at bounding box center [578, 273] width 53 height 53
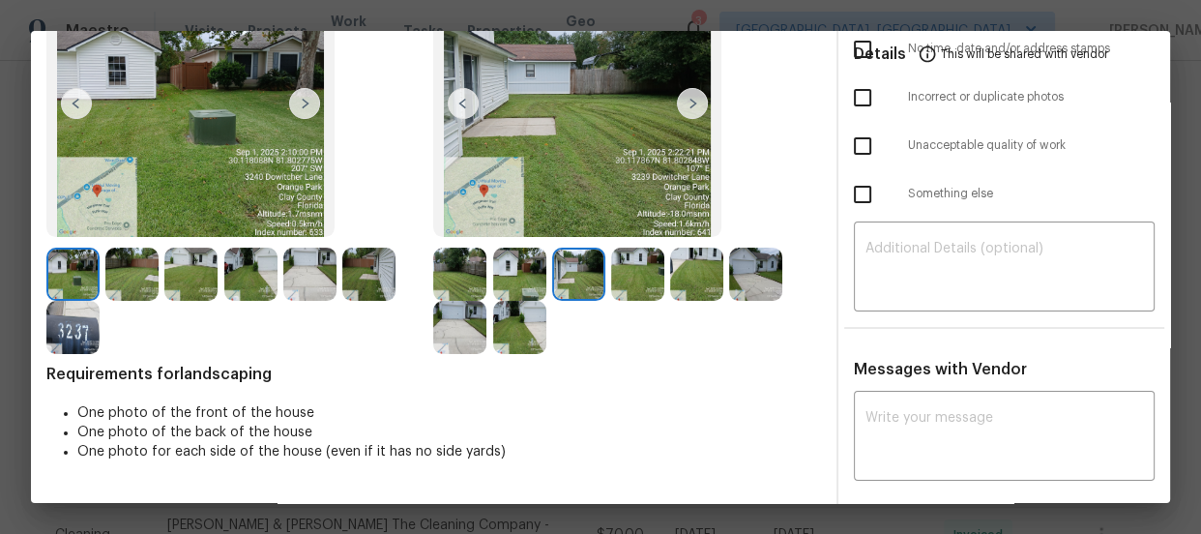
click at [645, 271] on img at bounding box center [637, 273] width 53 height 53
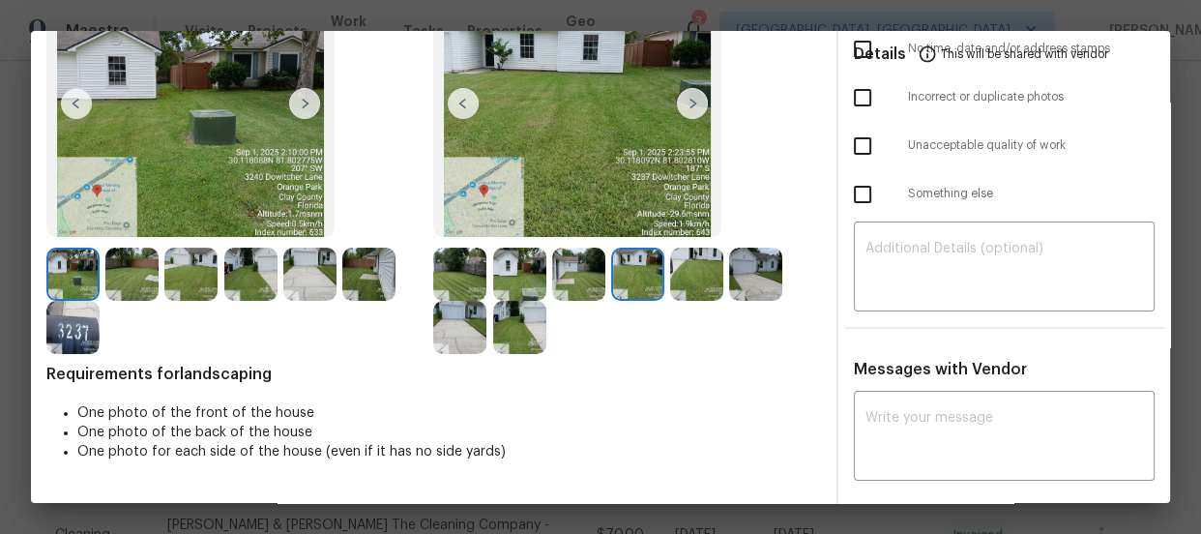
click at [679, 280] on img at bounding box center [696, 273] width 53 height 53
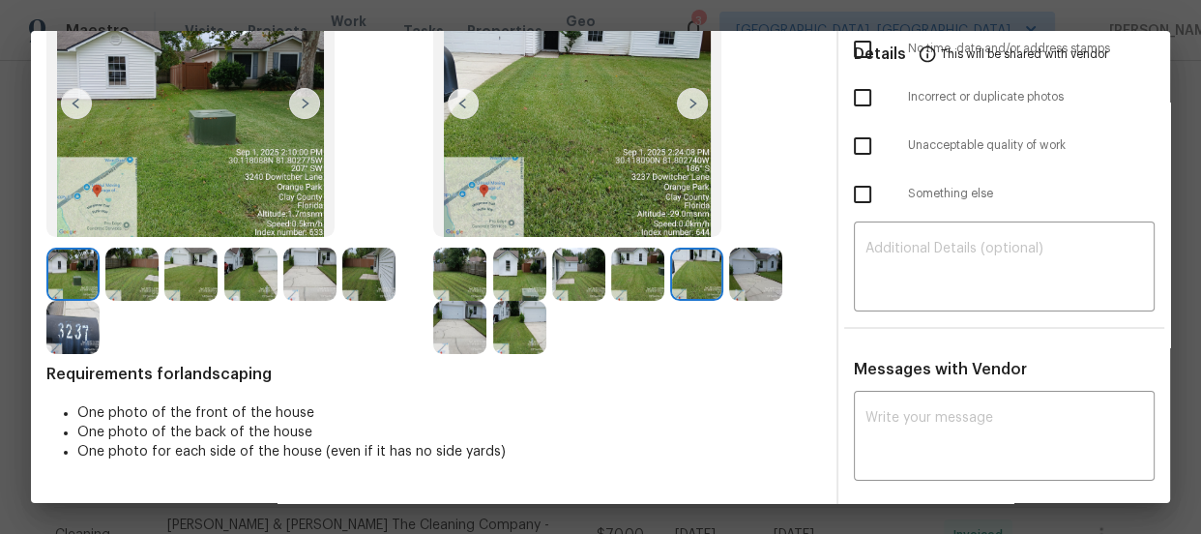
click at [735, 276] on img at bounding box center [755, 273] width 53 height 53
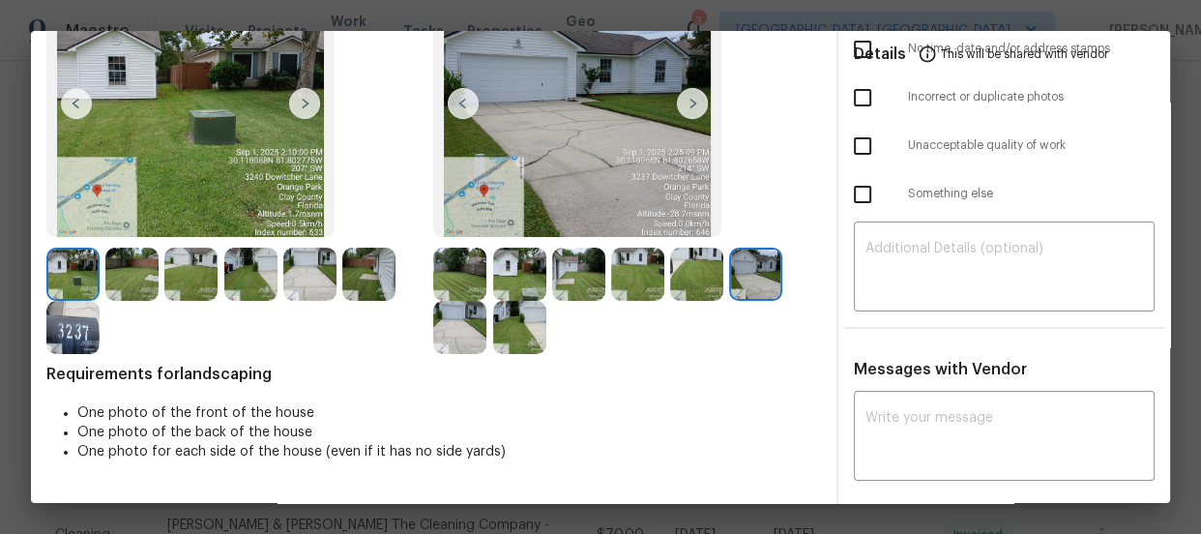
click at [459, 324] on img at bounding box center [459, 327] width 53 height 53
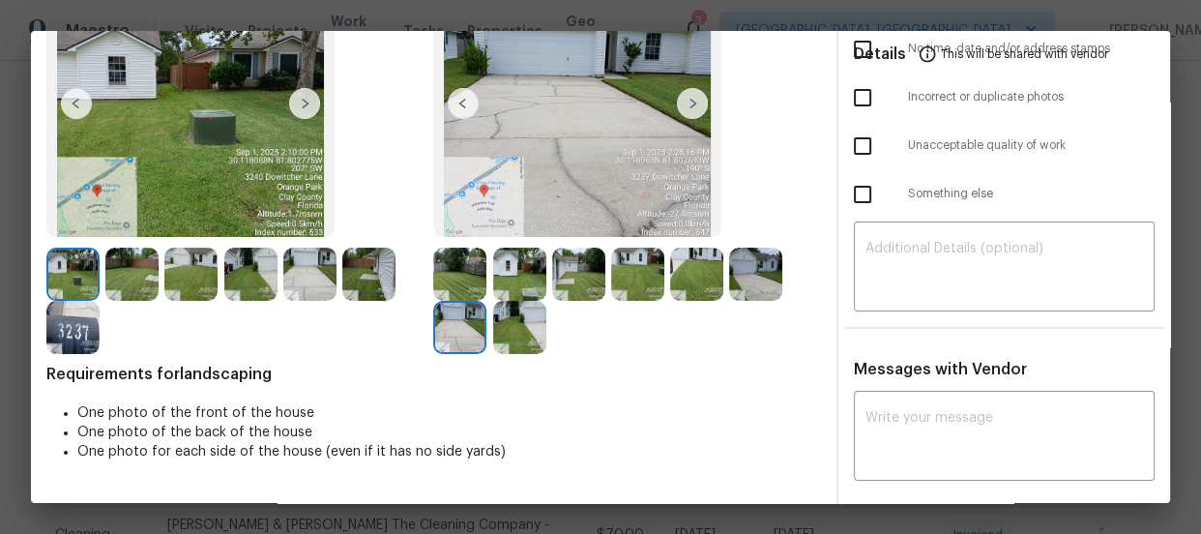
click at [528, 332] on img at bounding box center [519, 327] width 53 height 53
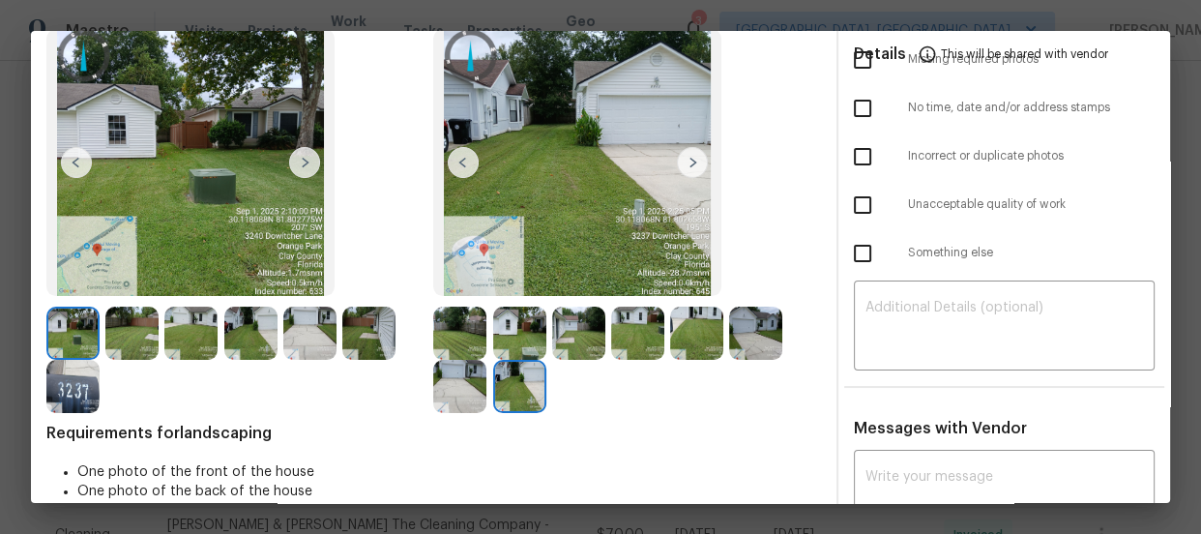
scroll to position [0, 0]
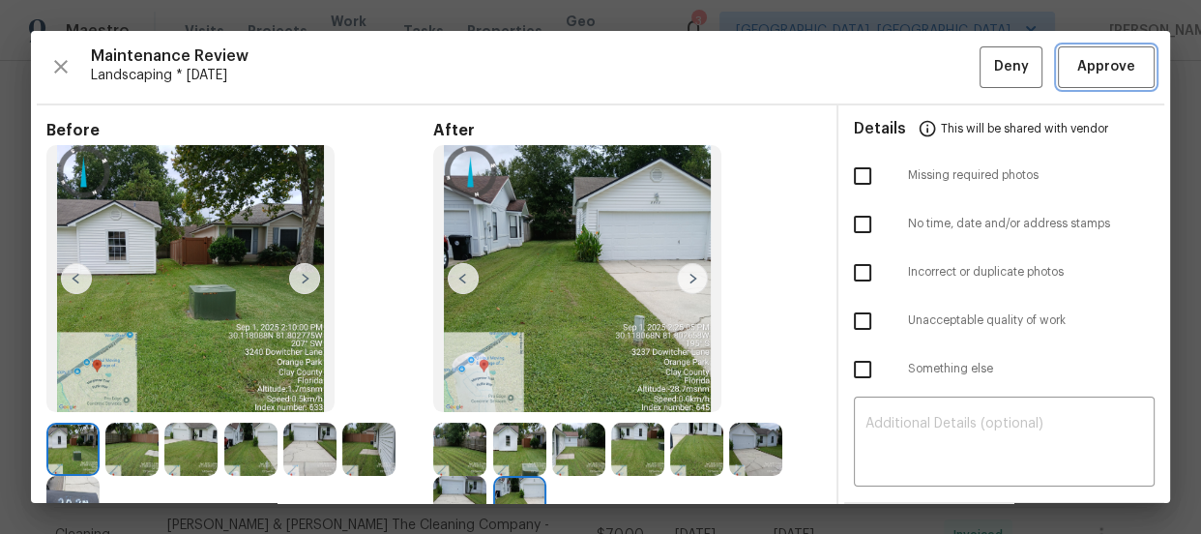
click at [1077, 72] on span "Approve" at bounding box center [1106, 67] width 58 height 24
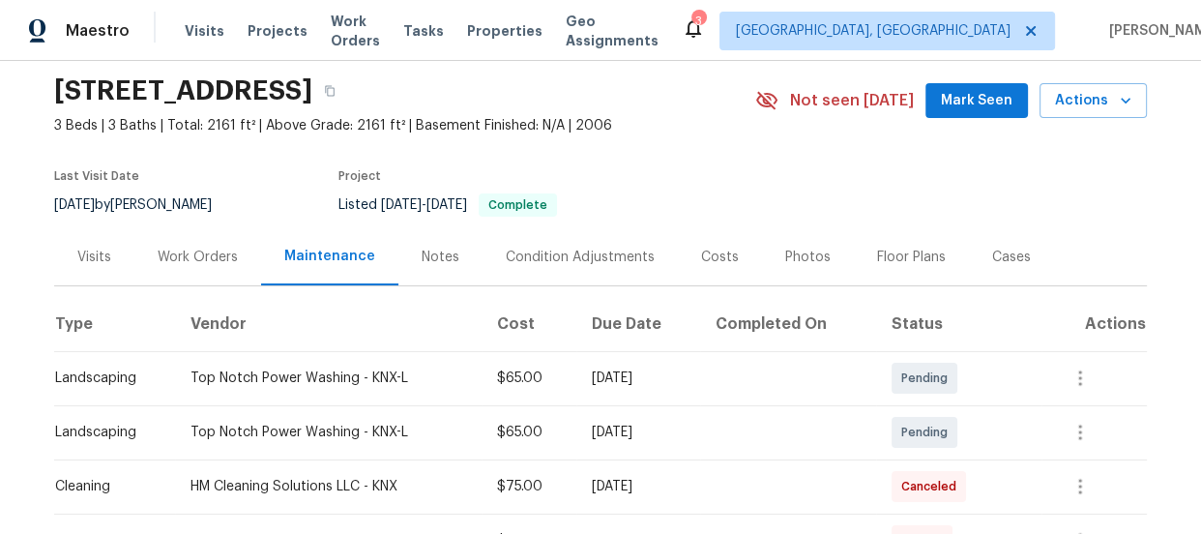
scroll to position [263, 0]
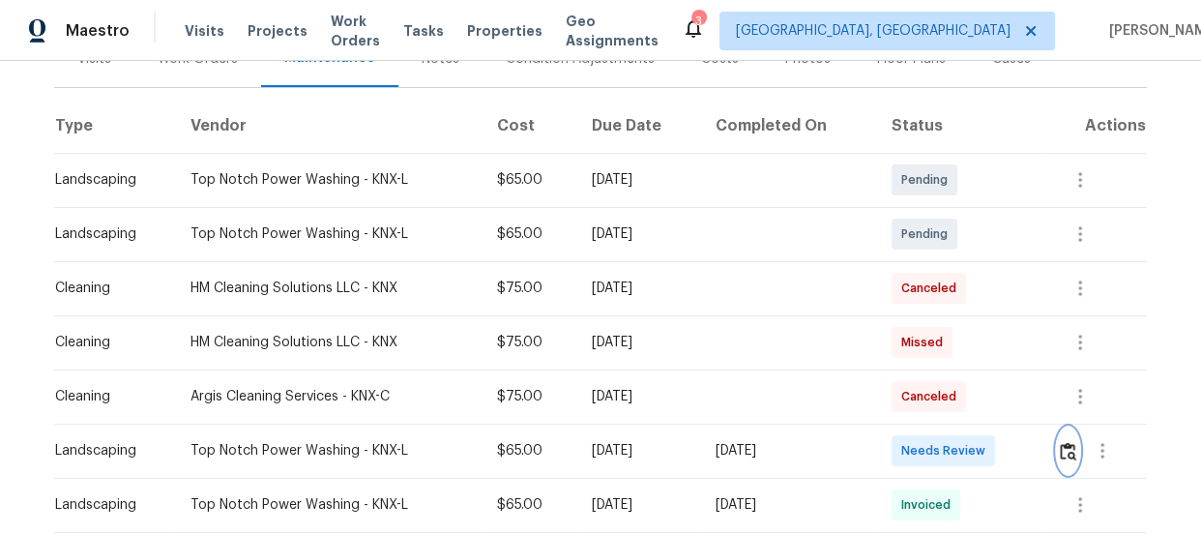
click at [1057, 444] on button "button" at bounding box center [1068, 450] width 22 height 46
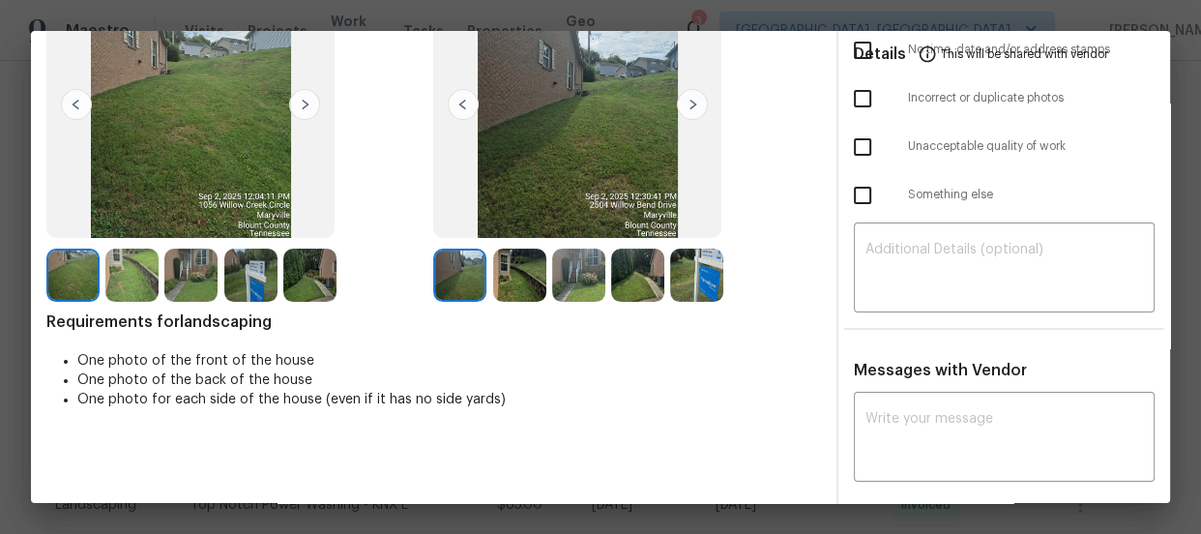
scroll to position [175, 0]
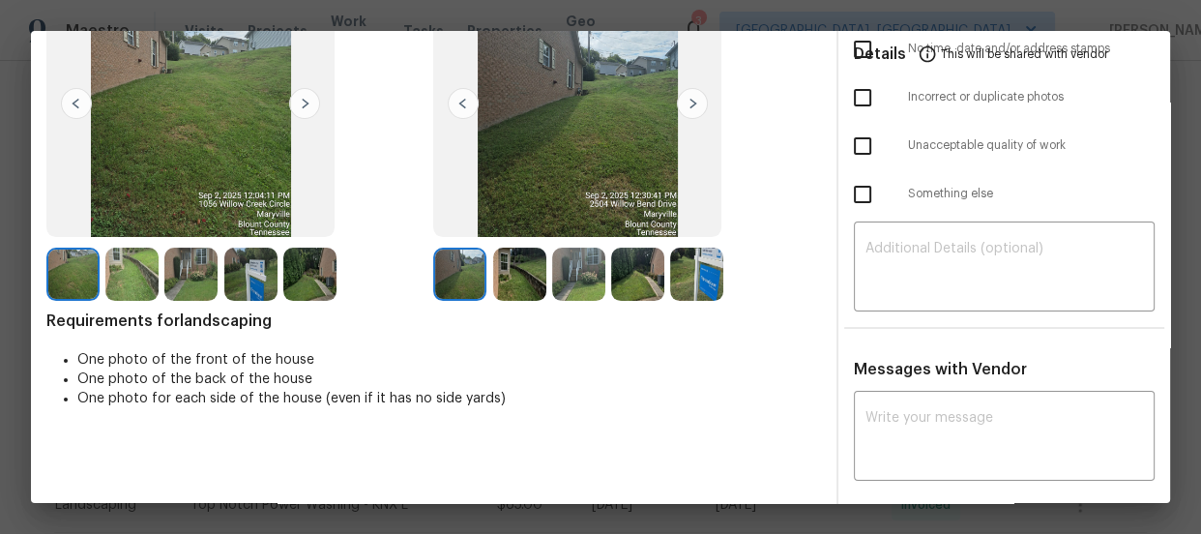
click at [511, 281] on img at bounding box center [519, 273] width 53 height 53
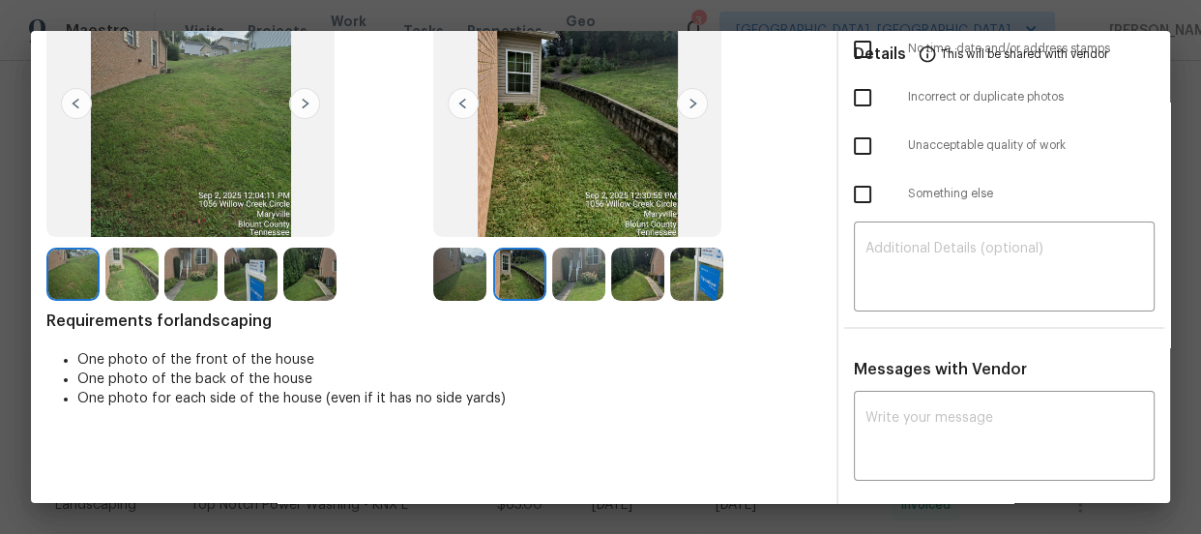
click at [565, 280] on img at bounding box center [578, 273] width 53 height 53
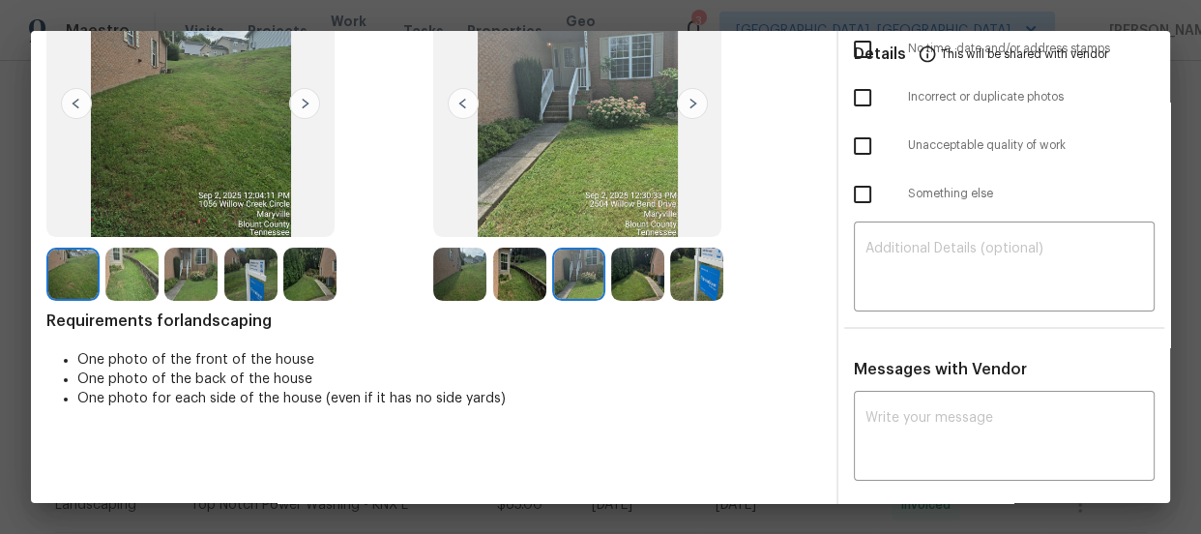
click at [658, 287] on img at bounding box center [637, 273] width 53 height 53
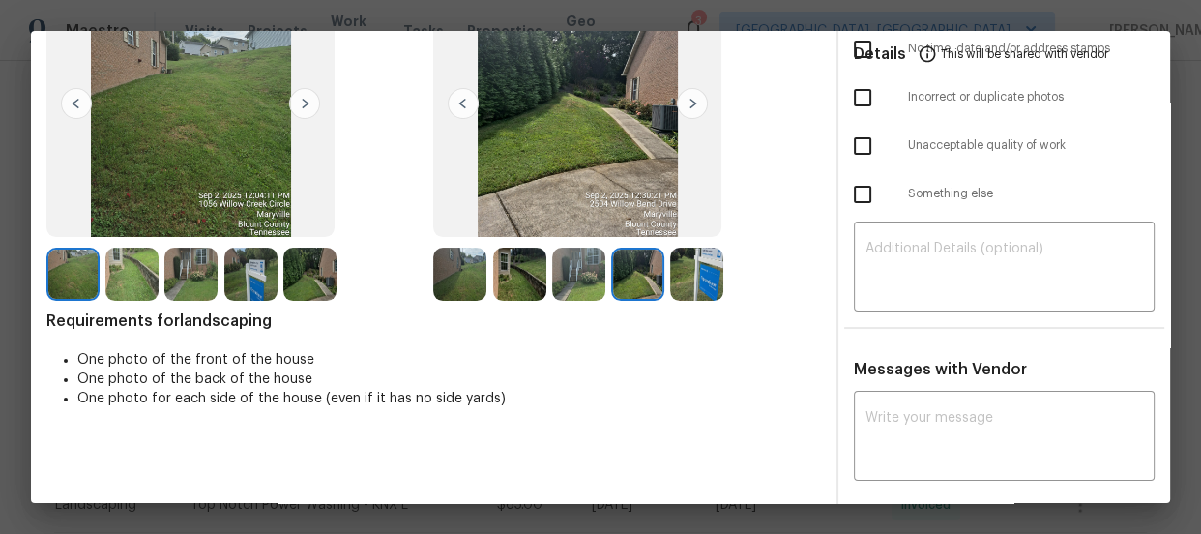
click at [686, 280] on img at bounding box center [696, 273] width 53 height 53
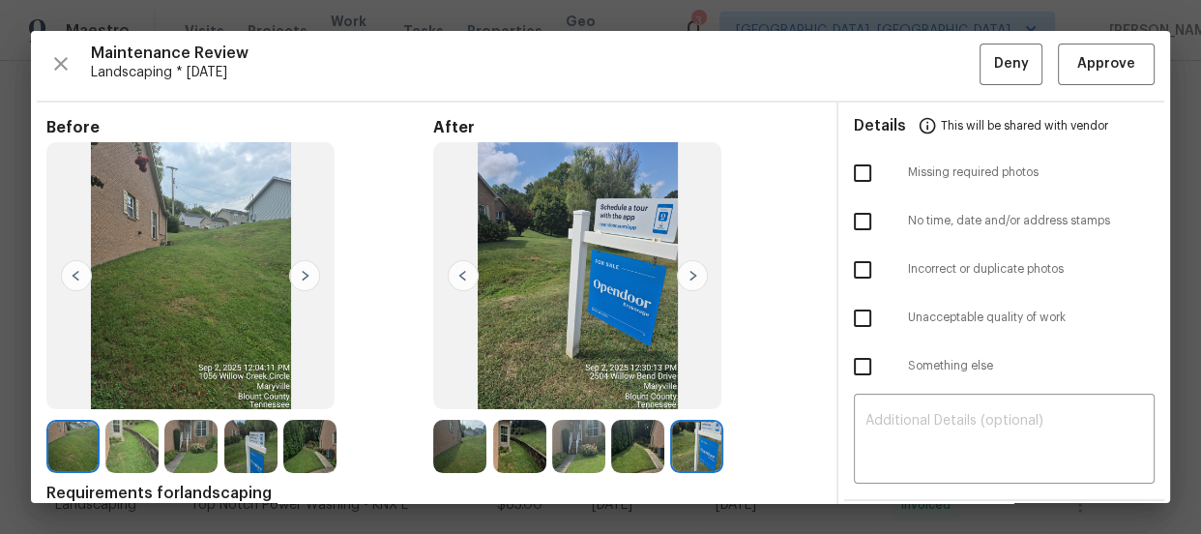
scroll to position [0, 0]
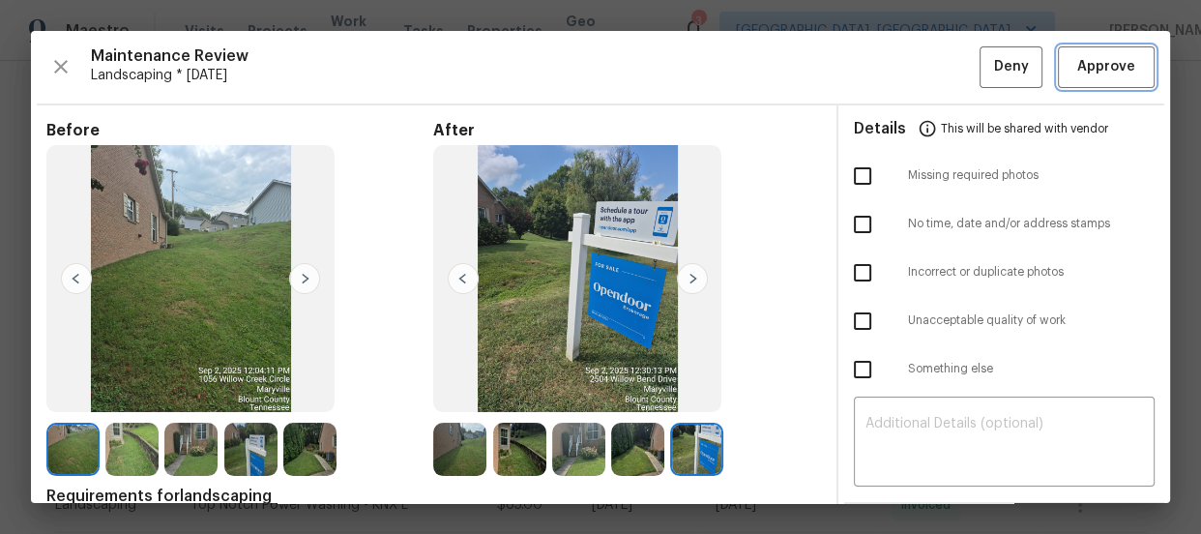
click at [1081, 67] on span "Approve" at bounding box center [1106, 67] width 58 height 24
